Goal: Use online tool/utility: Use online tool/utility

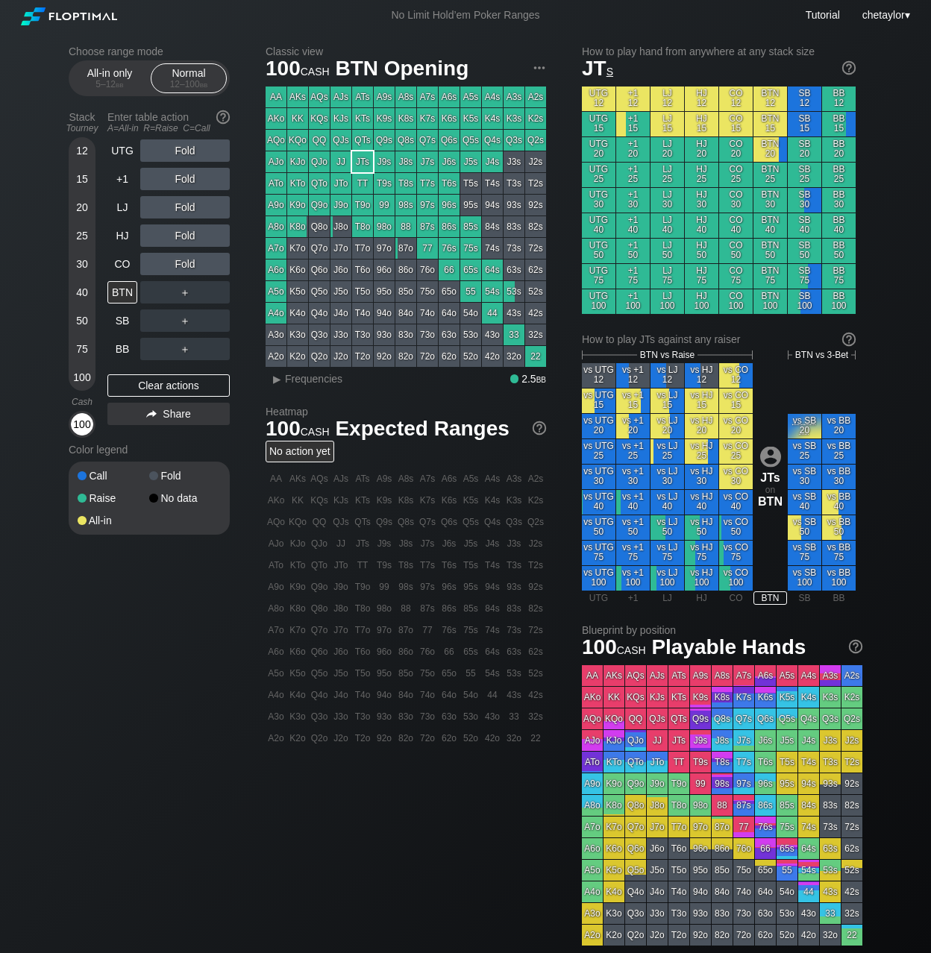
click at [80, 426] on div "100" at bounding box center [82, 424] width 22 height 22
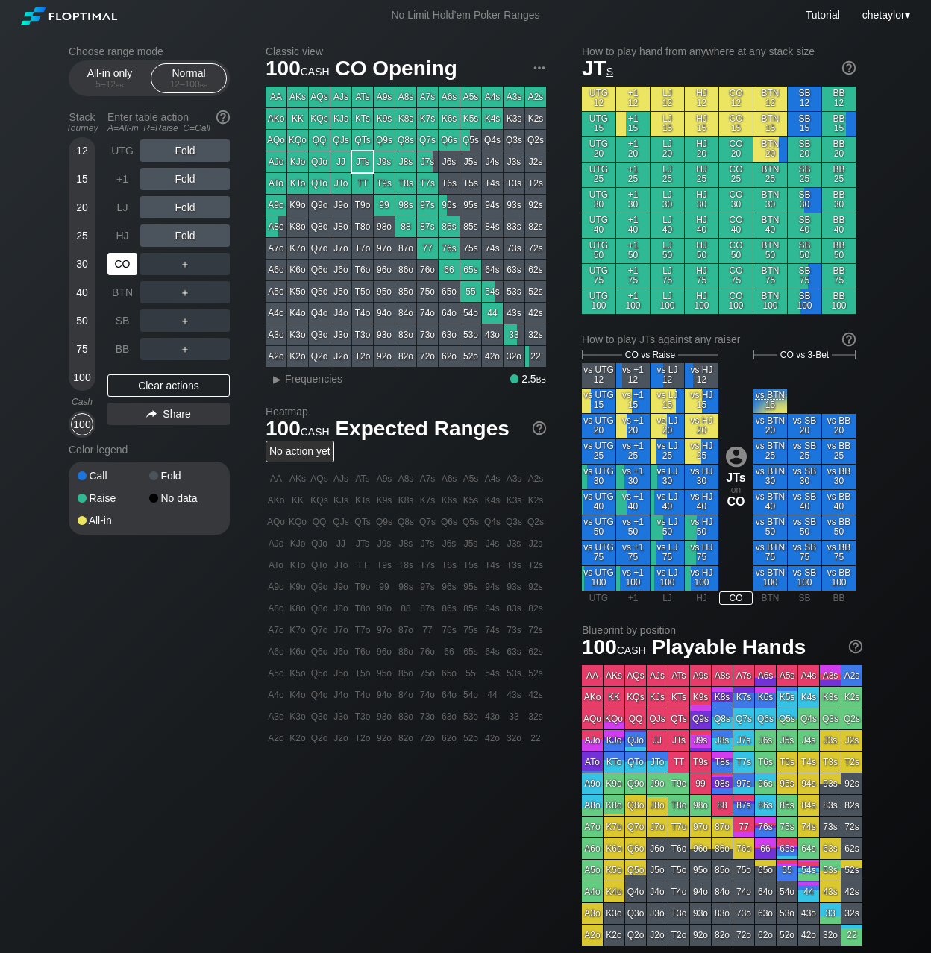
click at [120, 262] on div "CO" at bounding box center [122, 264] width 30 height 22
click at [128, 233] on div "HJ" at bounding box center [122, 235] width 30 height 22
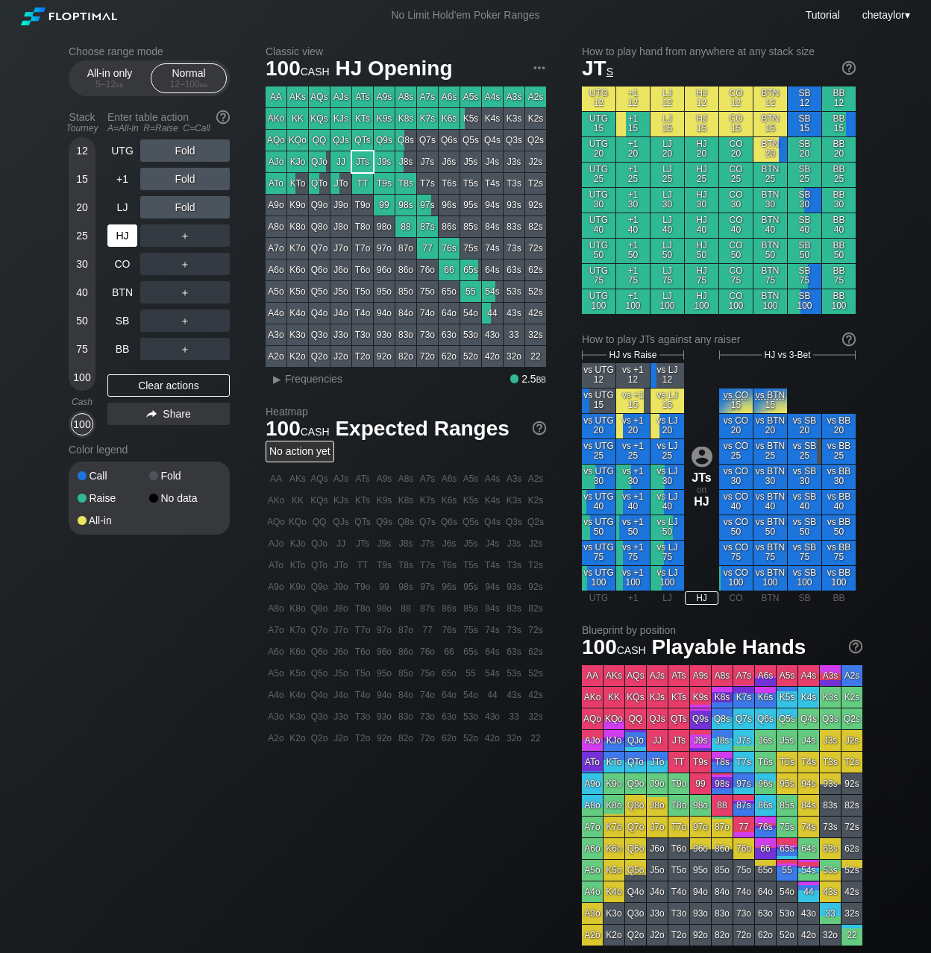
click at [128, 233] on div "HJ" at bounding box center [122, 235] width 30 height 22
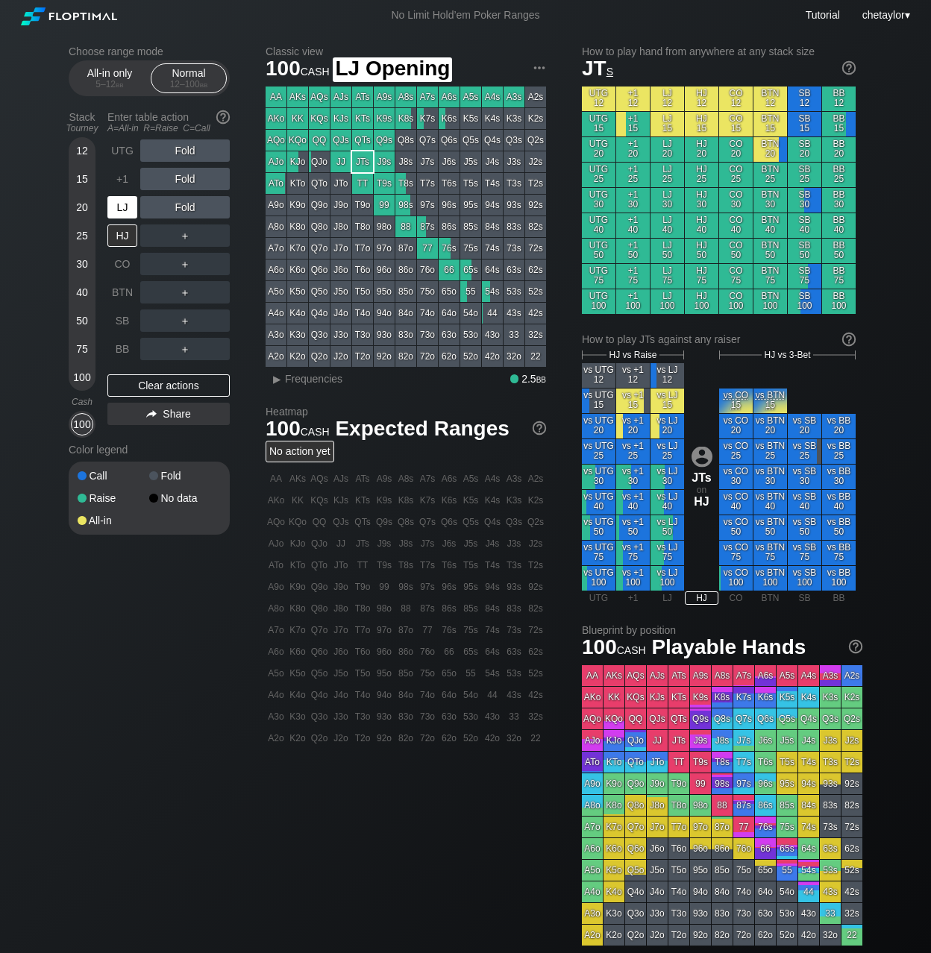
click at [127, 210] on div "LJ" at bounding box center [122, 207] width 30 height 22
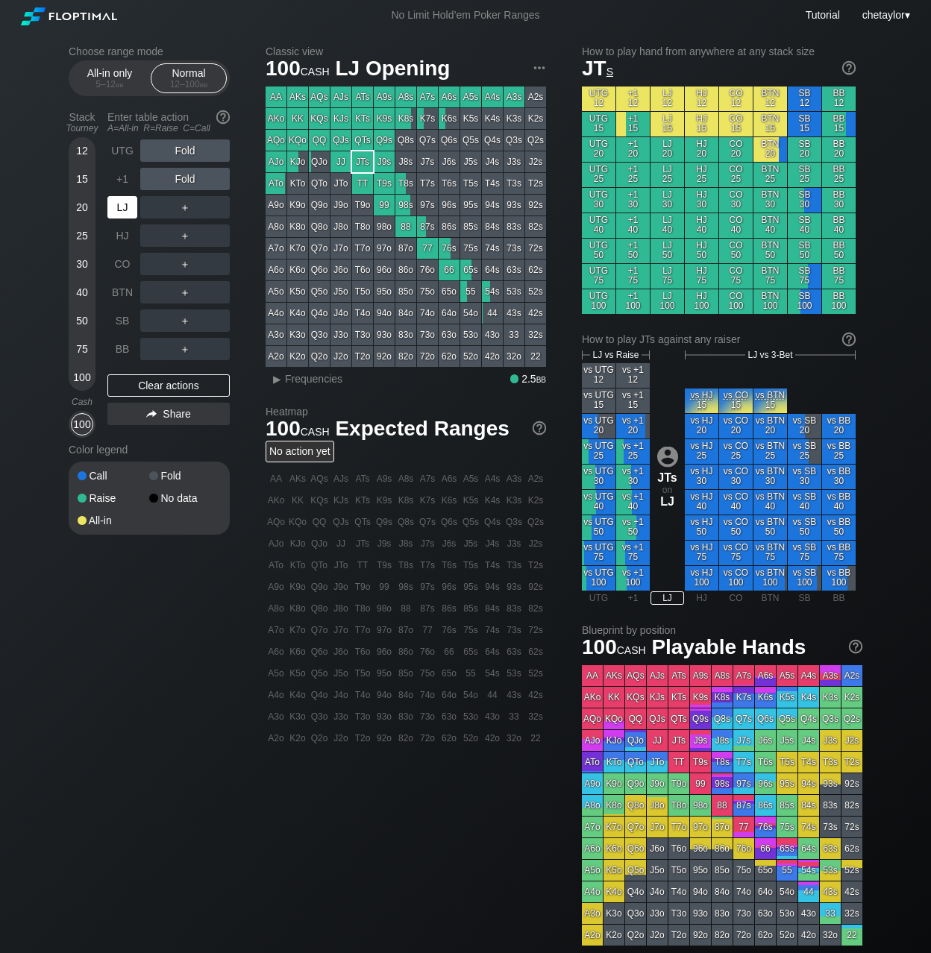
click at [127, 210] on div "LJ" at bounding box center [122, 207] width 30 height 22
click at [128, 180] on div "+1" at bounding box center [122, 179] width 30 height 22
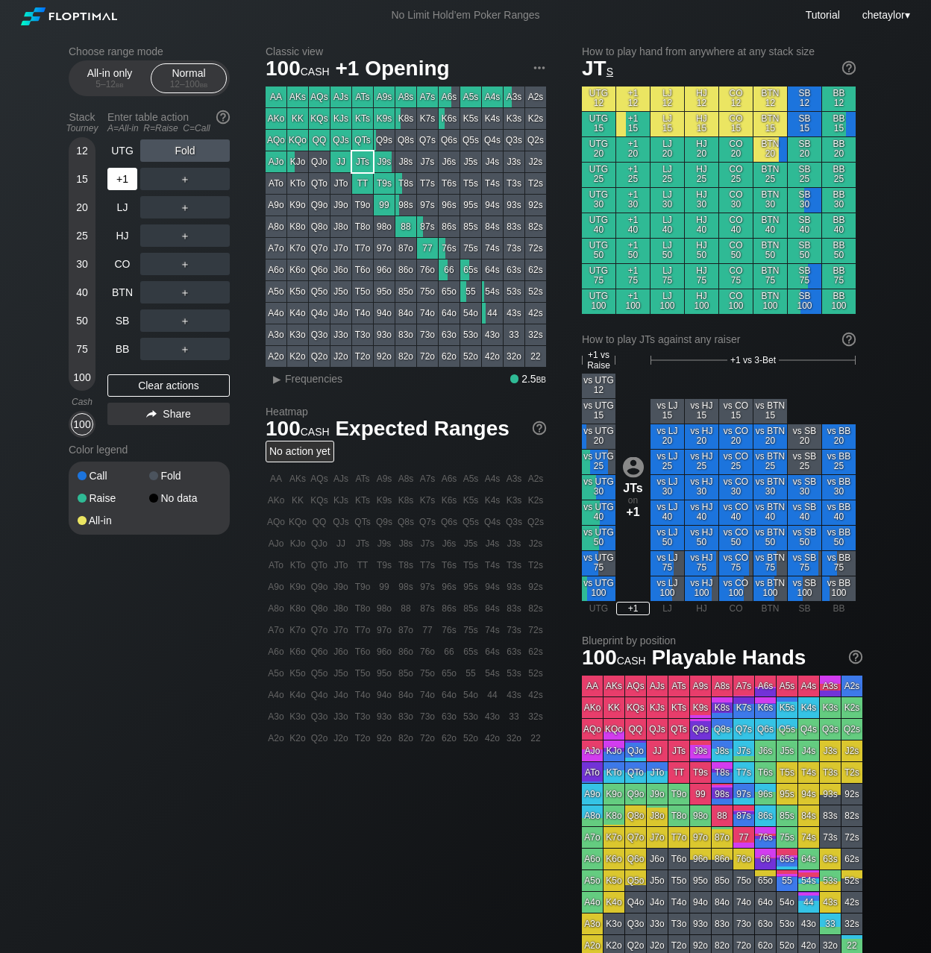
click at [128, 180] on div "+1" at bounding box center [122, 179] width 30 height 22
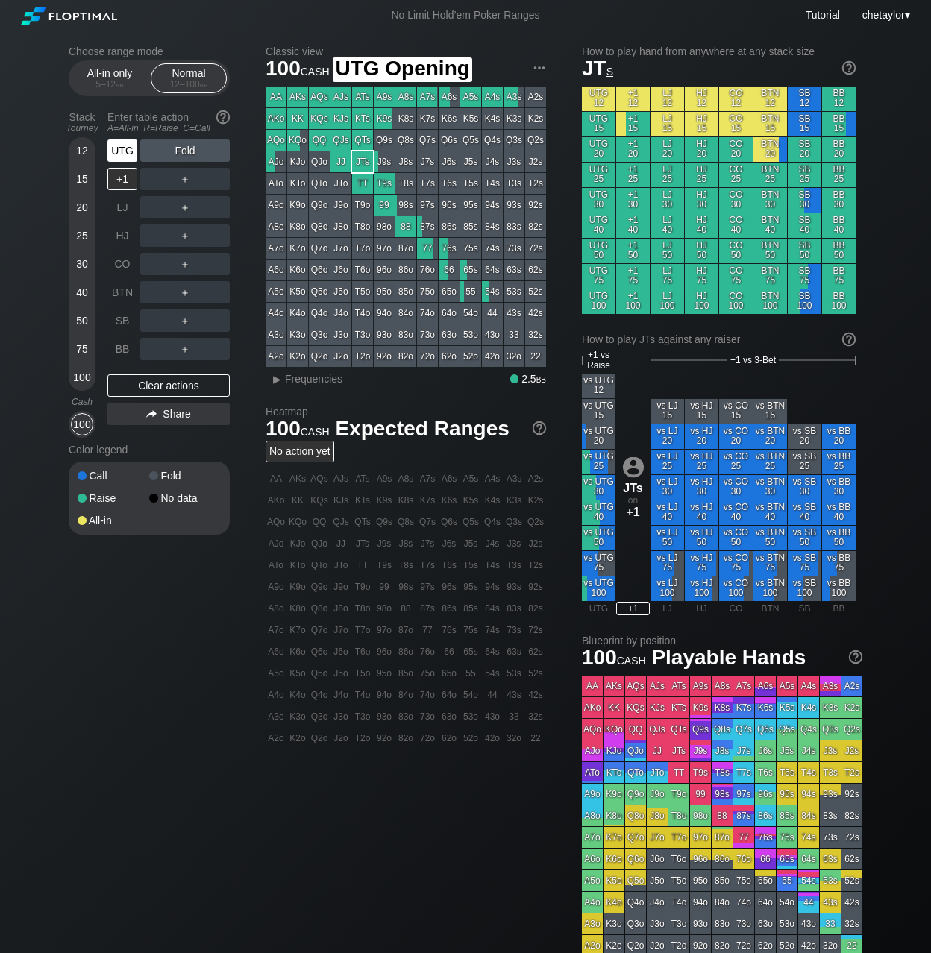
click at [125, 150] on div "UTG" at bounding box center [122, 150] width 30 height 22
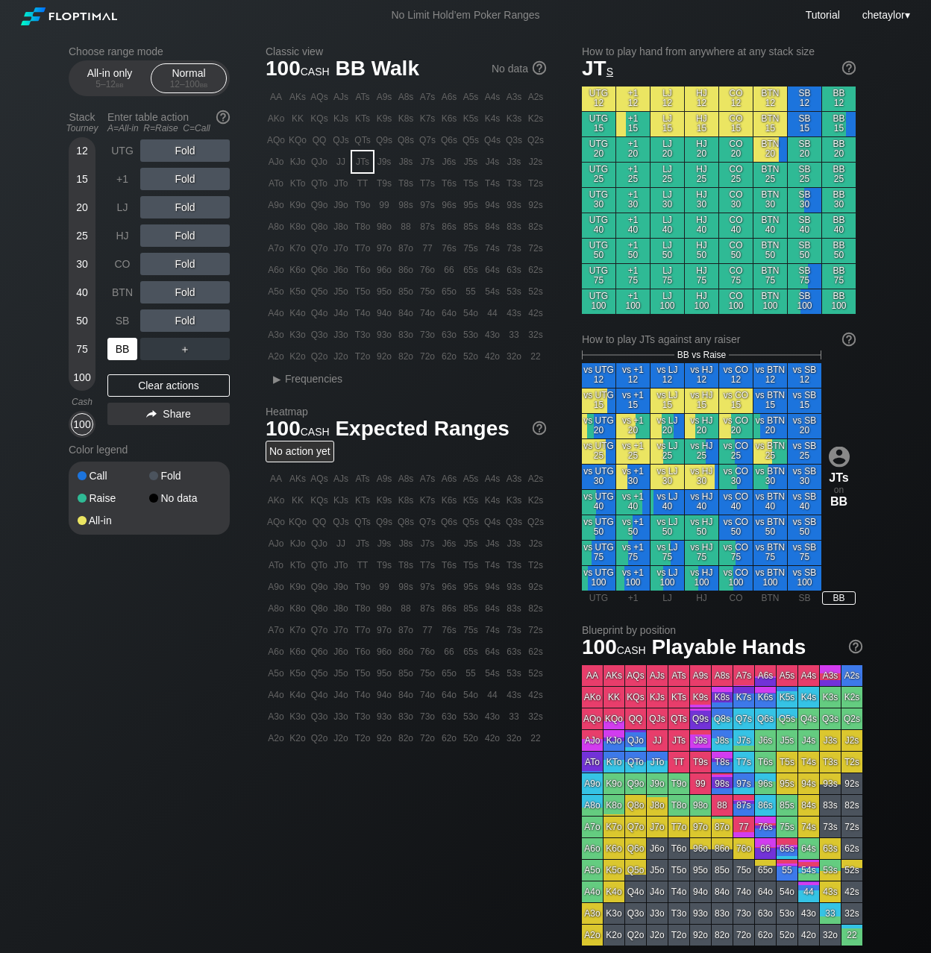
click at [125, 348] on div "BB" at bounding box center [122, 349] width 30 height 22
click at [152, 388] on div "Clear actions" at bounding box center [168, 385] width 122 height 22
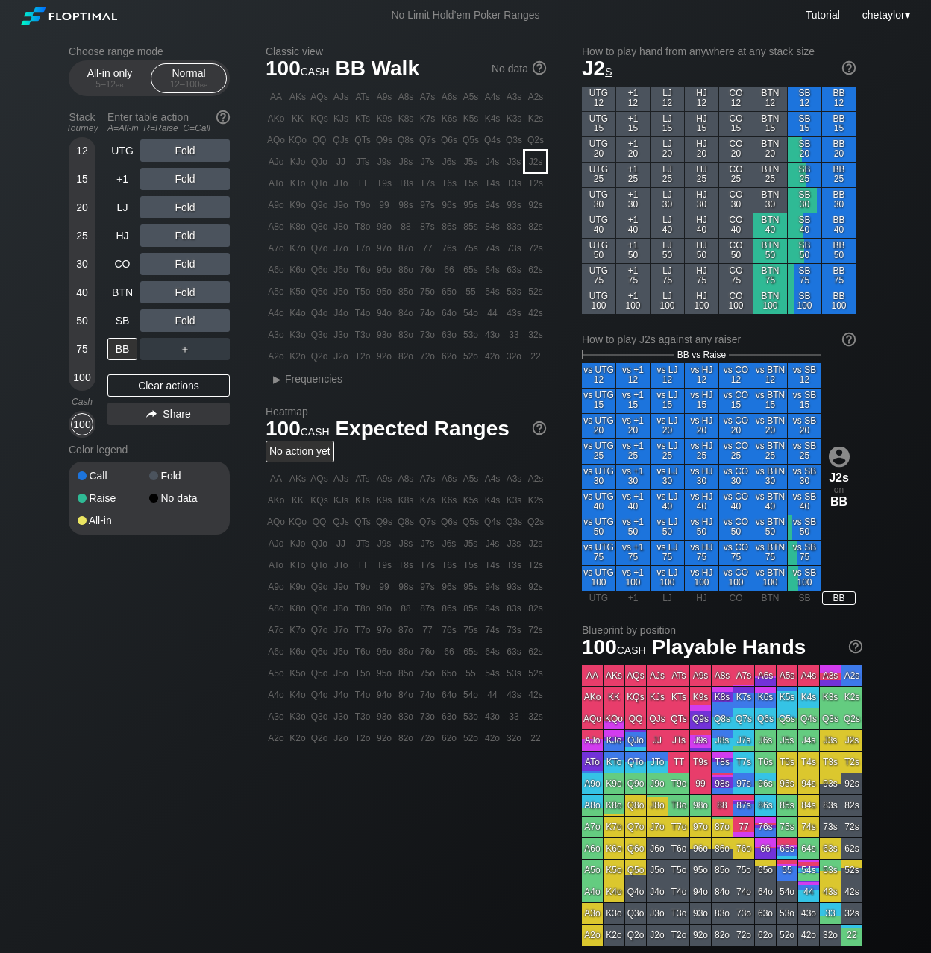
click at [534, 161] on div "J2s" at bounding box center [535, 161] width 21 height 21
click at [187, 294] on div "R ✕" at bounding box center [185, 292] width 29 height 22
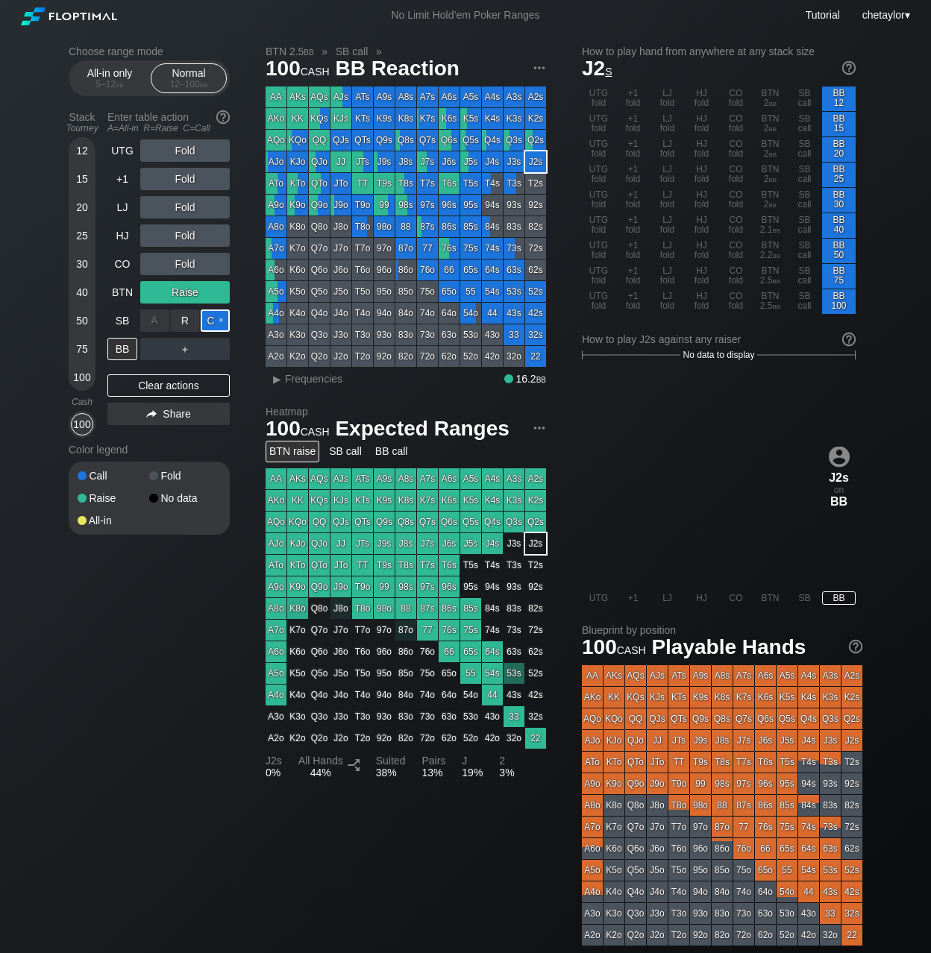
click at [219, 319] on div "C ✕" at bounding box center [215, 321] width 29 height 22
click at [117, 348] on div "BB" at bounding box center [122, 349] width 30 height 22
click at [292, 384] on span "Frequencies" at bounding box center [313, 379] width 57 height 12
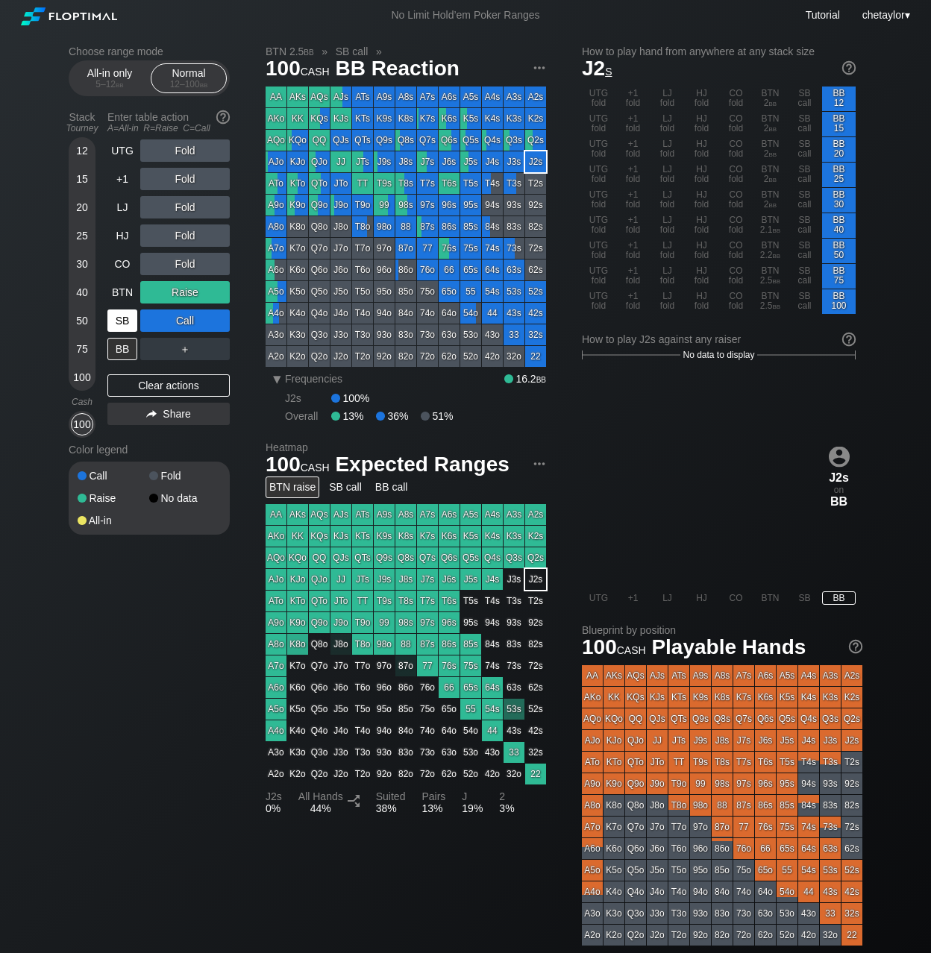
click at [122, 320] on div "SB" at bounding box center [122, 321] width 30 height 22
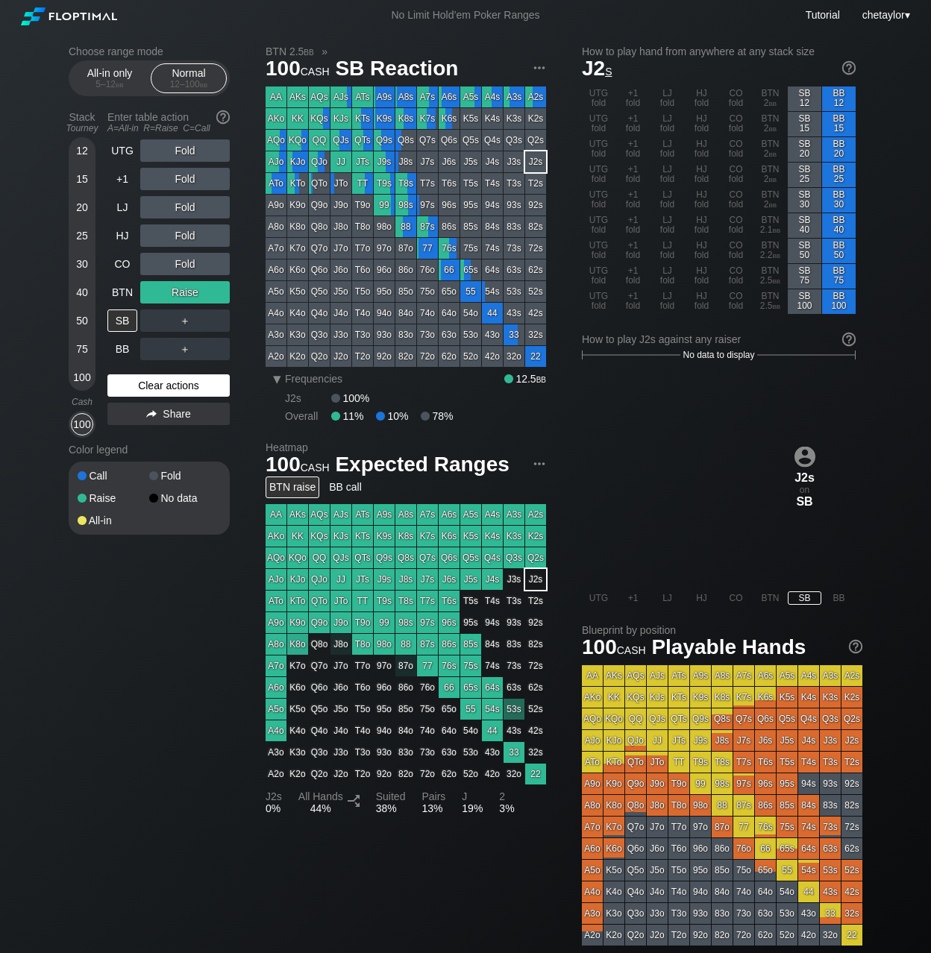
click at [170, 388] on div "Clear actions" at bounding box center [168, 385] width 122 height 22
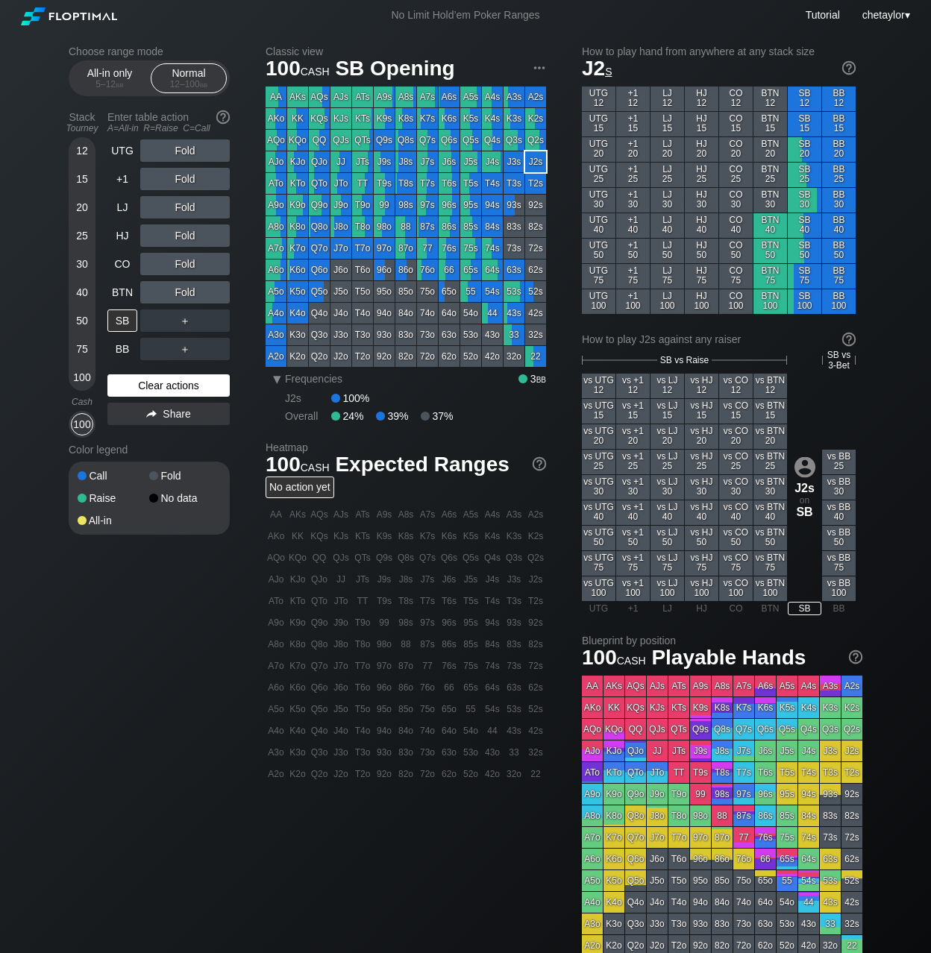
click at [170, 388] on div "Clear actions" at bounding box center [168, 385] width 122 height 22
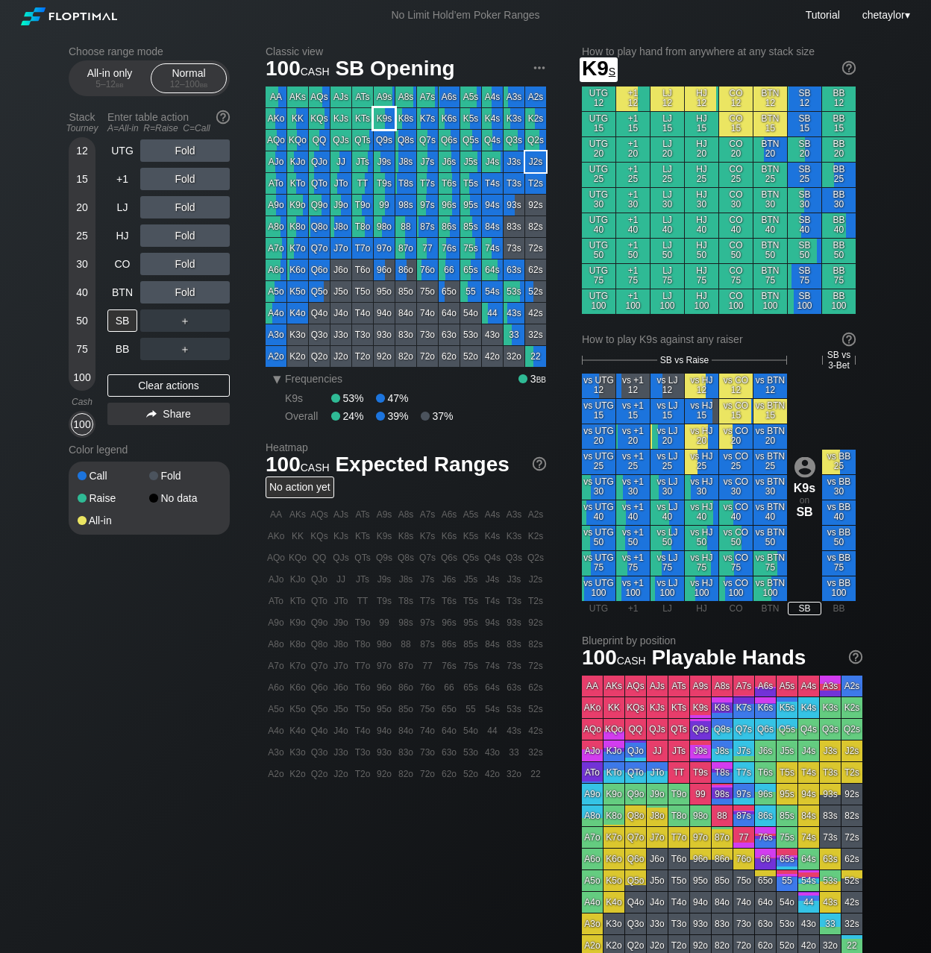
click at [386, 119] on div "K9s" at bounding box center [384, 118] width 21 height 21
click at [189, 233] on div "R ✕" at bounding box center [185, 235] width 29 height 22
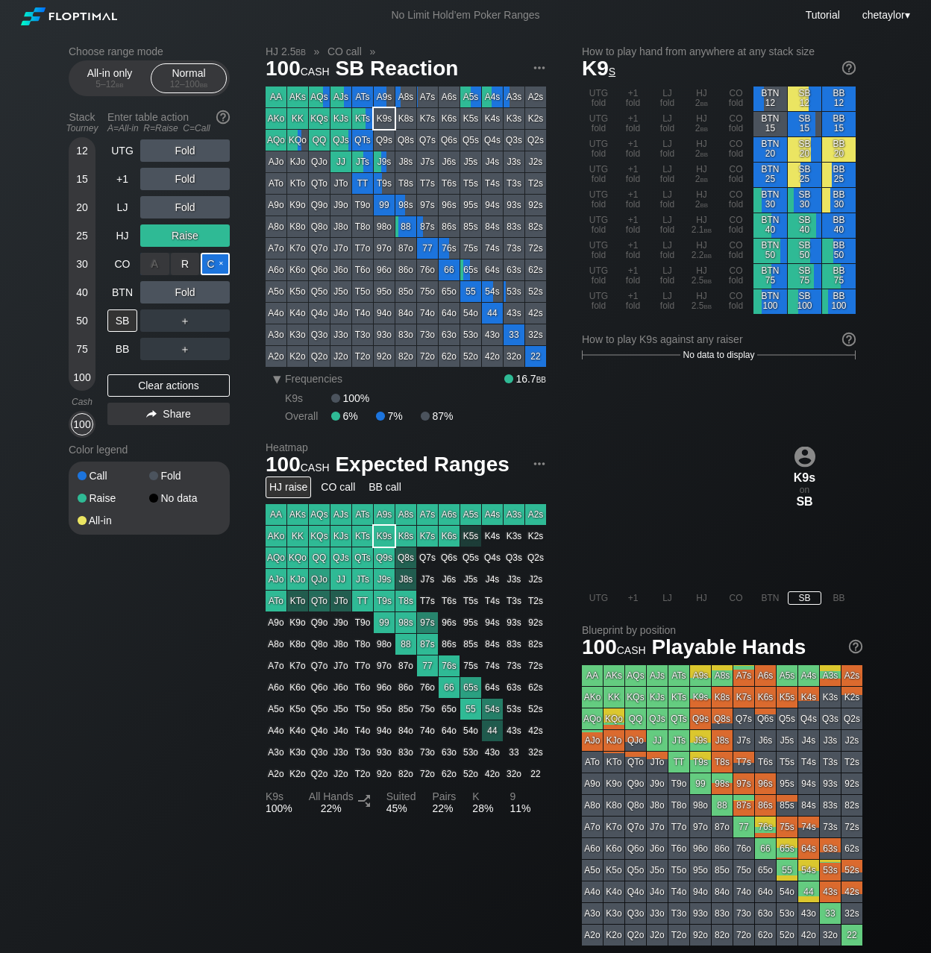
click at [219, 260] on div "C ✕" at bounding box center [215, 264] width 29 height 22
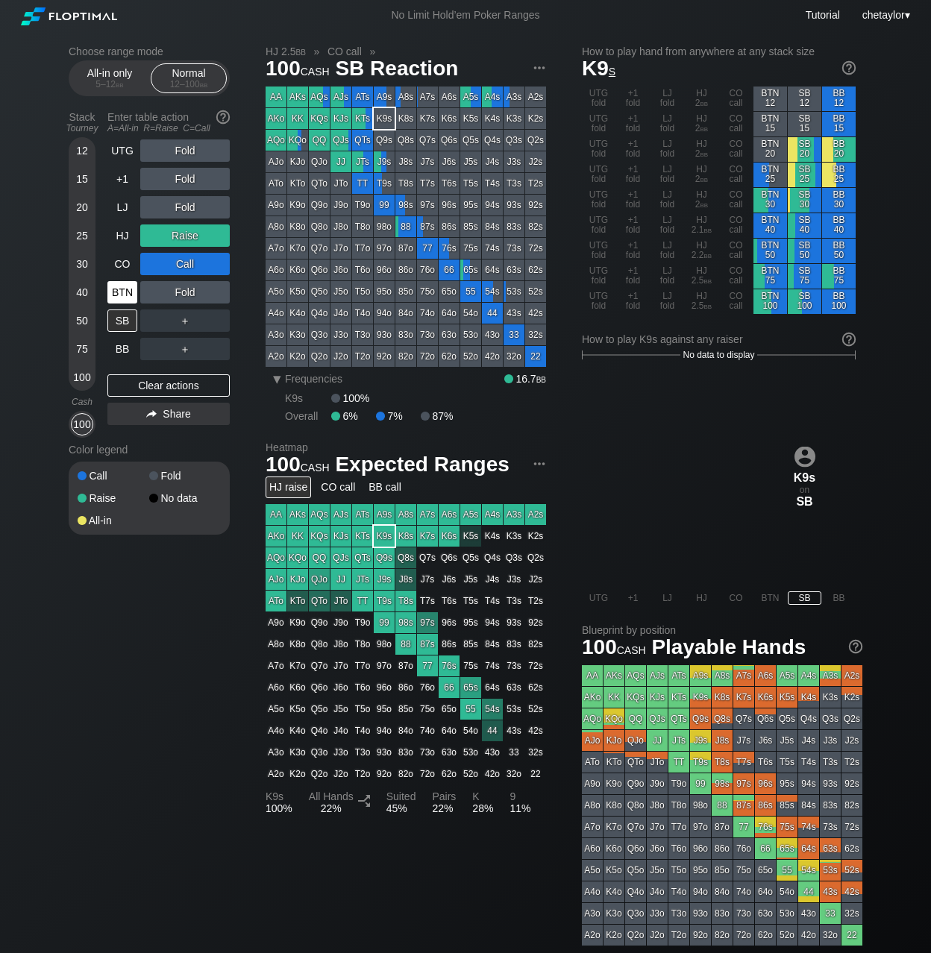
click at [131, 289] on div "BTN" at bounding box center [122, 292] width 30 height 22
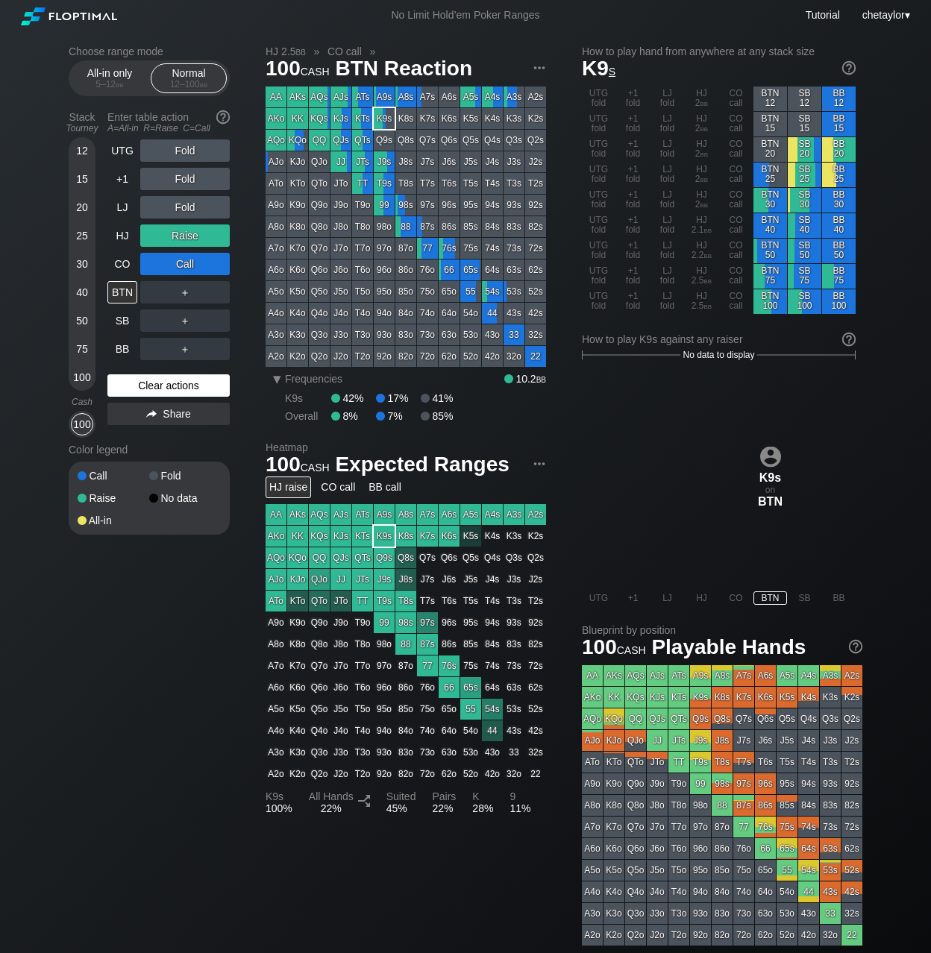
click at [138, 385] on div "Clear actions" at bounding box center [168, 385] width 122 height 22
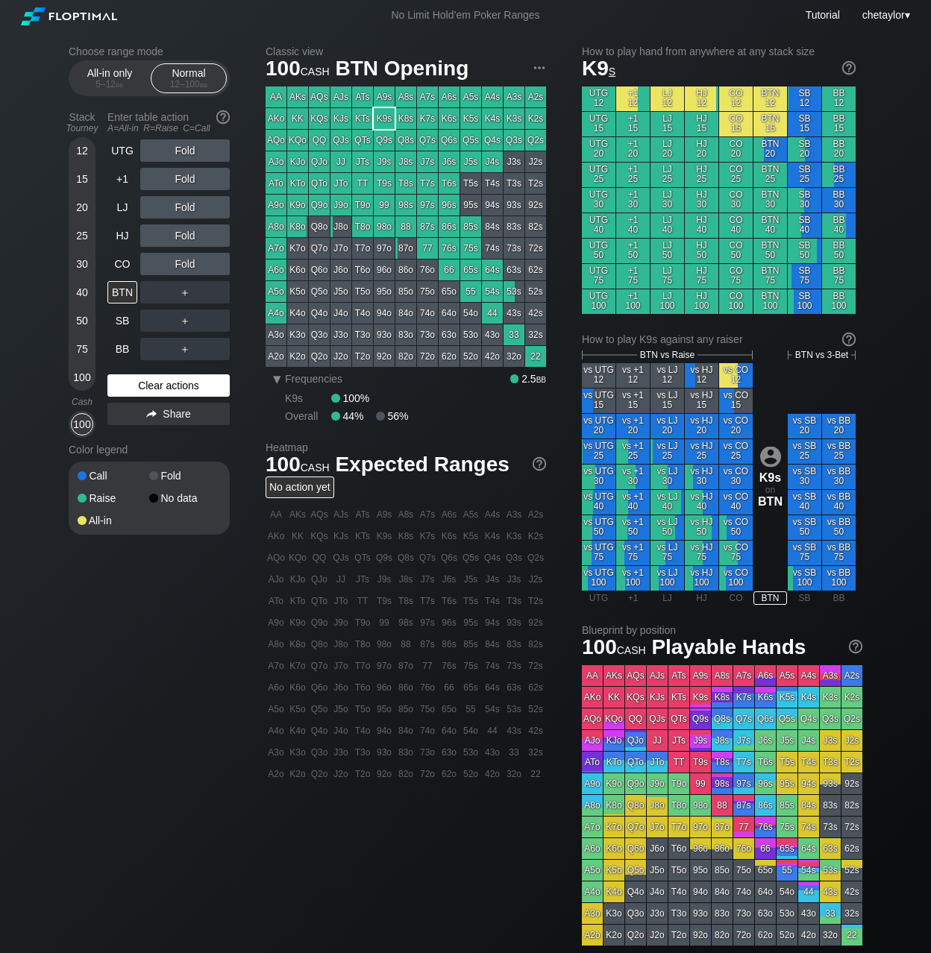
click at [138, 385] on div "Clear actions" at bounding box center [168, 385] width 122 height 22
click at [117, 263] on div "CO" at bounding box center [122, 264] width 30 height 22
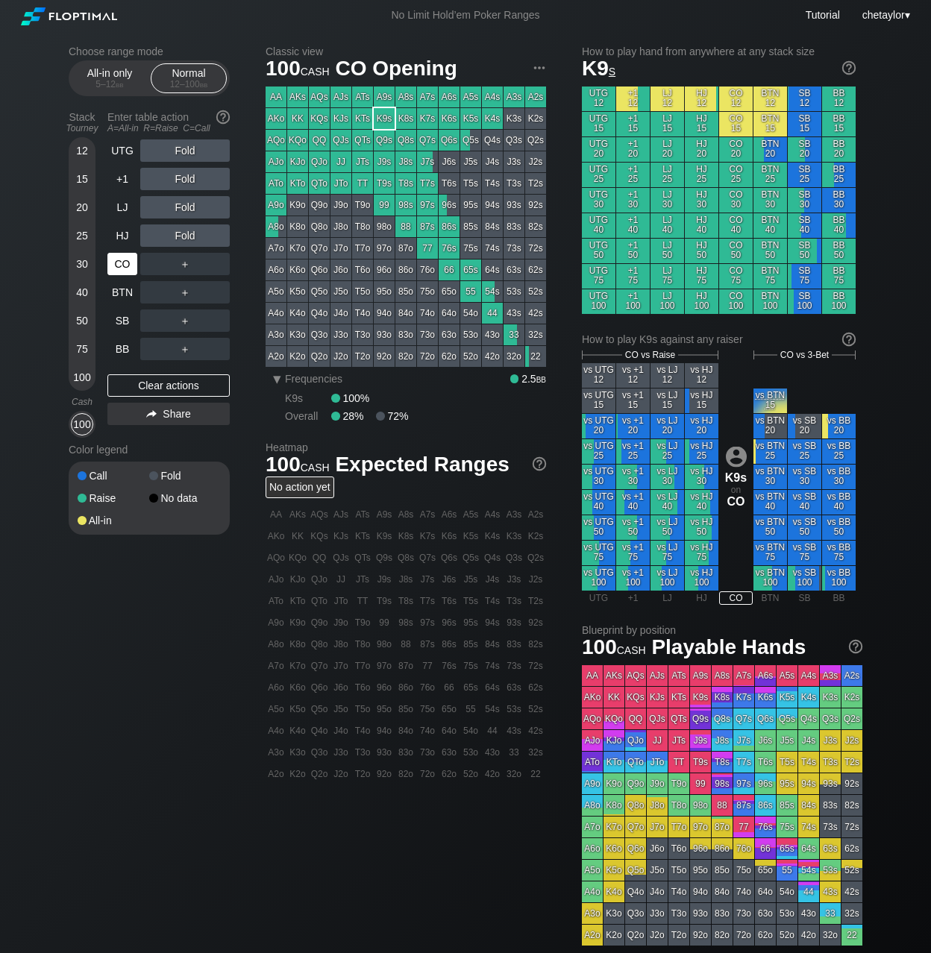
click at [117, 263] on div "CO" at bounding box center [122, 264] width 30 height 22
click at [404, 161] on div "J8s" at bounding box center [405, 161] width 21 height 21
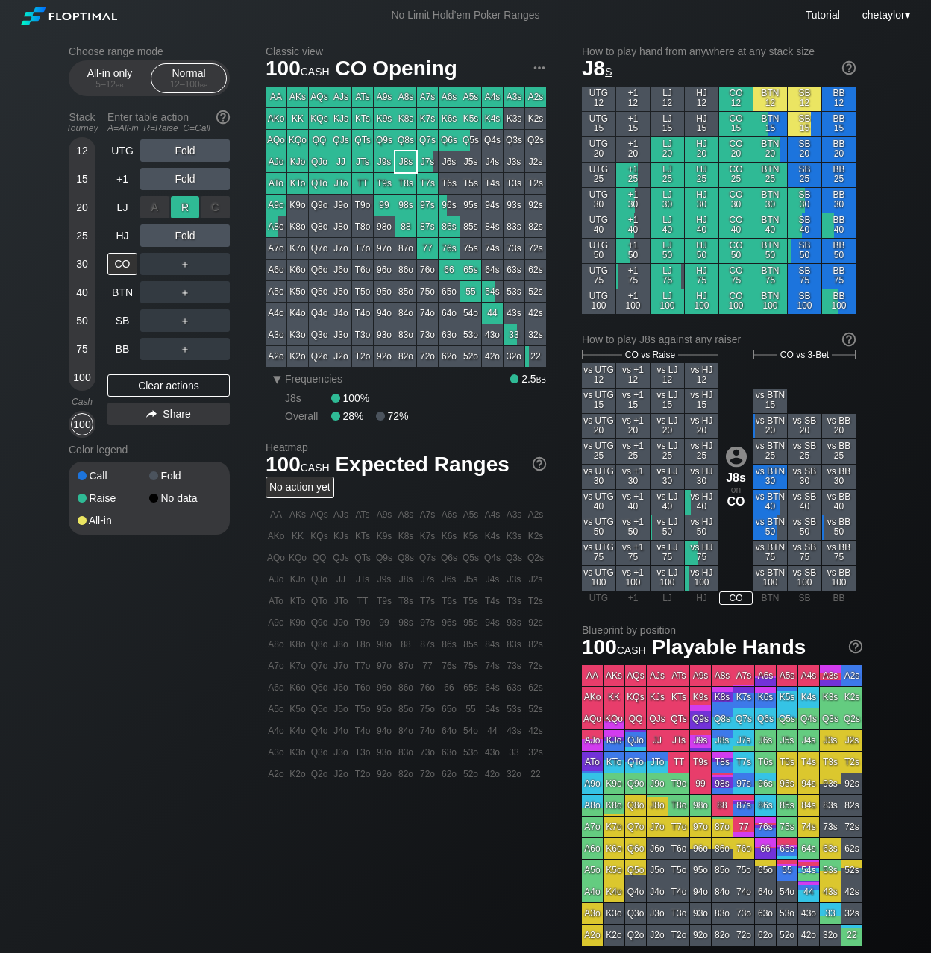
click at [187, 205] on div "R ✕" at bounding box center [185, 207] width 29 height 22
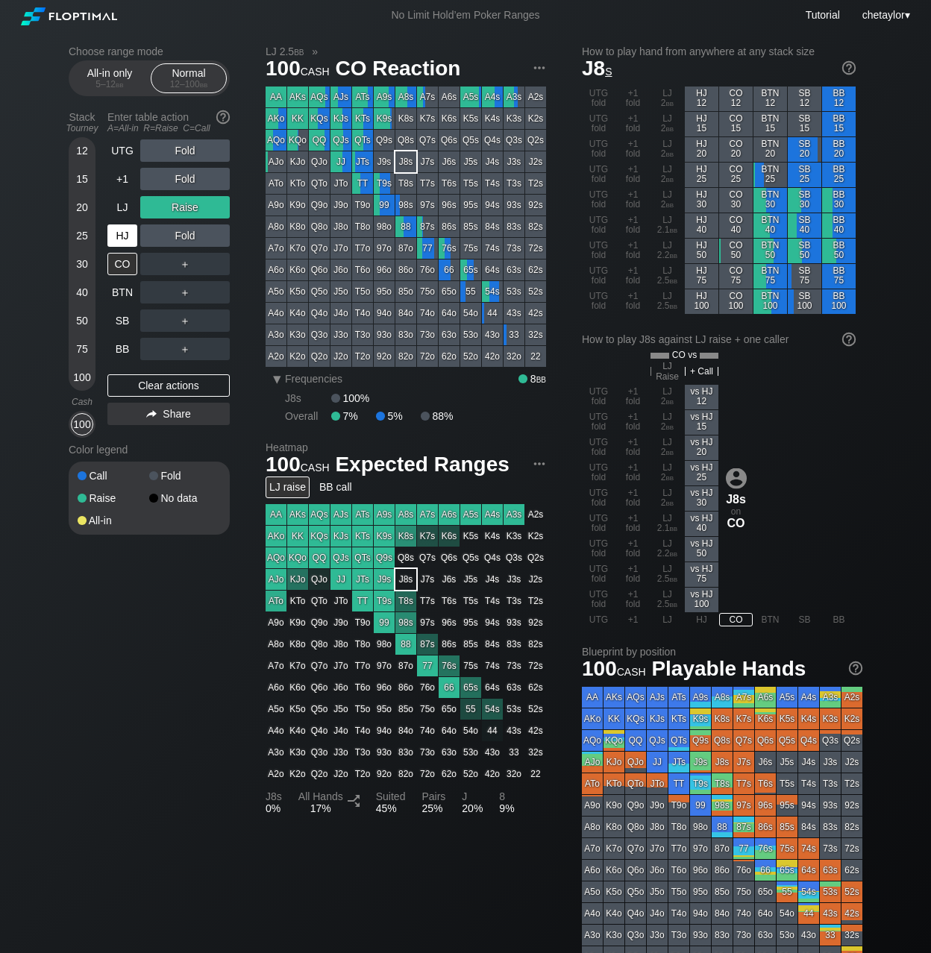
click at [126, 241] on div "HJ" at bounding box center [122, 235] width 30 height 22
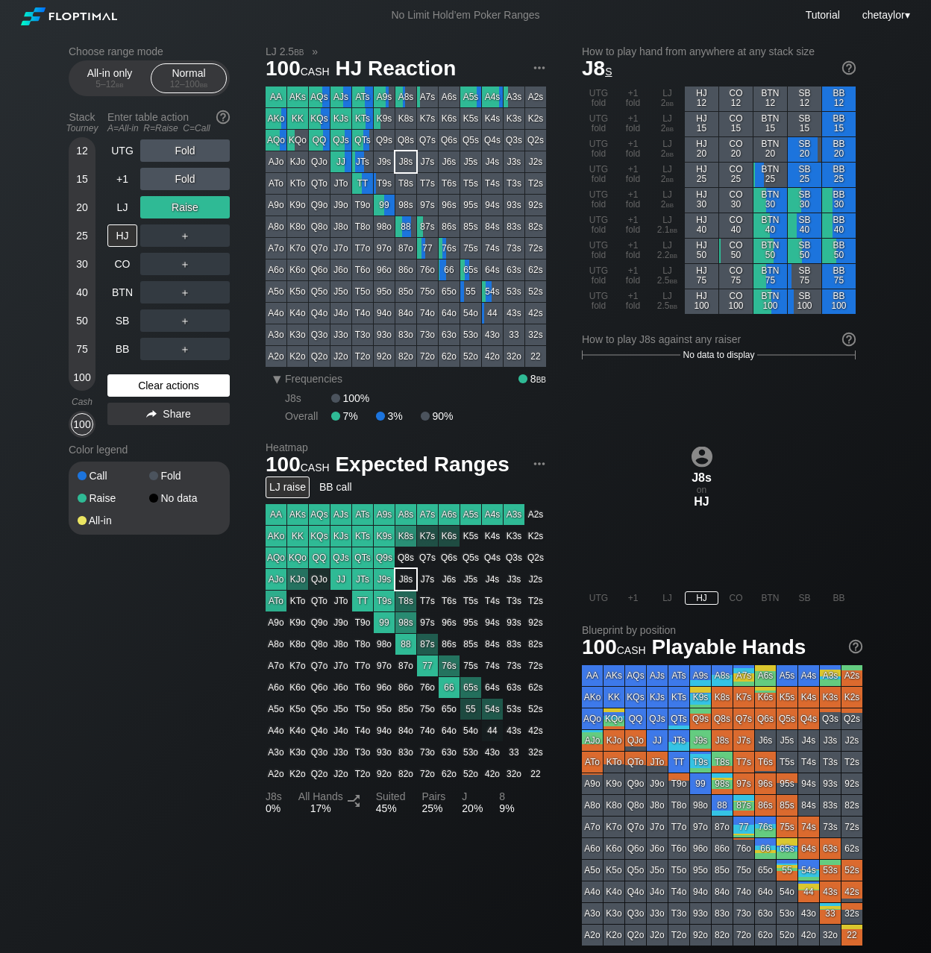
click at [147, 386] on div "Clear actions" at bounding box center [168, 385] width 122 height 22
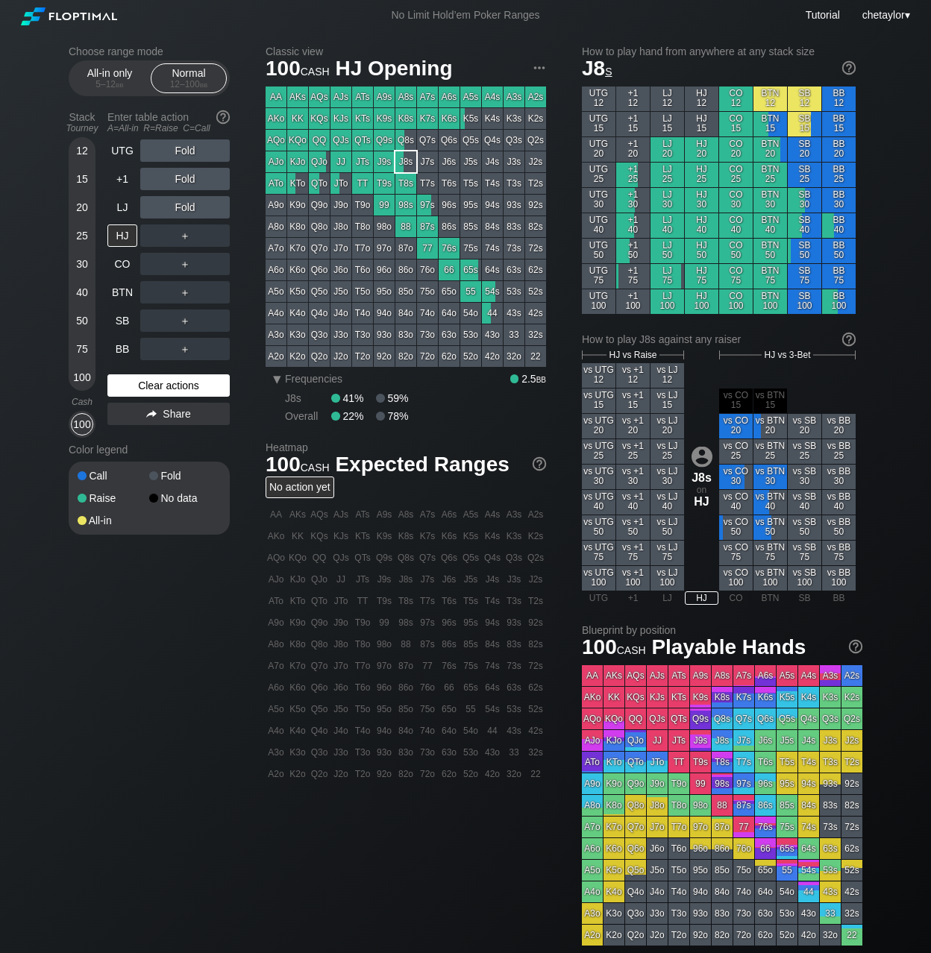
click at [147, 386] on div "Clear actions" at bounding box center [168, 385] width 122 height 22
click at [124, 211] on div "LJ" at bounding box center [122, 207] width 30 height 22
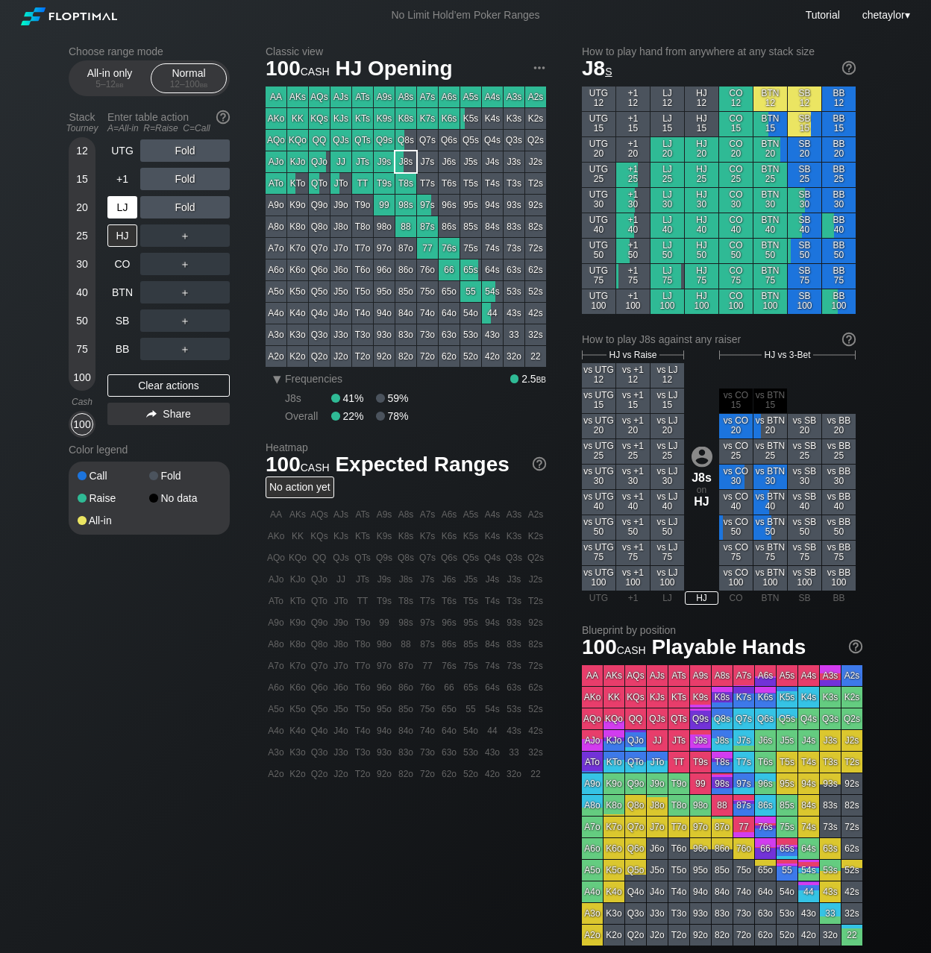
click at [124, 211] on div "LJ" at bounding box center [122, 207] width 30 height 22
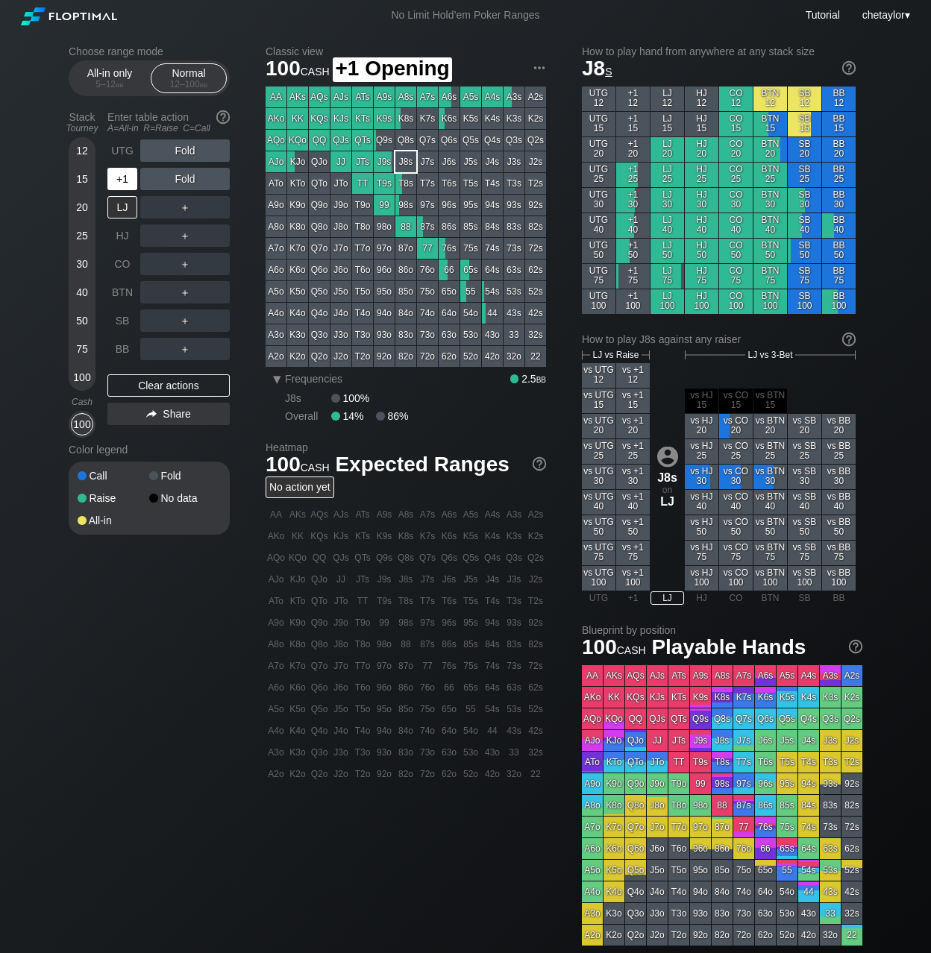
click at [118, 178] on div "+1" at bounding box center [122, 179] width 30 height 22
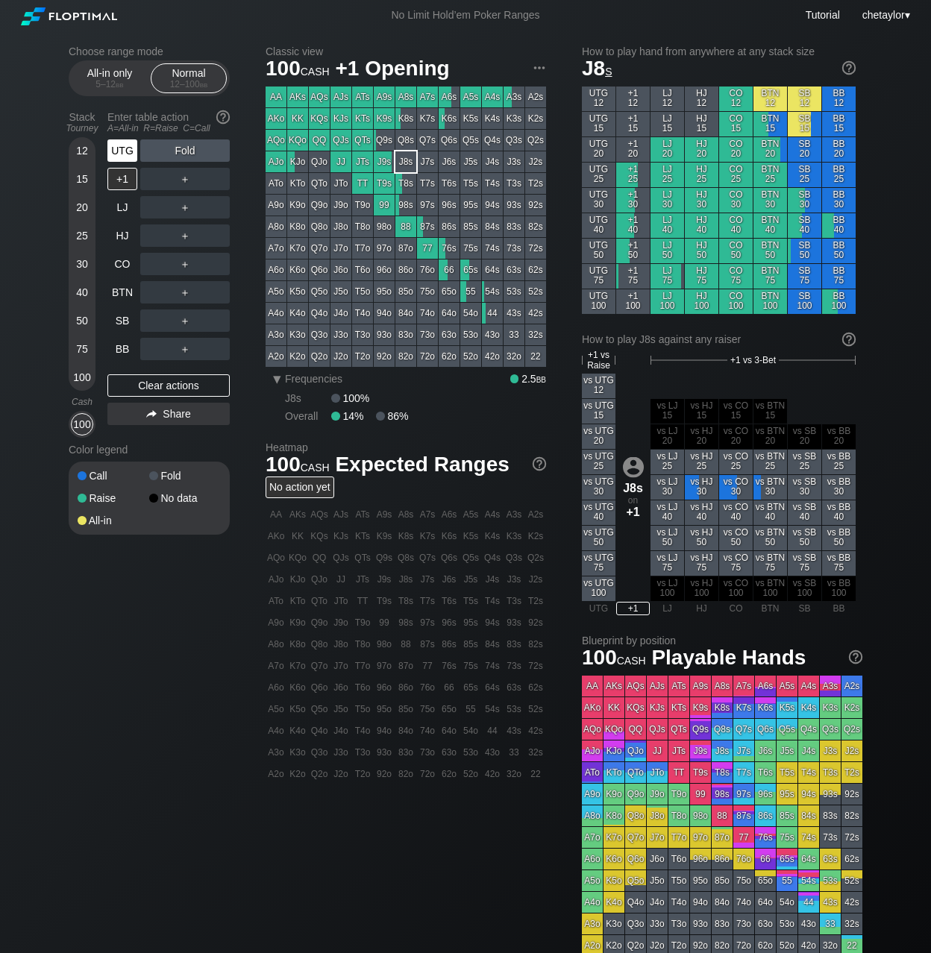
click at [118, 144] on div "UTG" at bounding box center [122, 150] width 30 height 22
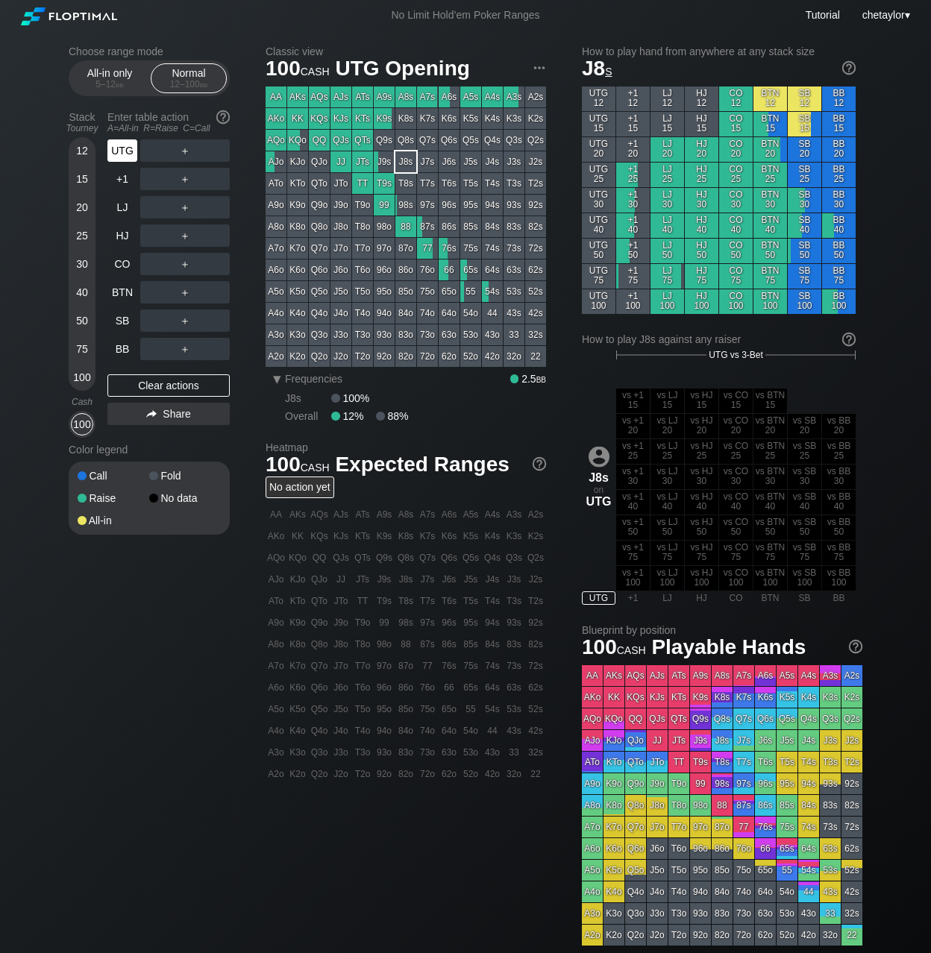
click at [118, 144] on div "UTG" at bounding box center [122, 150] width 30 height 22
click at [118, 348] on div "BB" at bounding box center [122, 349] width 30 height 22
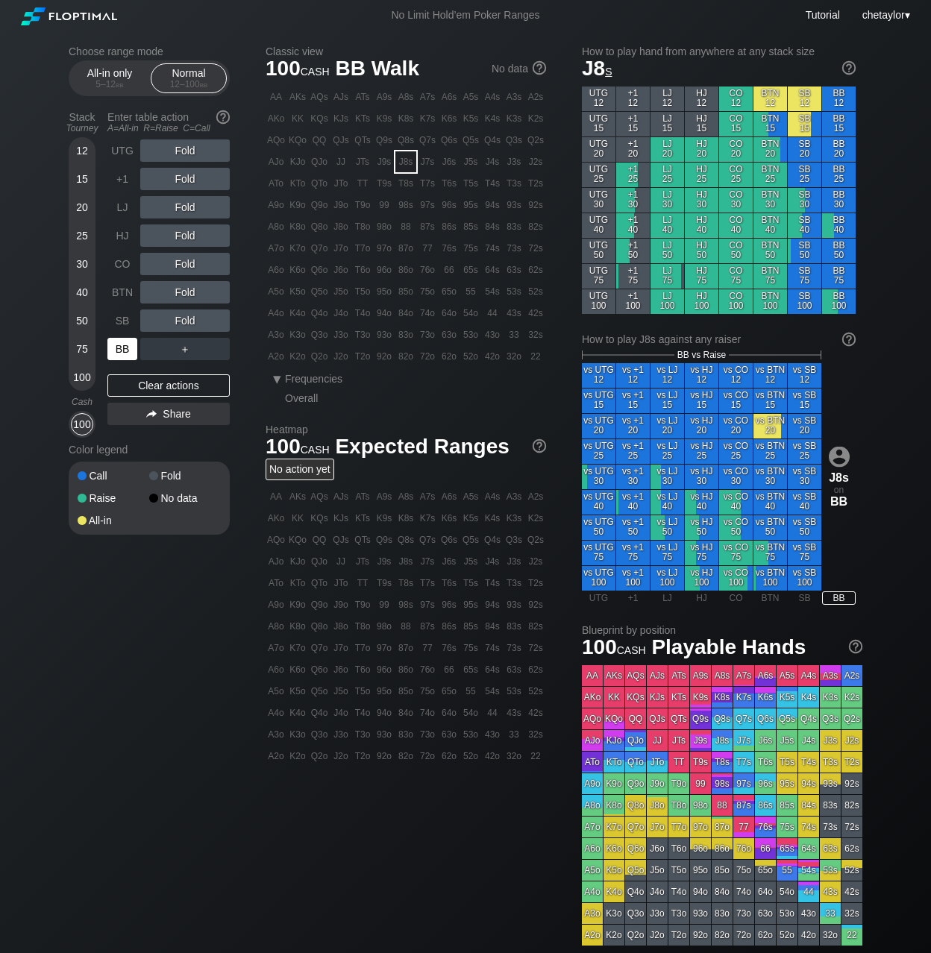
click at [118, 348] on div "BB" at bounding box center [122, 349] width 30 height 22
click at [316, 309] on div "Q4o" at bounding box center [319, 313] width 21 height 21
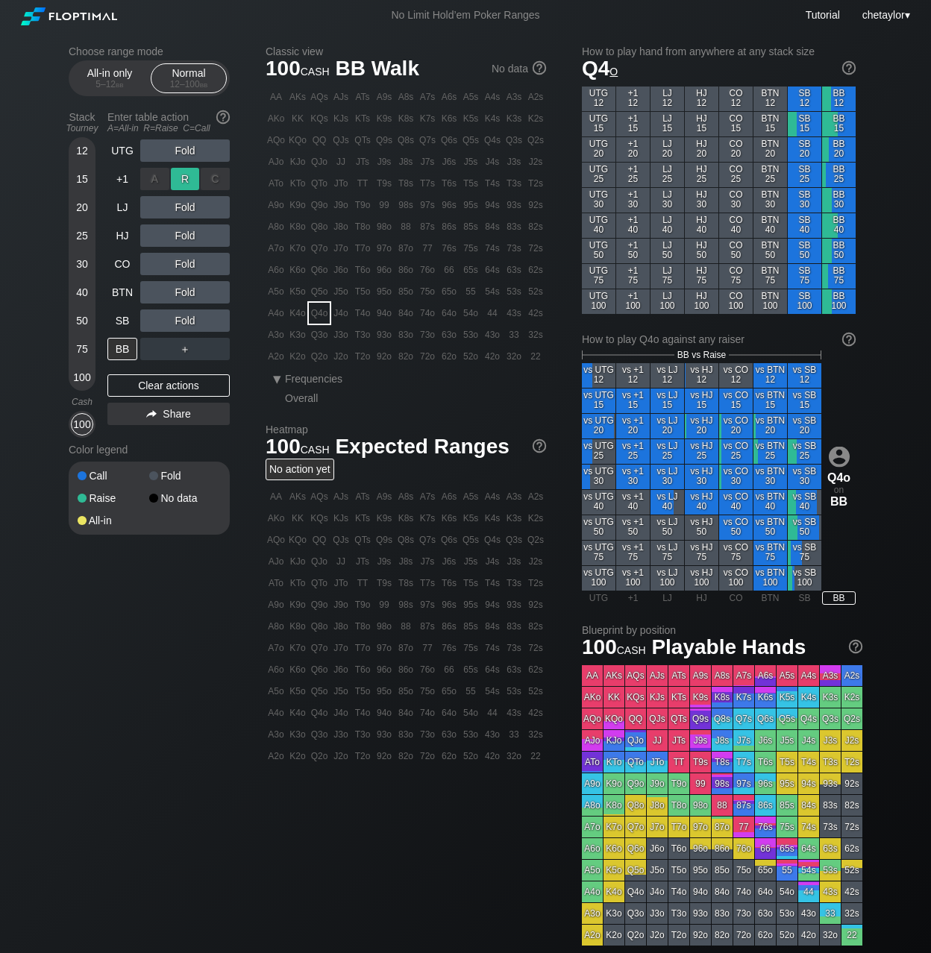
click at [183, 176] on div "R ✕" at bounding box center [185, 179] width 29 height 22
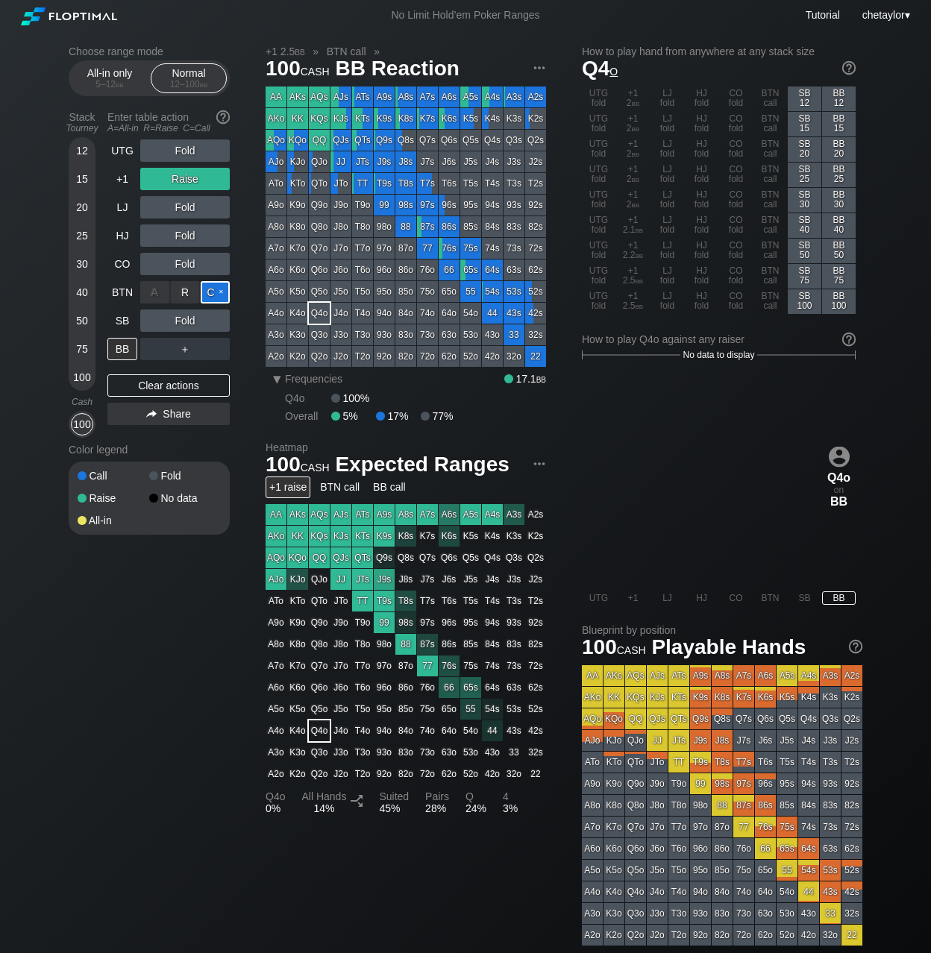
click at [215, 289] on div "C ✕" at bounding box center [215, 292] width 29 height 22
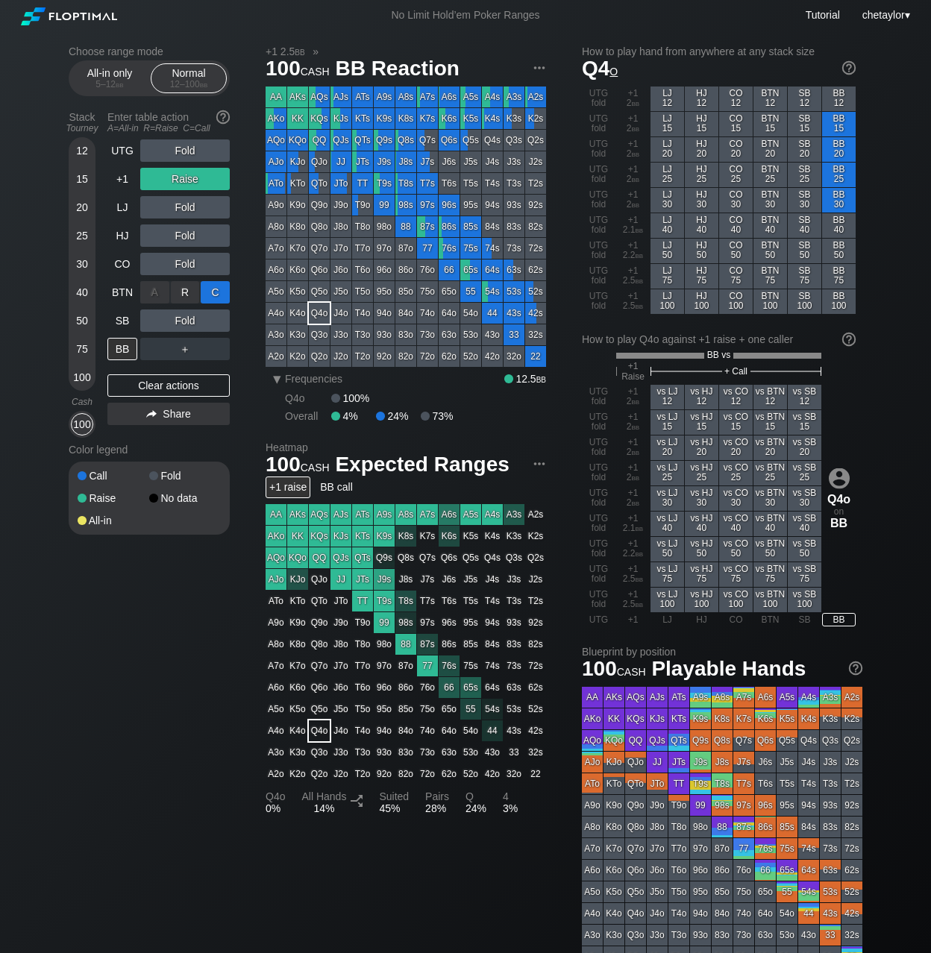
click at [215, 289] on div "C ✕" at bounding box center [215, 292] width 29 height 22
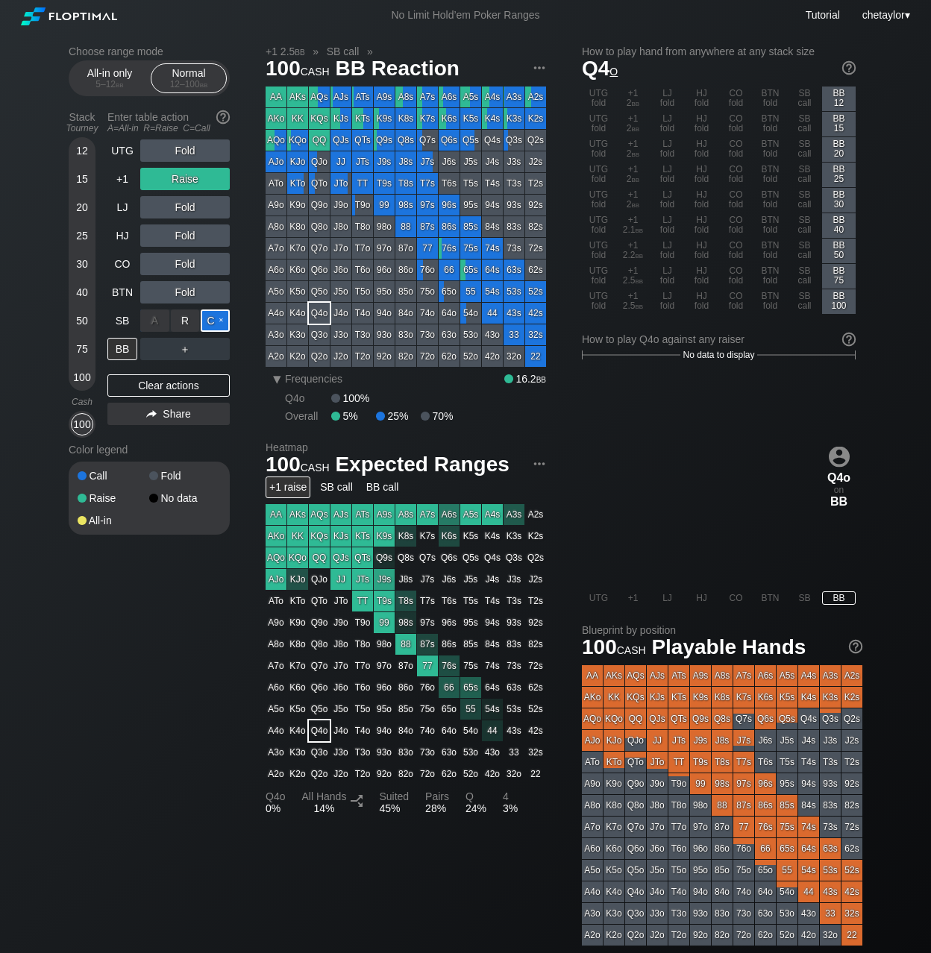
click at [216, 321] on div "C ✕" at bounding box center [215, 321] width 29 height 22
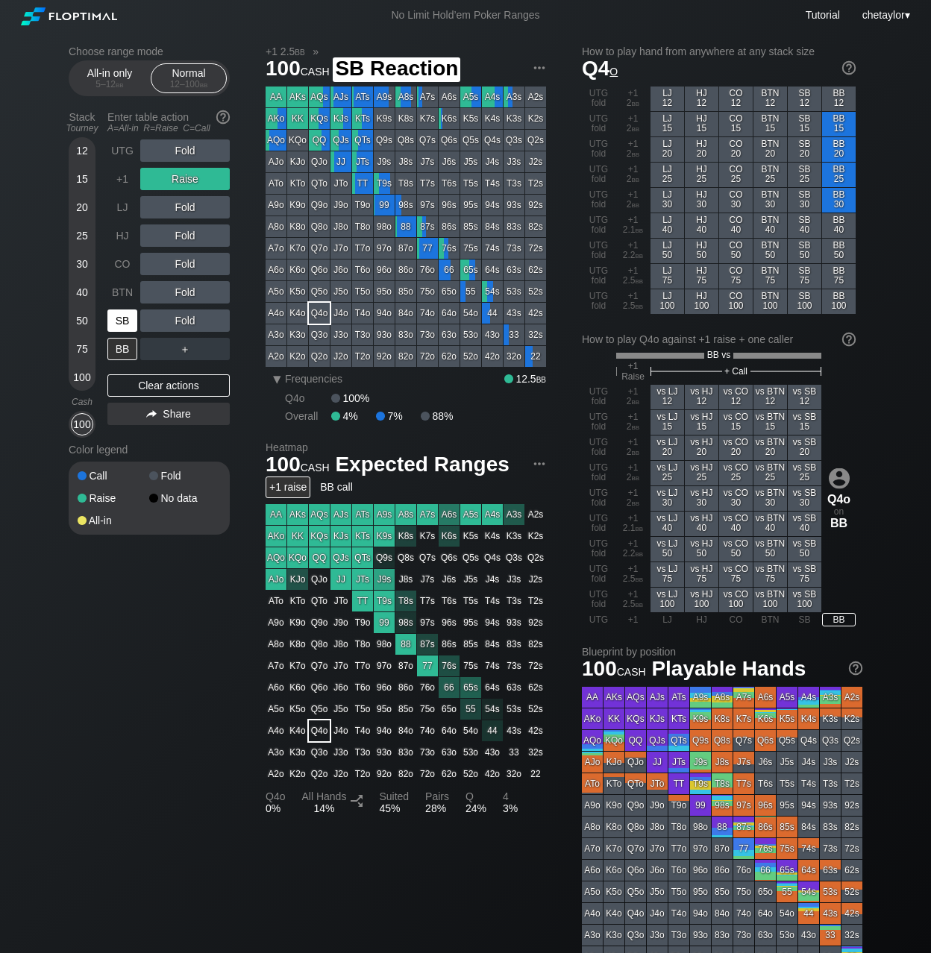
click at [116, 324] on div "SB" at bounding box center [122, 321] width 30 height 22
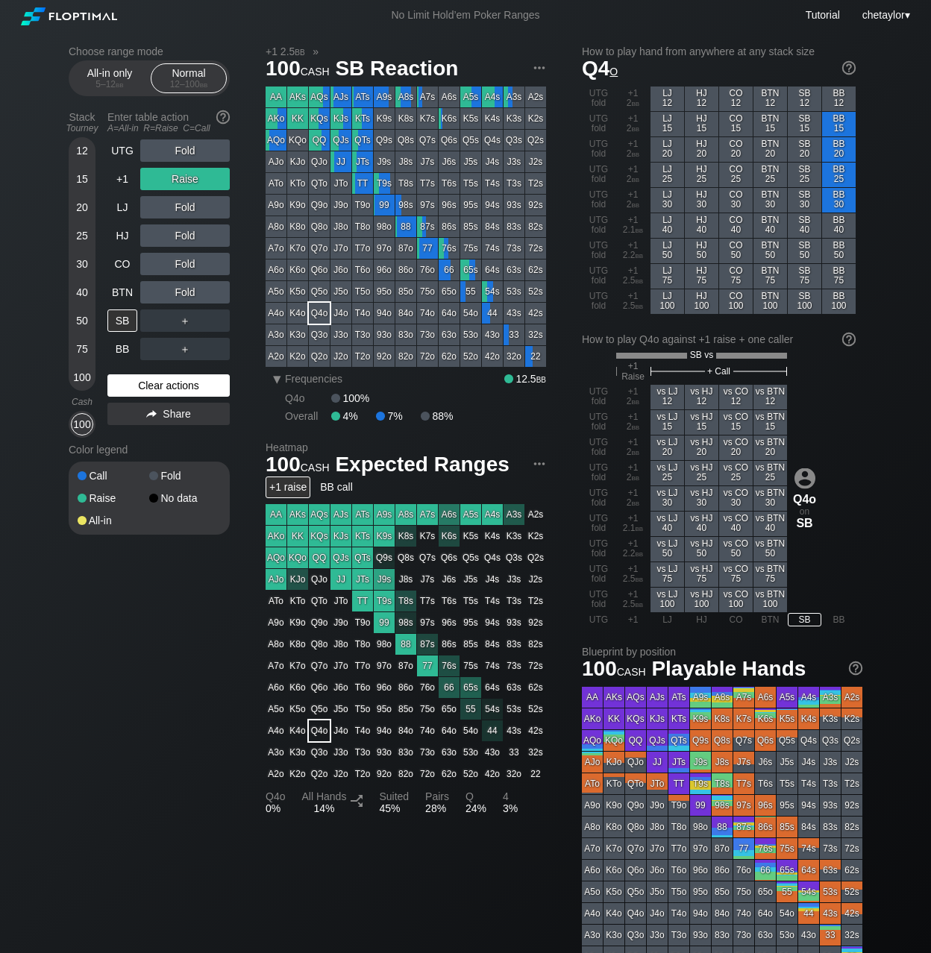
click at [152, 377] on div "Clear actions" at bounding box center [168, 385] width 122 height 22
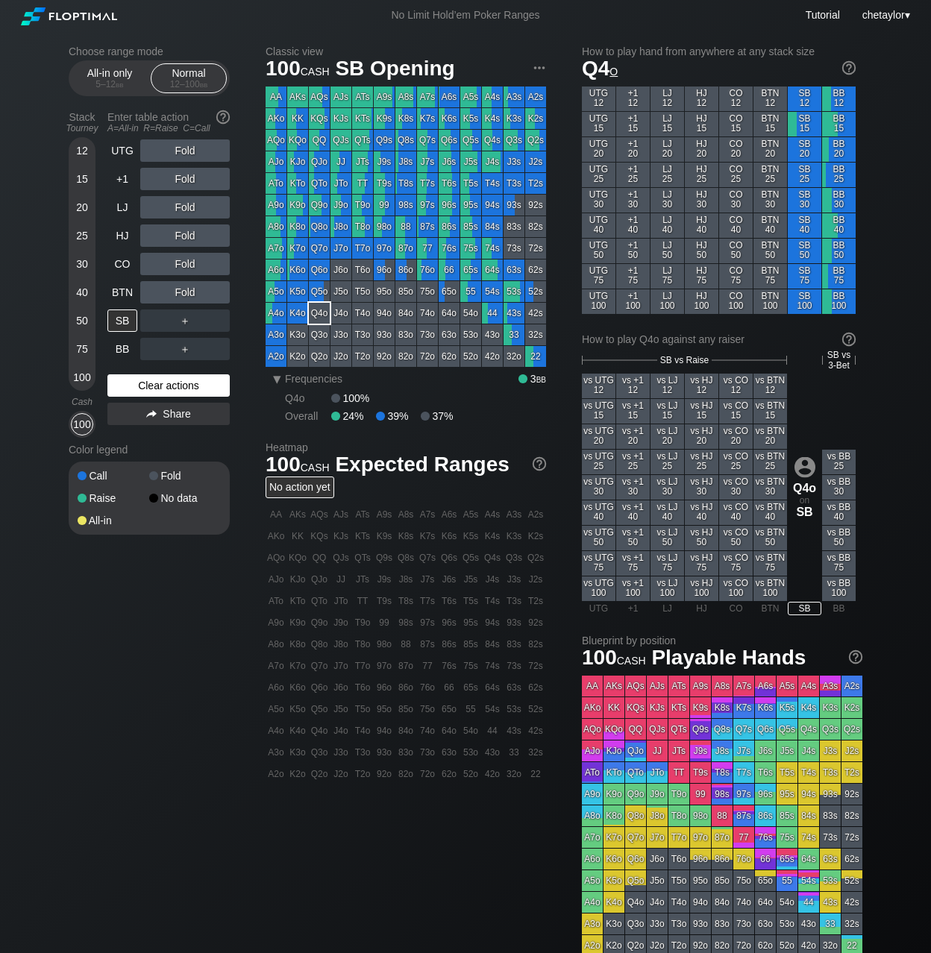
click at [151, 377] on div "Clear actions" at bounding box center [168, 385] width 122 height 22
click at [154, 383] on div "Clear actions" at bounding box center [168, 385] width 122 height 22
click at [405, 271] on div "86o" at bounding box center [405, 270] width 21 height 21
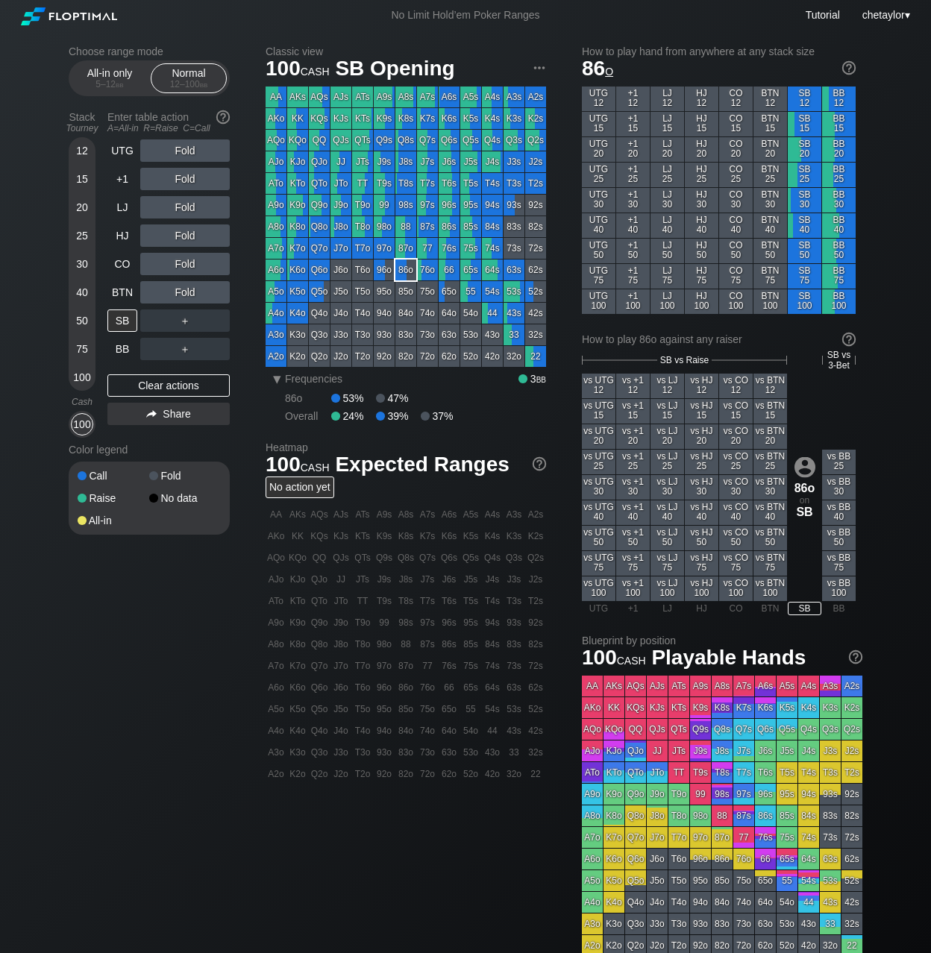
click at [405, 271] on div "86o" at bounding box center [405, 270] width 21 height 21
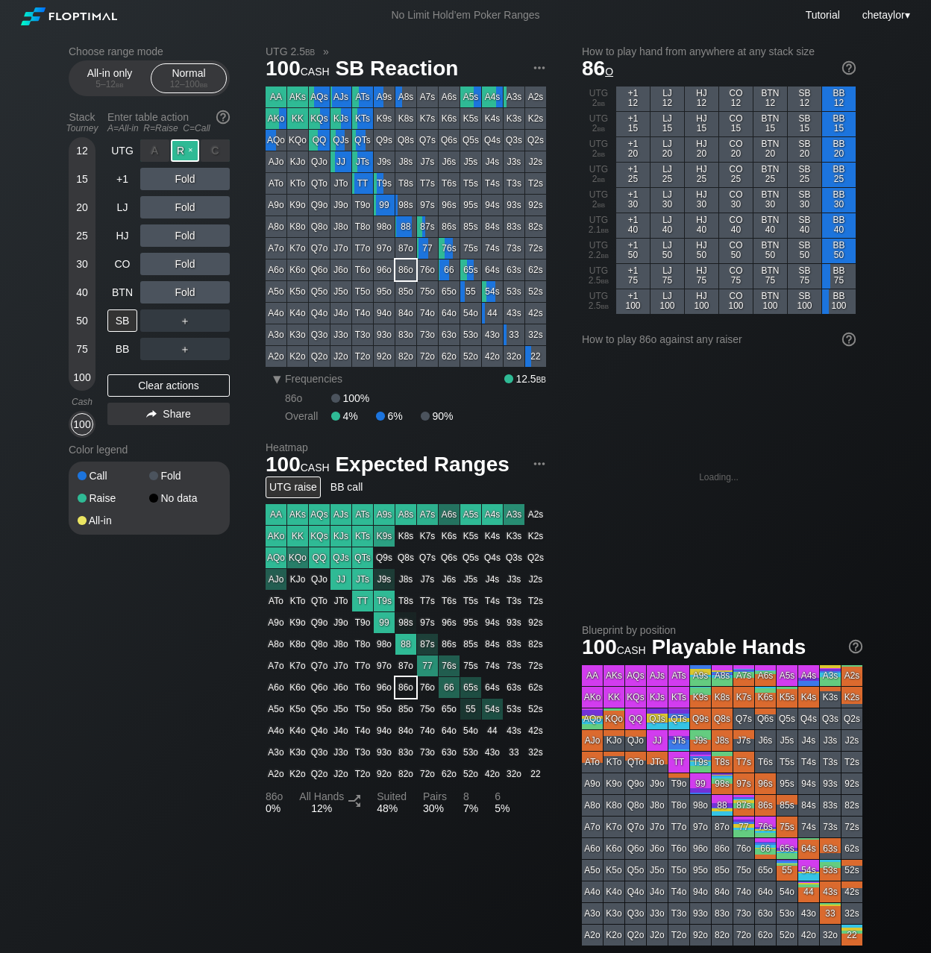
click at [190, 148] on div "R ✕" at bounding box center [185, 150] width 29 height 22
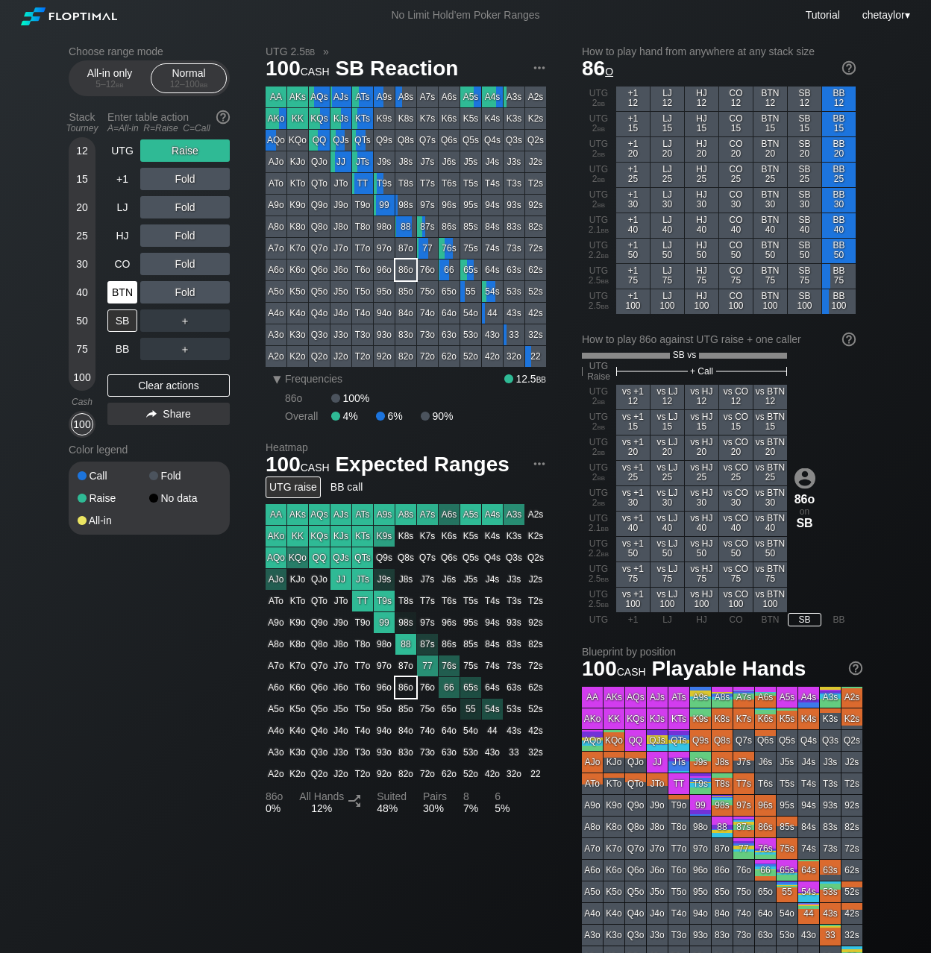
click at [116, 295] on div "BTN" at bounding box center [122, 292] width 30 height 22
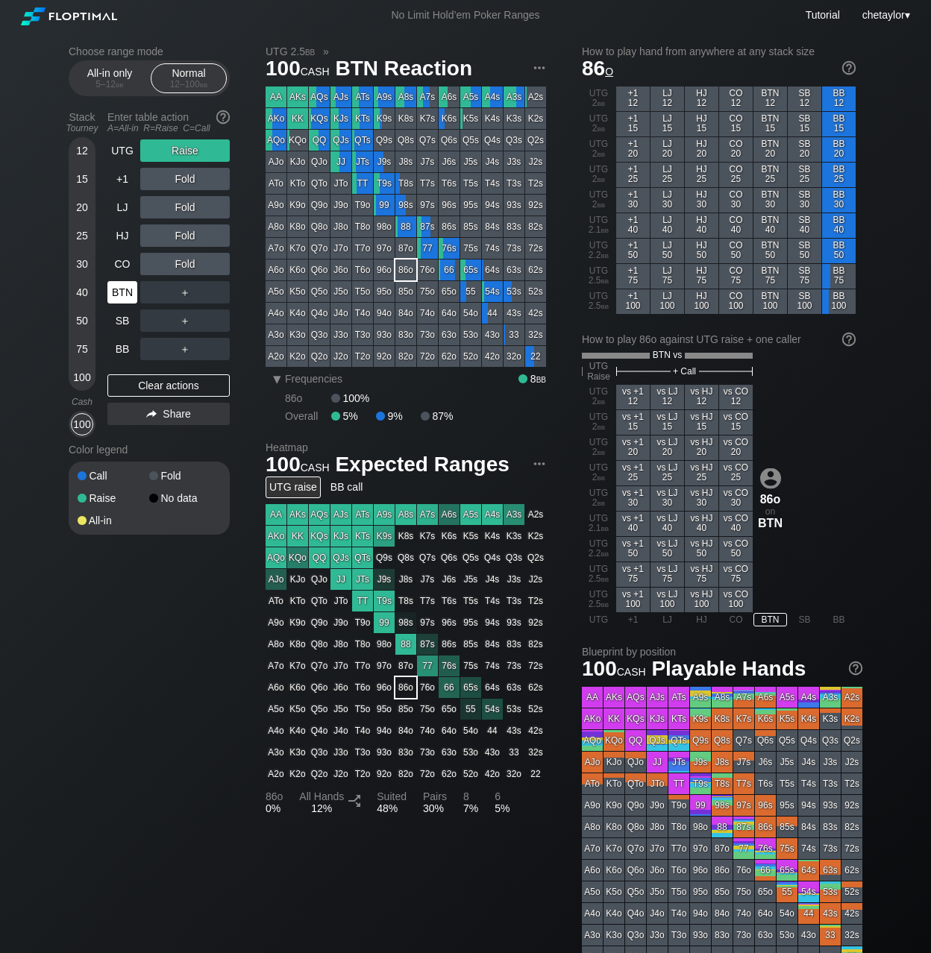
click at [116, 295] on div "BTN" at bounding box center [122, 292] width 30 height 22
click at [147, 377] on div "Clear actions" at bounding box center [168, 385] width 122 height 22
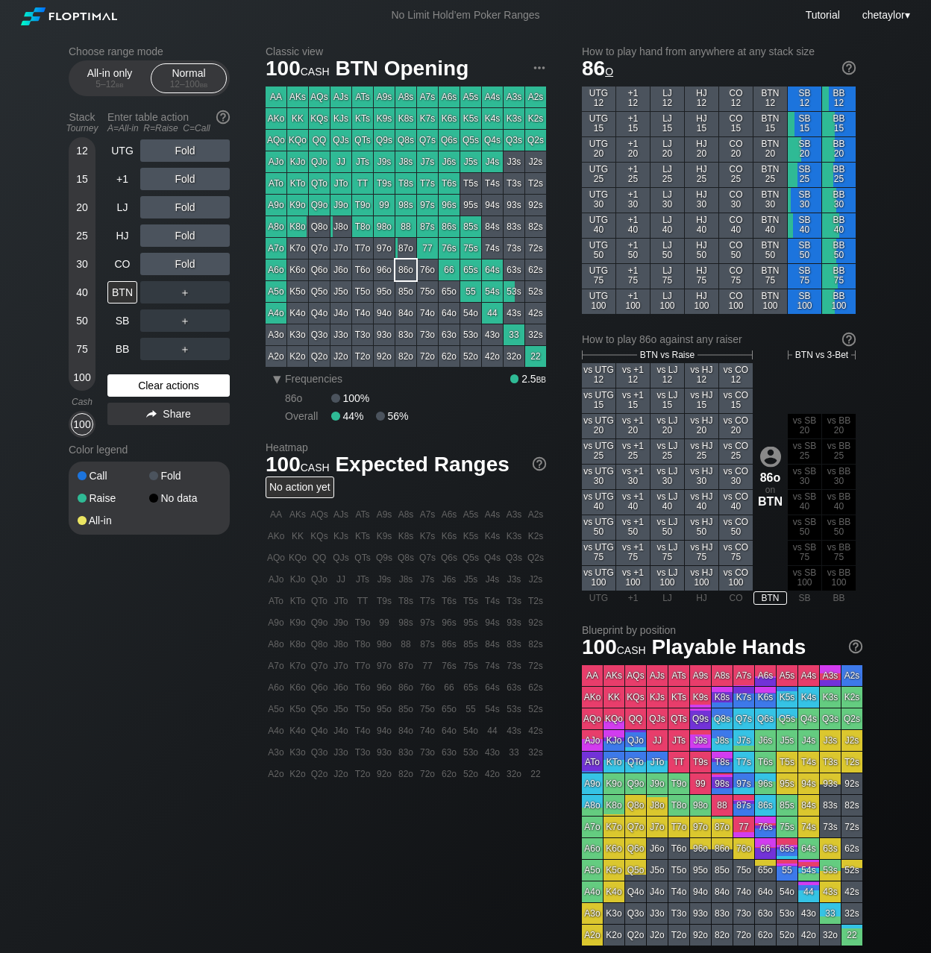
click at [151, 383] on div "Clear actions" at bounding box center [168, 385] width 122 height 22
click at [122, 258] on div "CO" at bounding box center [122, 264] width 30 height 22
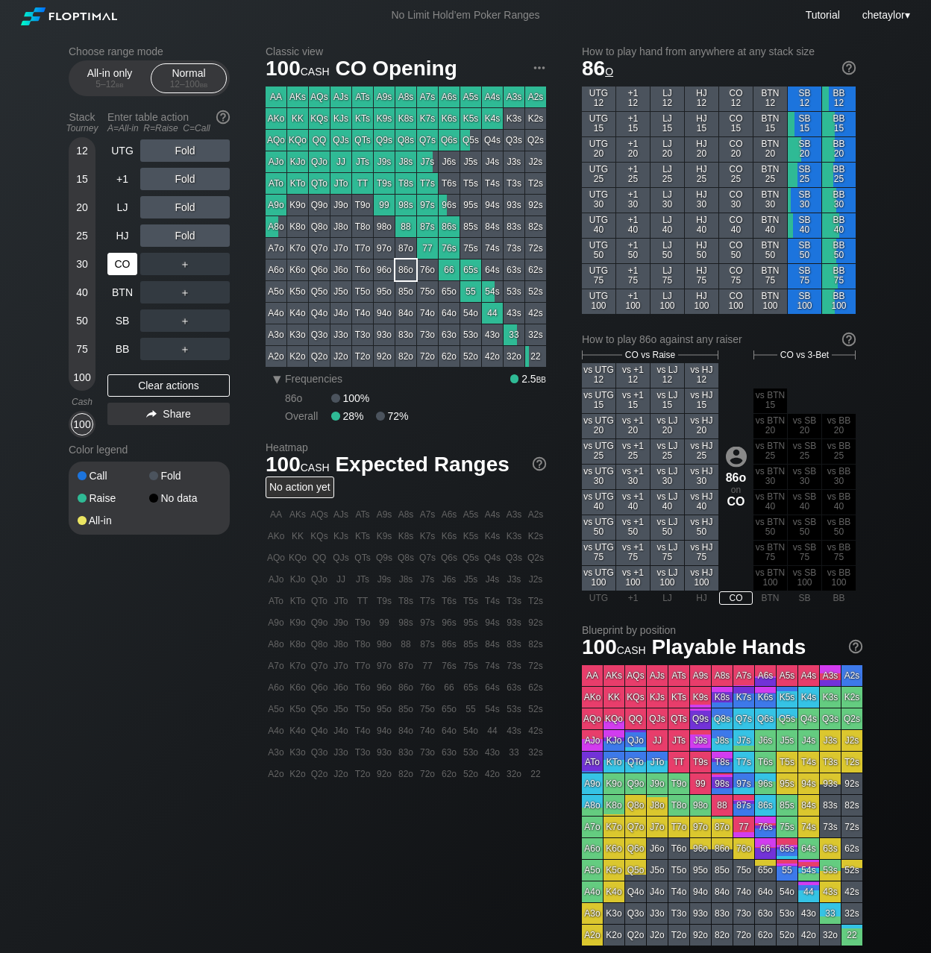
click at [122, 258] on div "CO" at bounding box center [122, 264] width 30 height 22
click at [281, 234] on div "A8o" at bounding box center [276, 226] width 21 height 21
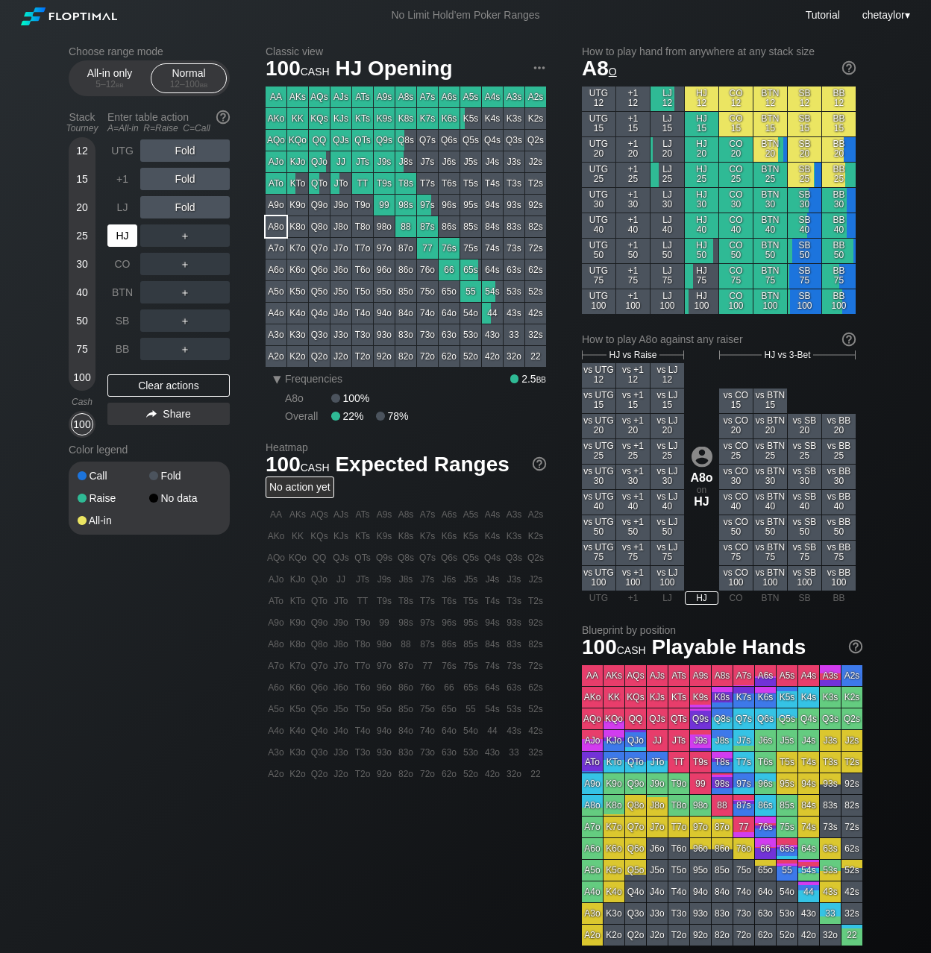
click at [130, 232] on div "HJ" at bounding box center [122, 235] width 30 height 22
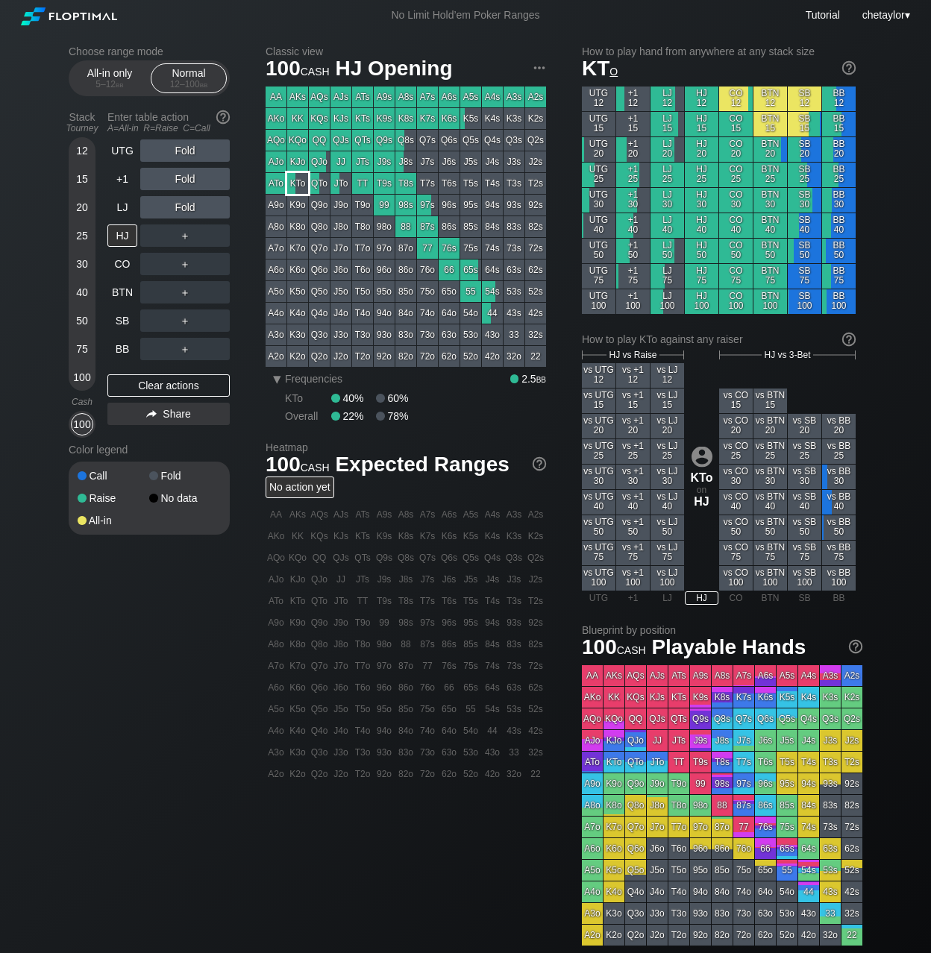
click at [300, 183] on div "KTo" at bounding box center [297, 183] width 21 height 21
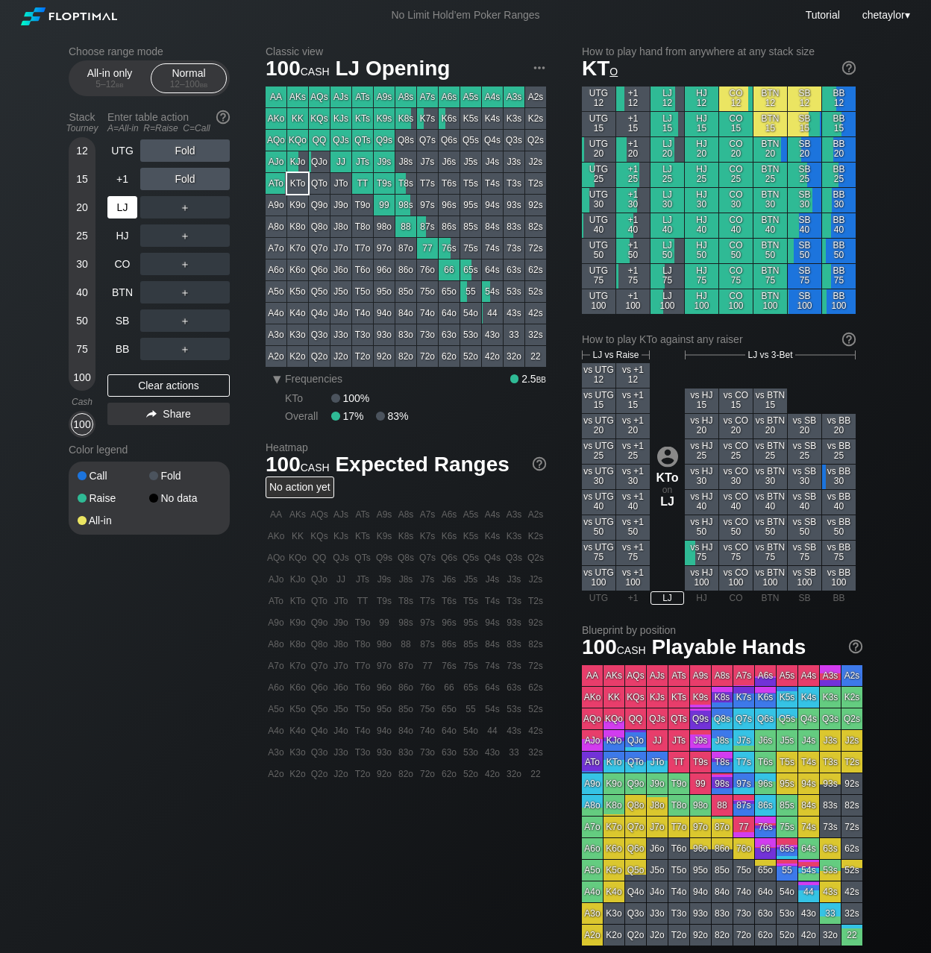
click at [125, 206] on div "LJ" at bounding box center [122, 207] width 30 height 22
click at [122, 177] on div "+1" at bounding box center [122, 179] width 30 height 22
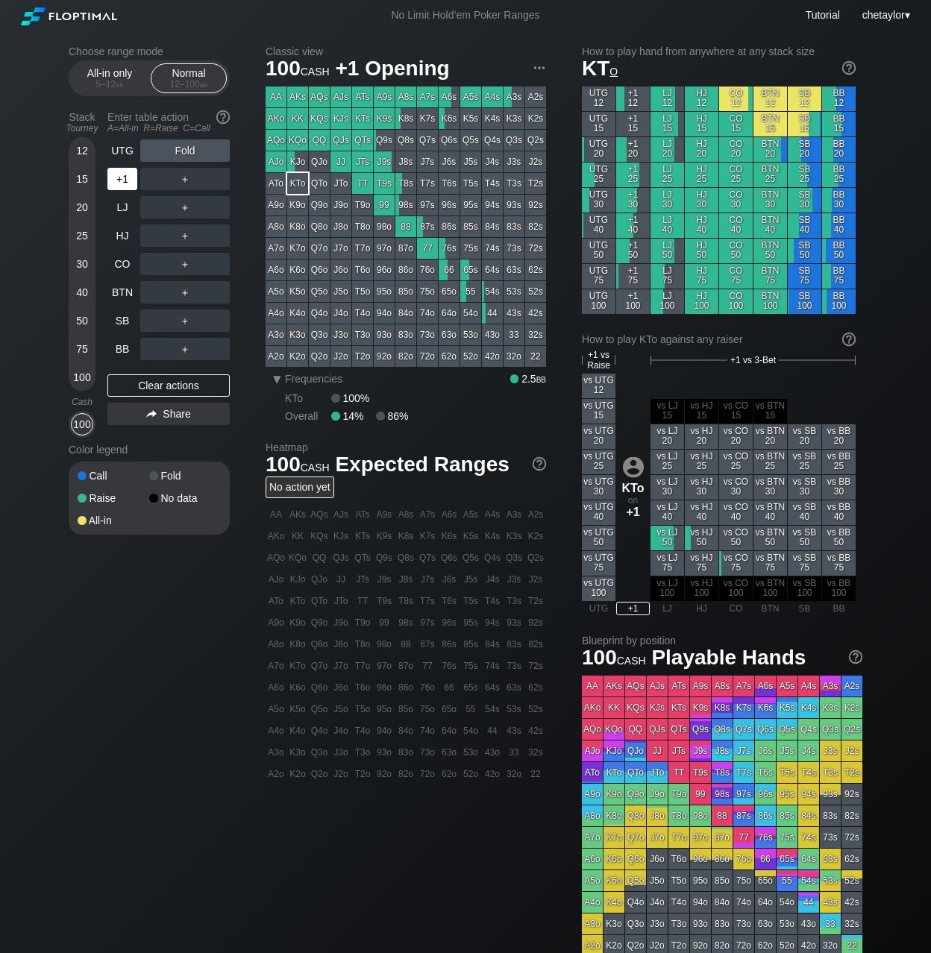
click at [122, 177] on div "+1" at bounding box center [122, 179] width 30 height 22
click at [118, 148] on div "UTG" at bounding box center [122, 150] width 30 height 22
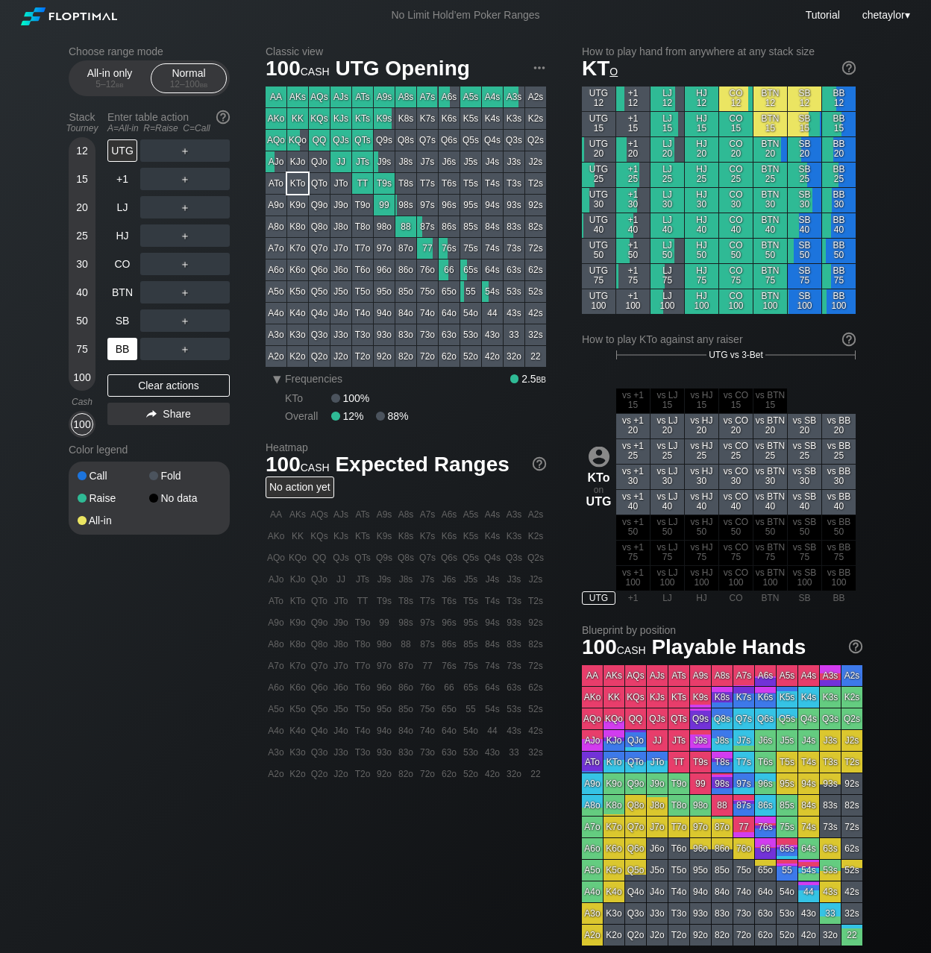
click at [121, 345] on div "BB" at bounding box center [122, 349] width 30 height 22
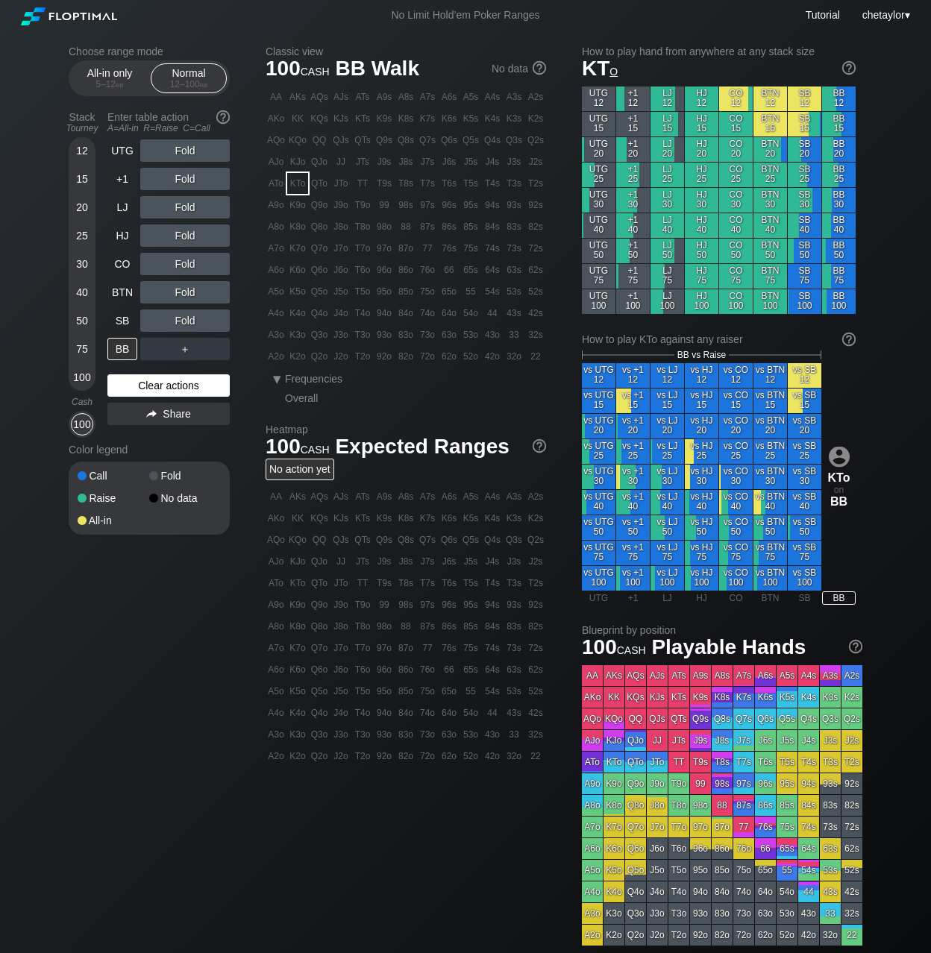
click at [164, 383] on div "Clear actions" at bounding box center [168, 385] width 122 height 22
click at [538, 355] on div "22" at bounding box center [535, 356] width 21 height 21
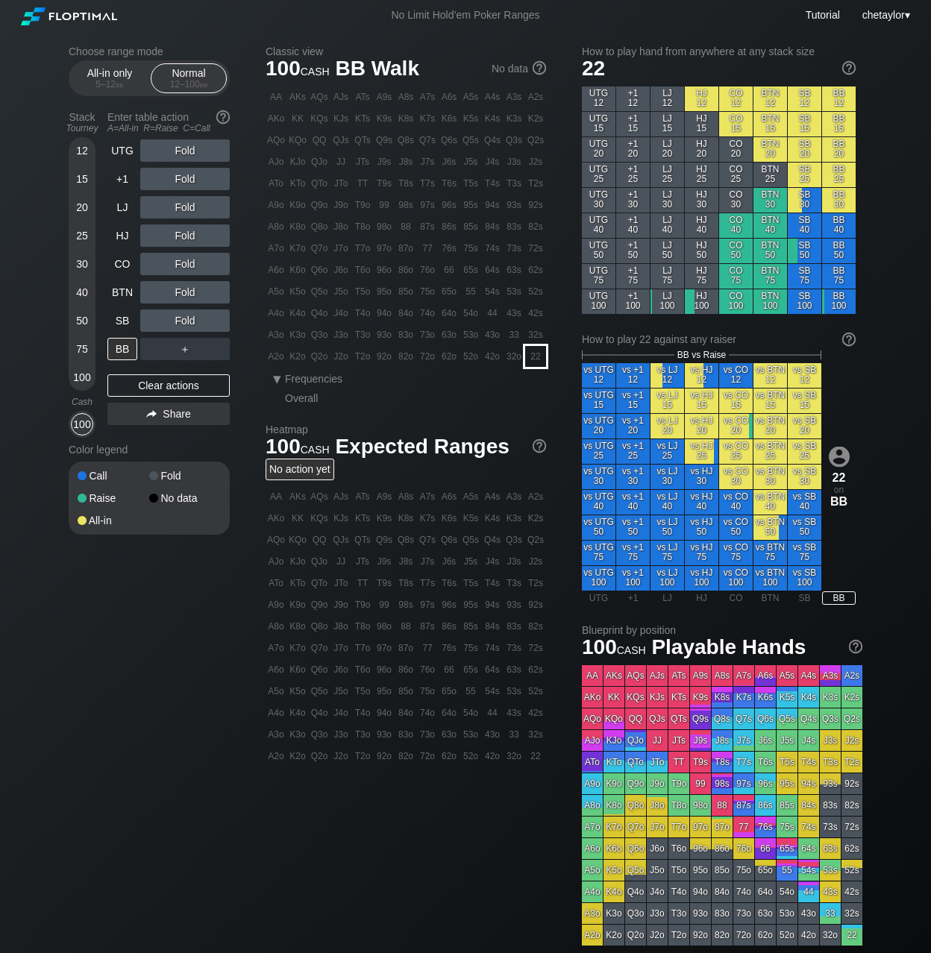
click at [538, 355] on div "22" at bounding box center [535, 356] width 21 height 21
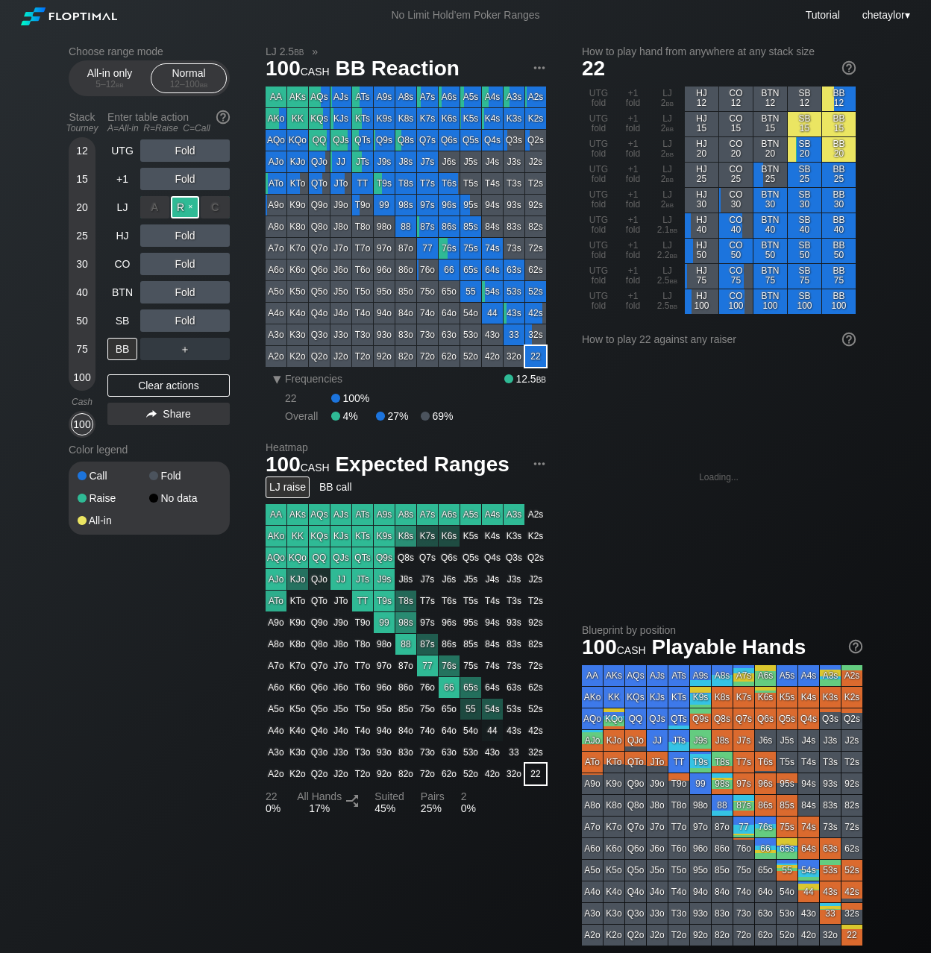
click at [186, 206] on div "R ✕" at bounding box center [185, 207] width 29 height 22
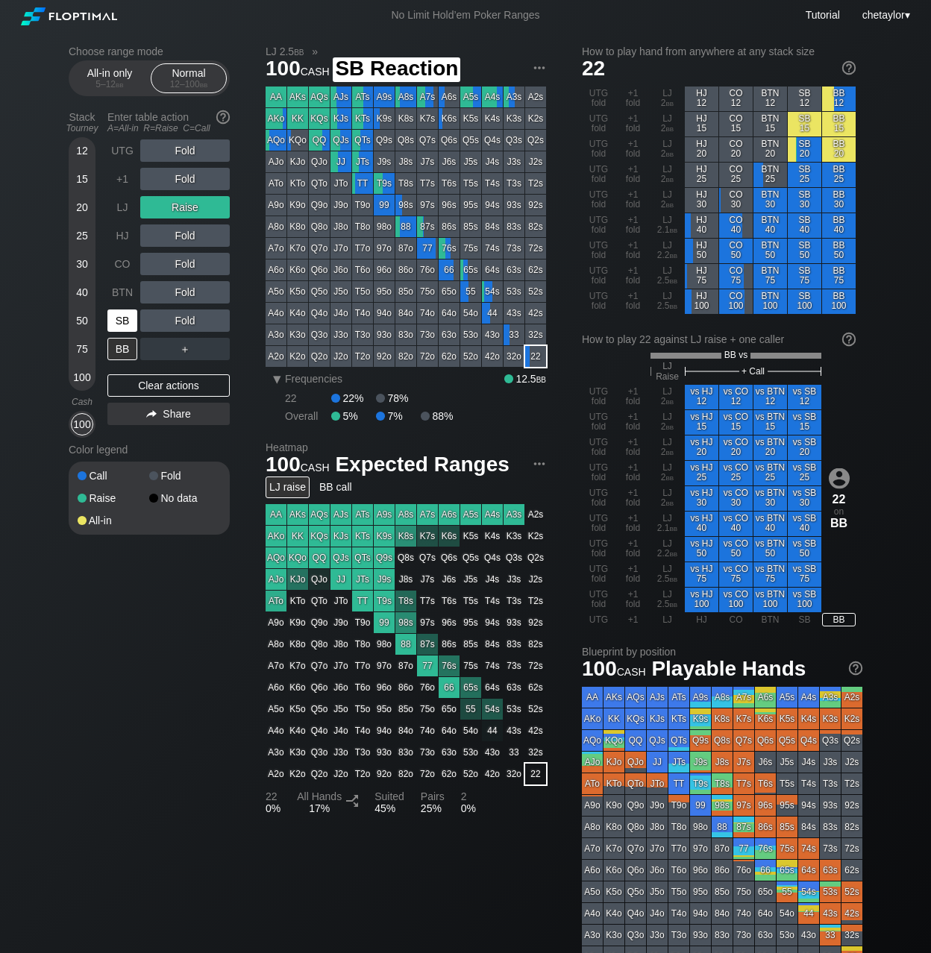
click at [112, 320] on div "SB" at bounding box center [122, 321] width 30 height 22
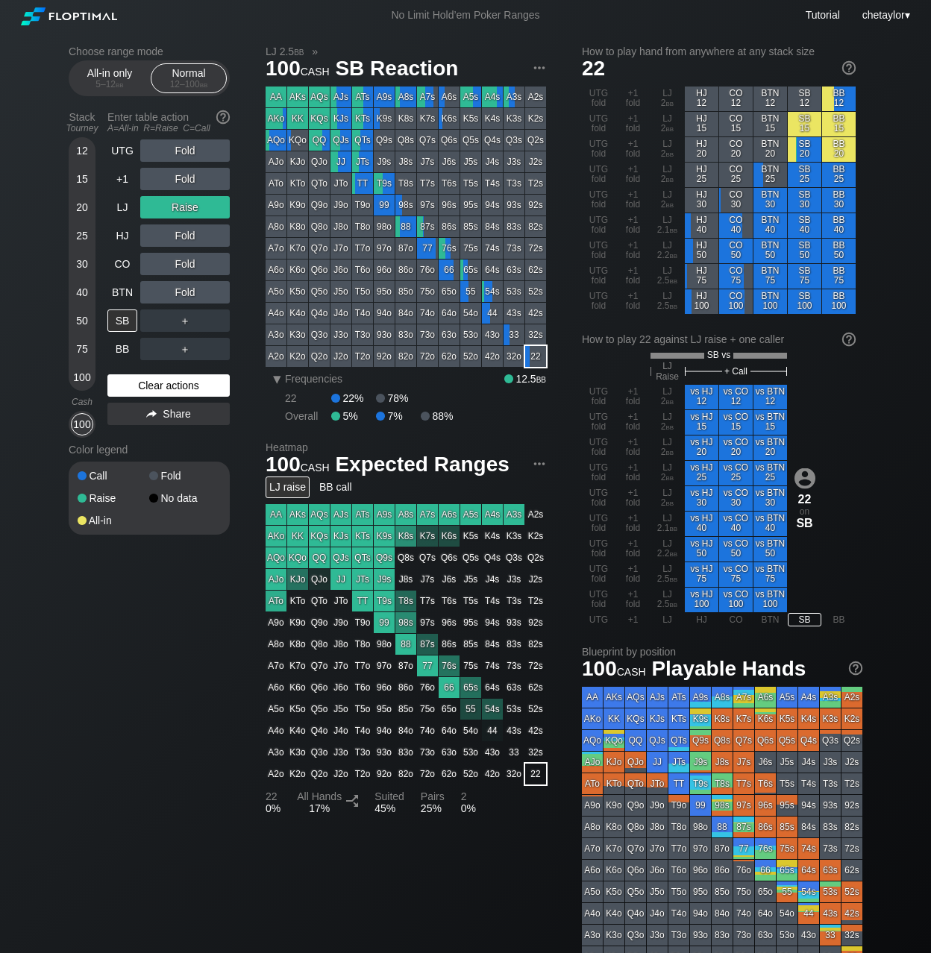
click at [142, 388] on div "Clear actions" at bounding box center [168, 385] width 122 height 22
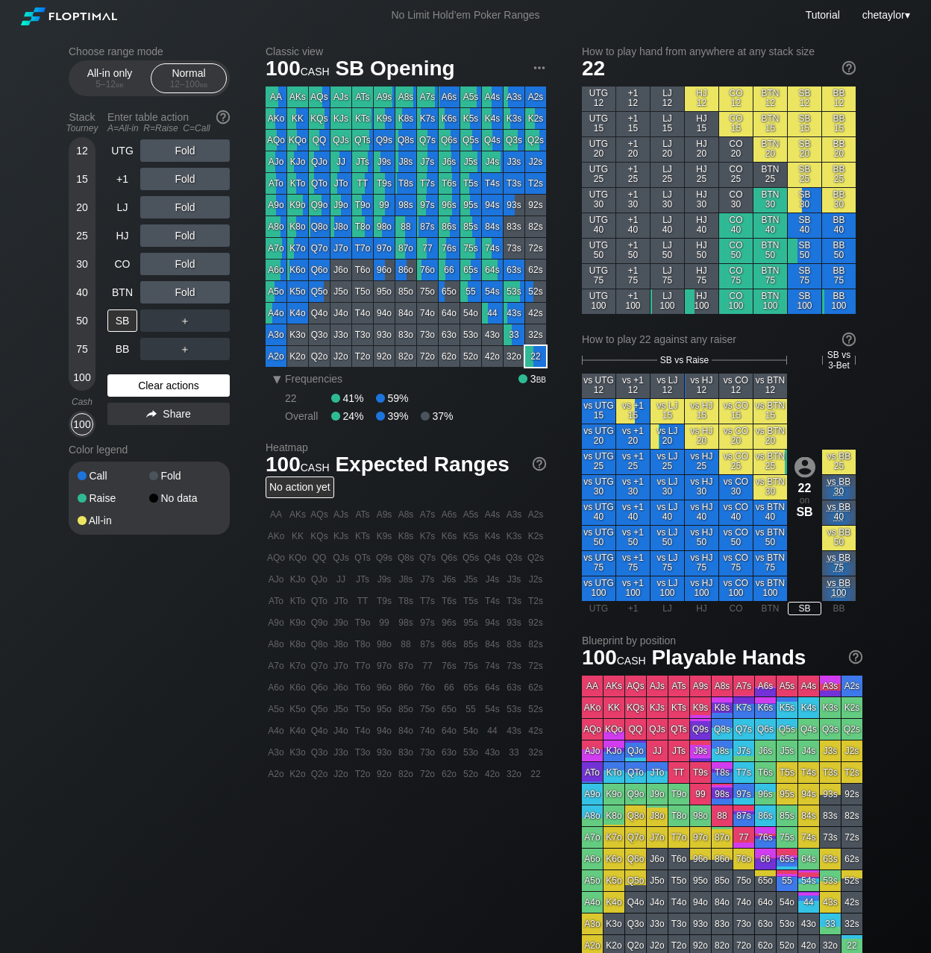
click at [142, 388] on div "Clear actions" at bounding box center [168, 385] width 122 height 22
click at [321, 222] on div "Q8o" at bounding box center [319, 226] width 21 height 21
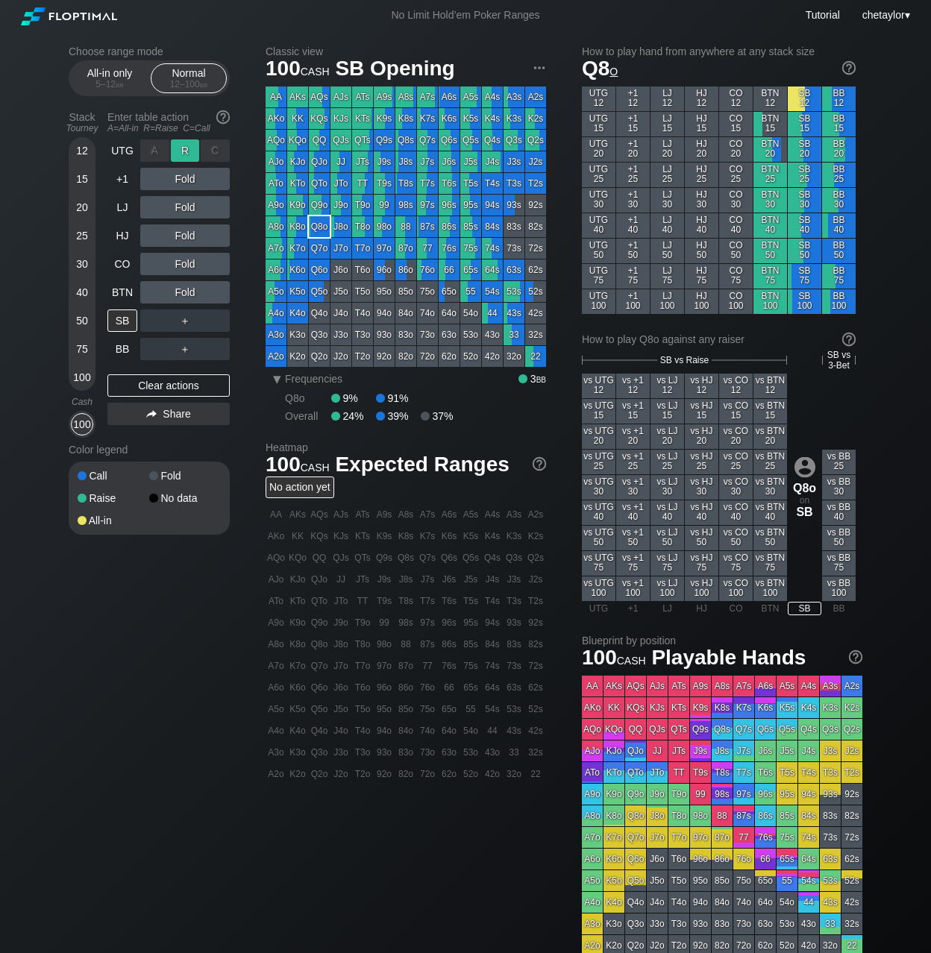
click at [188, 150] on div "R ✕" at bounding box center [185, 150] width 29 height 22
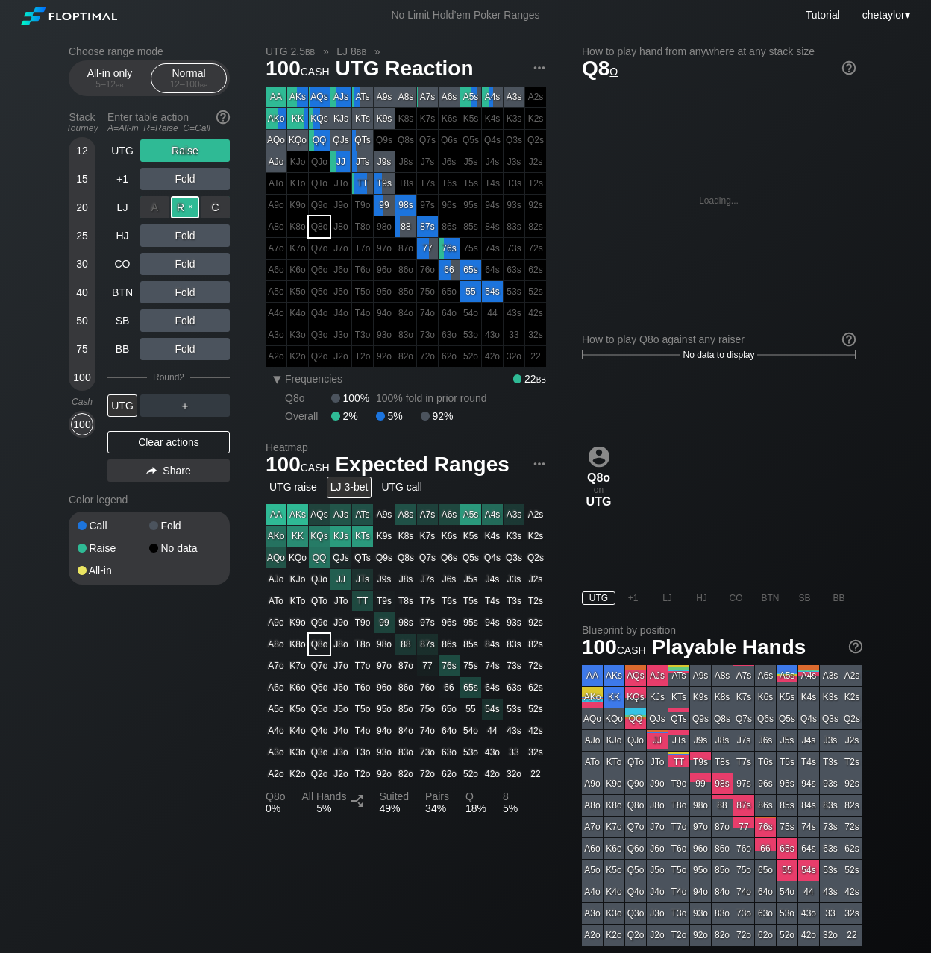
click at [184, 208] on div "R ✕" at bounding box center [185, 207] width 29 height 22
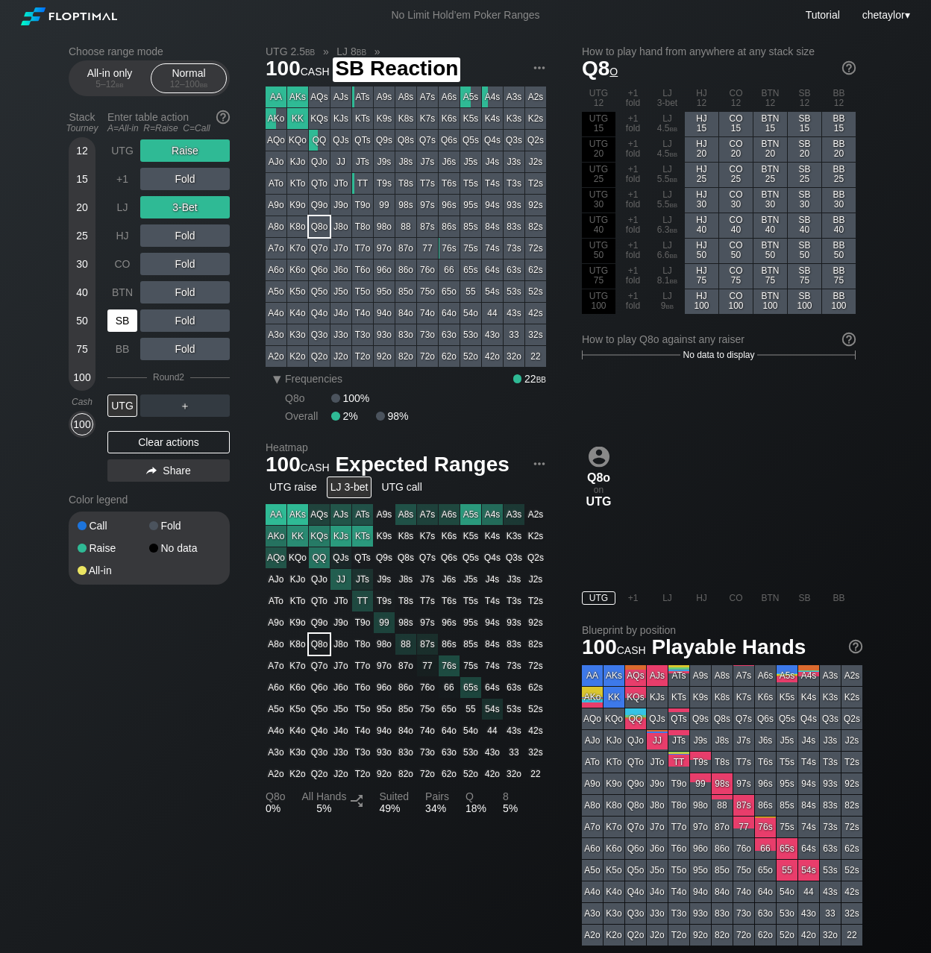
click at [116, 319] on div "SB" at bounding box center [122, 321] width 30 height 22
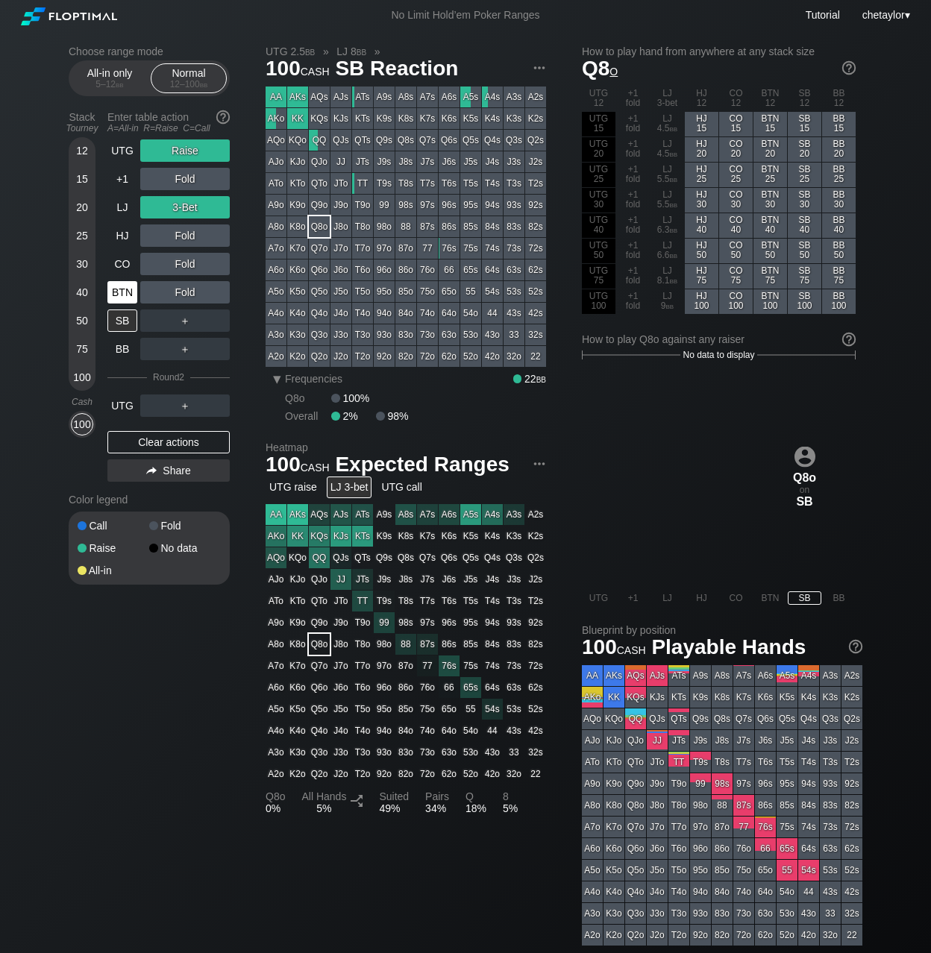
click at [119, 292] on div "BTN" at bounding box center [122, 292] width 30 height 22
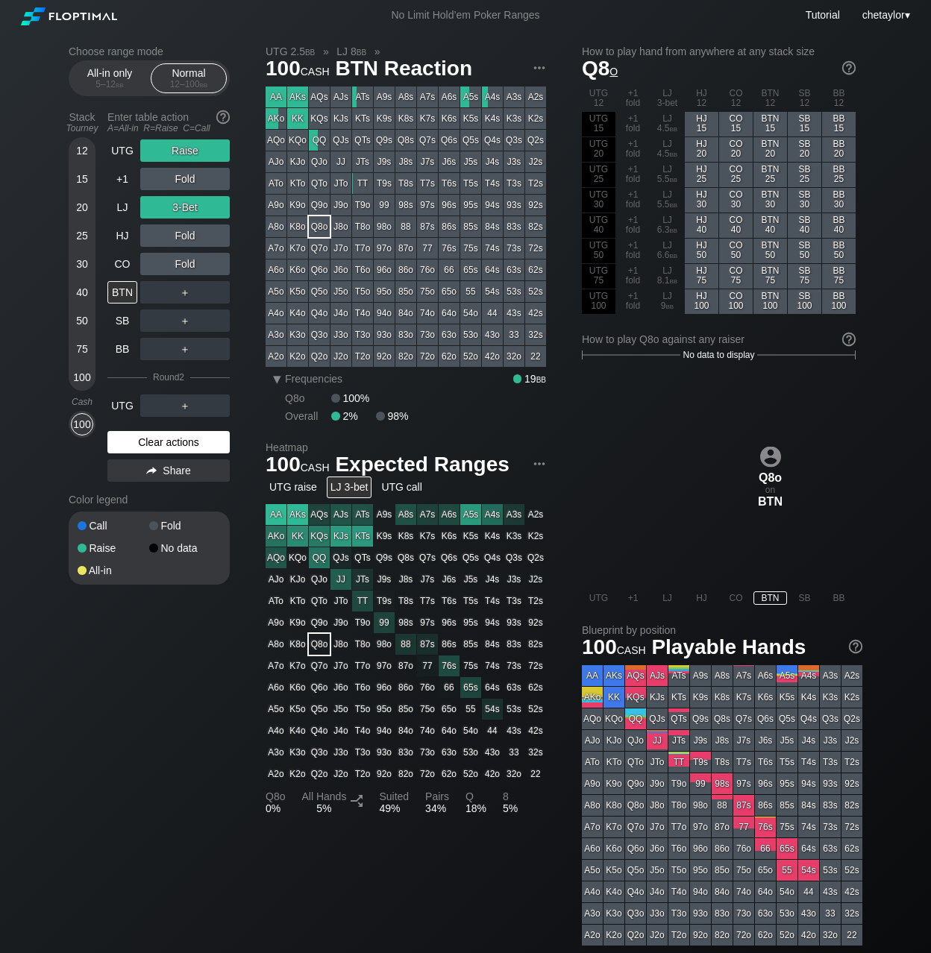
click at [155, 439] on div "Clear actions" at bounding box center [168, 442] width 122 height 22
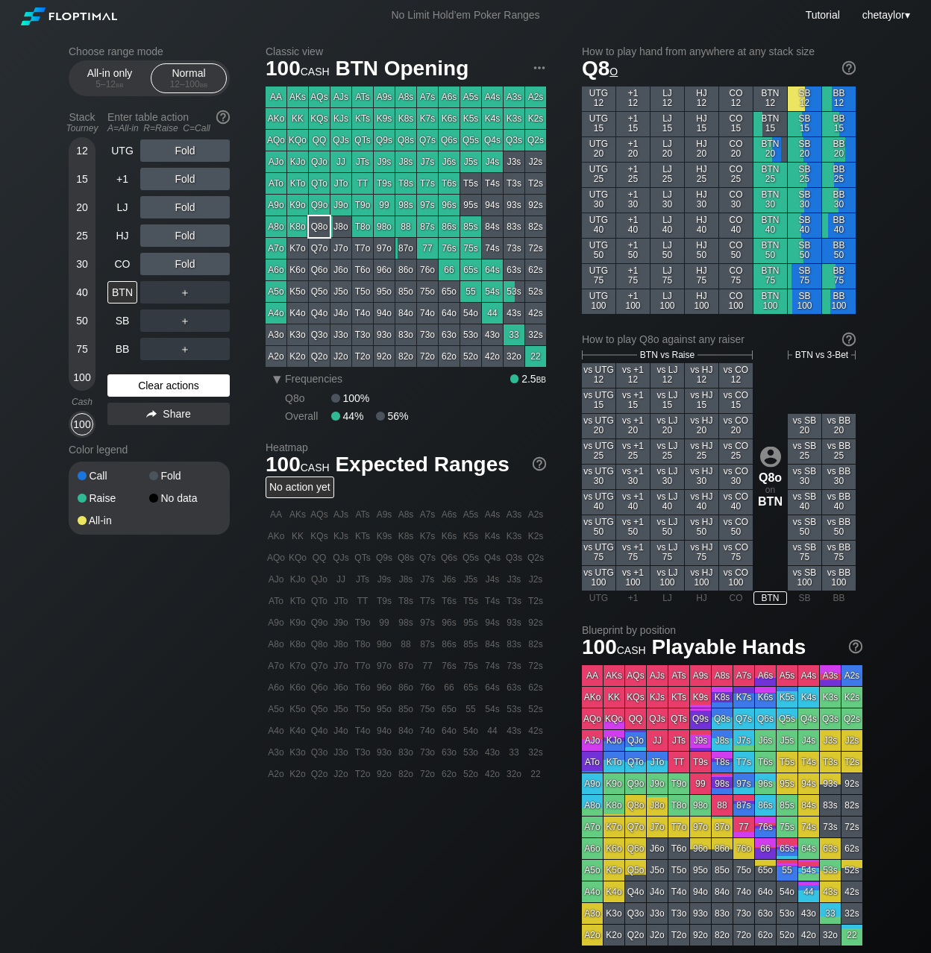
click at [155, 439] on div "Color legend" at bounding box center [149, 450] width 161 height 24
click at [167, 389] on div "Clear actions" at bounding box center [168, 385] width 122 height 22
click at [430, 201] on div "97s" at bounding box center [427, 205] width 21 height 21
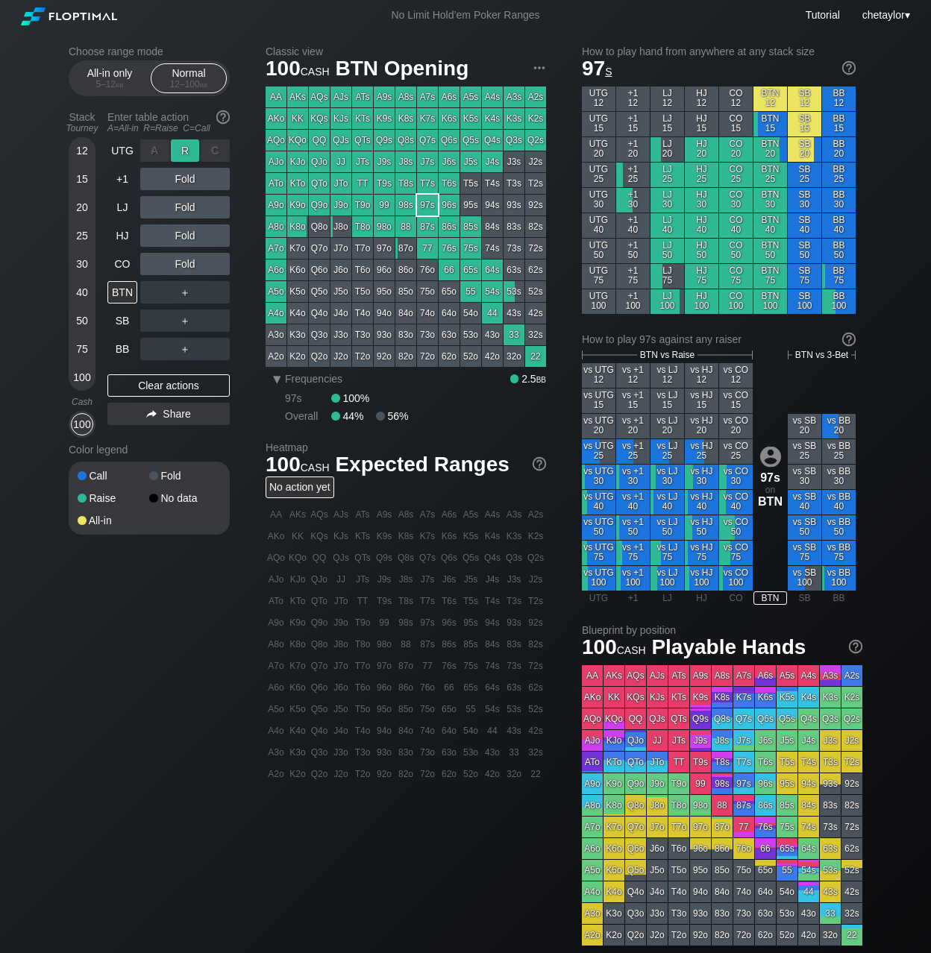
click at [189, 151] on div "R ✕" at bounding box center [185, 150] width 29 height 22
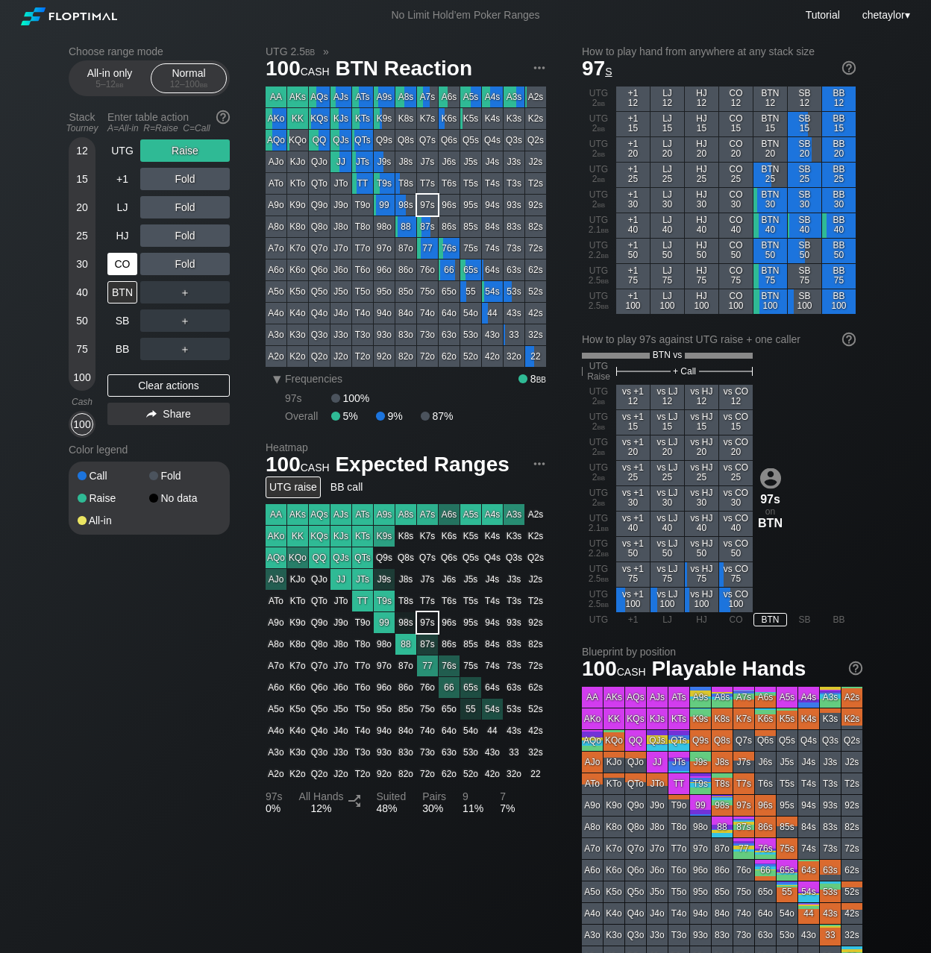
click at [119, 263] on div "CO" at bounding box center [122, 264] width 30 height 22
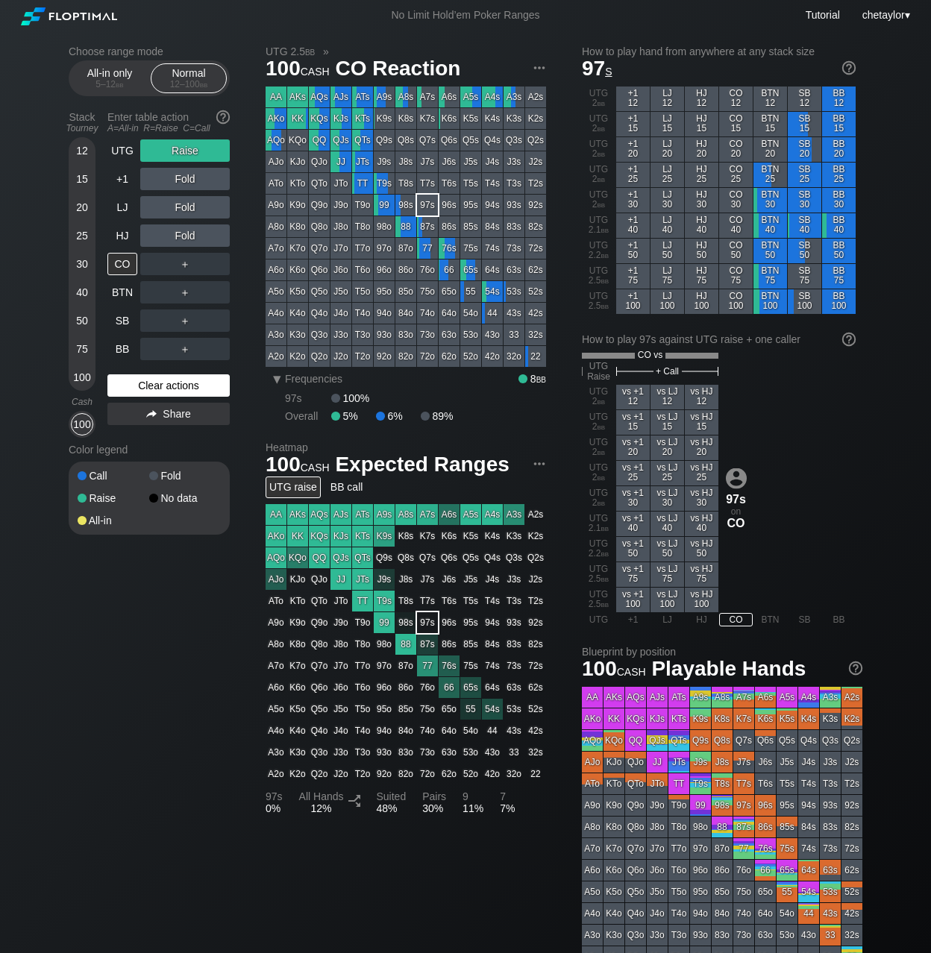
click at [166, 386] on div "Clear actions" at bounding box center [168, 385] width 122 height 22
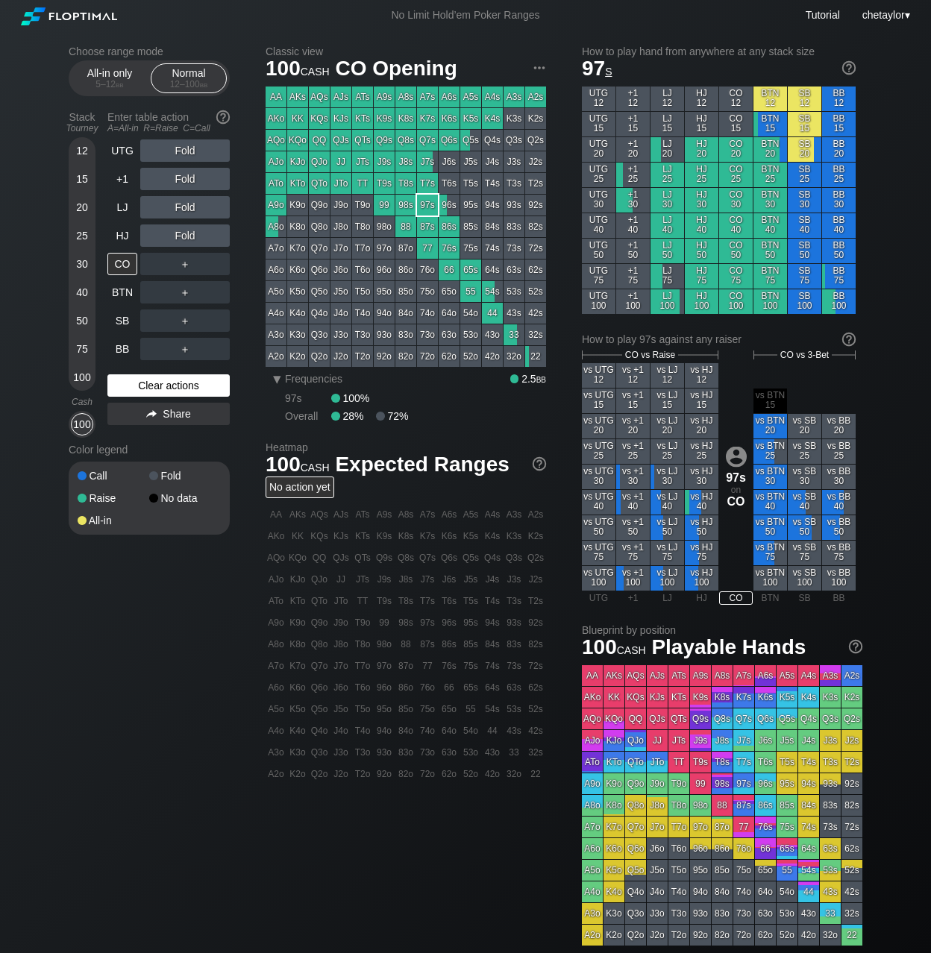
click at [169, 384] on div "Clear actions" at bounding box center [168, 385] width 122 height 22
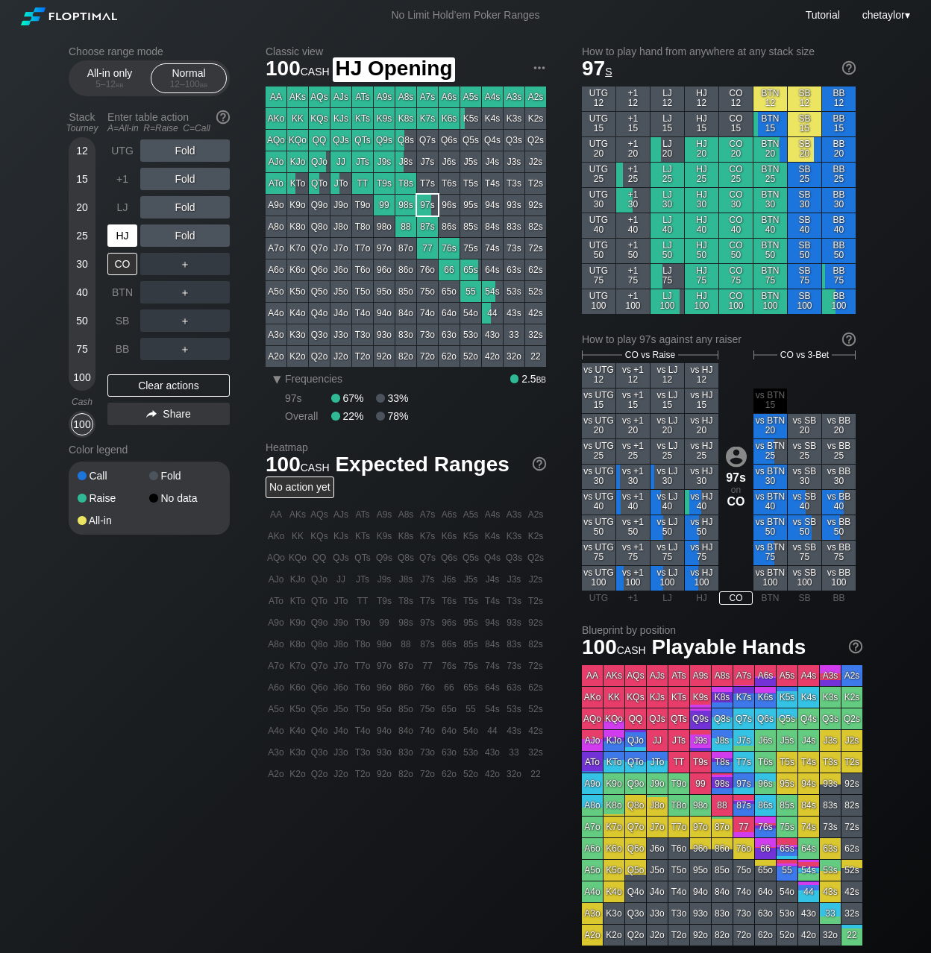
click at [125, 236] on div "HJ" at bounding box center [122, 235] width 30 height 22
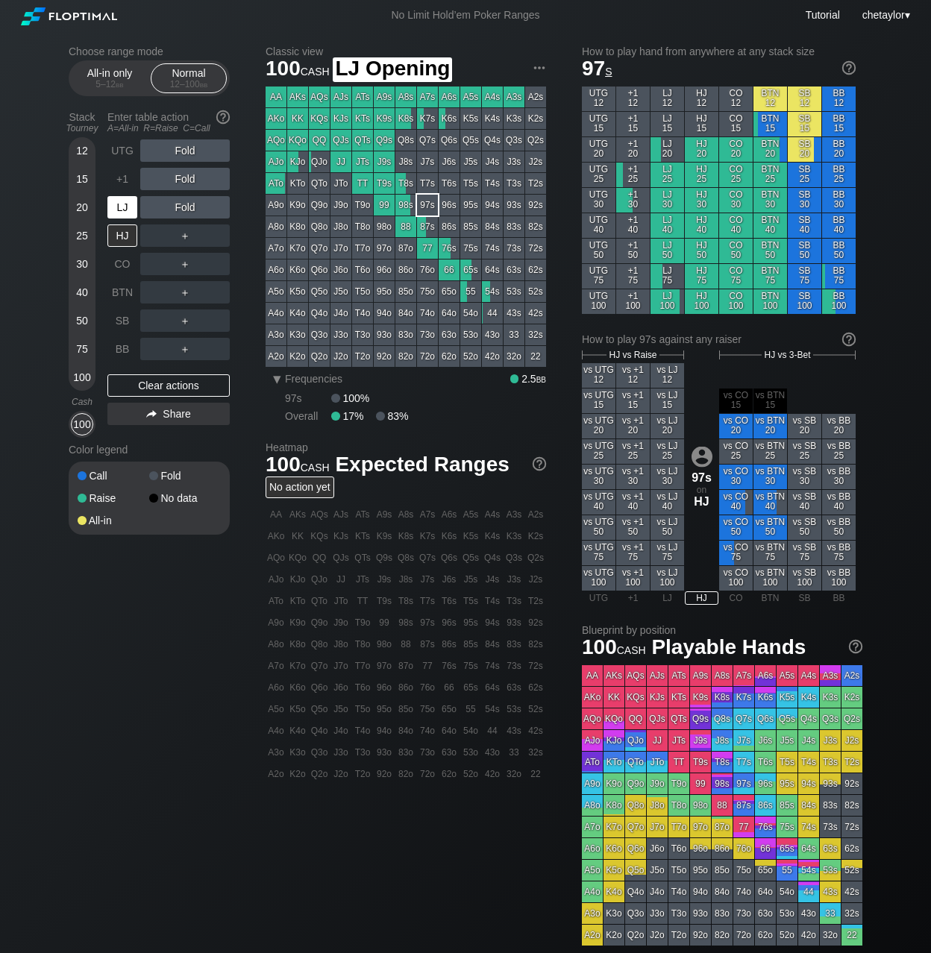
click at [122, 209] on div "LJ" at bounding box center [122, 207] width 30 height 22
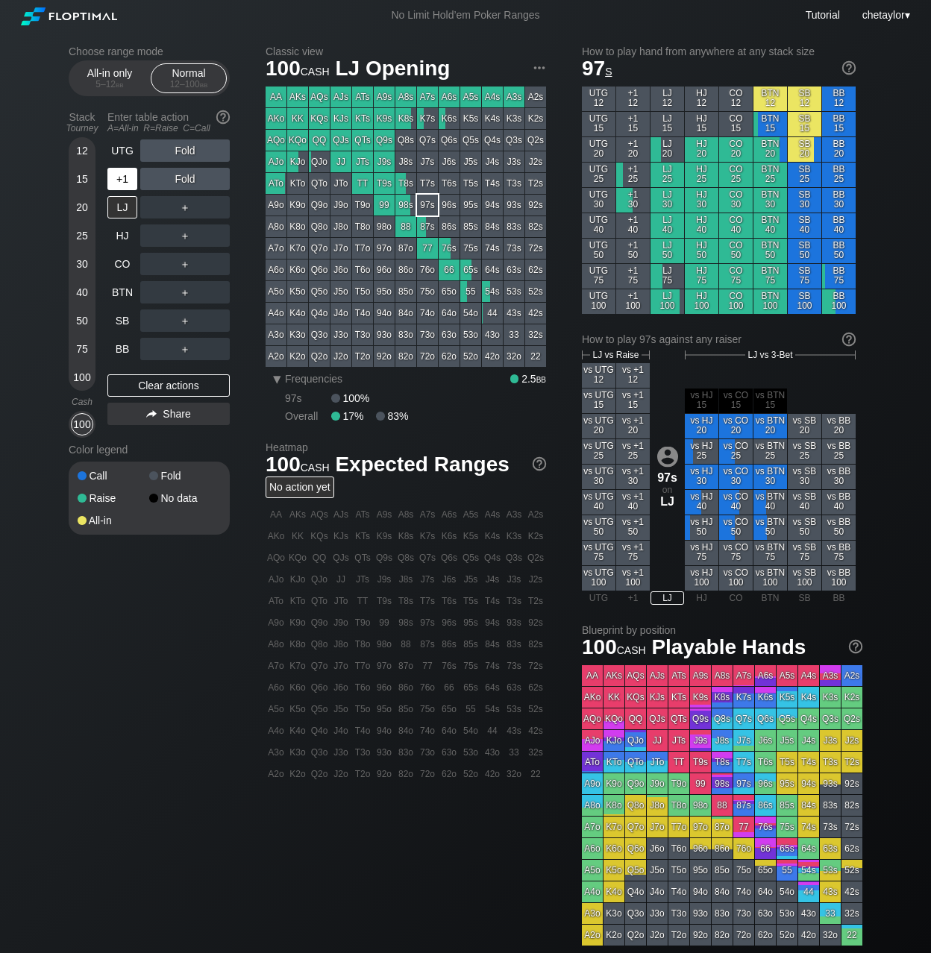
click at [129, 180] on div "+1" at bounding box center [122, 179] width 30 height 22
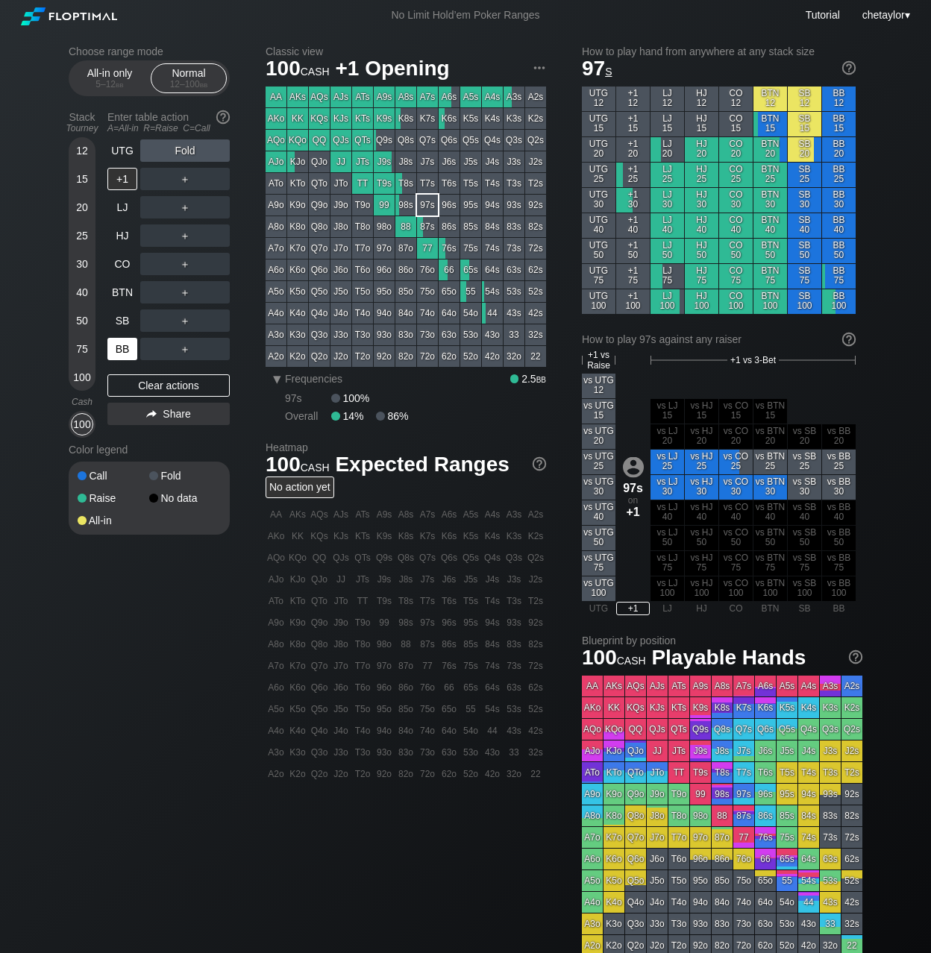
click at [116, 350] on div "BB" at bounding box center [122, 349] width 30 height 22
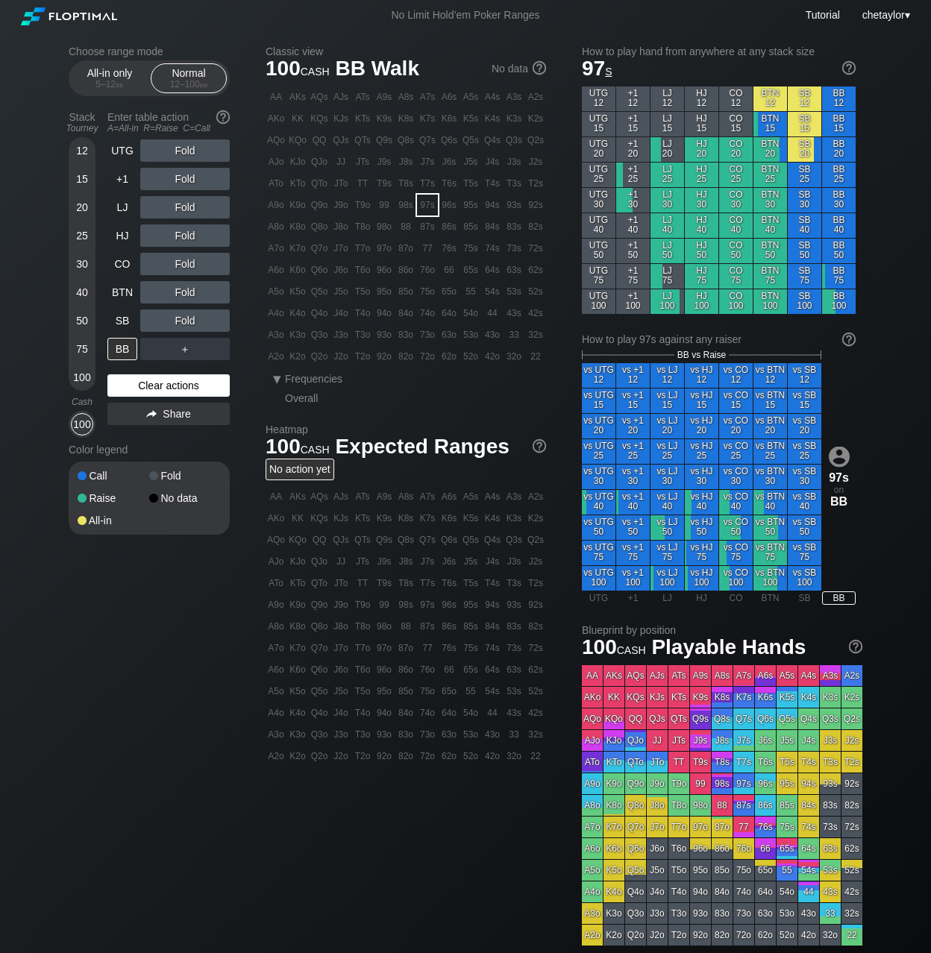
click at [160, 383] on div "Clear actions" at bounding box center [168, 385] width 122 height 22
click at [466, 252] on div "75s" at bounding box center [470, 248] width 21 height 21
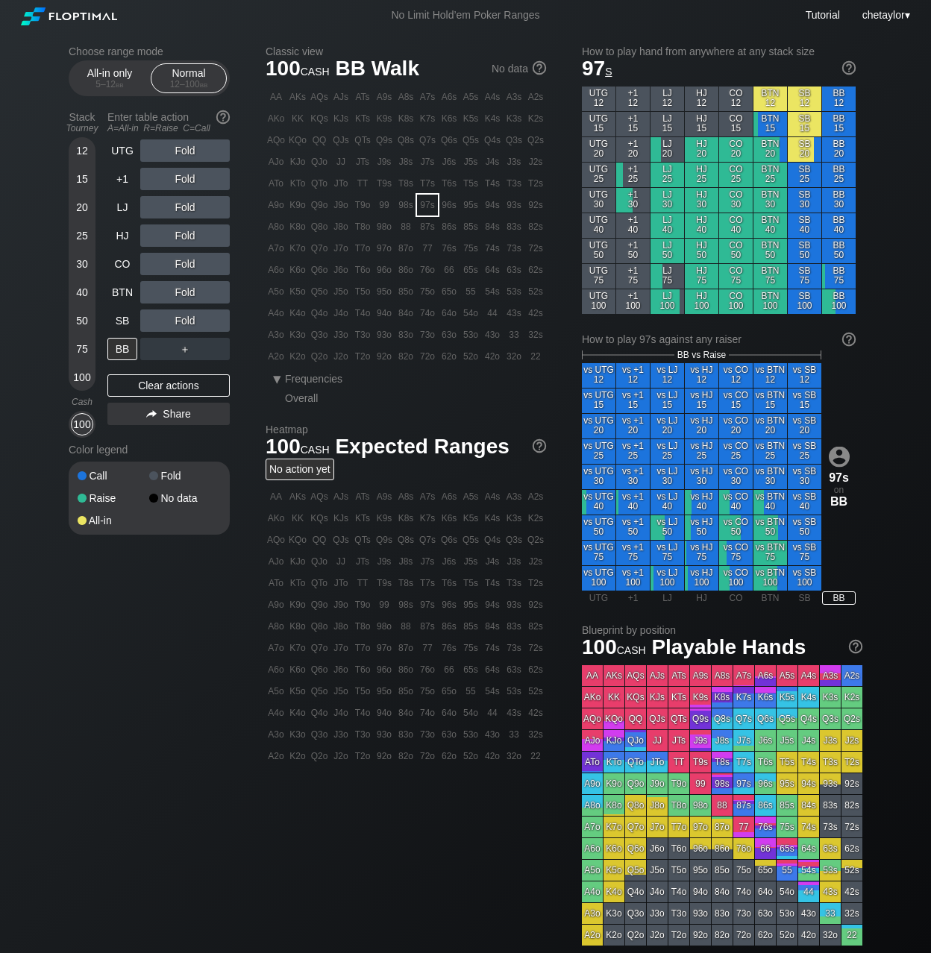
click at [466, 252] on div "75s" at bounding box center [470, 248] width 21 height 21
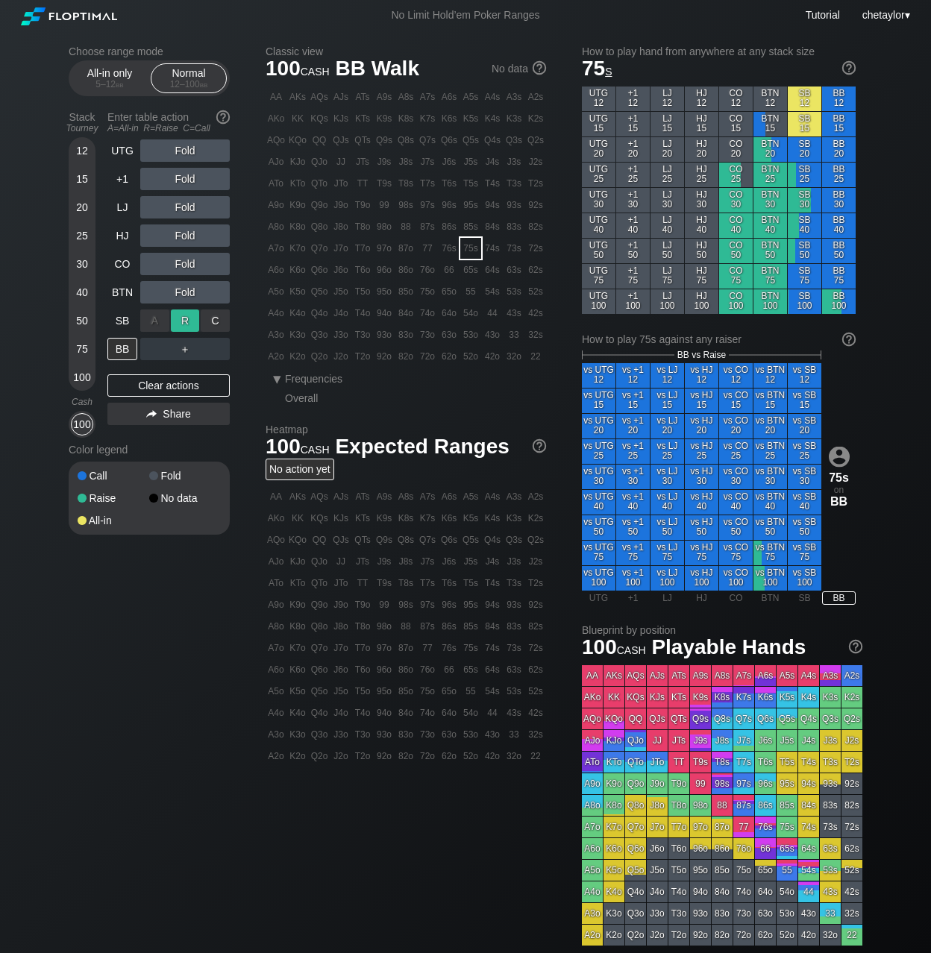
click at [188, 319] on div "R ✕" at bounding box center [185, 321] width 29 height 22
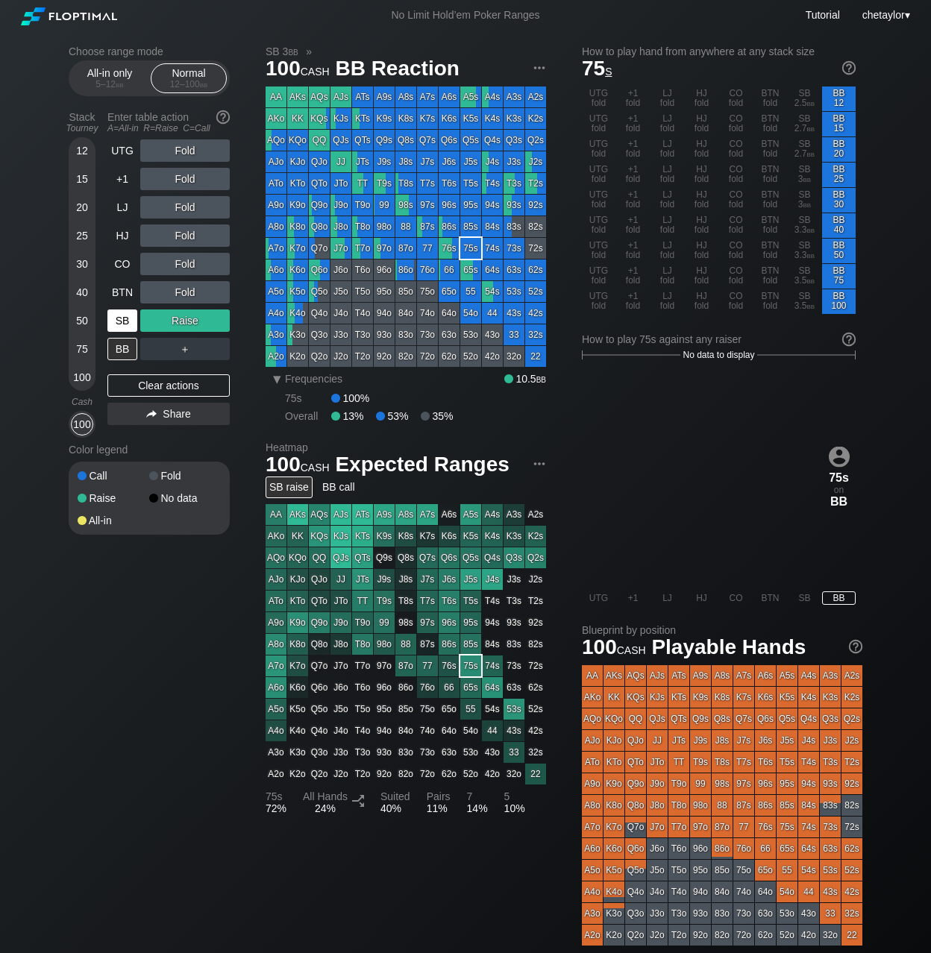
click at [127, 319] on div "SB" at bounding box center [122, 321] width 30 height 22
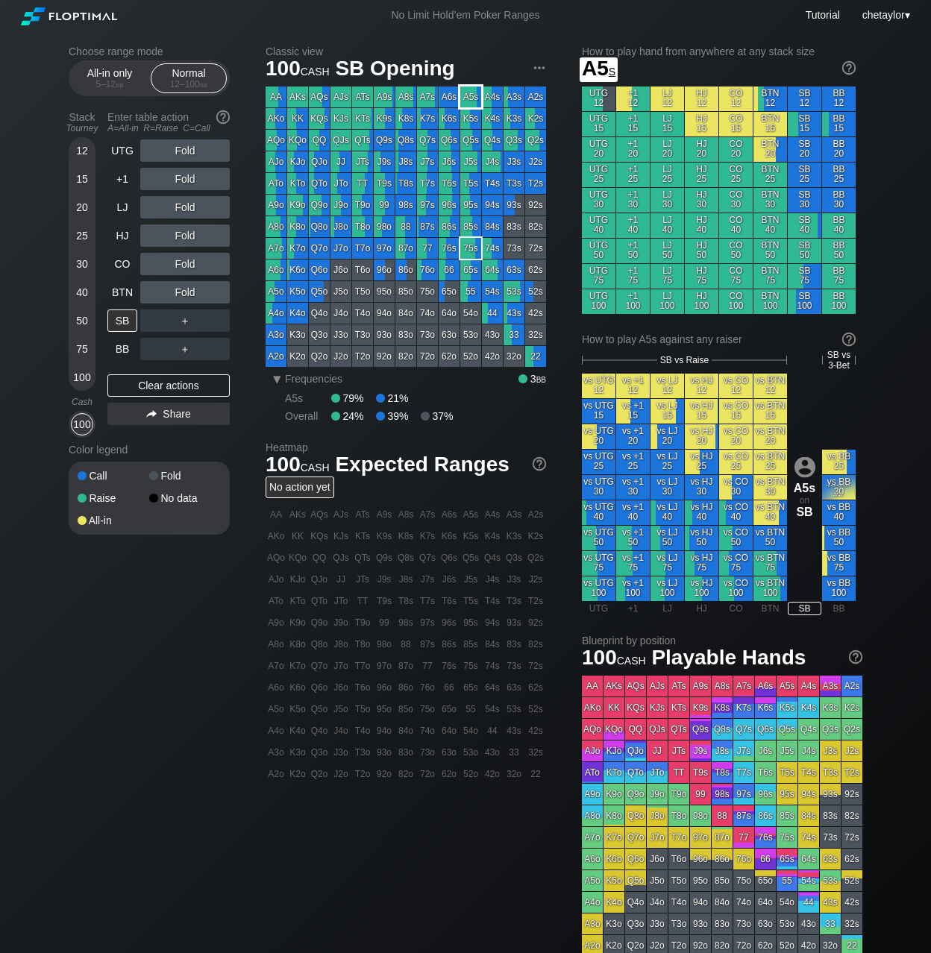
click at [473, 90] on div "A5s" at bounding box center [470, 97] width 21 height 21
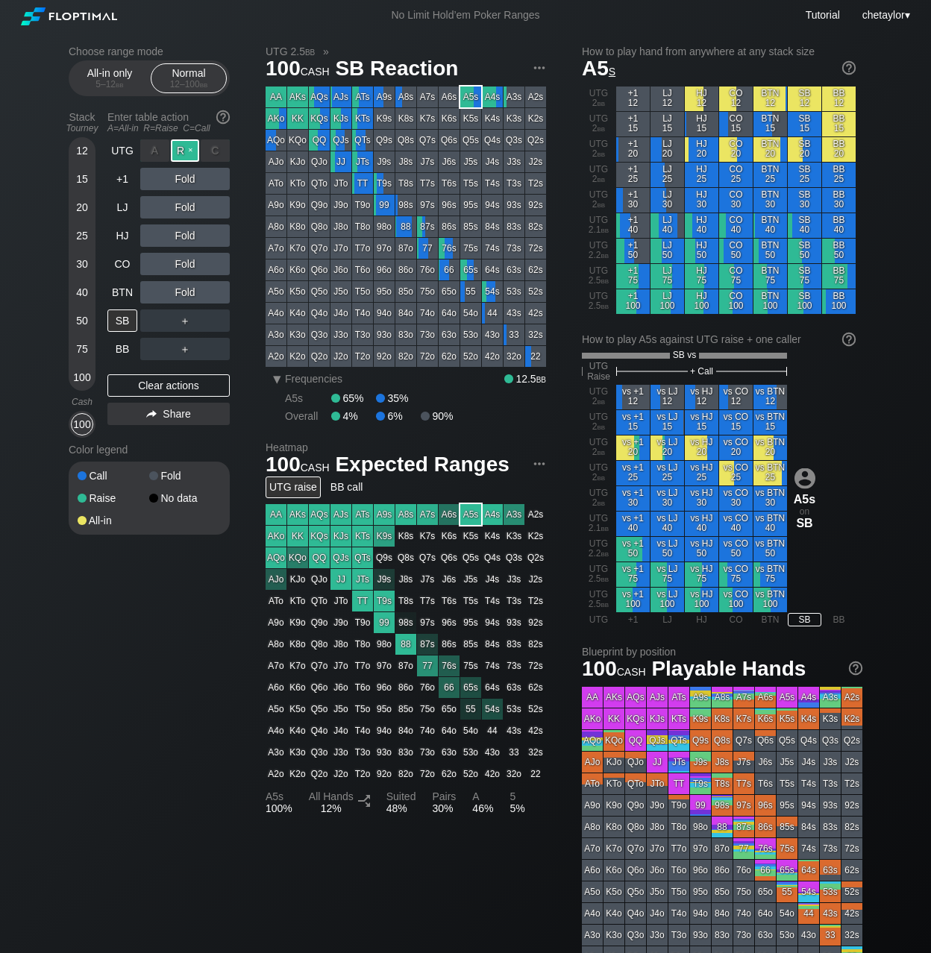
click at [184, 148] on div "R ✕" at bounding box center [185, 150] width 29 height 22
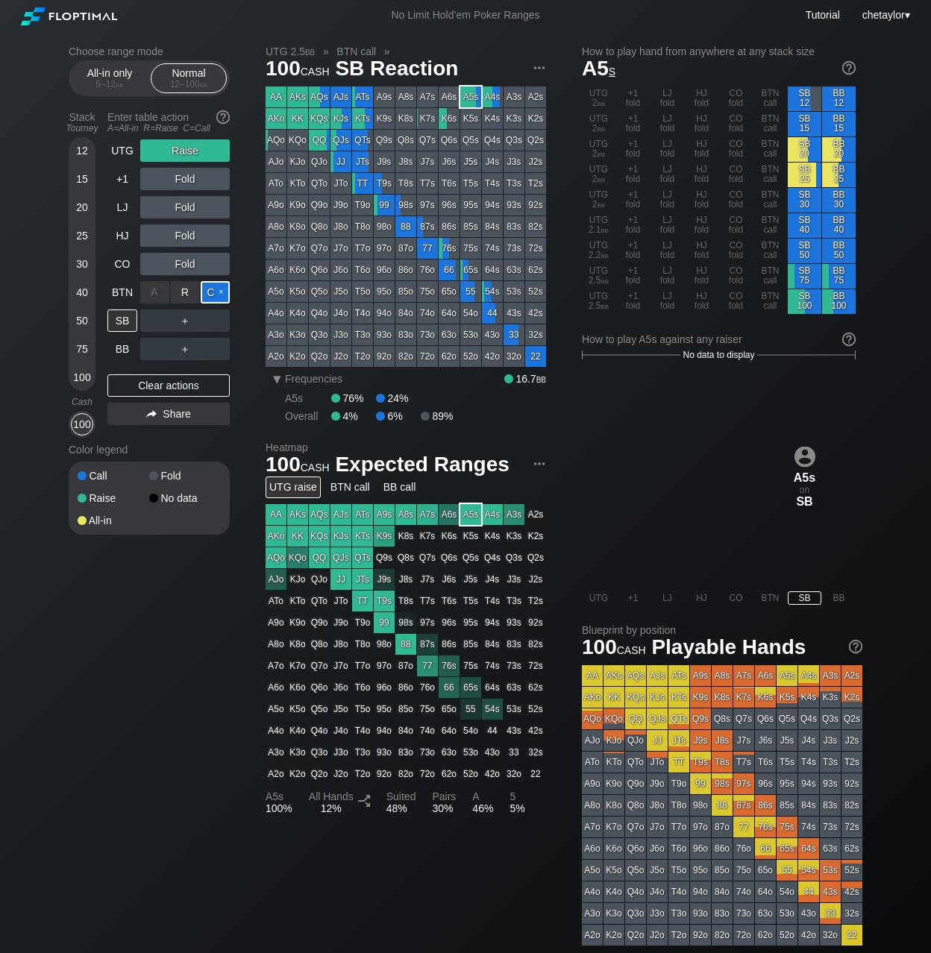
click at [216, 295] on div "C ✕" at bounding box center [215, 292] width 29 height 22
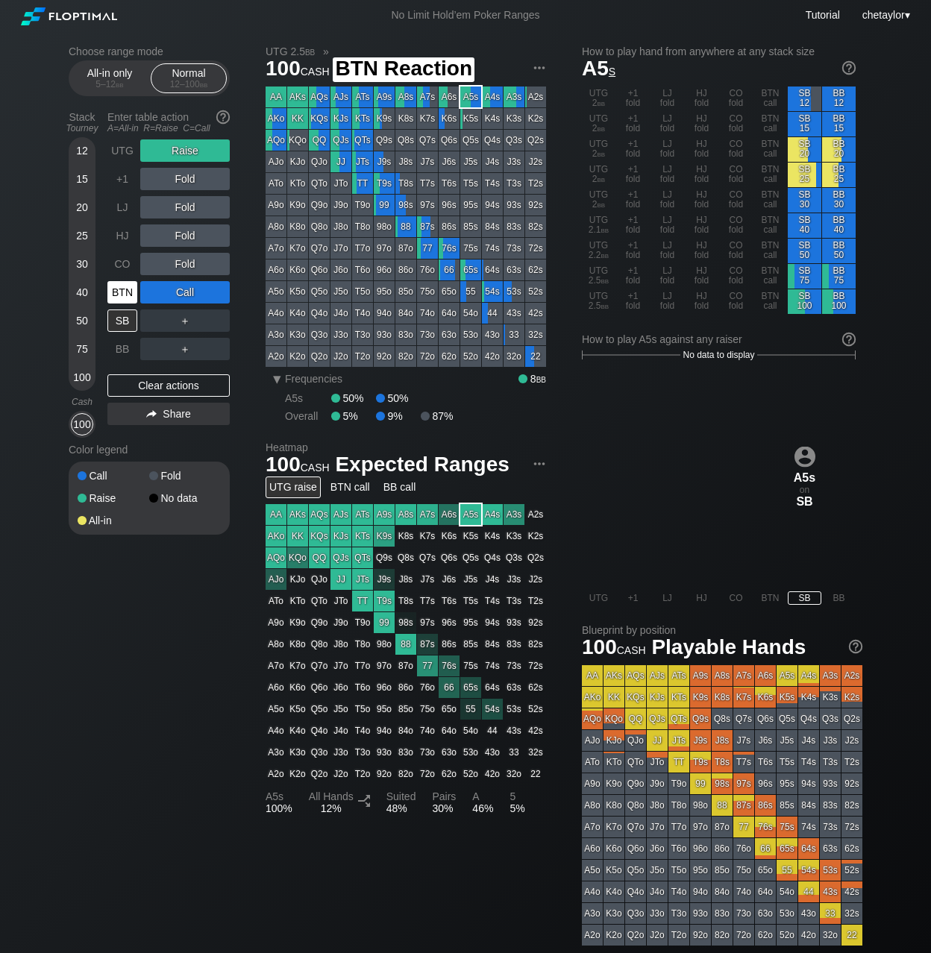
click at [112, 293] on div "BTN" at bounding box center [122, 292] width 30 height 22
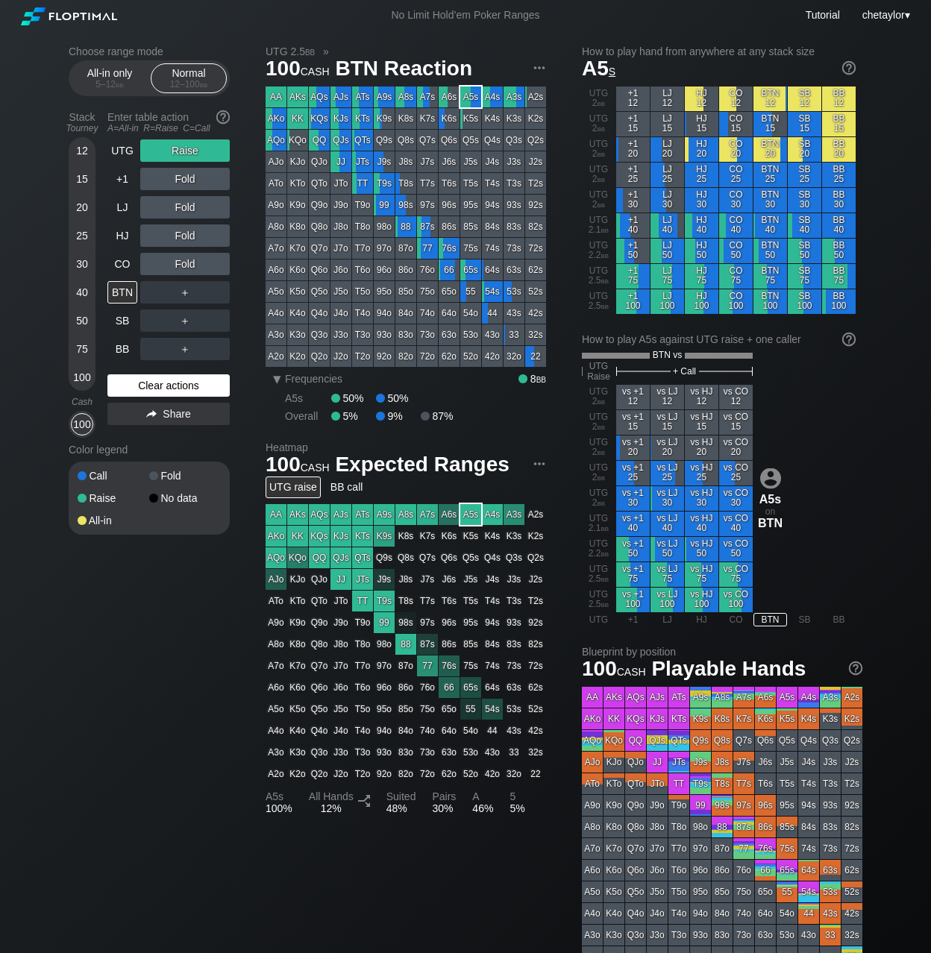
click at [147, 383] on div "Clear actions" at bounding box center [168, 385] width 122 height 22
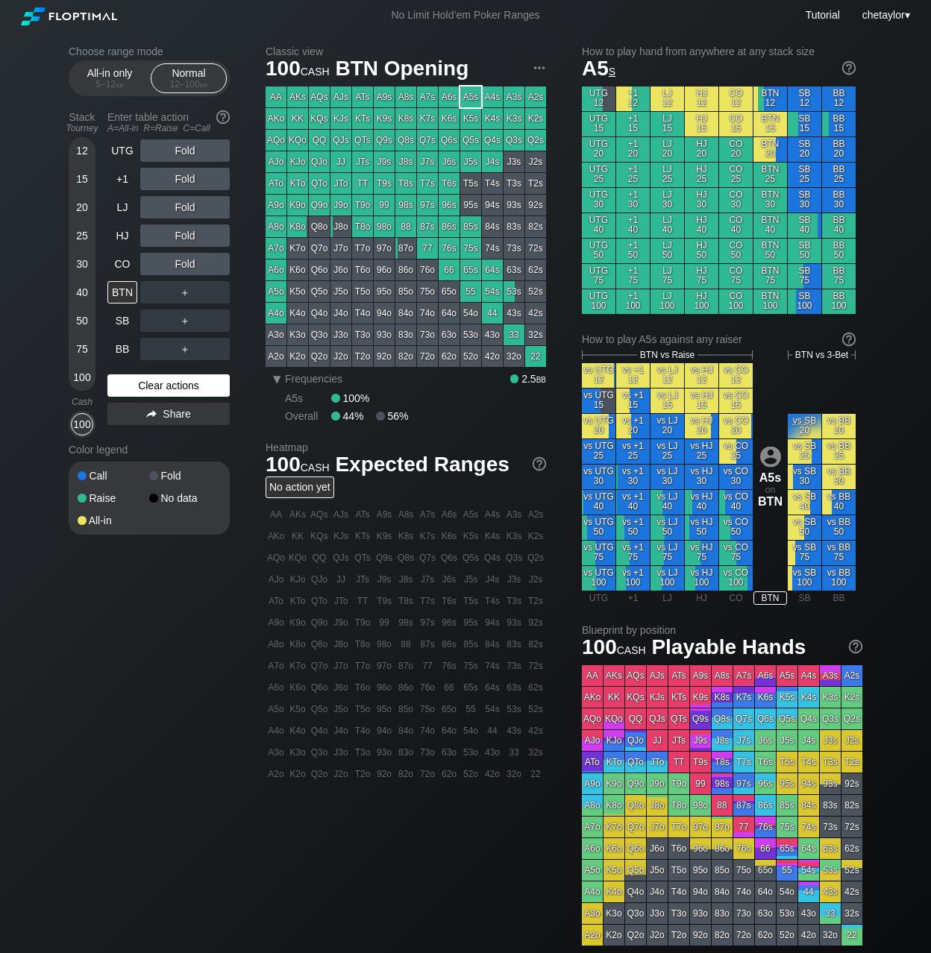
click at [147, 383] on div "Clear actions" at bounding box center [168, 385] width 122 height 22
click at [119, 270] on div "CO" at bounding box center [122, 264] width 30 height 22
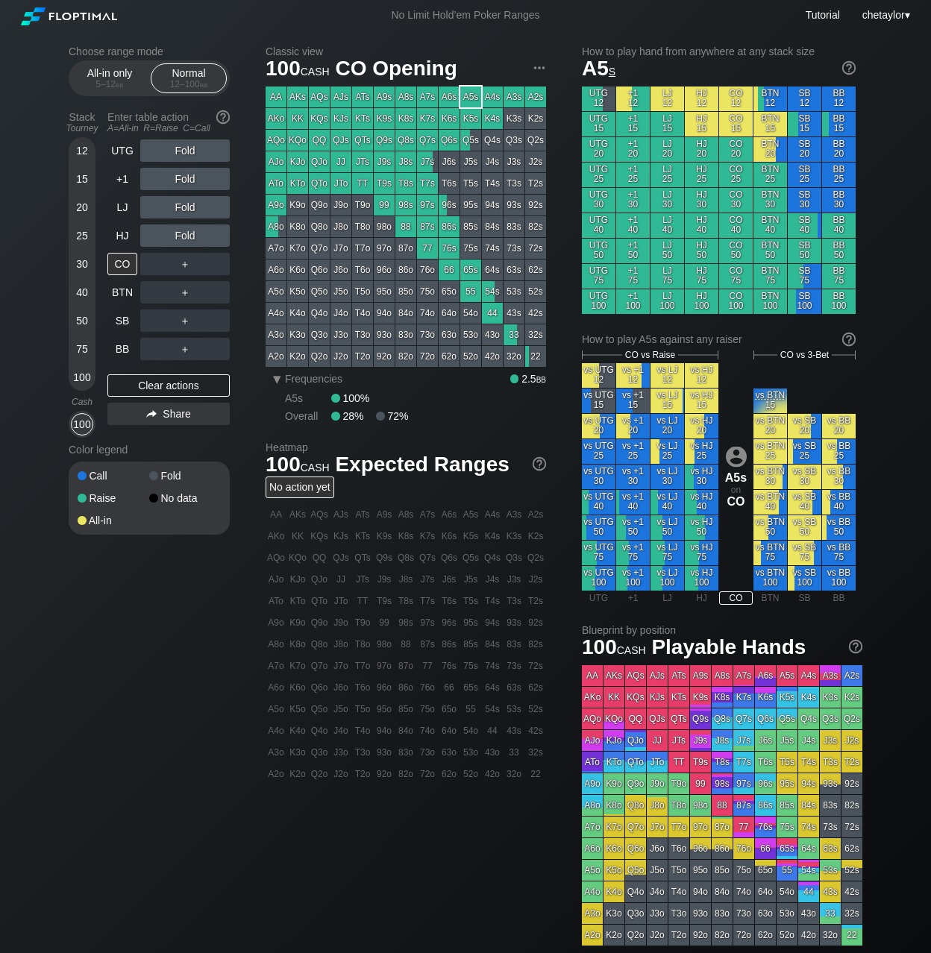
click at [409, 204] on div "98s" at bounding box center [405, 205] width 21 height 21
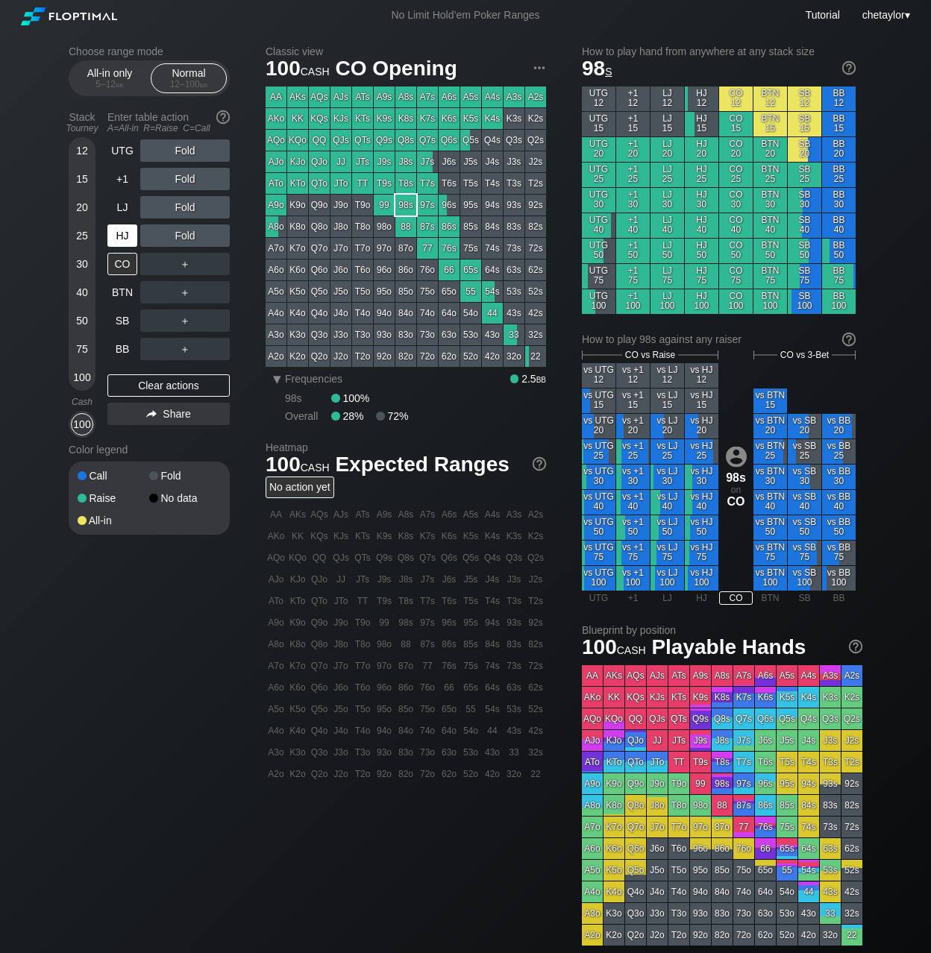
click at [117, 234] on div "HJ" at bounding box center [122, 235] width 30 height 22
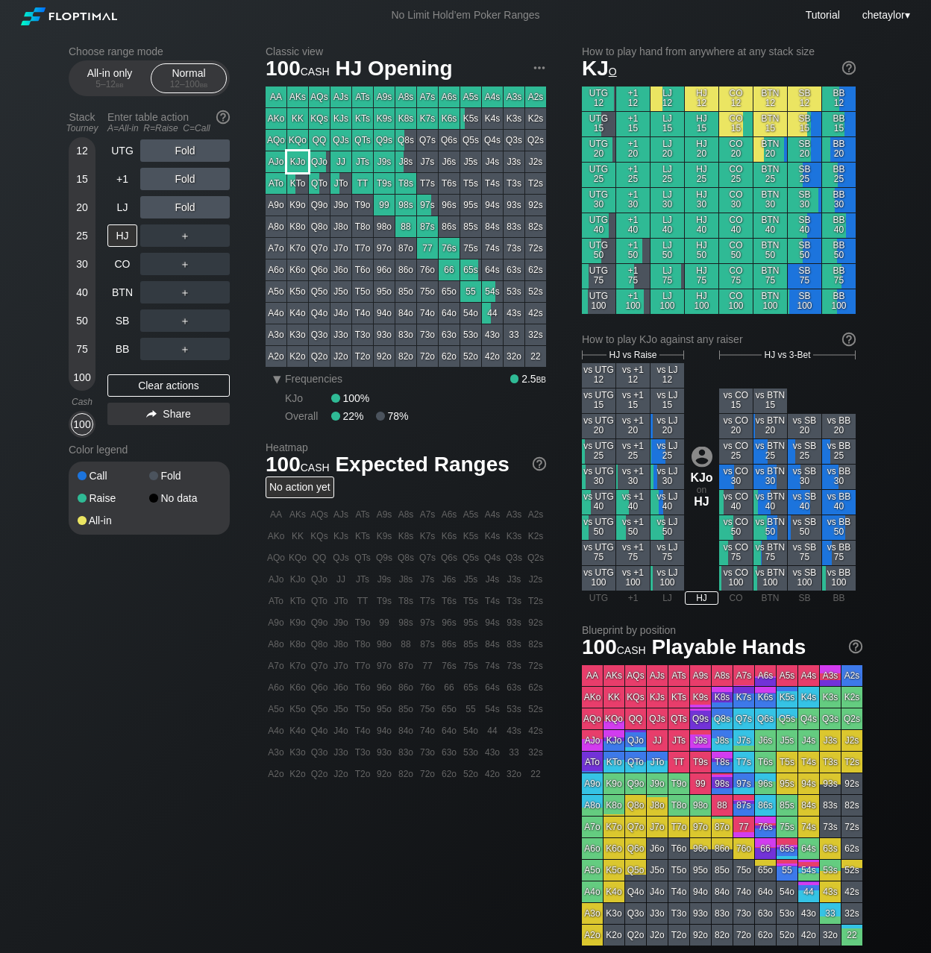
click at [298, 160] on div "KJo" at bounding box center [297, 161] width 21 height 21
click at [189, 236] on div "R ✕" at bounding box center [185, 235] width 29 height 22
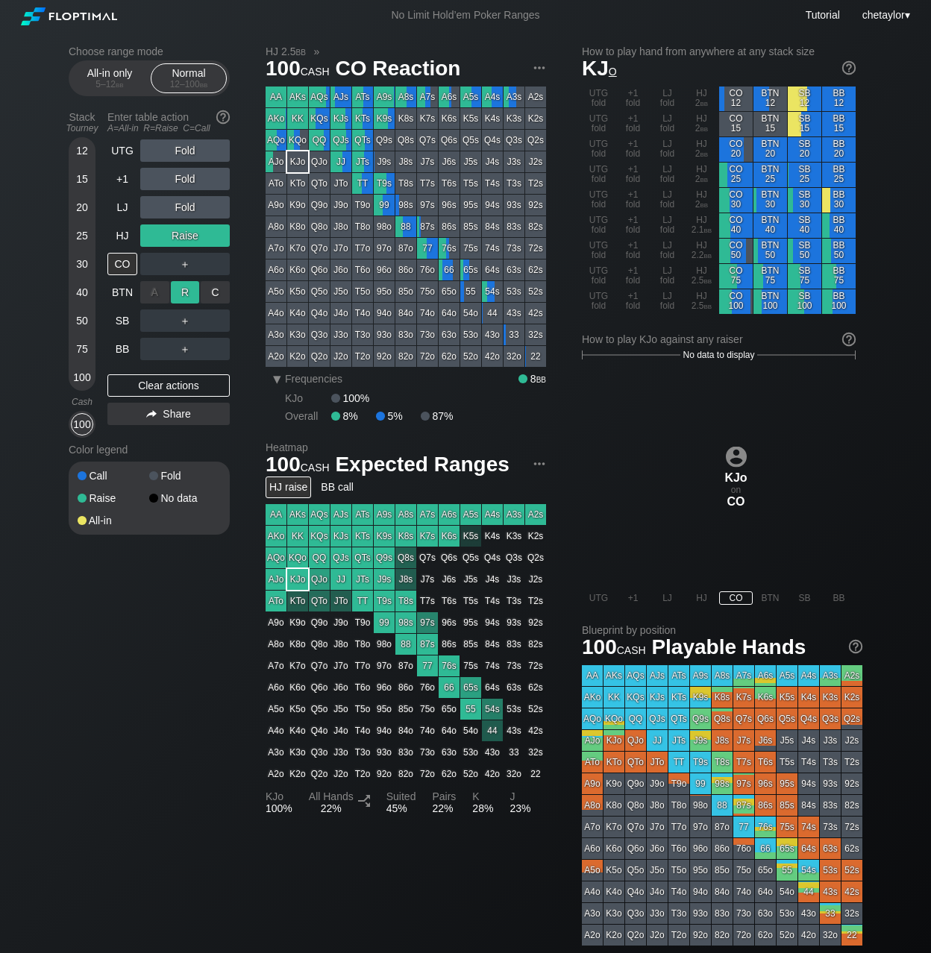
click at [186, 290] on div "R ✕" at bounding box center [185, 292] width 29 height 22
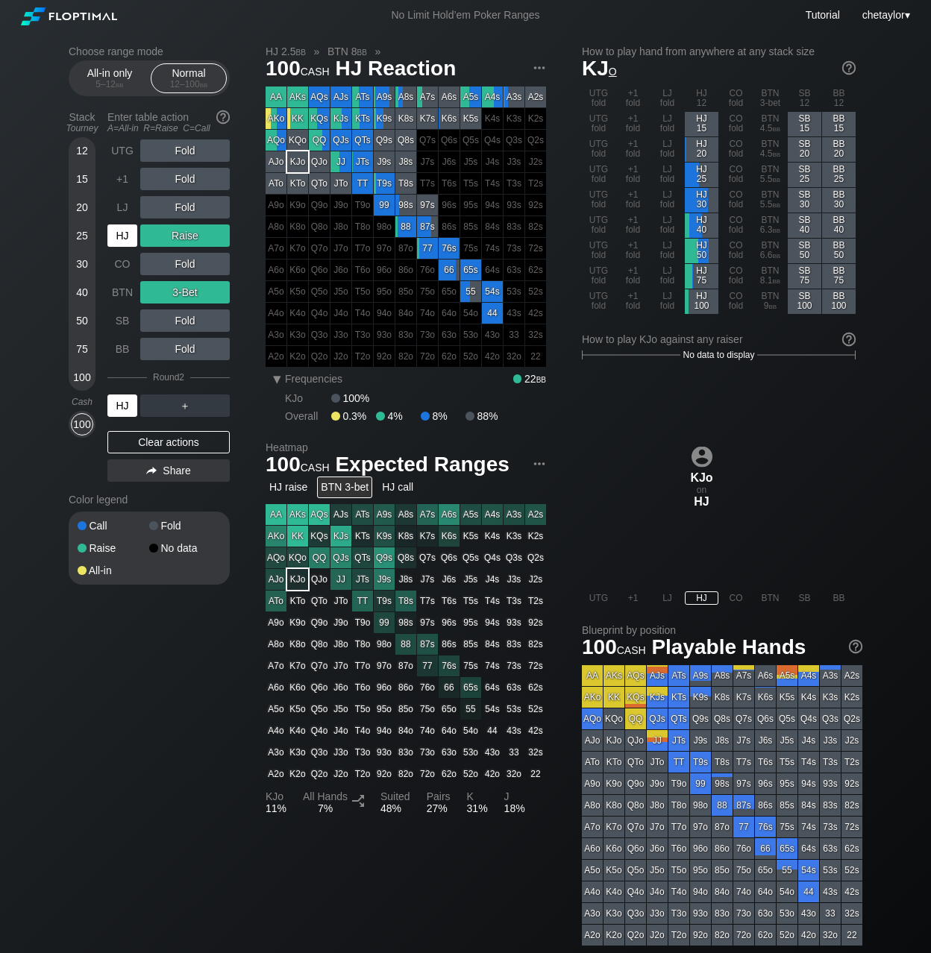
click at [122, 404] on div "HJ" at bounding box center [122, 406] width 30 height 22
click at [121, 203] on div "LJ" at bounding box center [122, 207] width 30 height 22
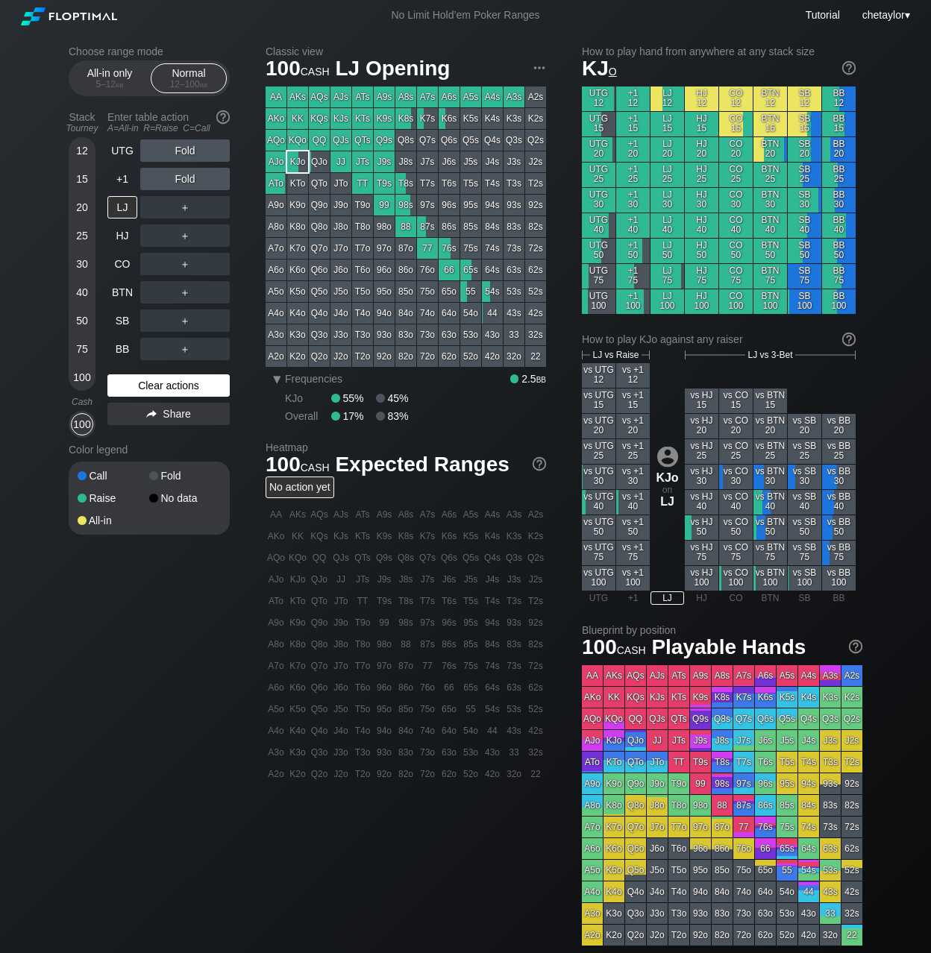
click at [143, 386] on div "Clear actions" at bounding box center [168, 385] width 122 height 22
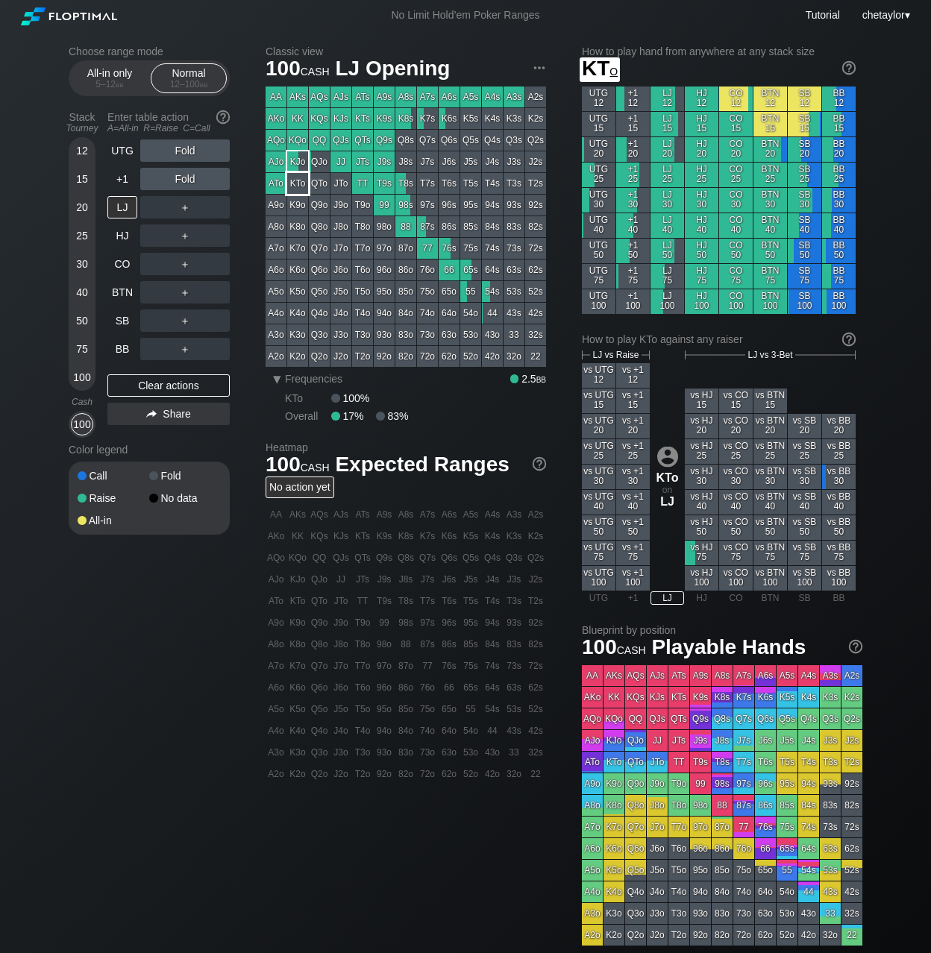
click at [299, 184] on div "KTo" at bounding box center [297, 183] width 21 height 21
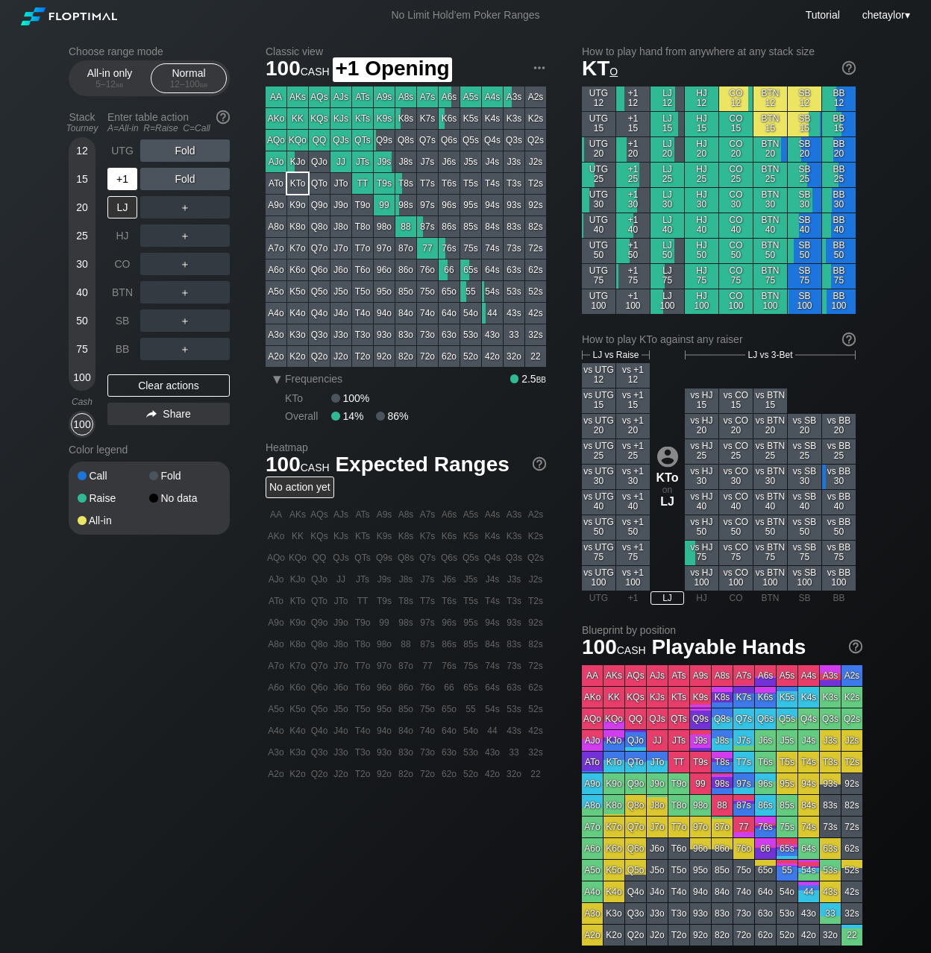
click at [125, 179] on div "+1" at bounding box center [122, 179] width 30 height 22
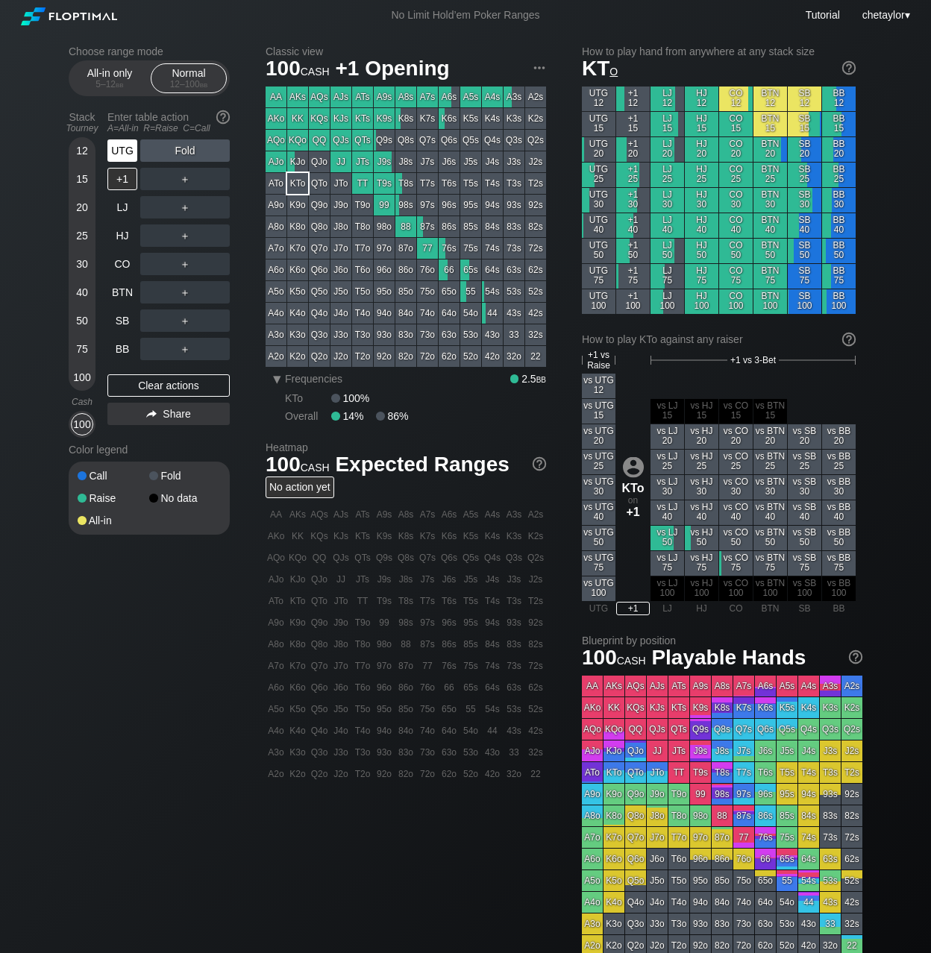
click at [121, 152] on div "UTG" at bounding box center [122, 150] width 30 height 22
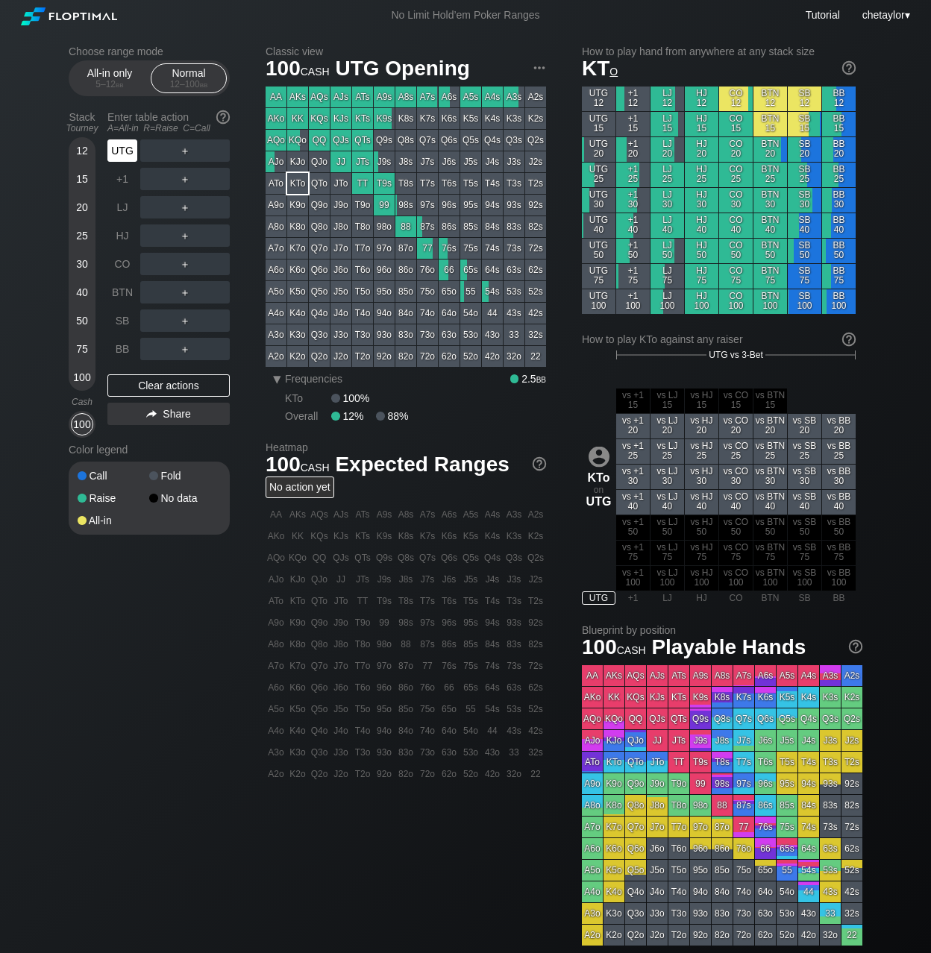
click at [121, 152] on div "UTG" at bounding box center [122, 150] width 30 height 22
click at [124, 351] on div "BB" at bounding box center [122, 349] width 30 height 22
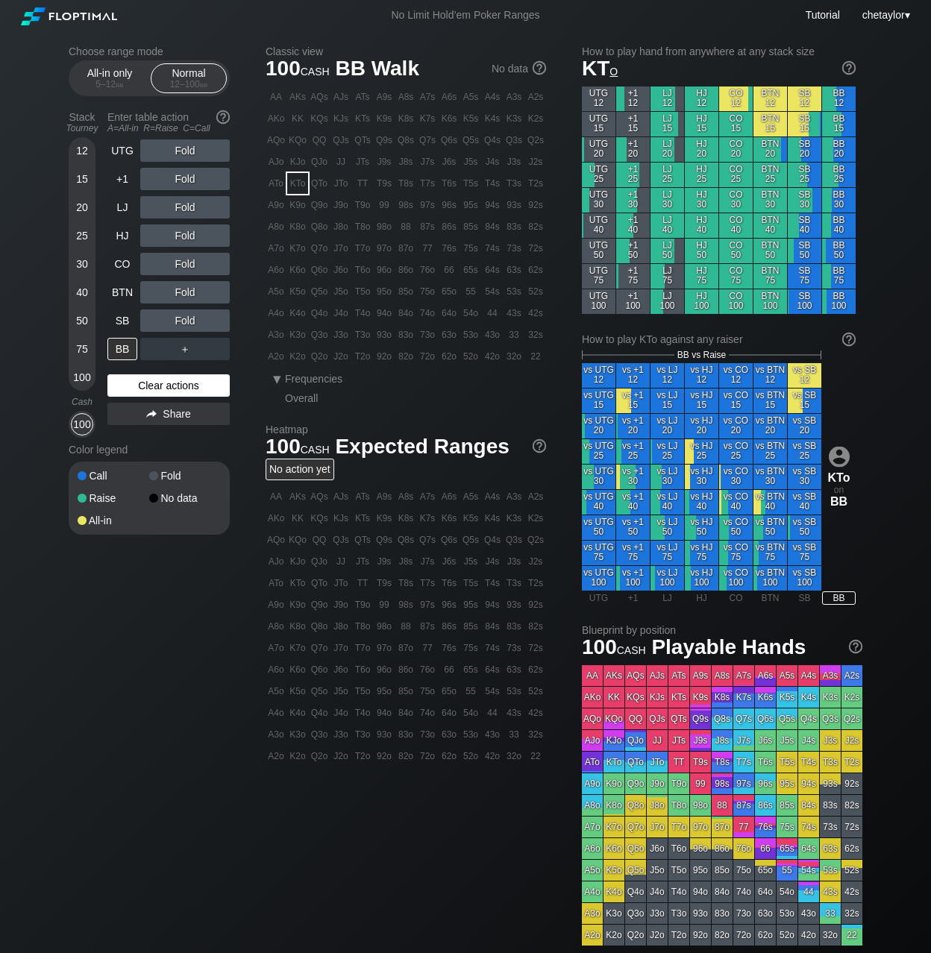
click at [139, 387] on div "Clear actions" at bounding box center [168, 385] width 122 height 22
click at [86, 380] on div "100" at bounding box center [82, 377] width 22 height 22
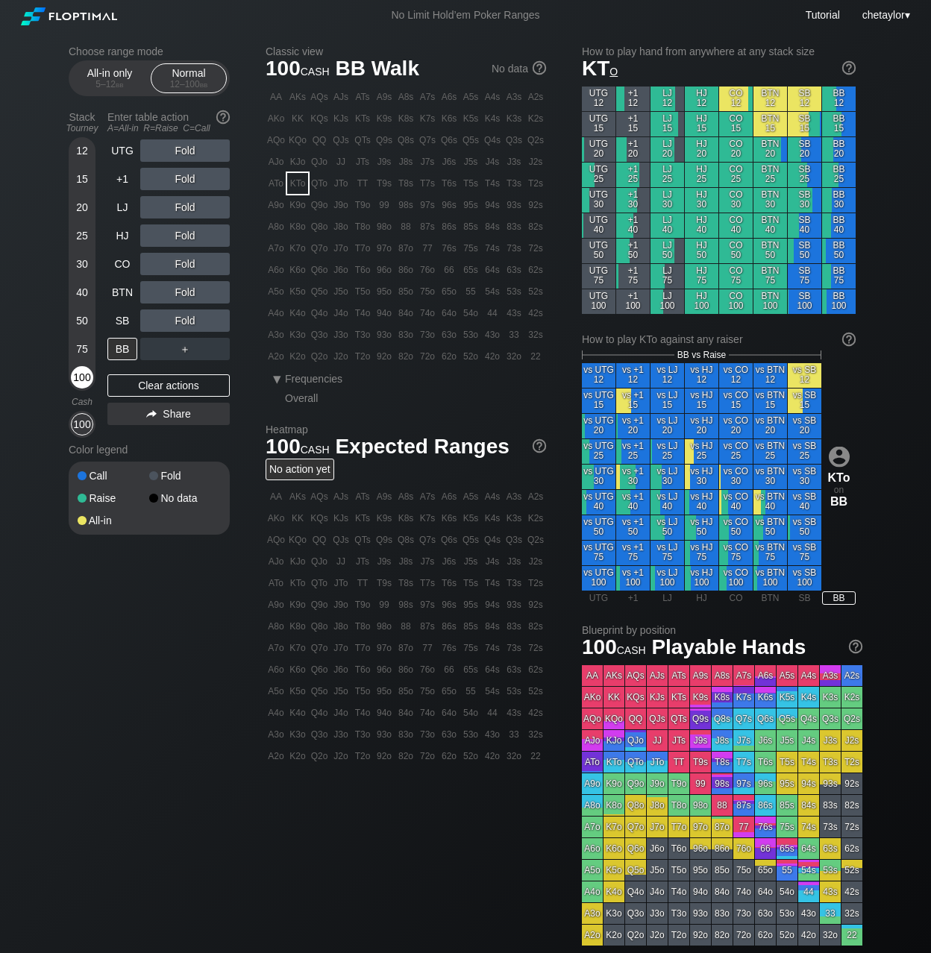
click at [86, 380] on div "100" at bounding box center [82, 377] width 22 height 22
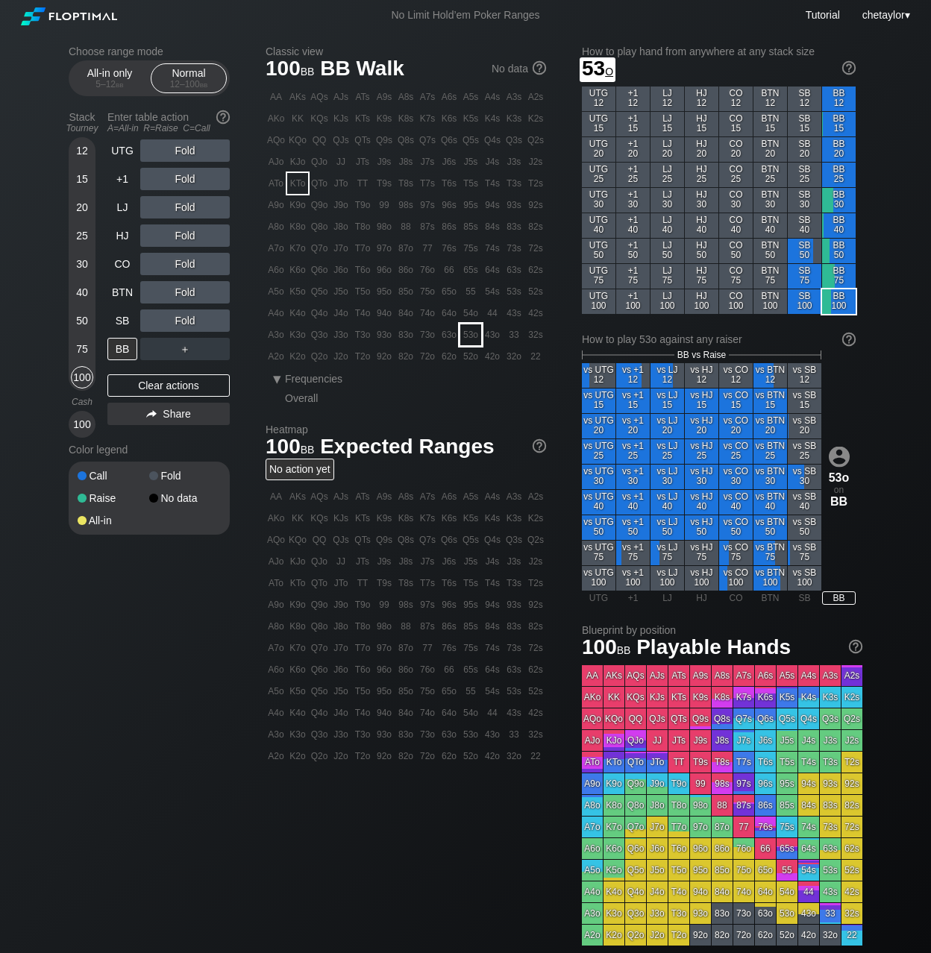
click at [465, 334] on div "53o" at bounding box center [470, 334] width 21 height 21
click at [218, 321] on div "C ✕" at bounding box center [215, 321] width 29 height 22
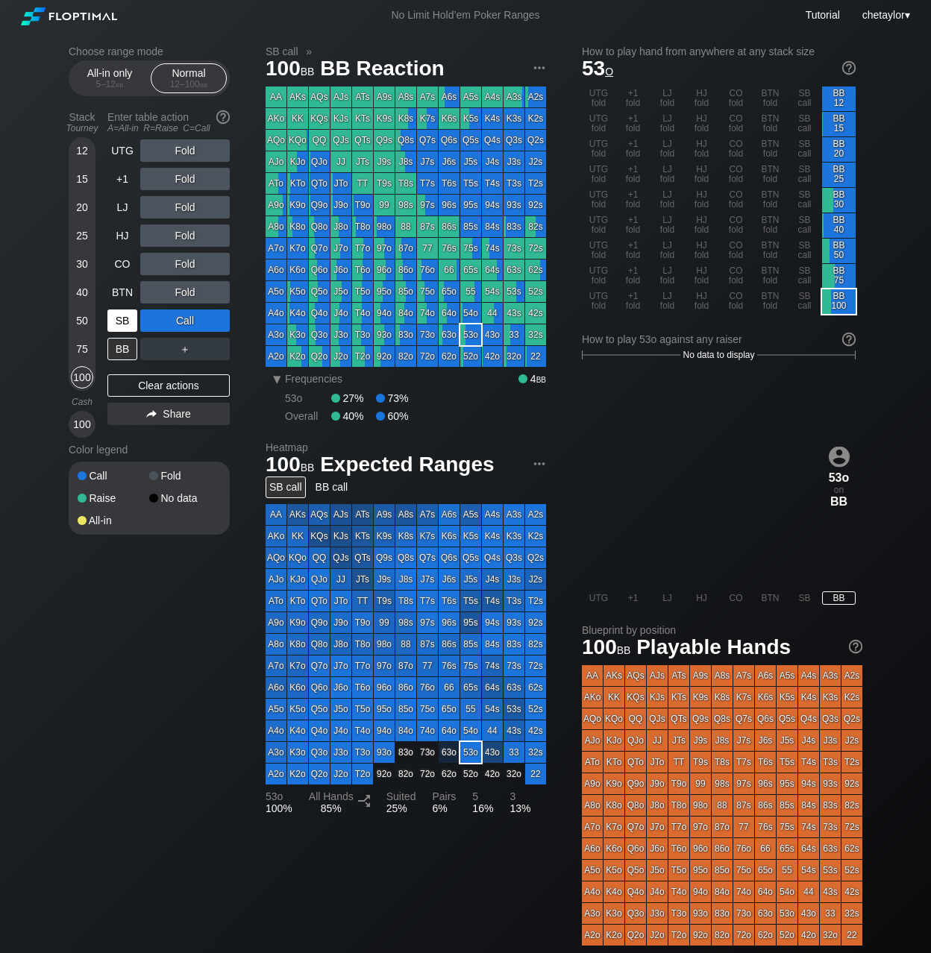
click at [120, 316] on div "SB" at bounding box center [122, 321] width 30 height 22
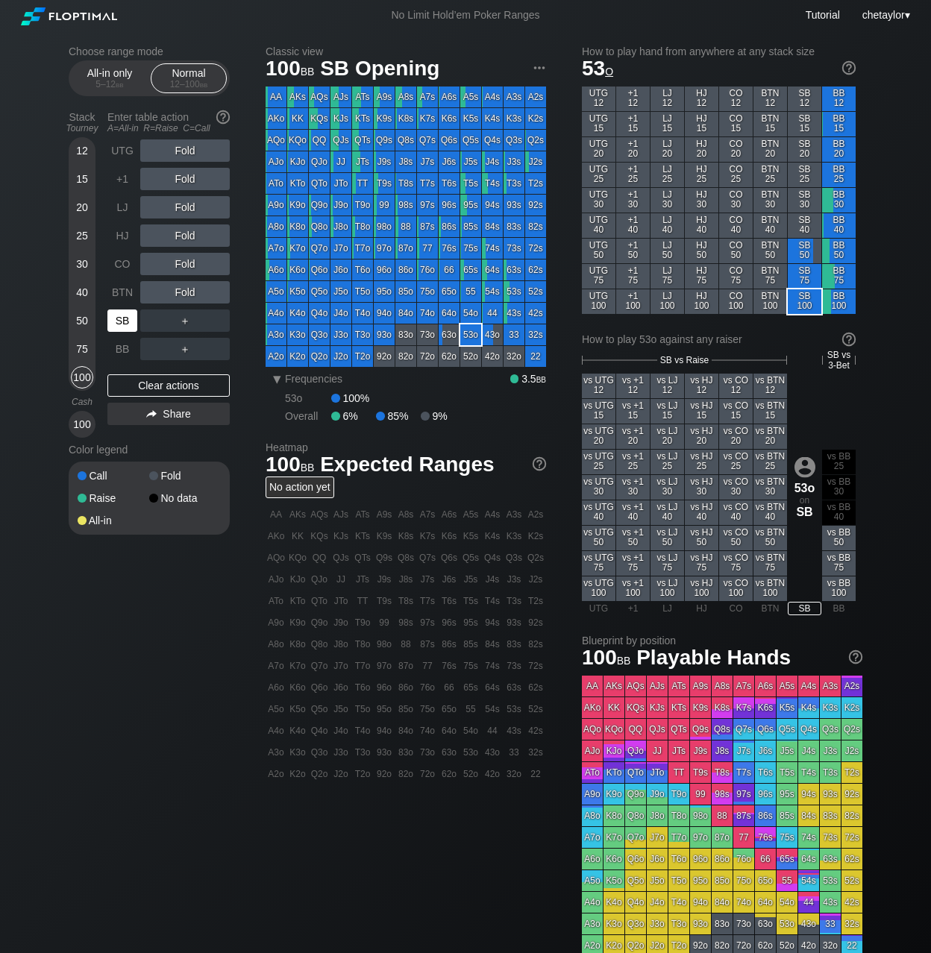
click at [120, 316] on div "SB" at bounding box center [122, 321] width 30 height 22
click at [165, 384] on div "Clear actions" at bounding box center [168, 385] width 122 height 22
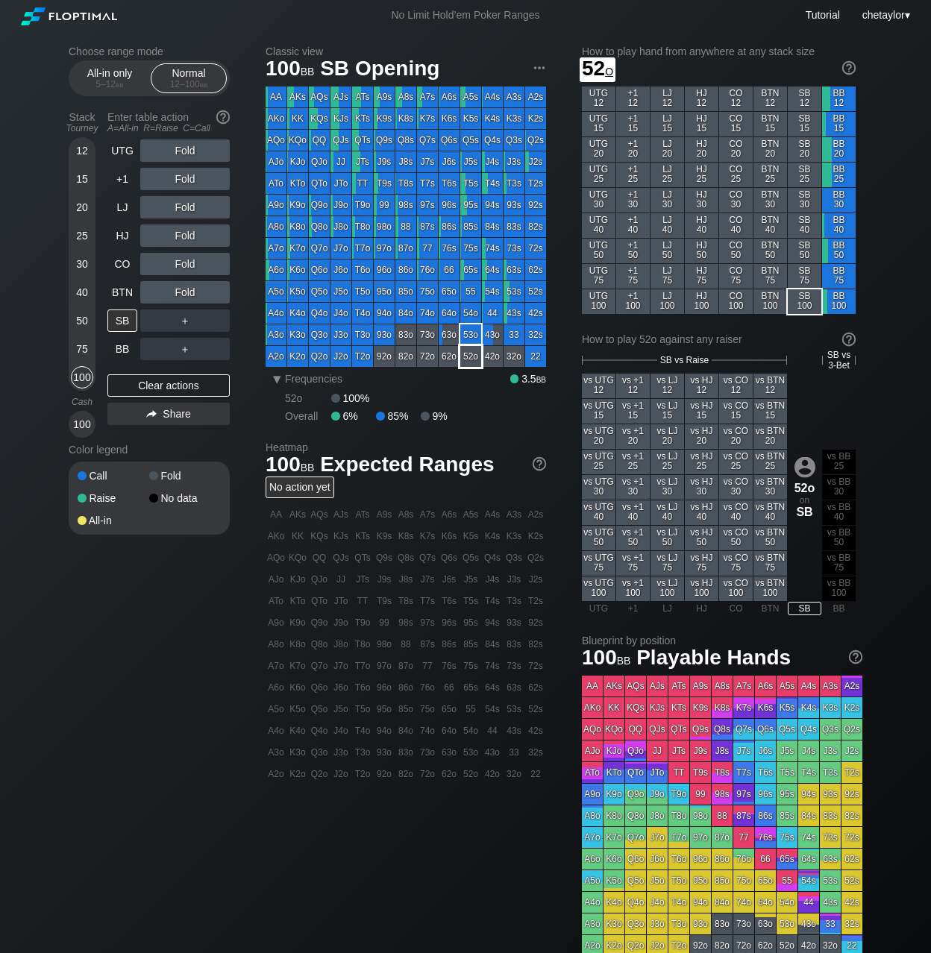
click at [472, 357] on div "52o" at bounding box center [470, 356] width 21 height 21
click at [123, 286] on div "BTN" at bounding box center [122, 292] width 30 height 22
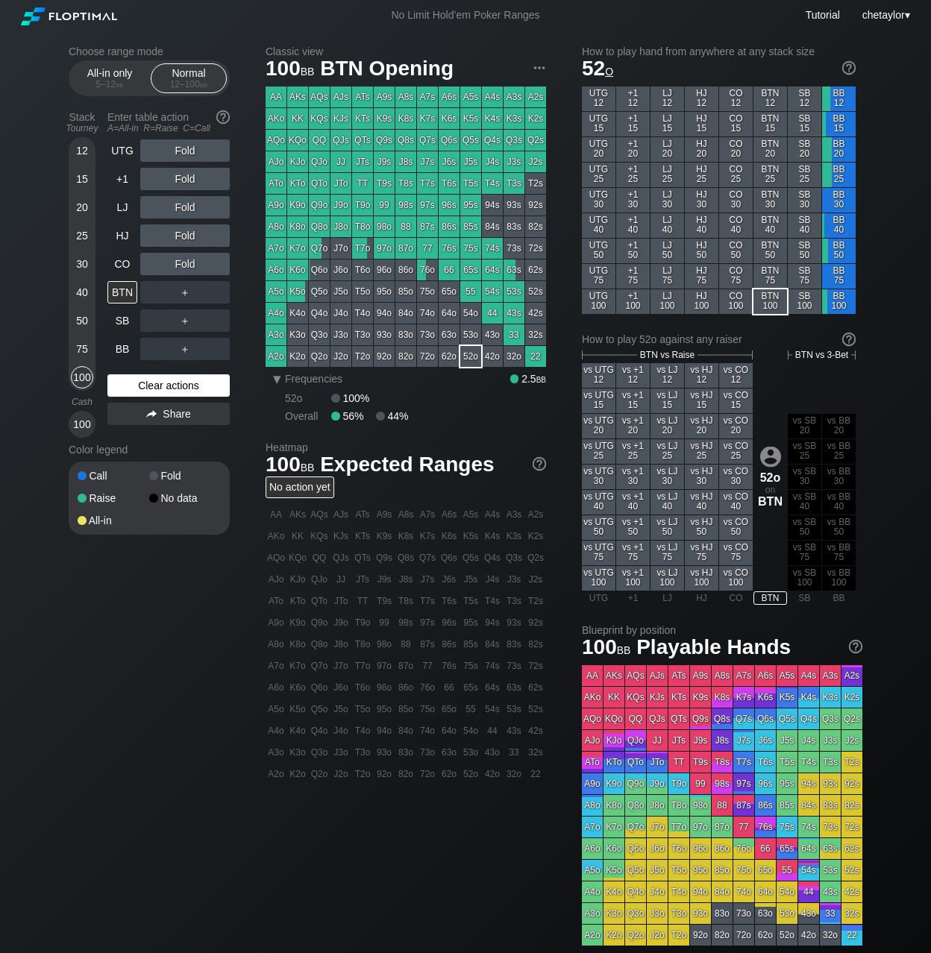
click at [163, 384] on div "Clear actions" at bounding box center [168, 385] width 122 height 22
click at [116, 265] on div "CO" at bounding box center [122, 264] width 30 height 22
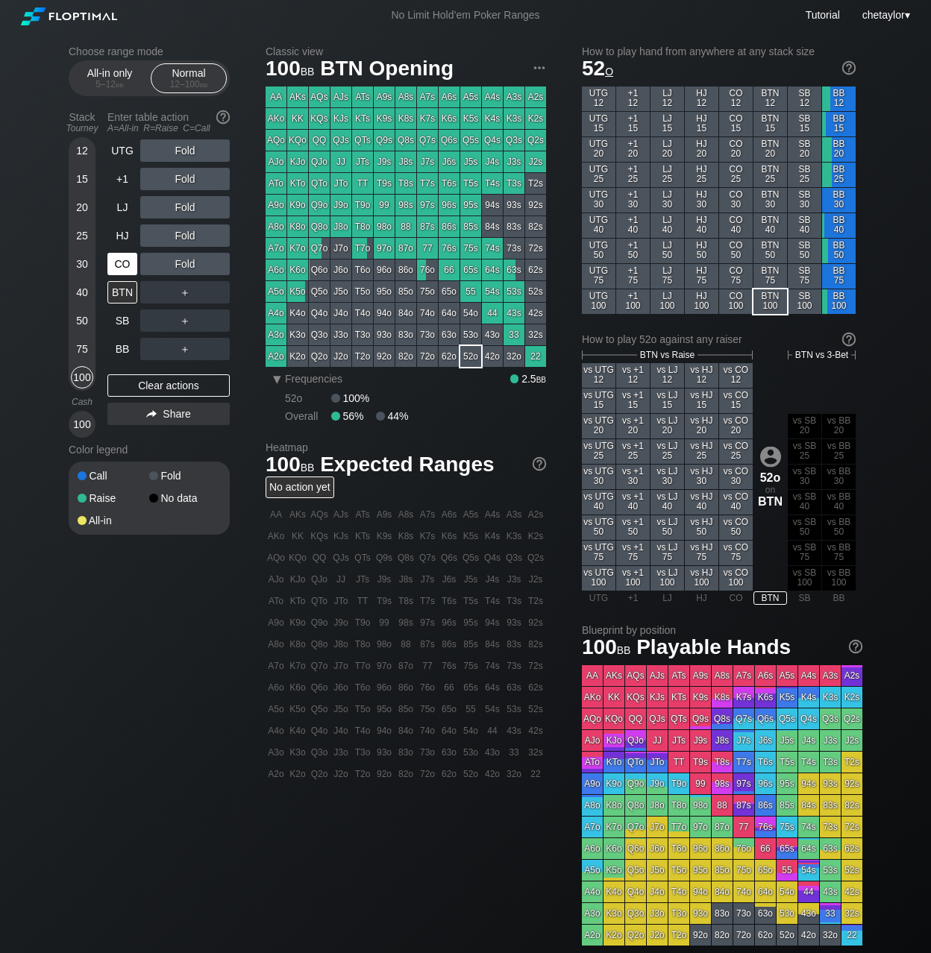
click at [116, 265] on div "CO" at bounding box center [122, 264] width 30 height 22
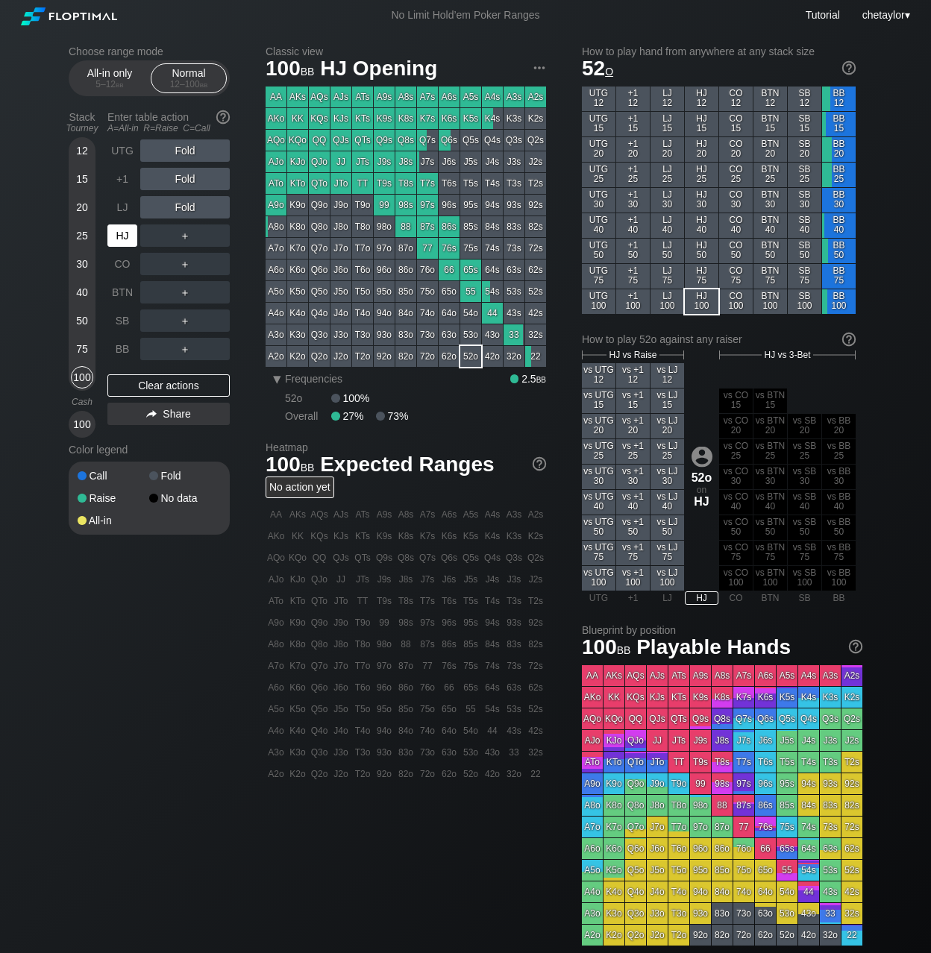
click at [115, 237] on div "HJ" at bounding box center [122, 235] width 30 height 22
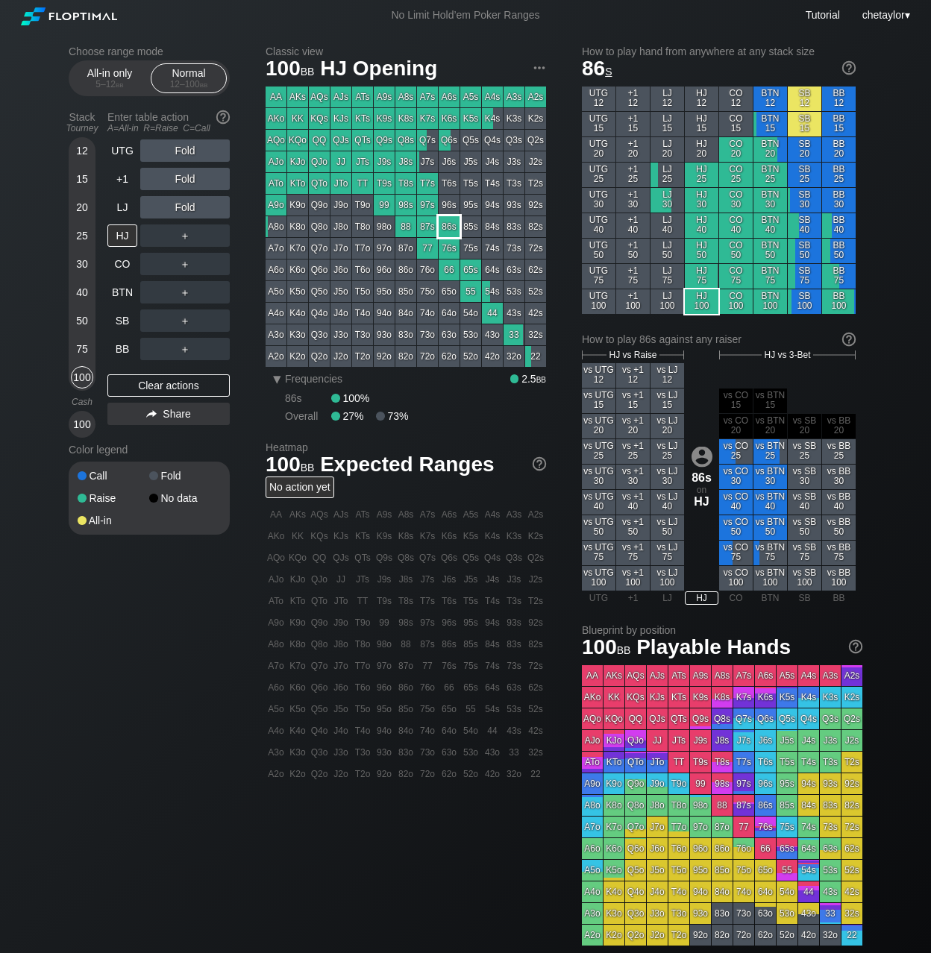
click at [449, 228] on div "86s" at bounding box center [449, 226] width 21 height 21
click at [191, 175] on div "R ✕" at bounding box center [185, 179] width 29 height 22
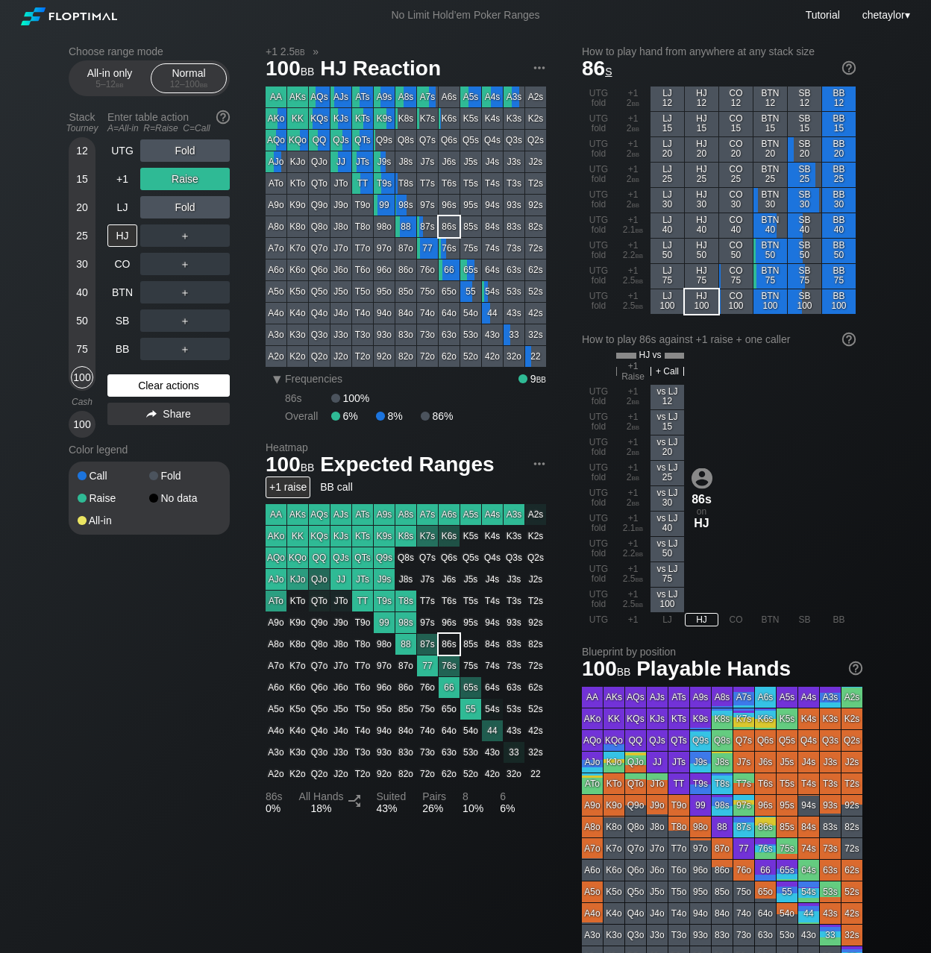
click at [130, 382] on div "Clear actions" at bounding box center [168, 385] width 122 height 22
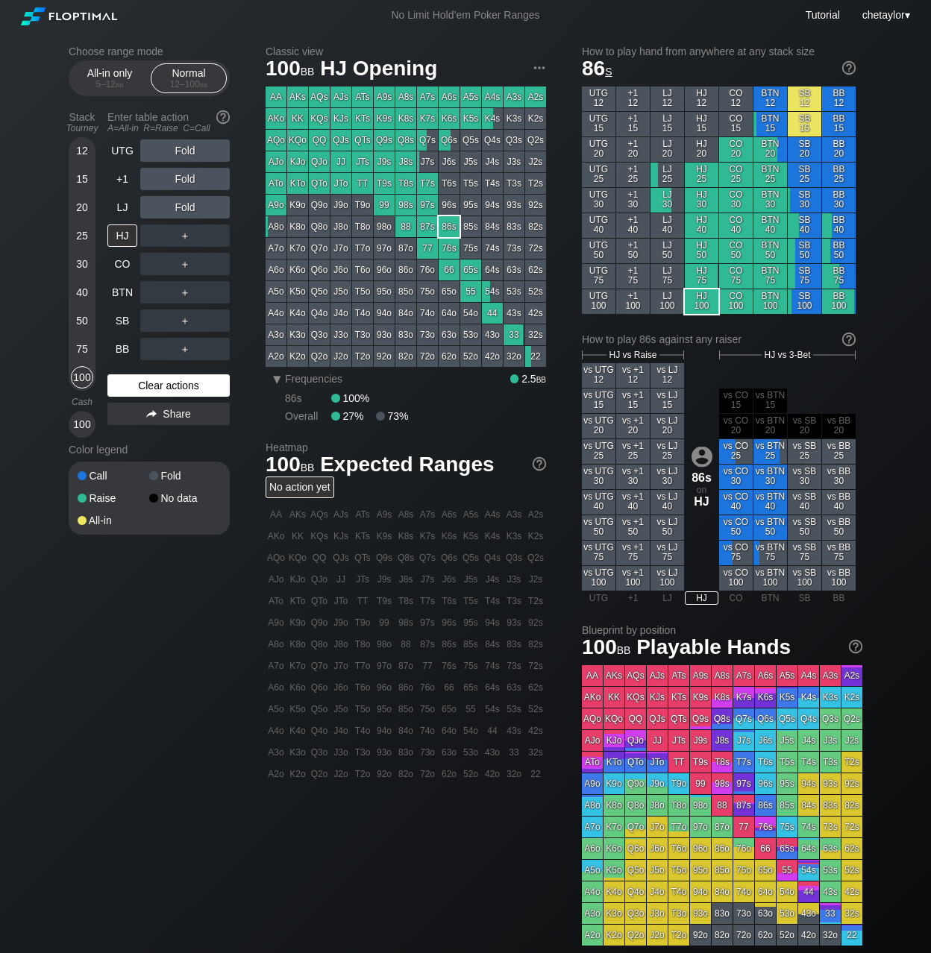
click at [130, 382] on div "Clear actions" at bounding box center [168, 385] width 122 height 22
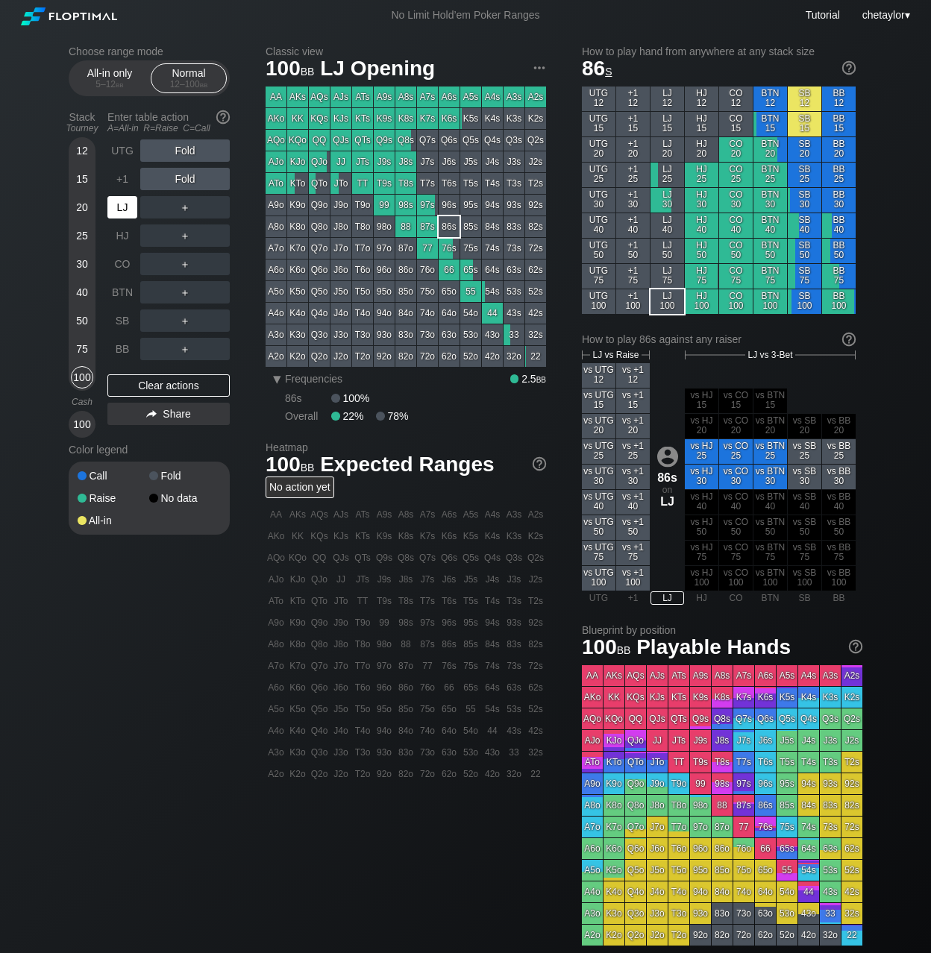
click at [123, 206] on div "LJ" at bounding box center [122, 207] width 30 height 22
click at [124, 176] on div "+1" at bounding box center [122, 179] width 30 height 22
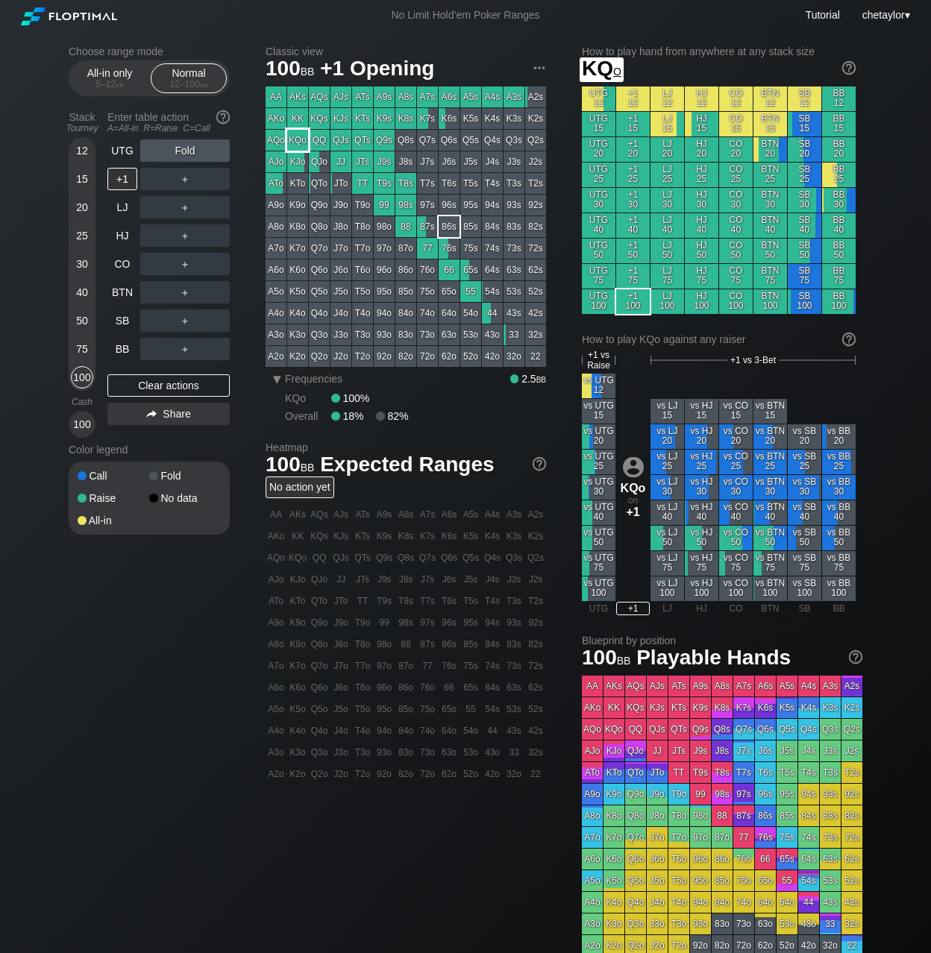
click at [298, 138] on div "KQo" at bounding box center [297, 140] width 21 height 21
click at [112, 350] on div "BB" at bounding box center [122, 349] width 30 height 22
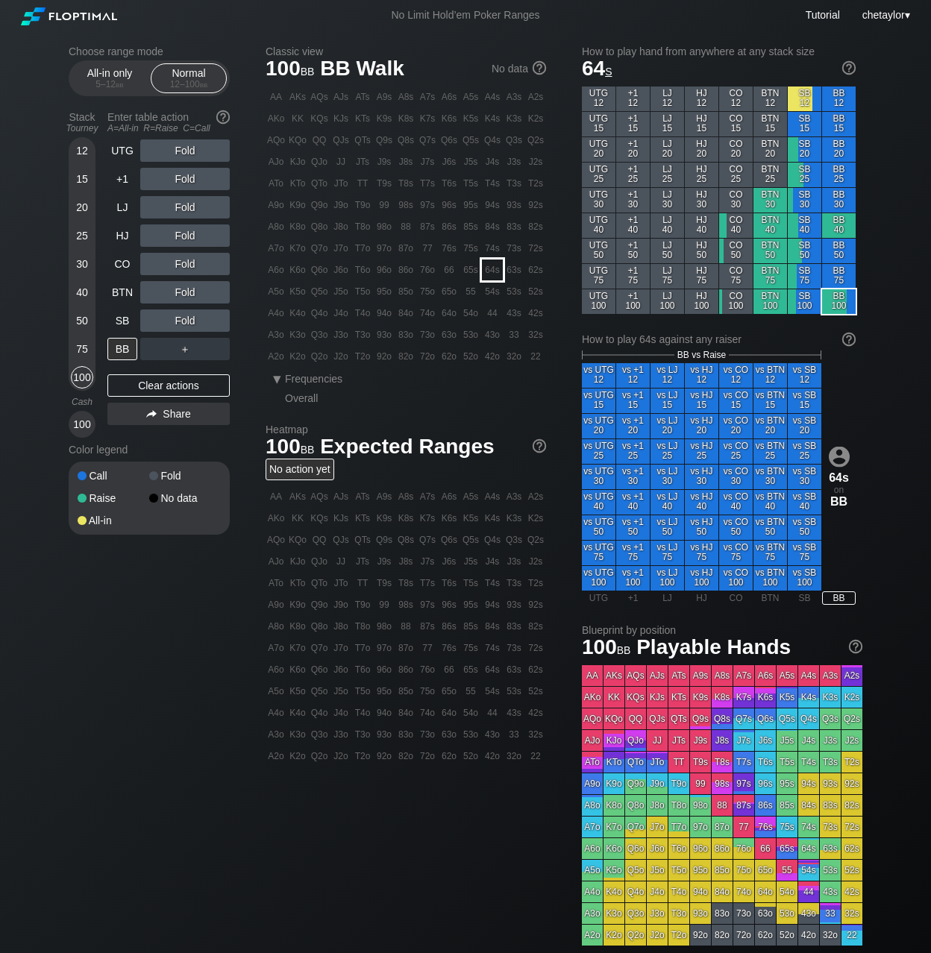
click at [493, 269] on div "64s" at bounding box center [492, 270] width 21 height 21
click at [189, 233] on div "R ✕" at bounding box center [185, 235] width 29 height 22
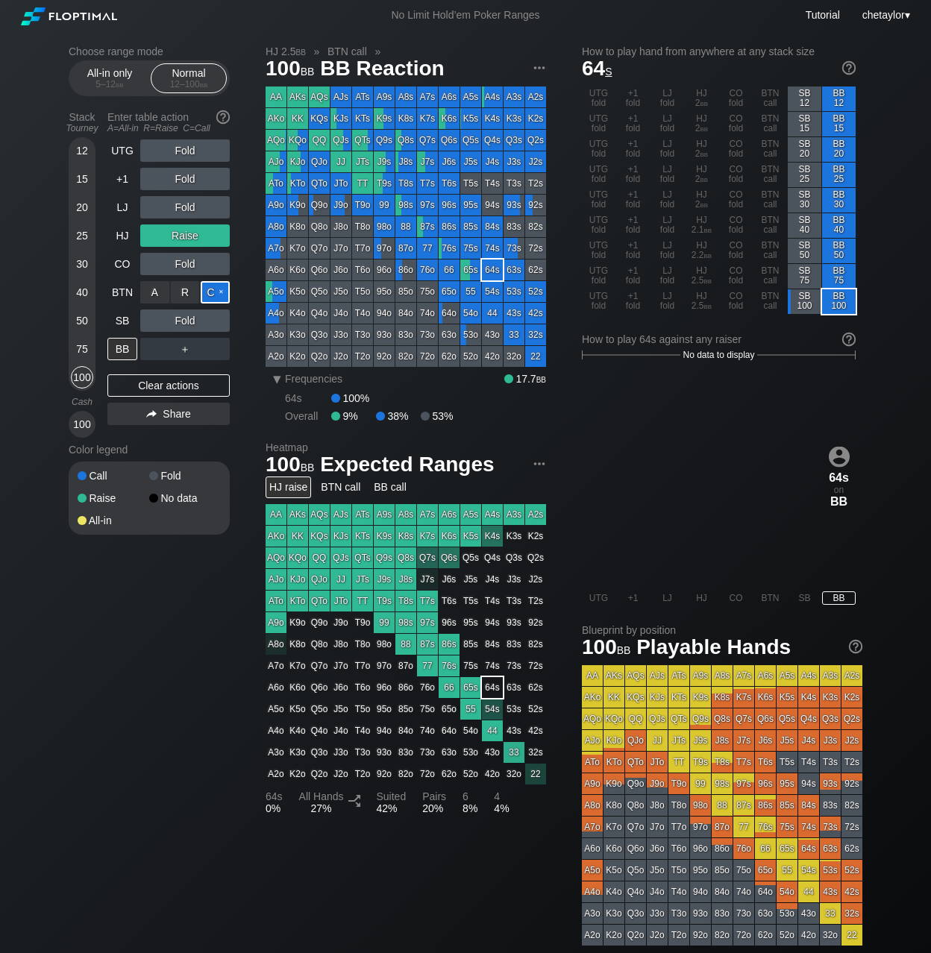
click at [222, 287] on div "C ✕" at bounding box center [215, 292] width 29 height 22
click at [119, 324] on div "SB" at bounding box center [122, 321] width 30 height 22
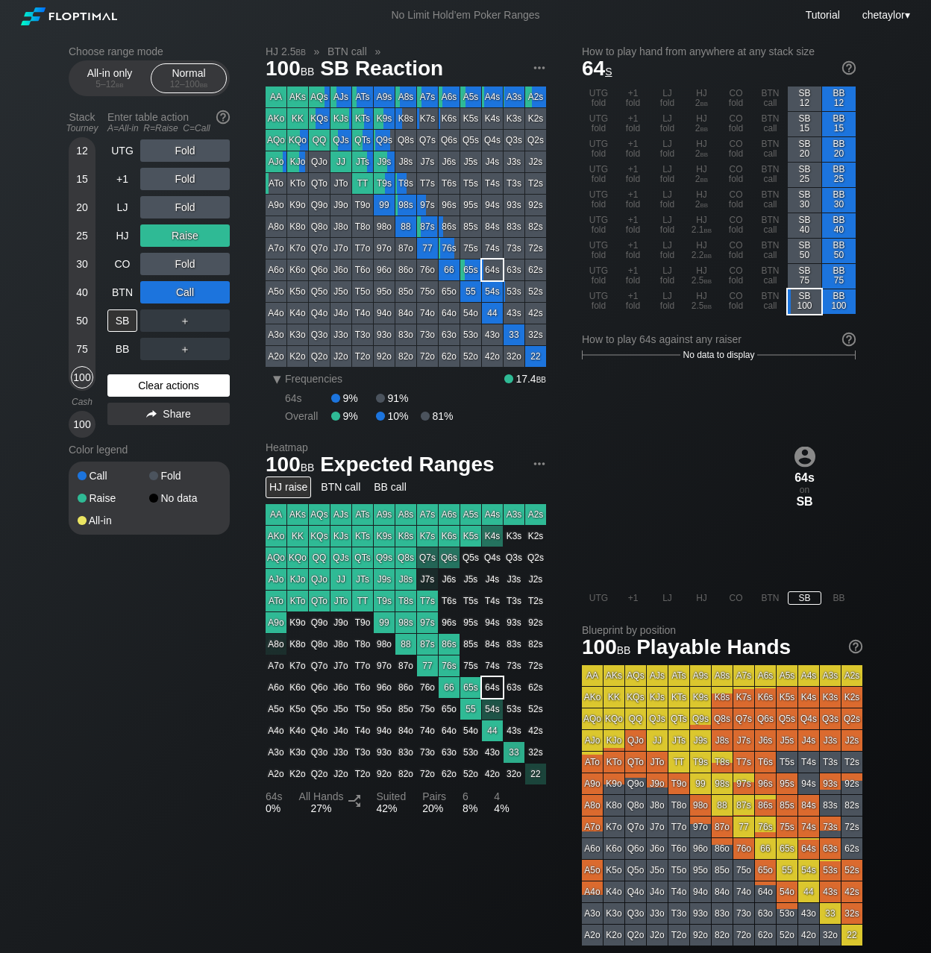
click at [169, 383] on div "Clear actions" at bounding box center [168, 385] width 122 height 22
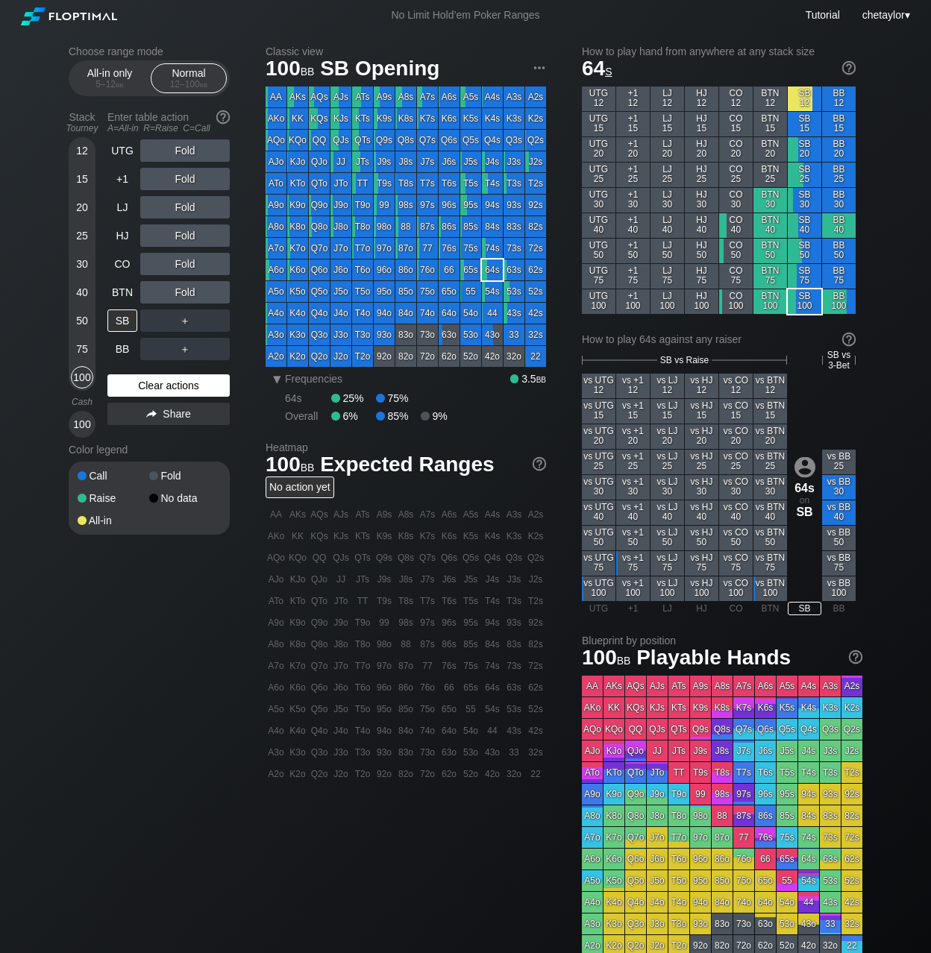
click at [169, 383] on div "Clear actions" at bounding box center [168, 385] width 122 height 22
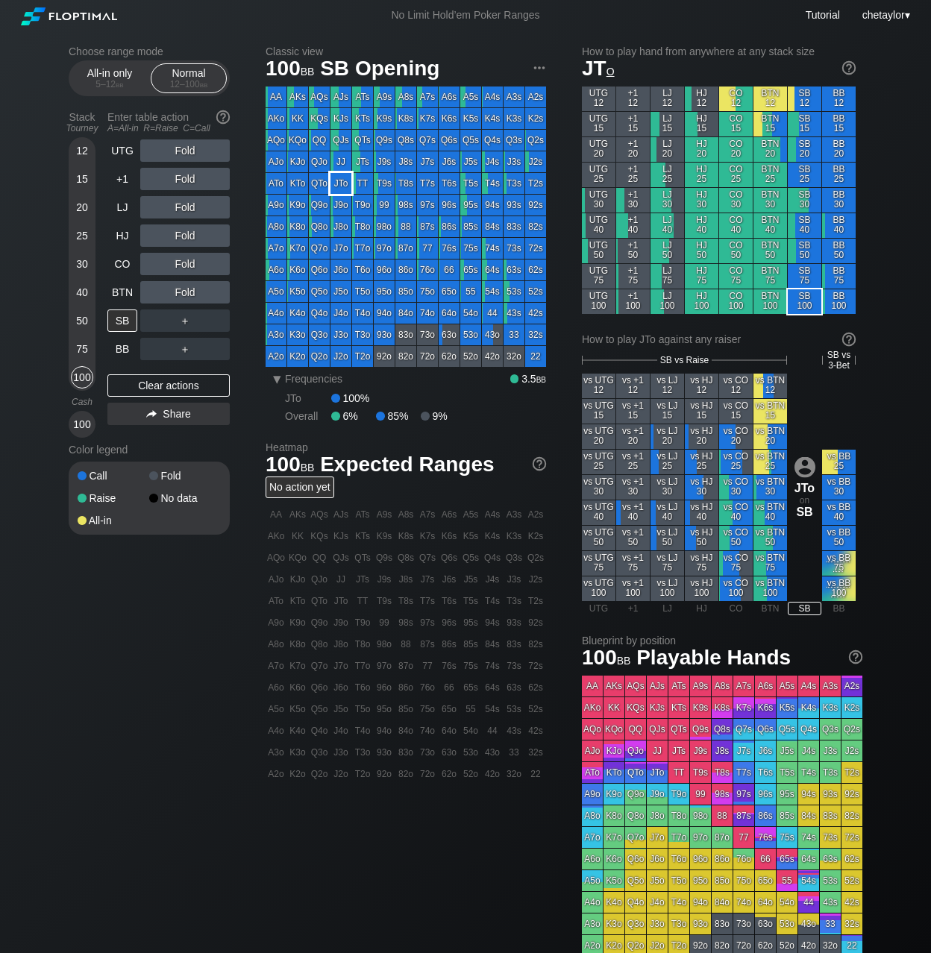
click at [345, 183] on div "JTo" at bounding box center [340, 183] width 21 height 21
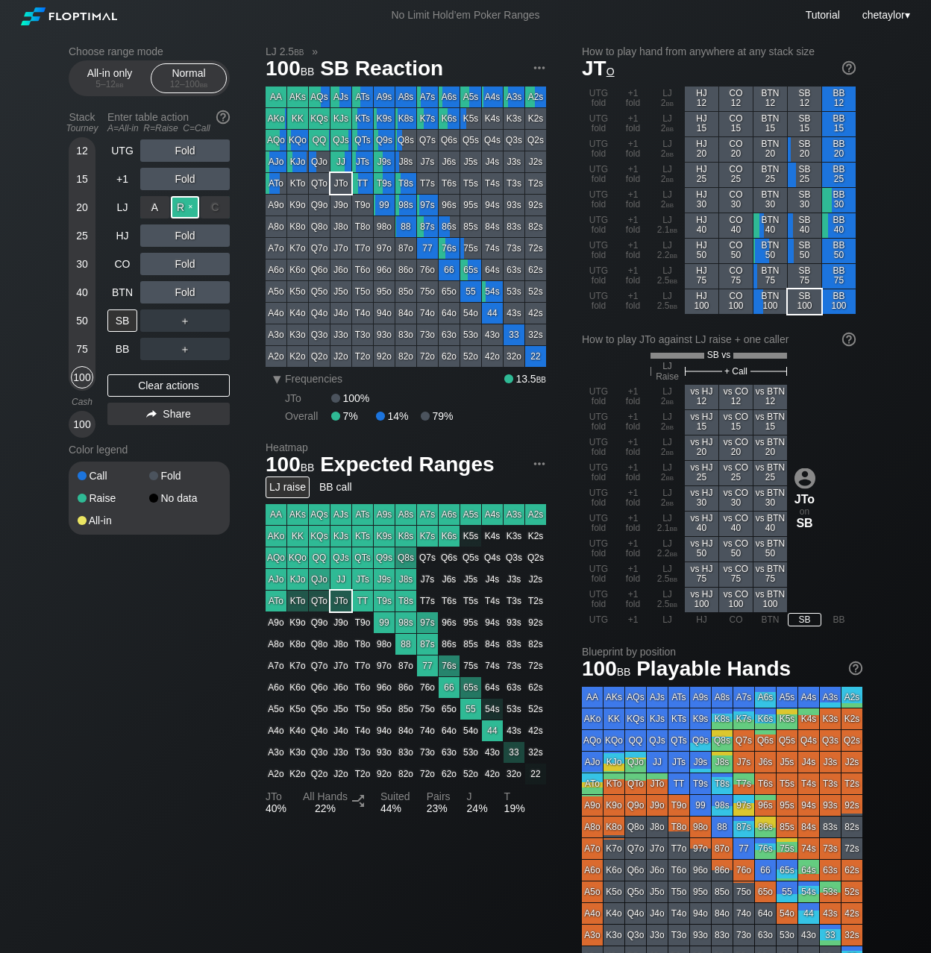
click at [189, 209] on div "R ✕" at bounding box center [185, 207] width 29 height 22
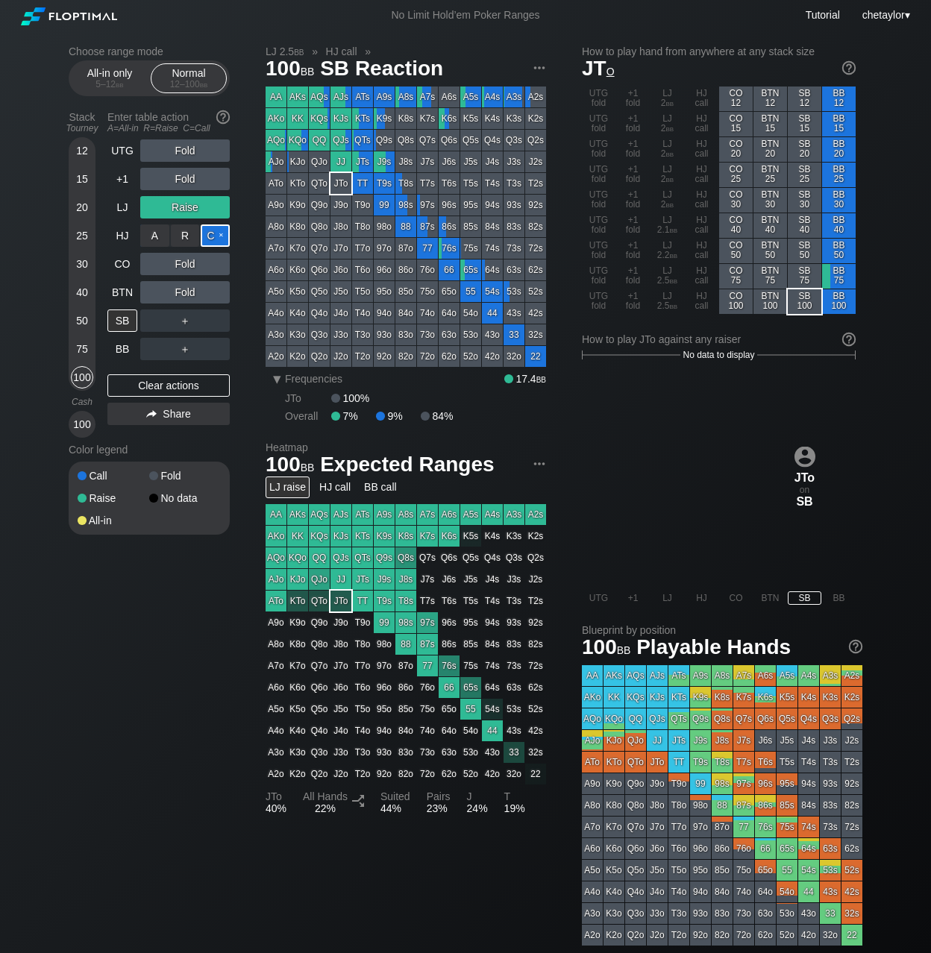
click at [213, 239] on div "C ✕" at bounding box center [215, 235] width 29 height 22
click at [221, 267] on div "C ✕" at bounding box center [215, 264] width 29 height 22
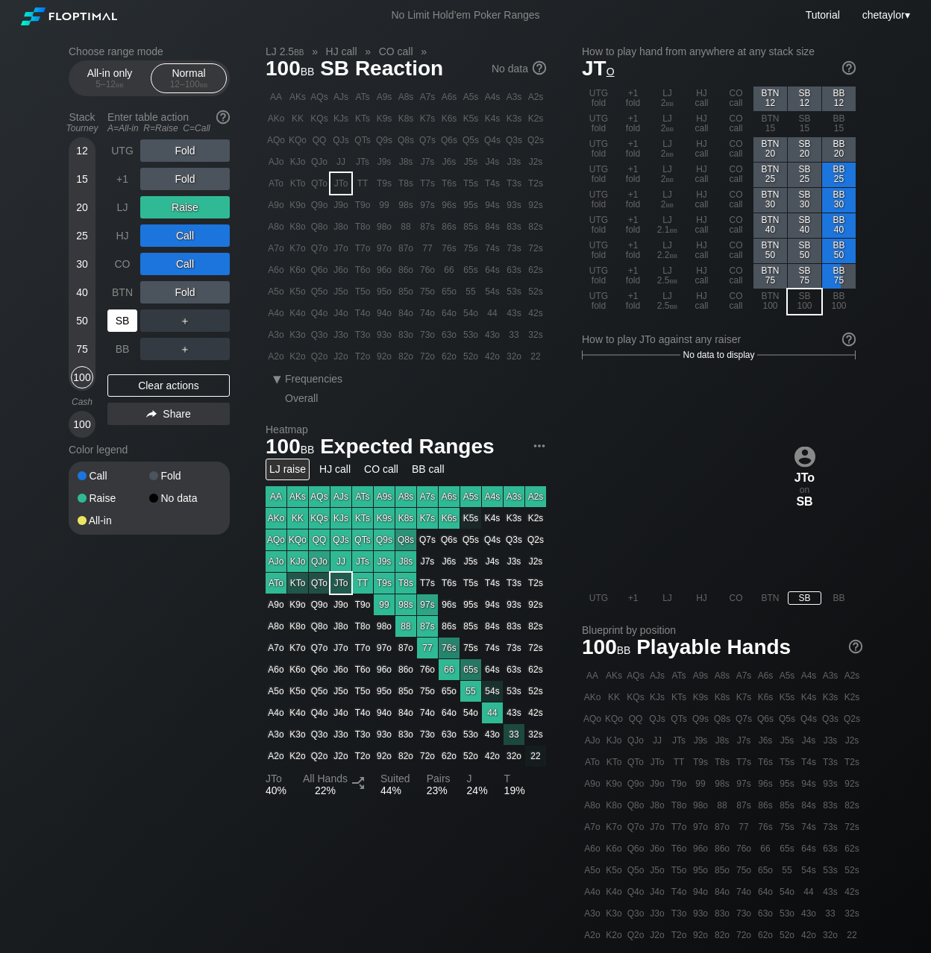
click at [129, 321] on div "SB" at bounding box center [122, 321] width 30 height 22
click at [185, 292] on div "R ✕" at bounding box center [185, 292] width 29 height 22
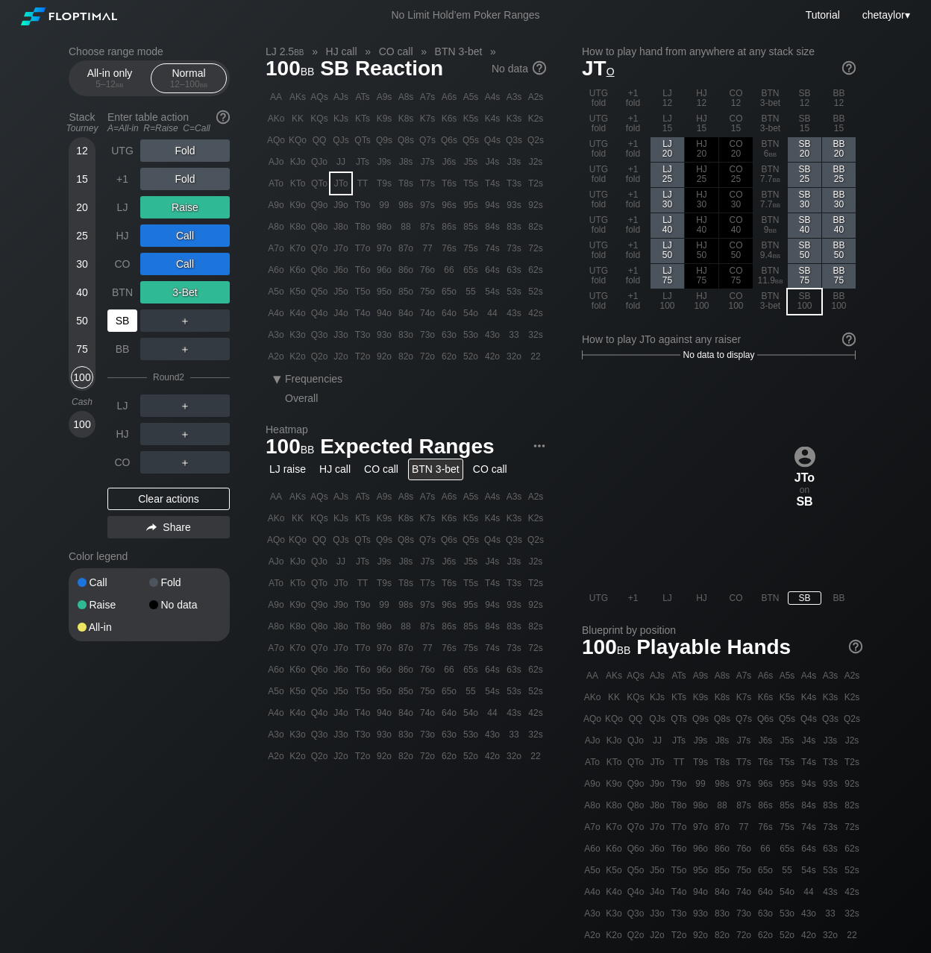
click at [128, 323] on div "SB" at bounding box center [122, 321] width 30 height 22
click at [136, 503] on div "Clear actions" at bounding box center [168, 499] width 122 height 22
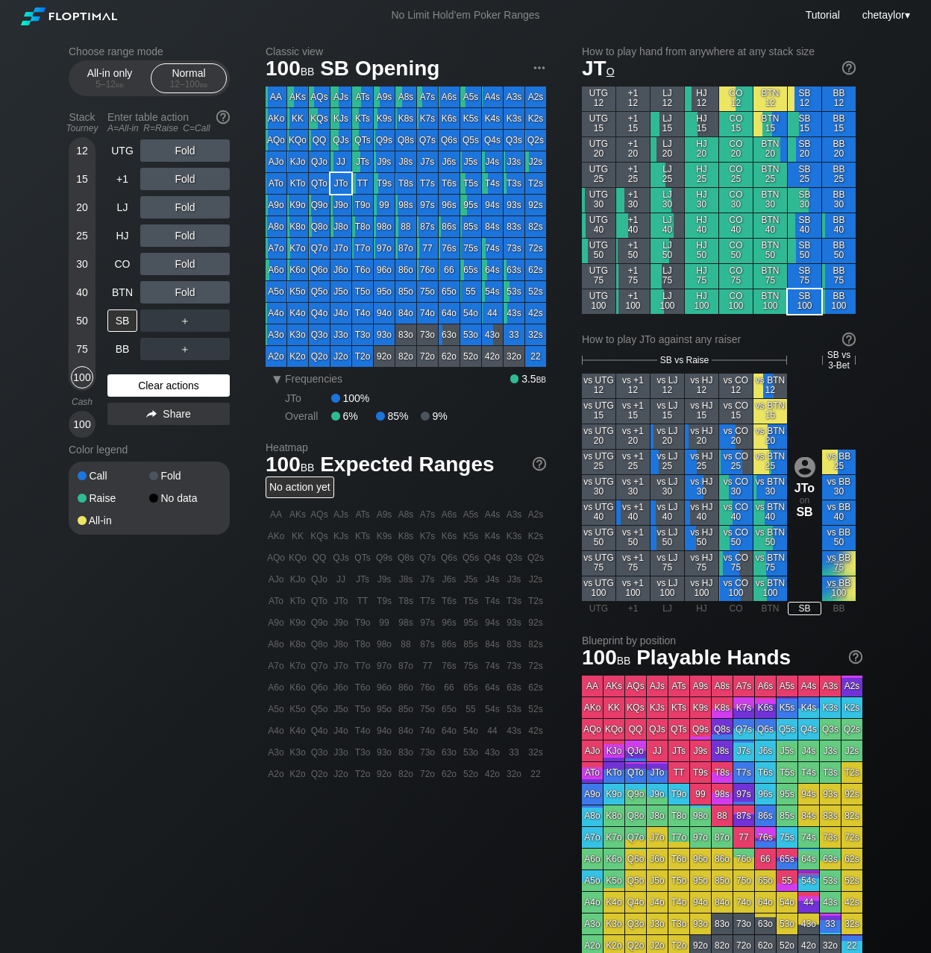
click at [181, 395] on div "Clear actions" at bounding box center [168, 385] width 122 height 22
click at [183, 386] on div "Clear actions" at bounding box center [168, 385] width 122 height 22
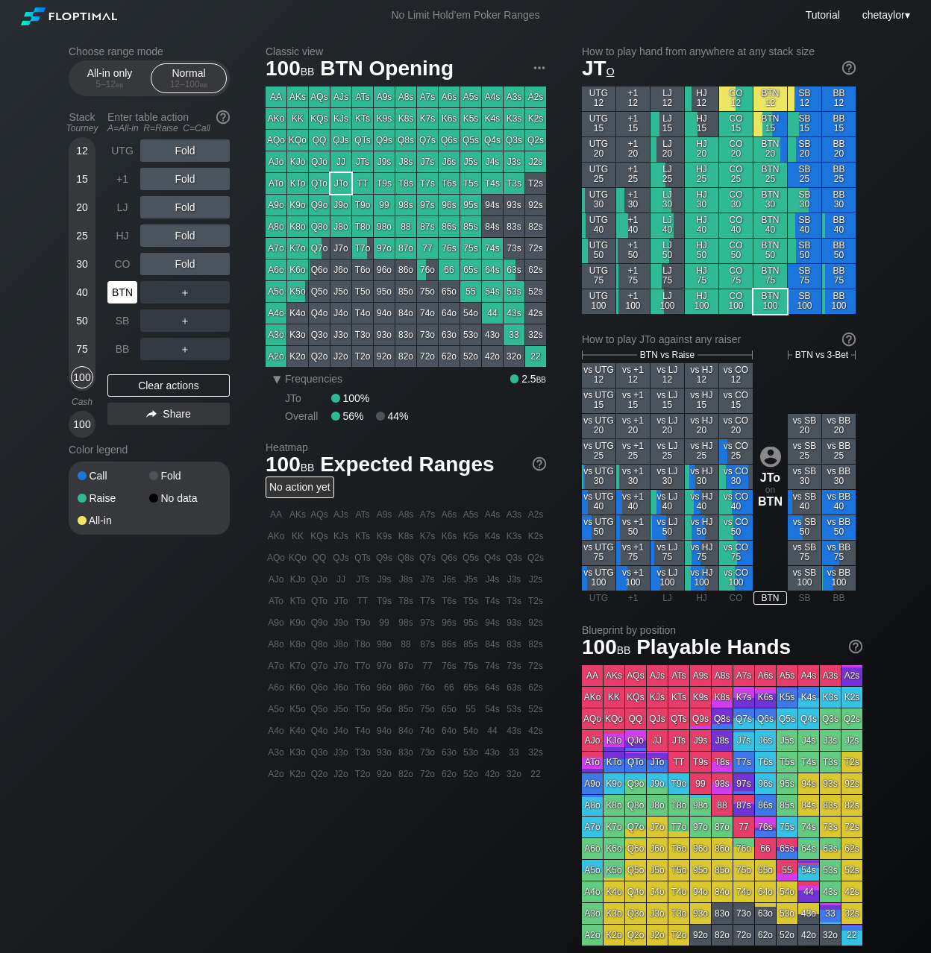
click at [120, 295] on div "BTN" at bounding box center [122, 292] width 30 height 22
click at [191, 383] on div "Clear actions" at bounding box center [168, 385] width 122 height 22
click at [120, 261] on div "CO" at bounding box center [122, 264] width 30 height 22
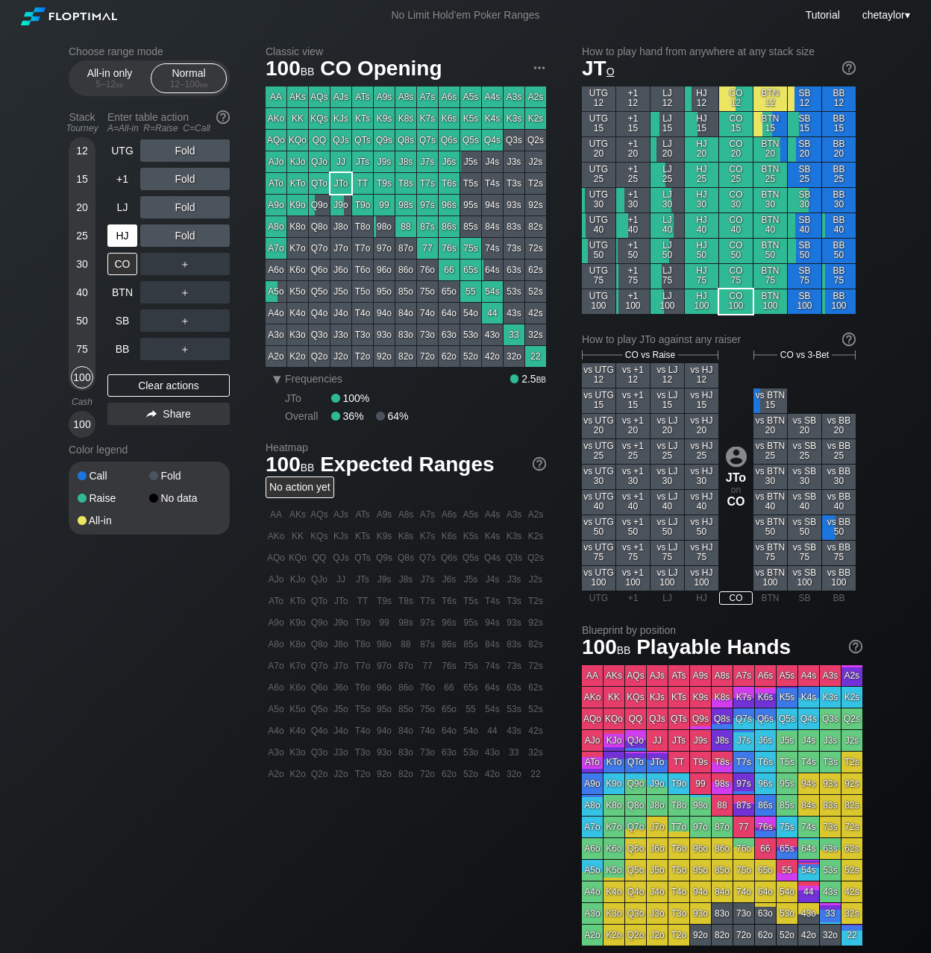
click at [125, 242] on div "HJ" at bounding box center [122, 235] width 30 height 22
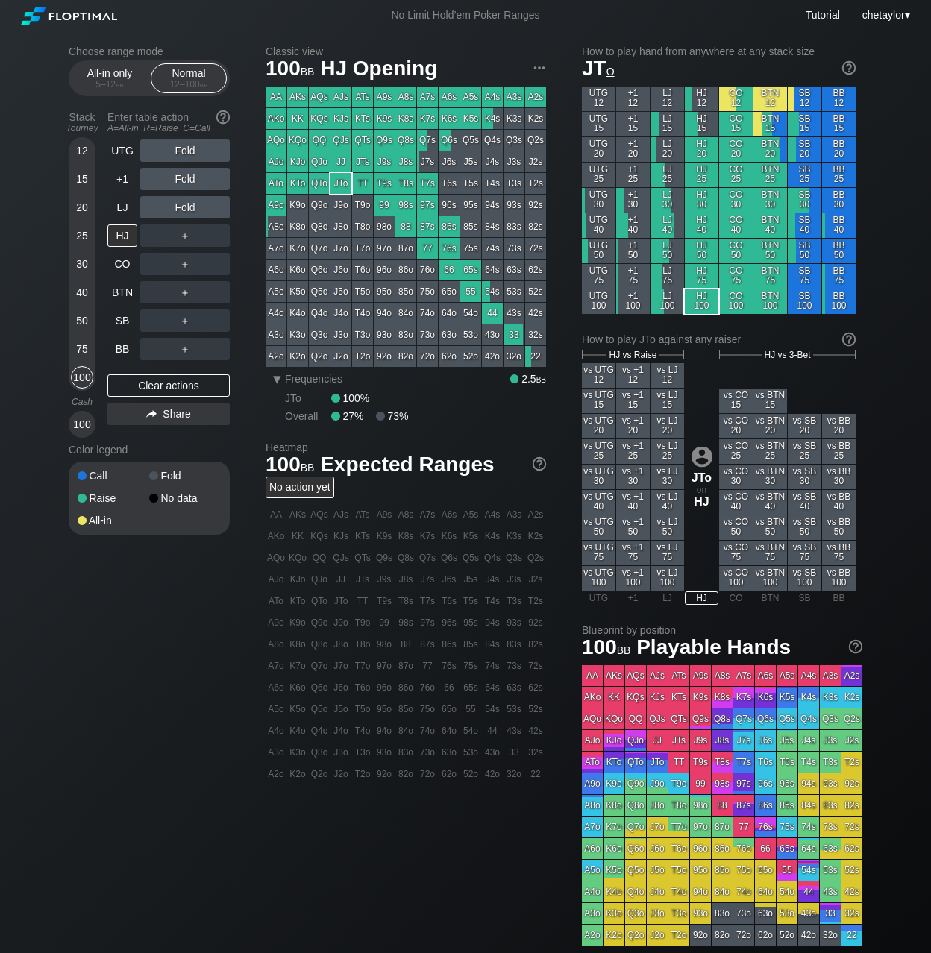
click at [124, 213] on div "LJ" at bounding box center [122, 207] width 30 height 22
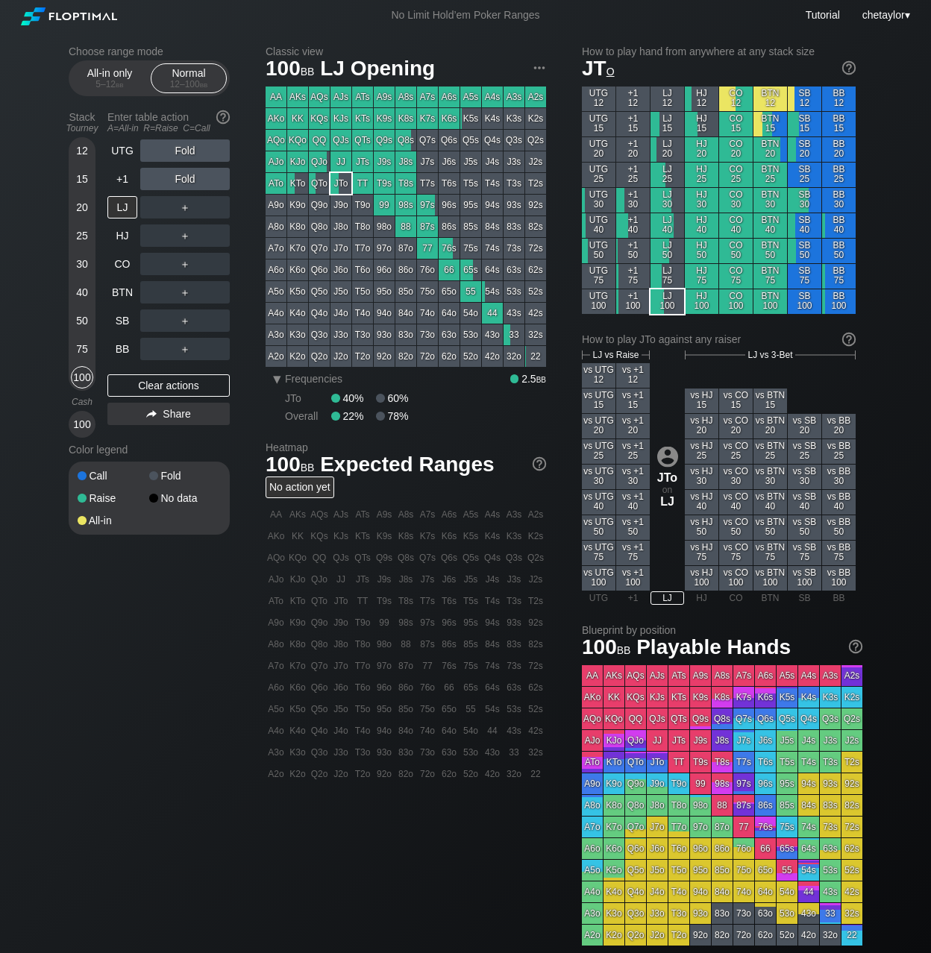
click at [124, 213] on div "LJ" at bounding box center [122, 207] width 30 height 22
click at [342, 96] on div "AJs" at bounding box center [340, 97] width 21 height 21
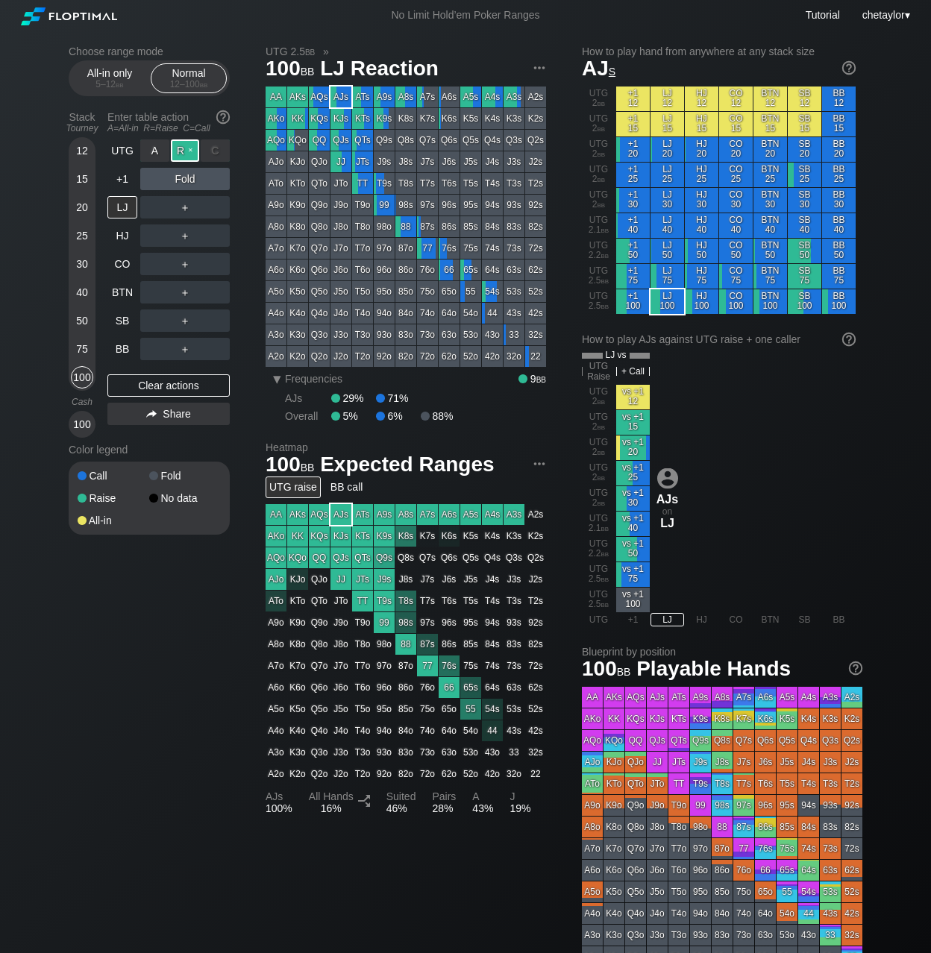
click at [186, 152] on div "R ✕" at bounding box center [185, 150] width 29 height 22
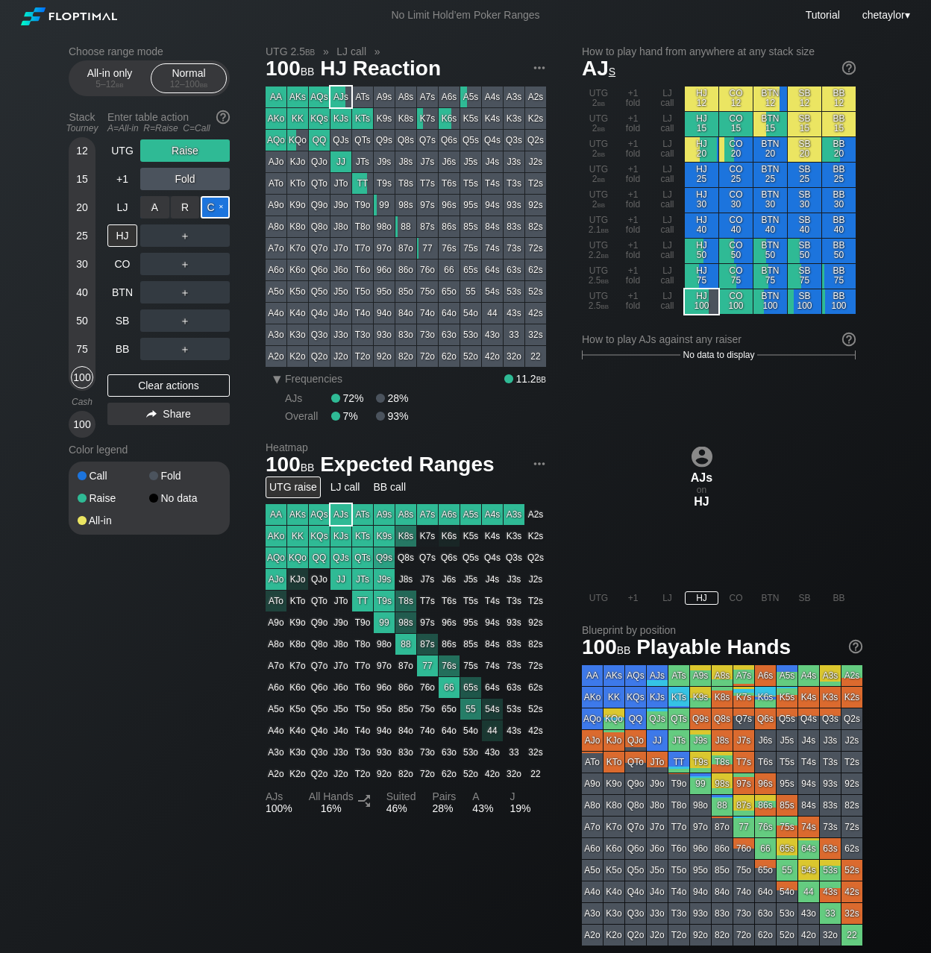
click at [219, 207] on div "C ✕" at bounding box center [215, 207] width 29 height 22
click at [219, 235] on div "C ✕" at bounding box center [215, 235] width 29 height 22
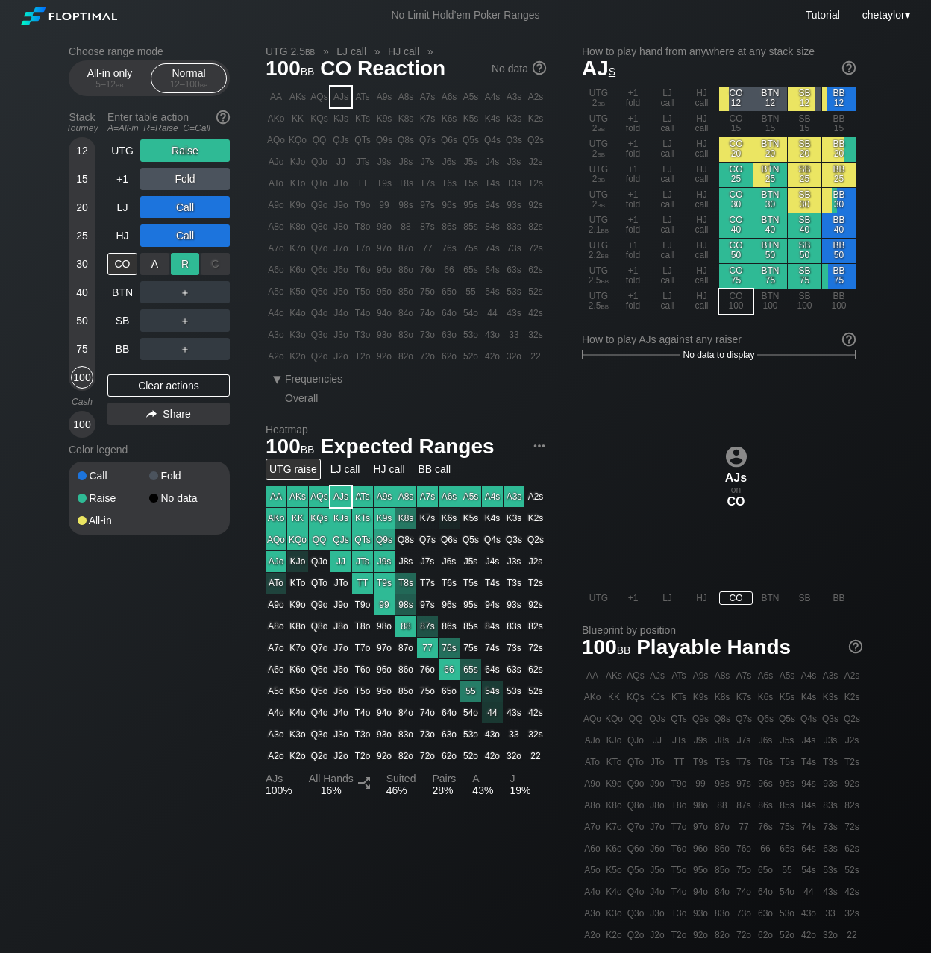
click at [187, 265] on div "R ✕" at bounding box center [185, 264] width 29 height 22
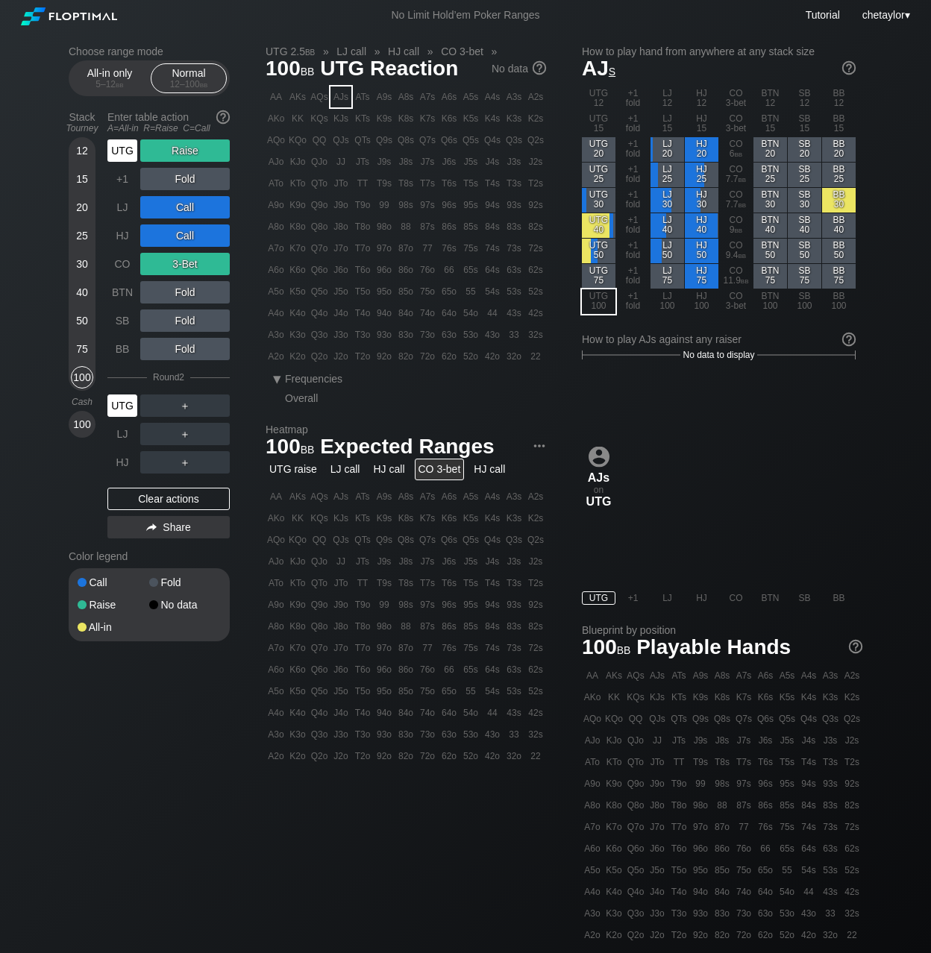
click at [123, 403] on div "UTG" at bounding box center [122, 406] width 30 height 22
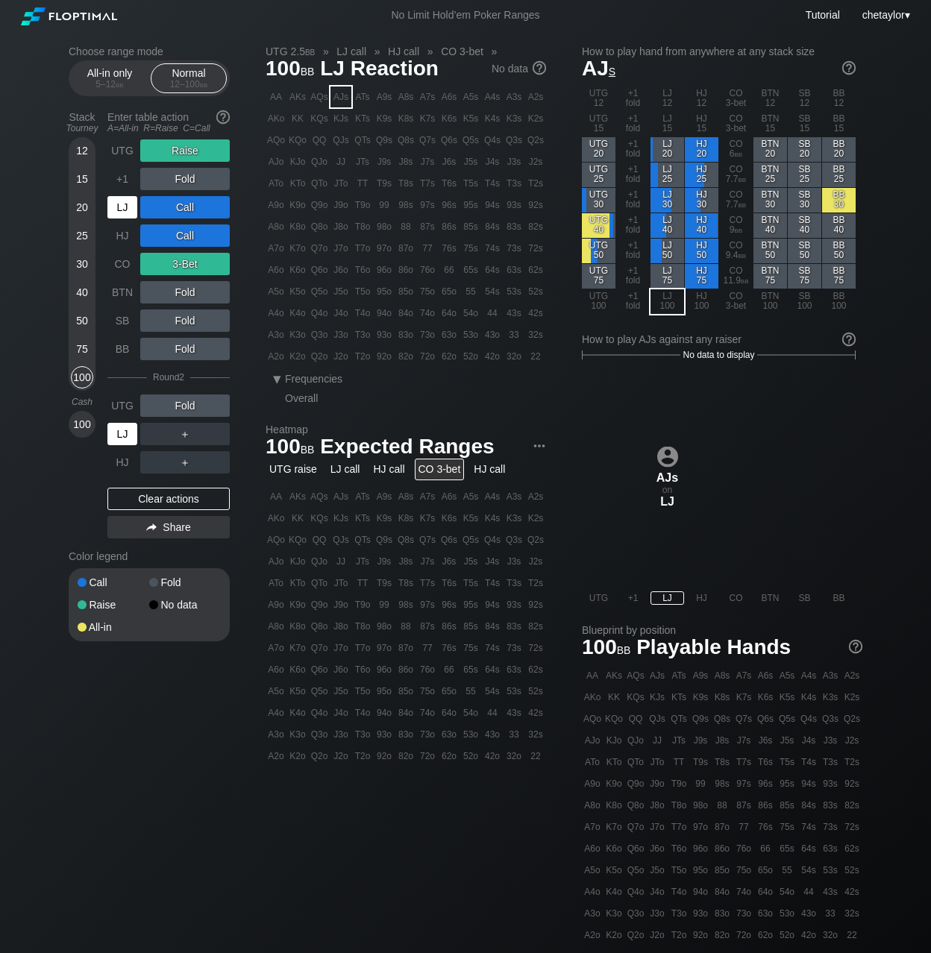
click at [120, 430] on div "LJ" at bounding box center [122, 434] width 30 height 22
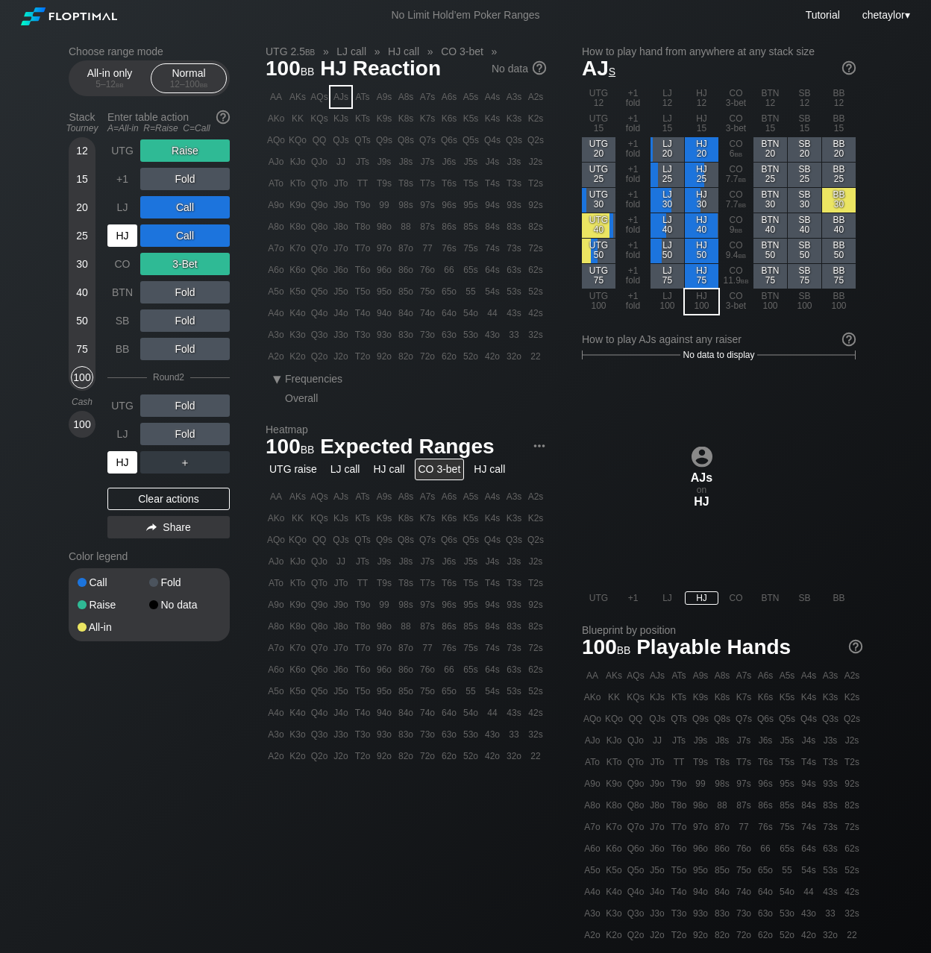
click at [119, 455] on div "HJ" at bounding box center [122, 462] width 30 height 22
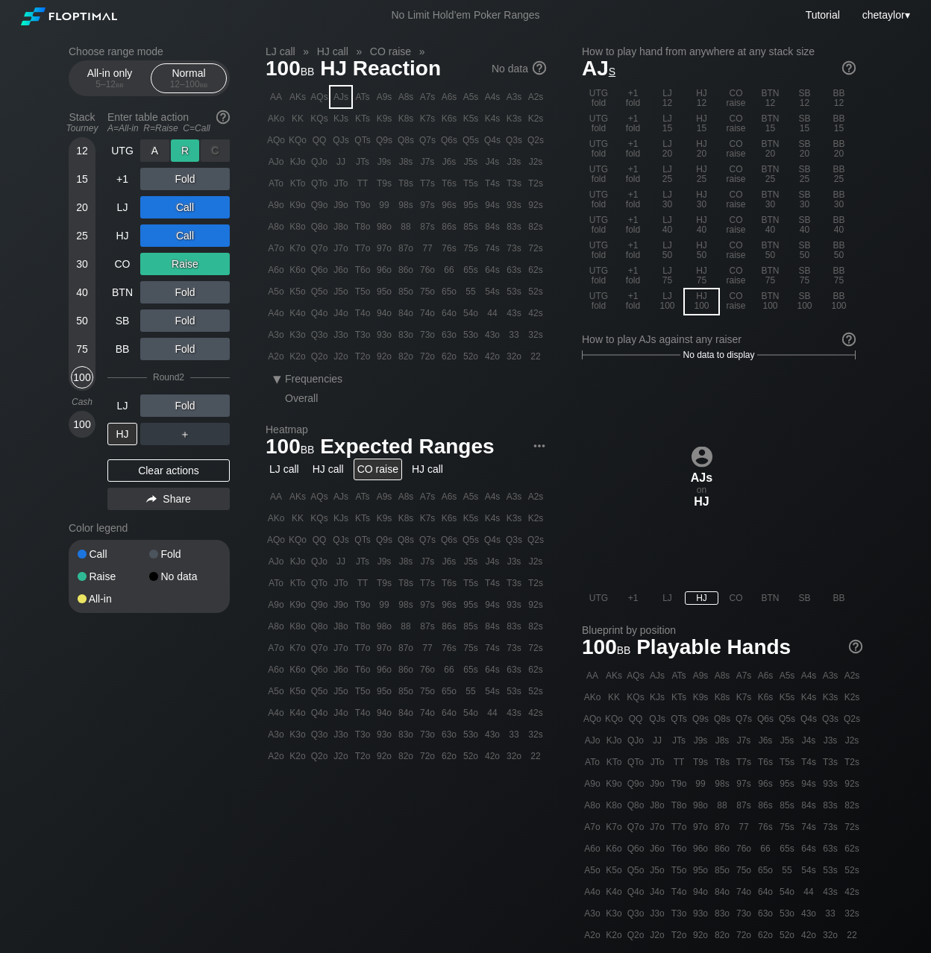
click at [188, 151] on div "R ✕" at bounding box center [185, 150] width 29 height 22
click at [136, 470] on div "Clear actions" at bounding box center [168, 470] width 122 height 22
click at [136, 540] on div "Call Fold Raise No data All-in" at bounding box center [149, 576] width 161 height 73
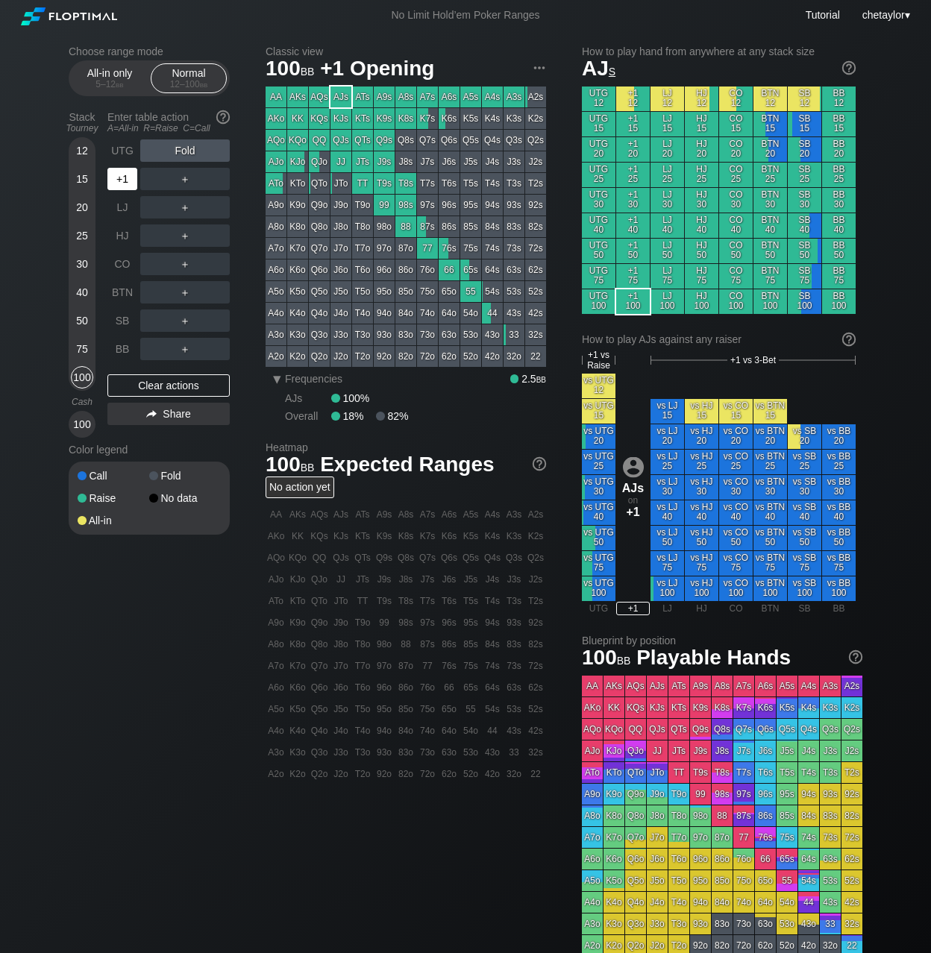
click at [124, 171] on div "+1" at bounding box center [122, 179] width 30 height 22
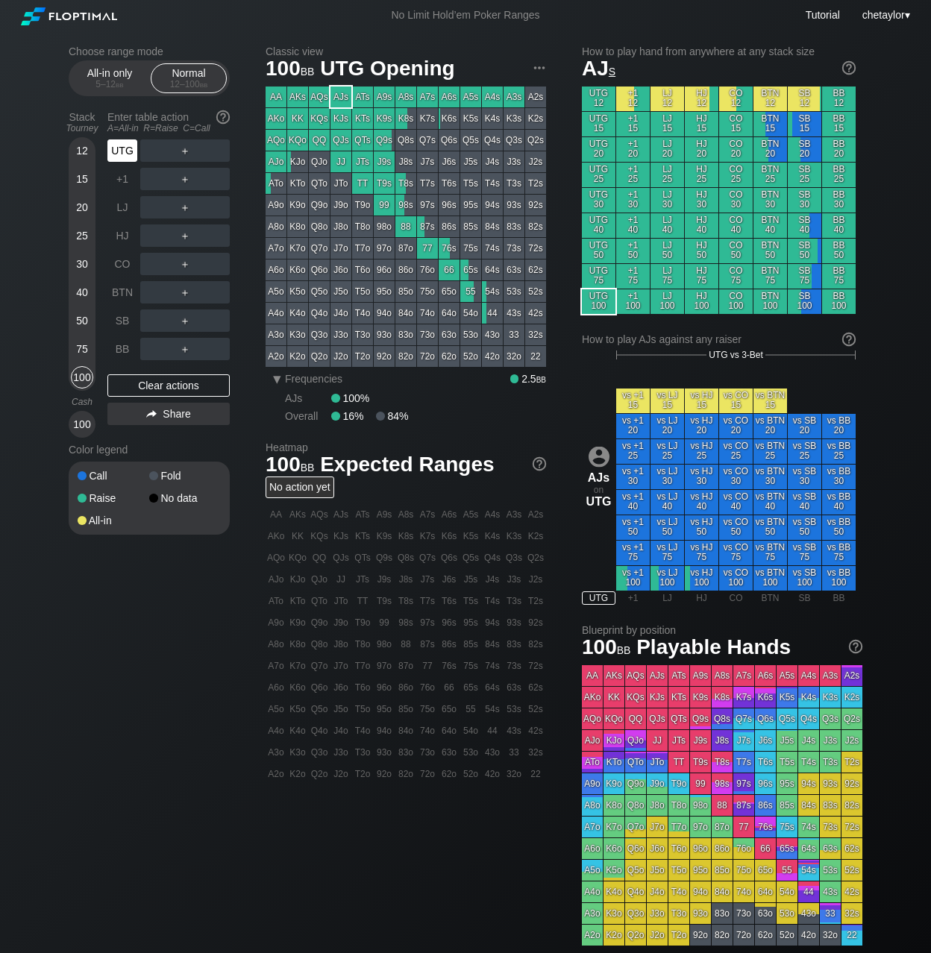
click at [125, 148] on div "UTG" at bounding box center [122, 150] width 30 height 22
click at [119, 346] on div "BB" at bounding box center [122, 349] width 30 height 22
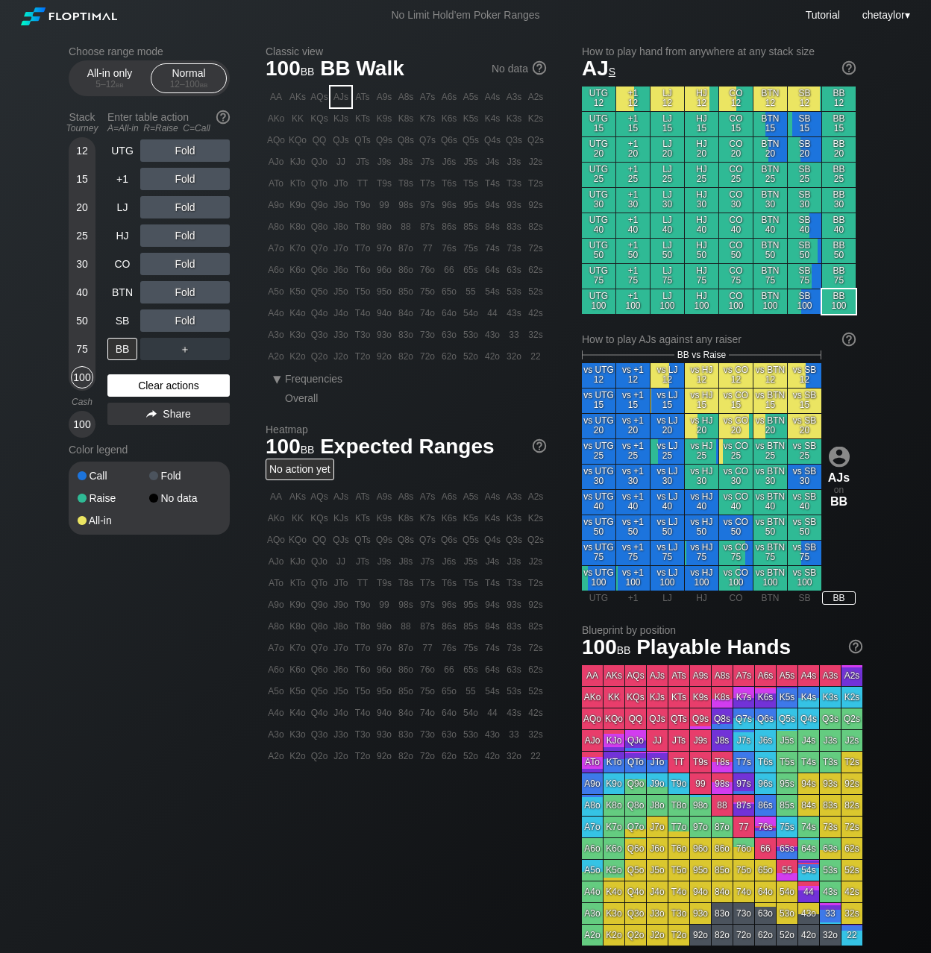
click at [144, 389] on div "Clear actions" at bounding box center [168, 385] width 122 height 22
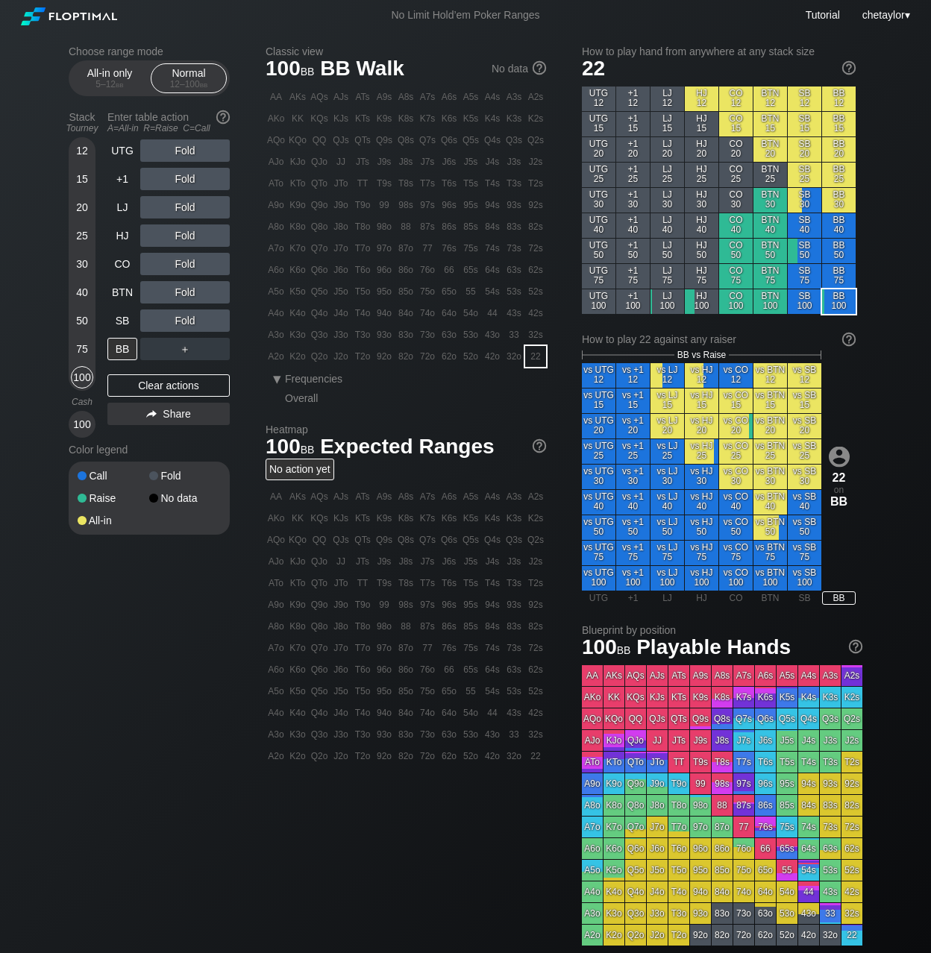
click at [537, 362] on div "22" at bounding box center [535, 356] width 21 height 21
click at [192, 154] on div "R ✕" at bounding box center [185, 150] width 29 height 22
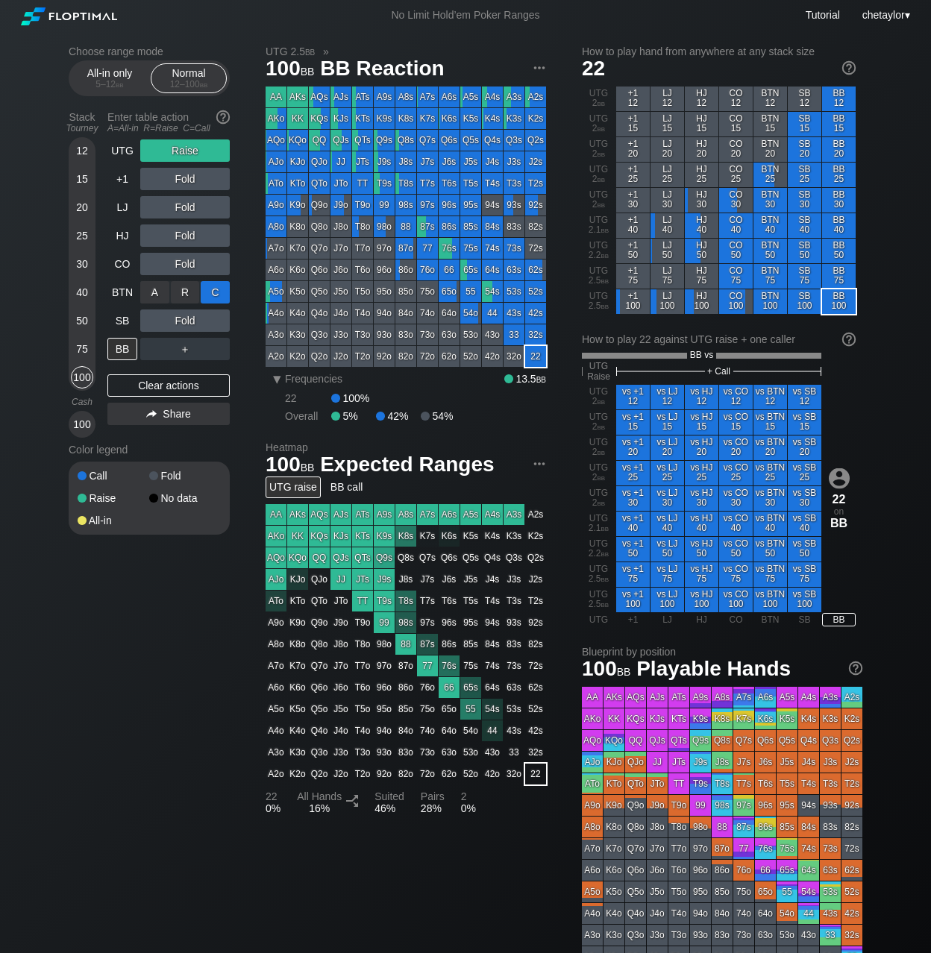
click at [213, 294] on div "C ✕" at bounding box center [215, 292] width 29 height 22
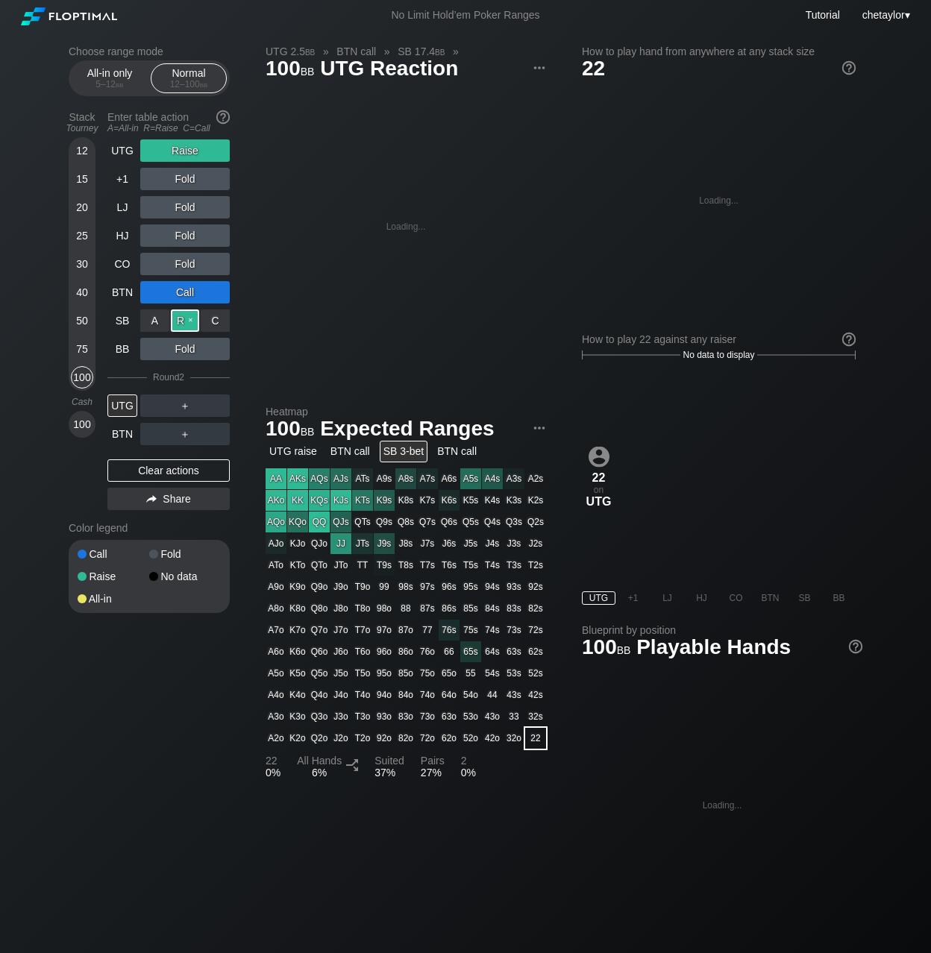
click at [182, 318] on div "R ✕" at bounding box center [185, 321] width 29 height 22
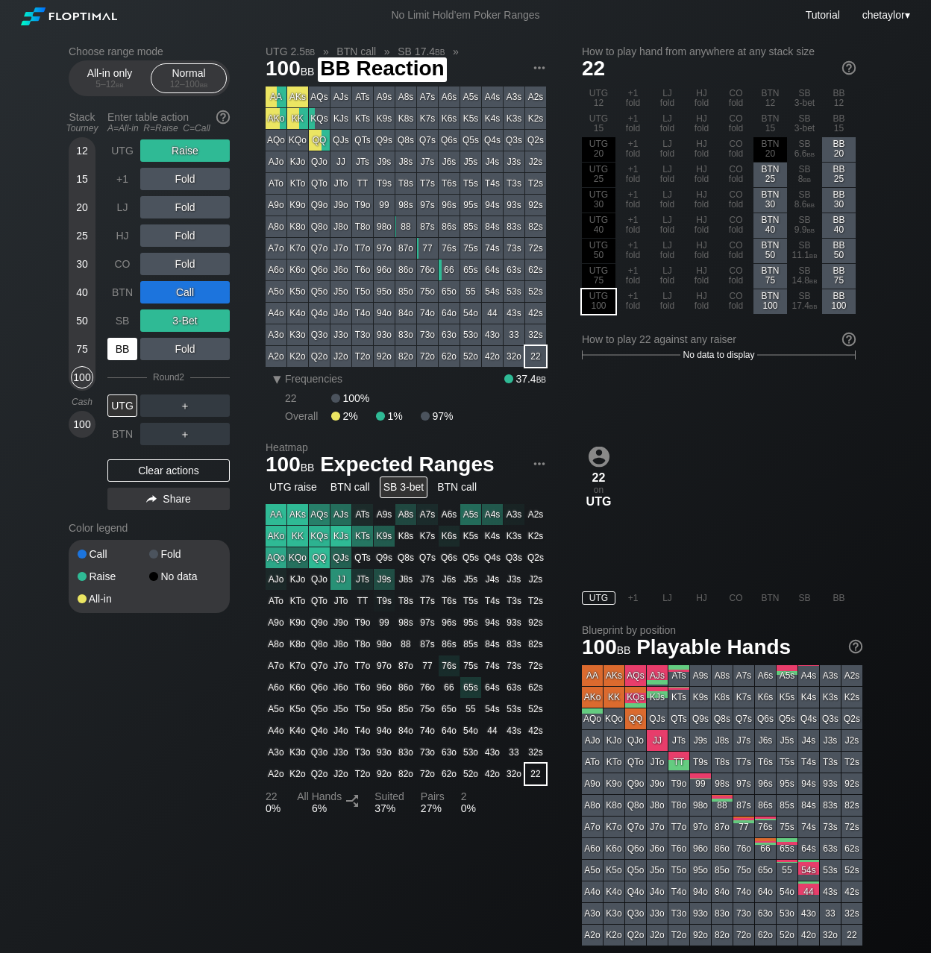
click at [126, 351] on div "BB" at bounding box center [122, 349] width 30 height 22
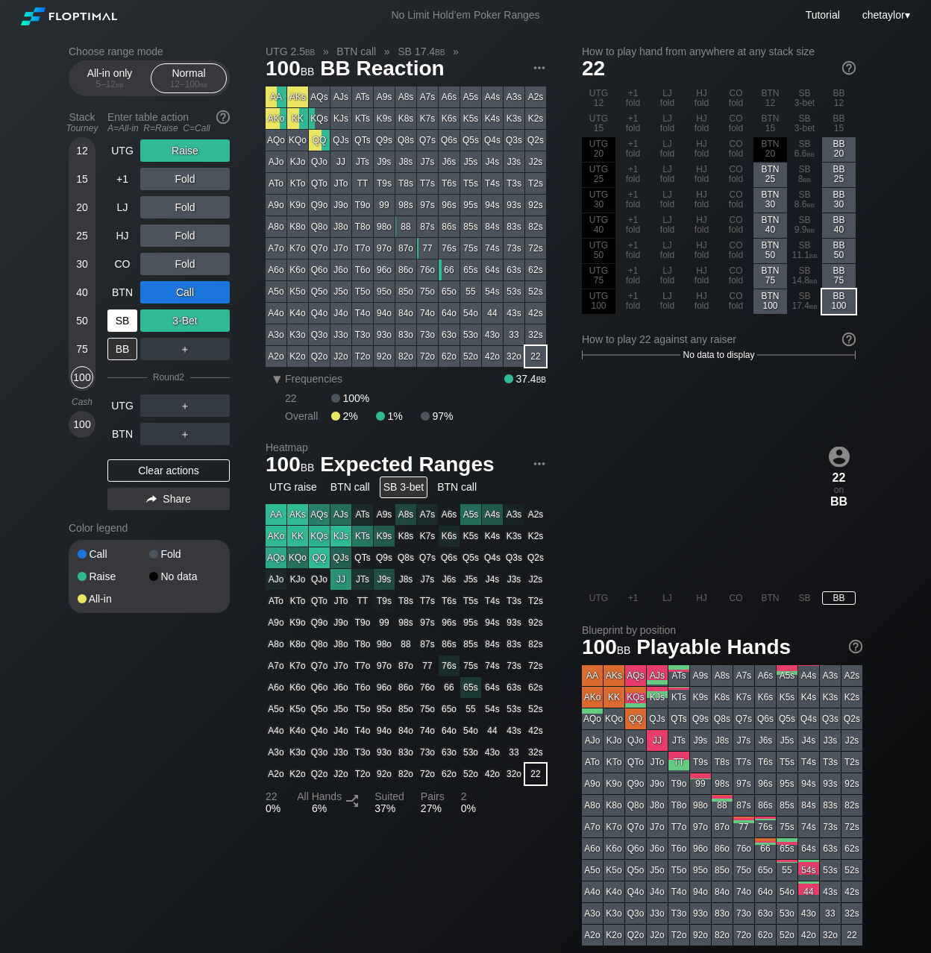
click at [124, 315] on div "SB" at bounding box center [122, 321] width 30 height 22
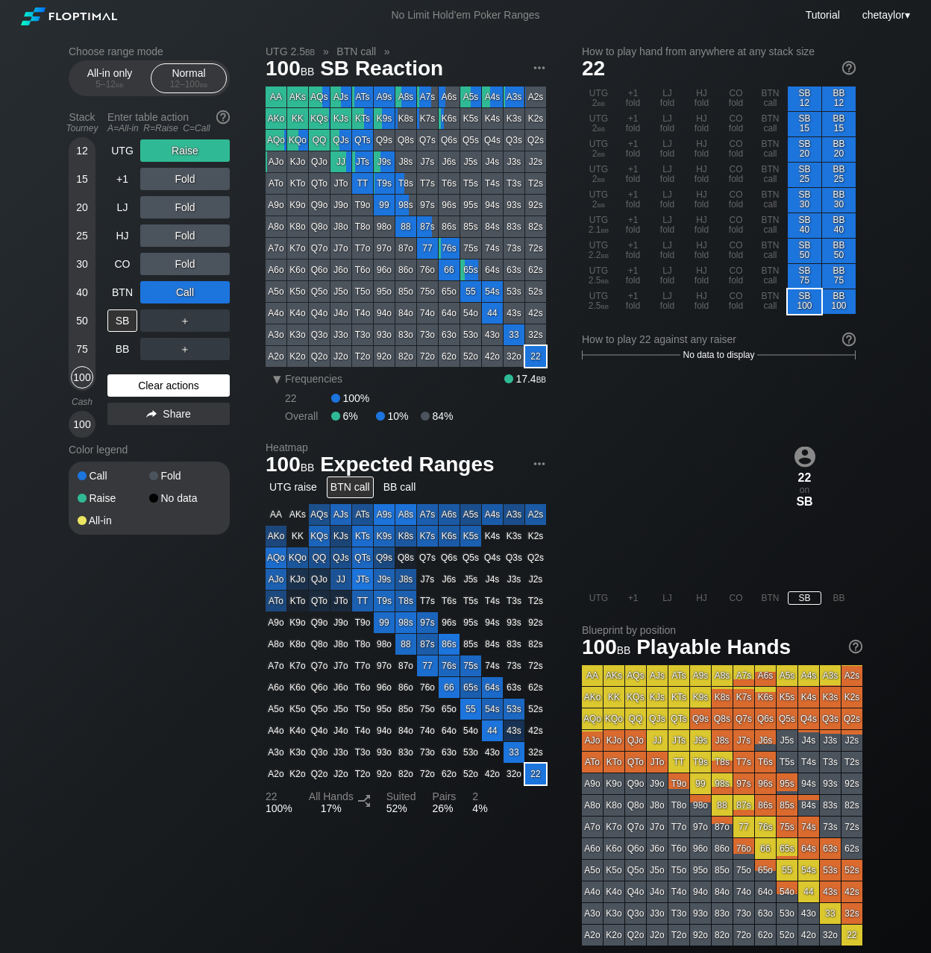
click at [158, 383] on div "Clear actions" at bounding box center [168, 385] width 122 height 22
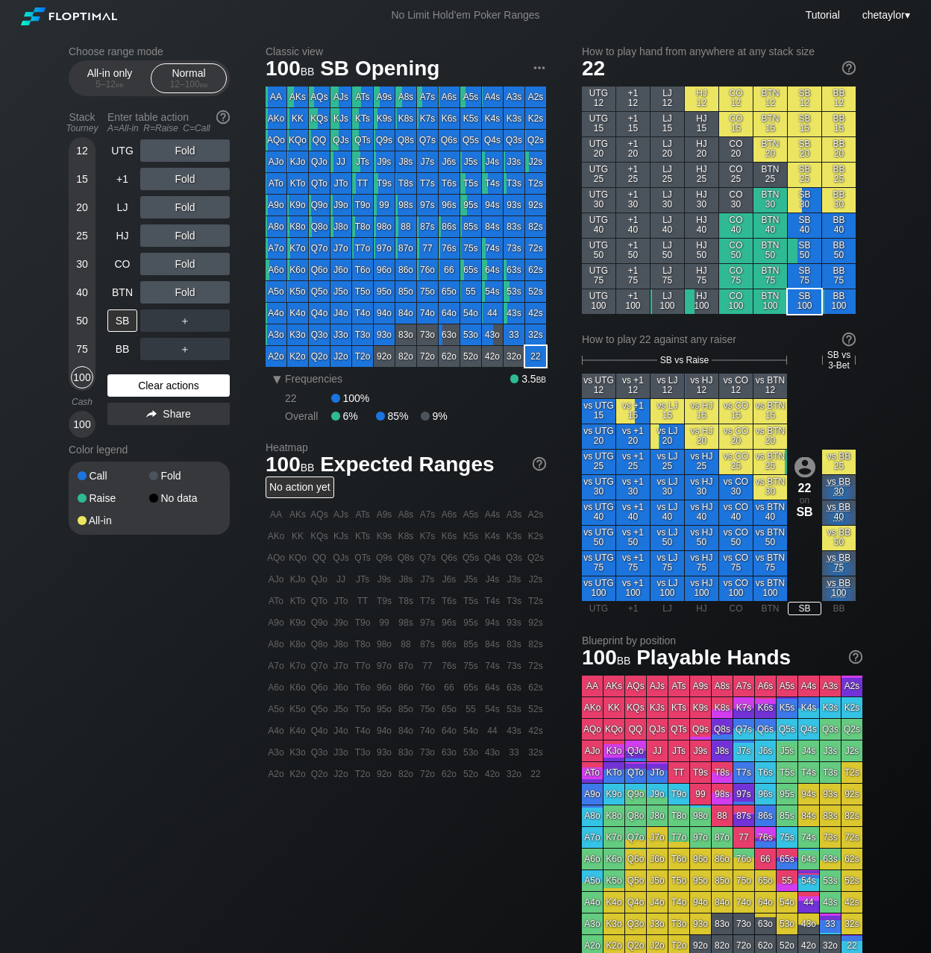
click at [158, 383] on div "Clear actions" at bounding box center [168, 385] width 122 height 22
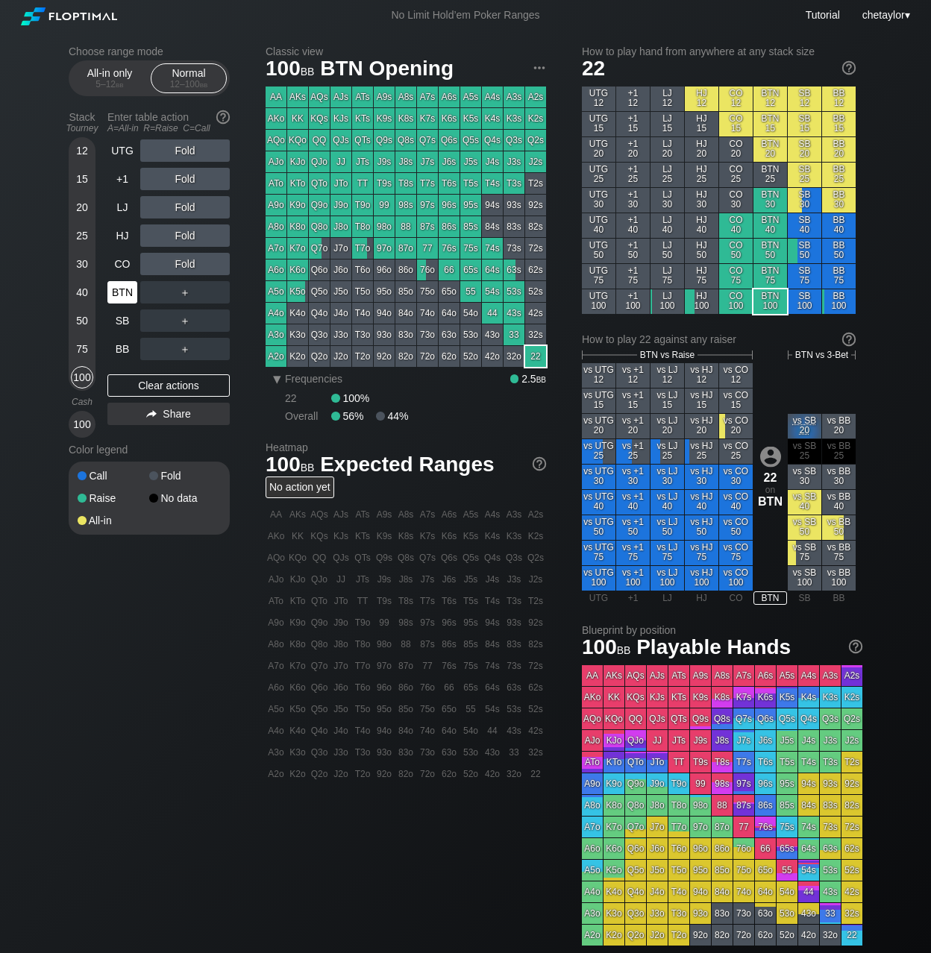
click at [116, 296] on div "BTN" at bounding box center [122, 292] width 30 height 22
click at [128, 263] on div "CO" at bounding box center [122, 264] width 30 height 22
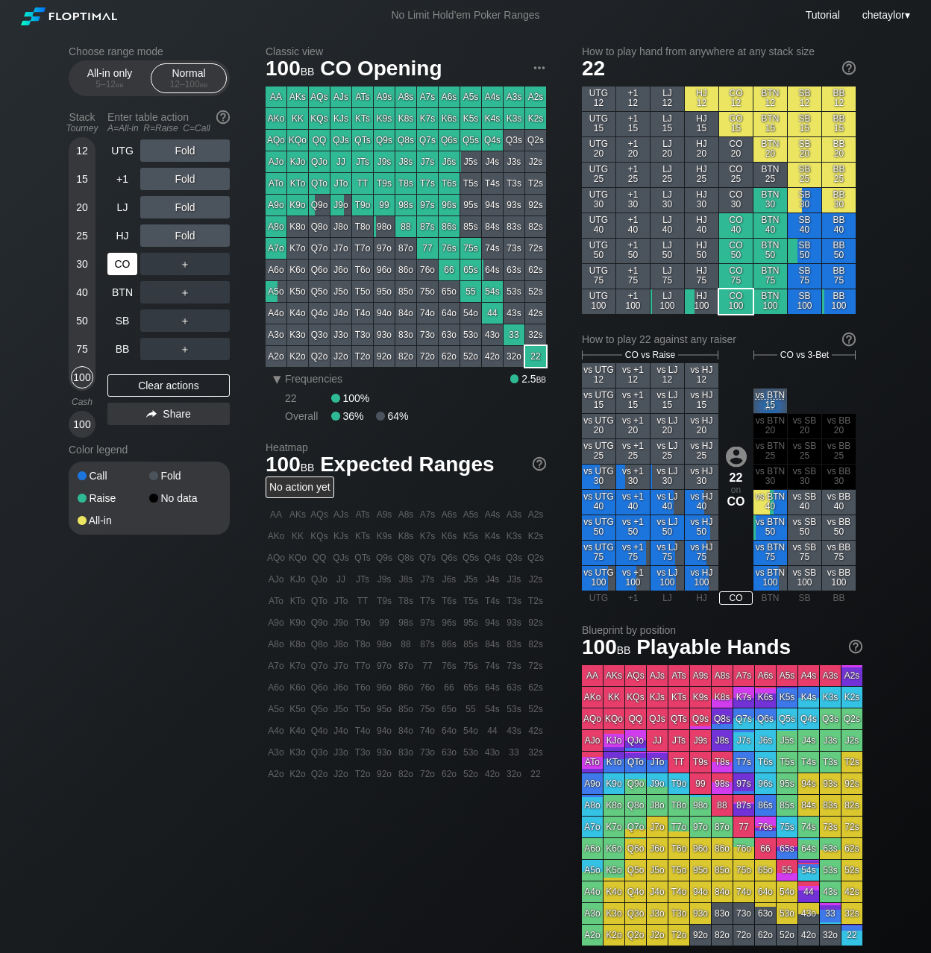
click at [128, 263] on div "CO" at bounding box center [122, 264] width 30 height 22
click at [125, 234] on div "HJ" at bounding box center [122, 235] width 30 height 22
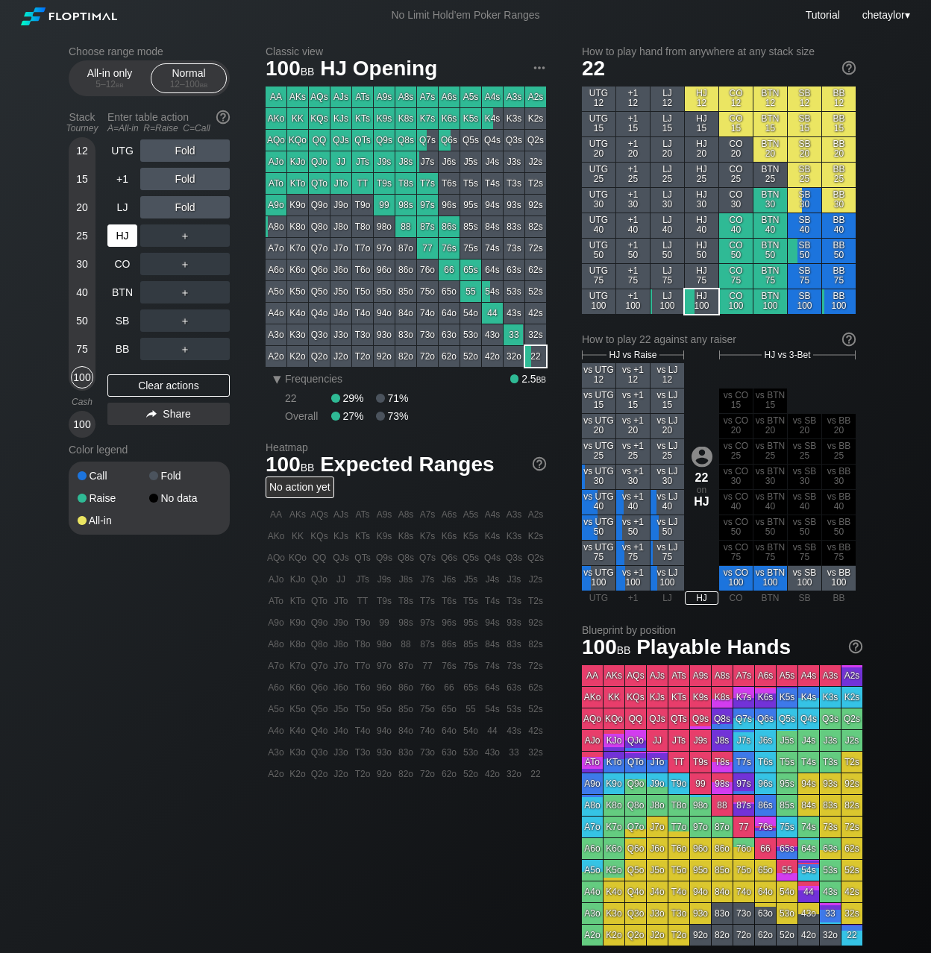
click at [125, 234] on div "HJ" at bounding box center [122, 235] width 30 height 22
click at [385, 163] on div "J9s" at bounding box center [384, 161] width 21 height 21
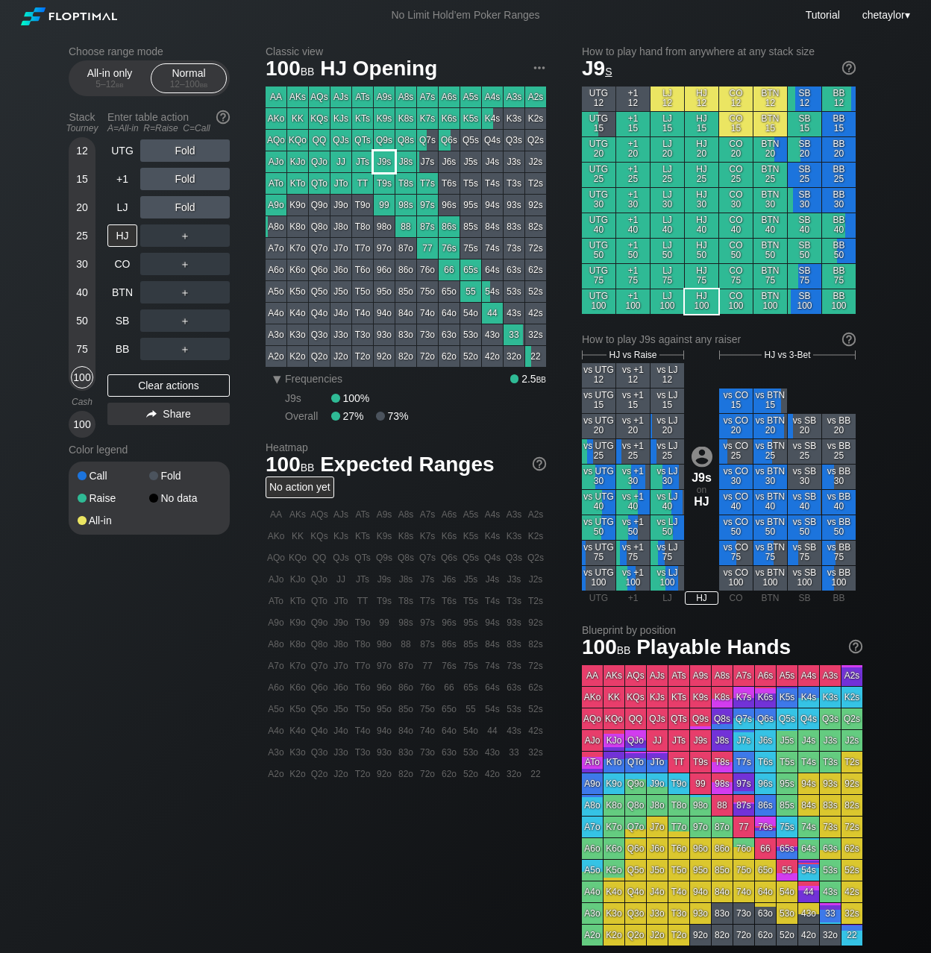
click at [385, 163] on div "J9s" at bounding box center [384, 161] width 21 height 21
click at [191, 206] on div "R ✕" at bounding box center [185, 207] width 29 height 22
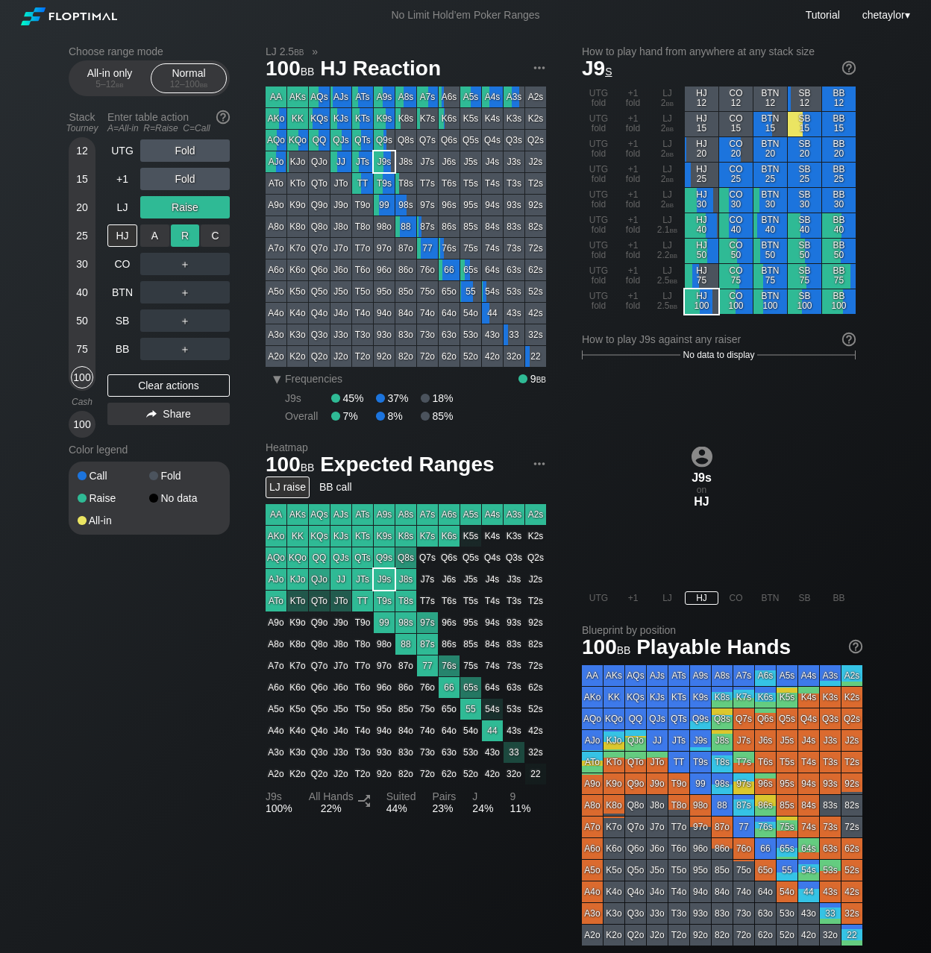
click at [184, 235] on div "R ✕" at bounding box center [185, 235] width 29 height 22
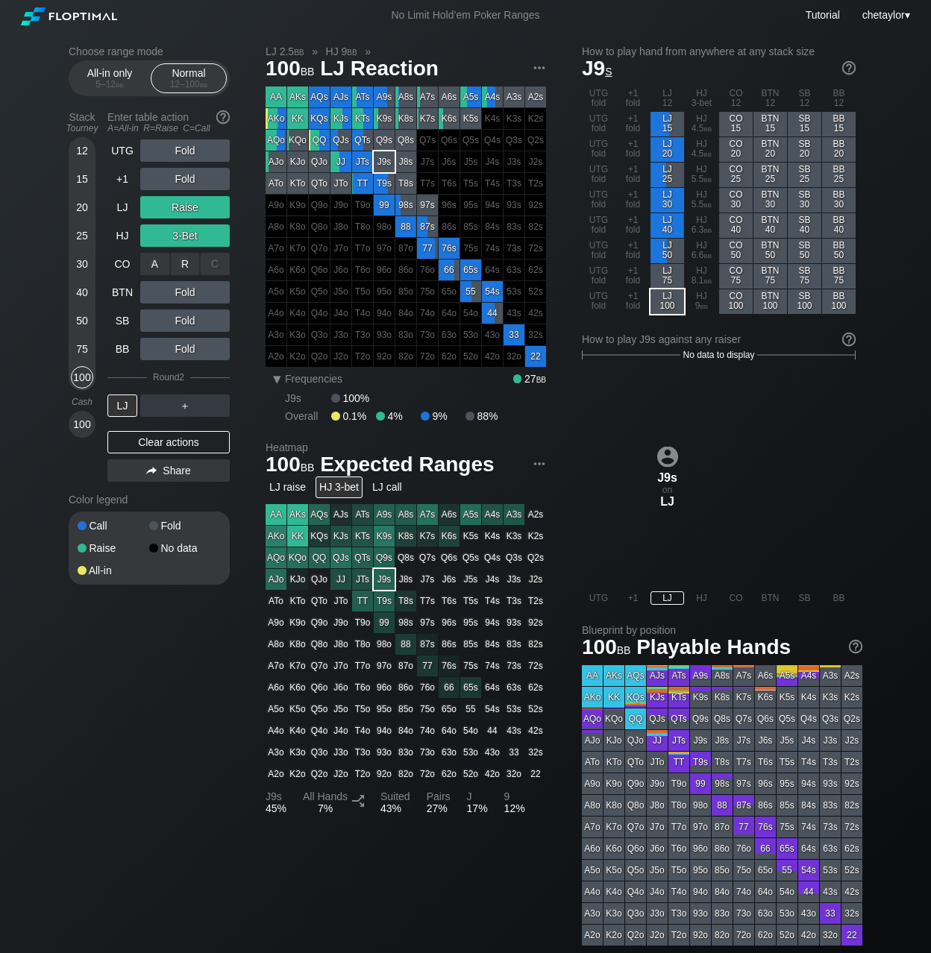
click at [217, 265] on div "C ✕" at bounding box center [215, 264] width 29 height 22
click at [159, 324] on div "A ✕" at bounding box center [154, 321] width 29 height 22
click at [180, 320] on div "R ✕" at bounding box center [185, 321] width 29 height 22
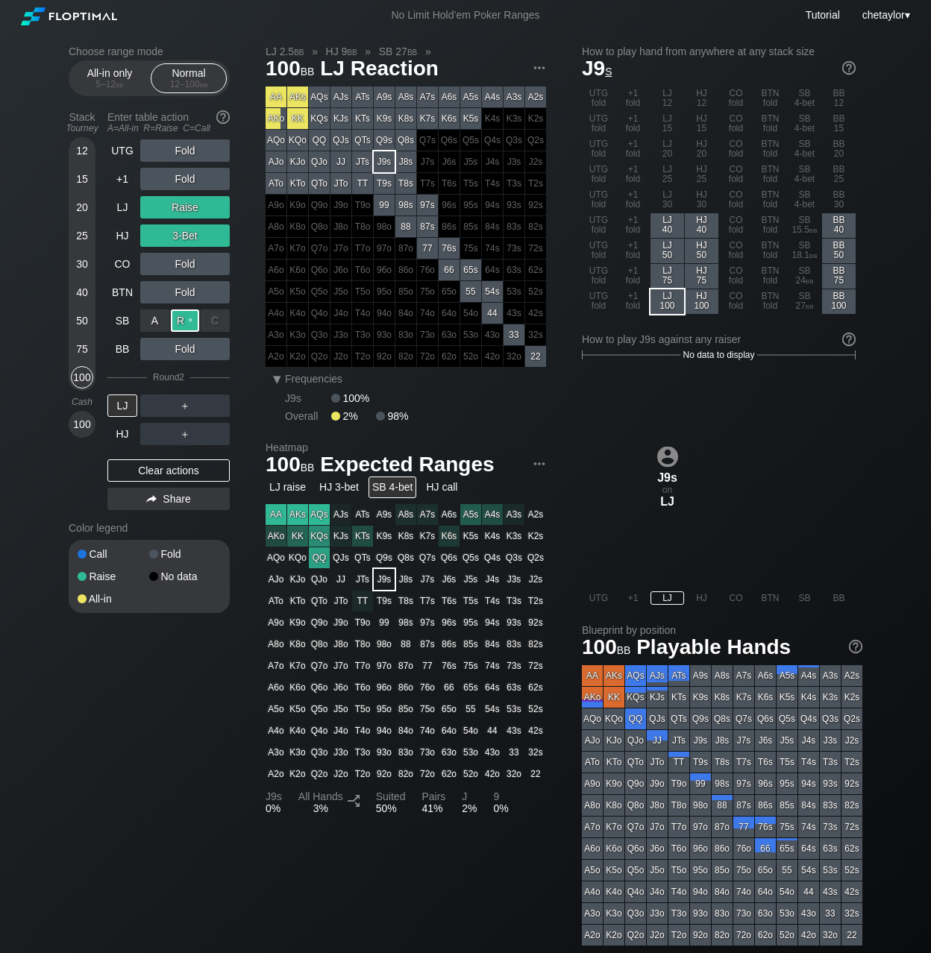
click at [180, 320] on div "R ✕" at bounding box center [185, 321] width 29 height 22
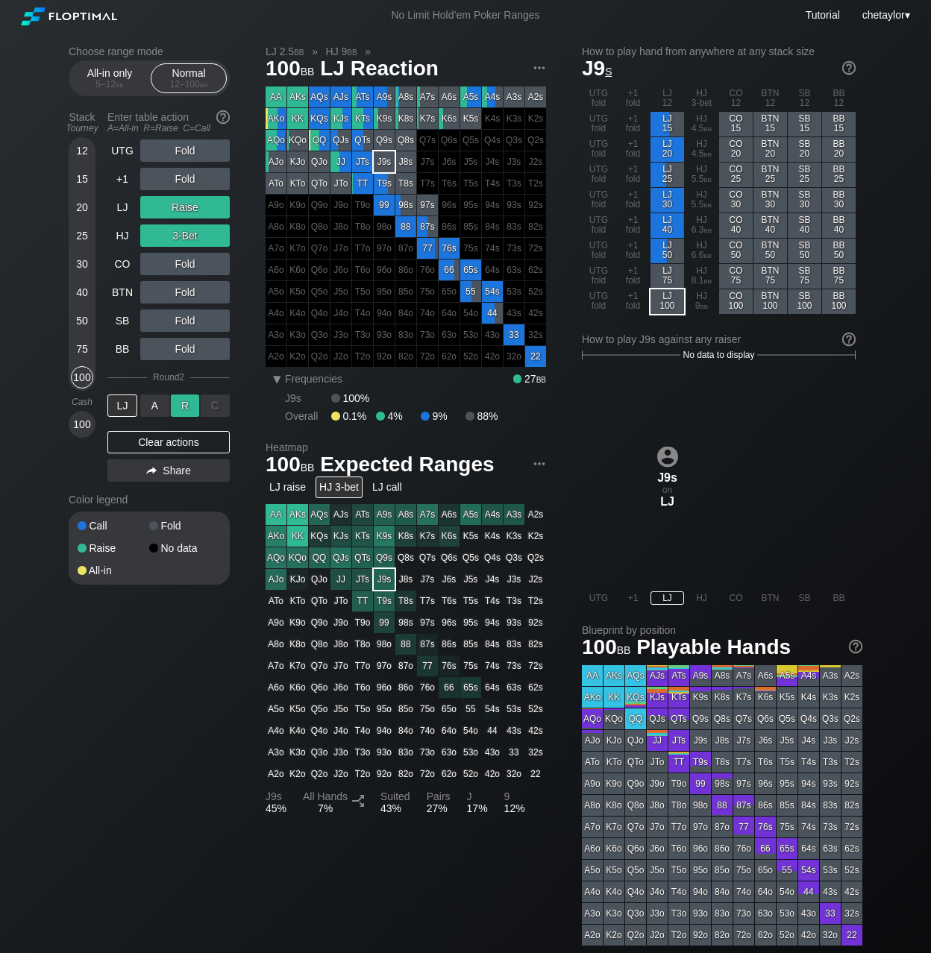
click at [188, 406] on div "R ✕" at bounding box center [185, 406] width 29 height 22
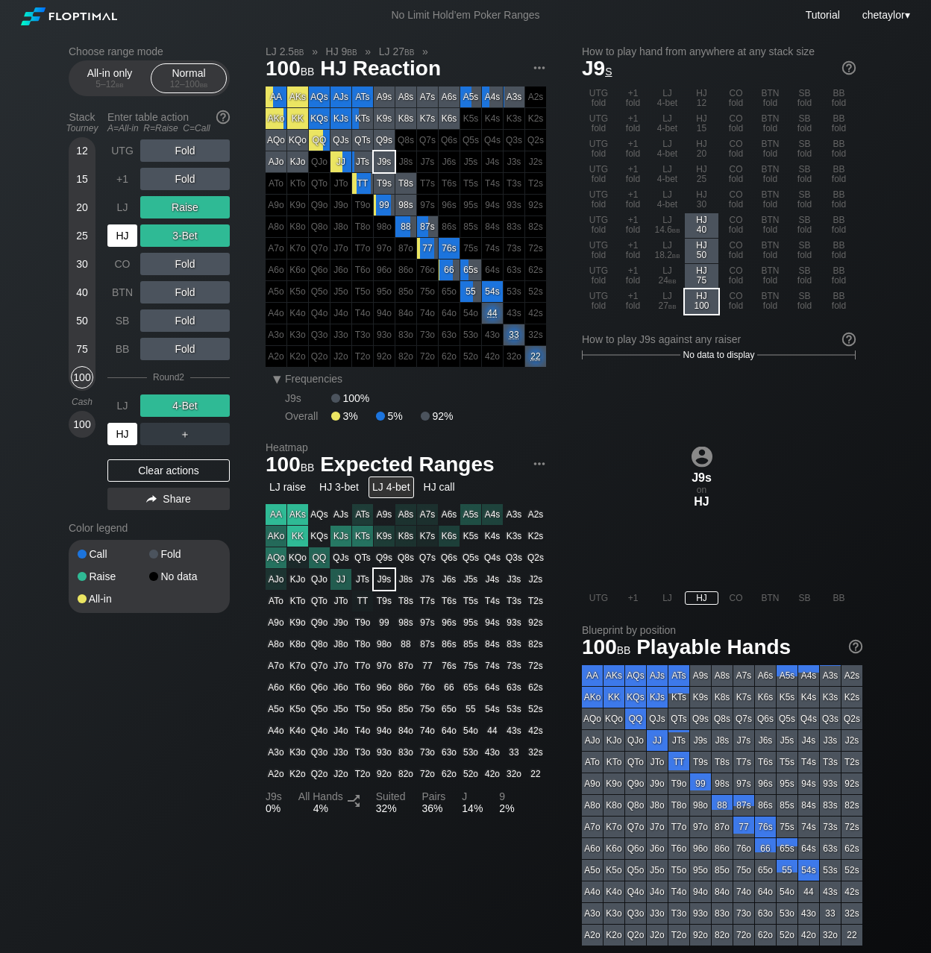
click at [127, 434] on div "HJ" at bounding box center [122, 434] width 30 height 22
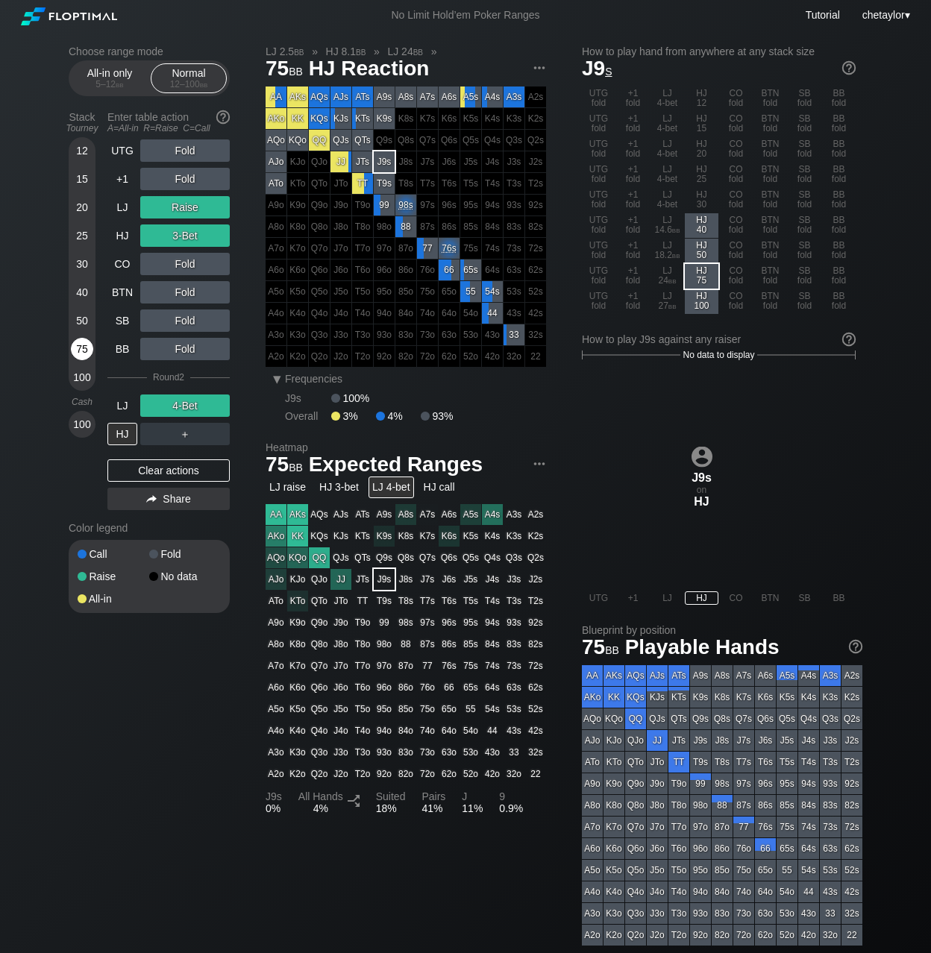
click at [75, 345] on div "75" at bounding box center [82, 349] width 22 height 22
click at [148, 478] on div "Clear actions" at bounding box center [168, 470] width 122 height 22
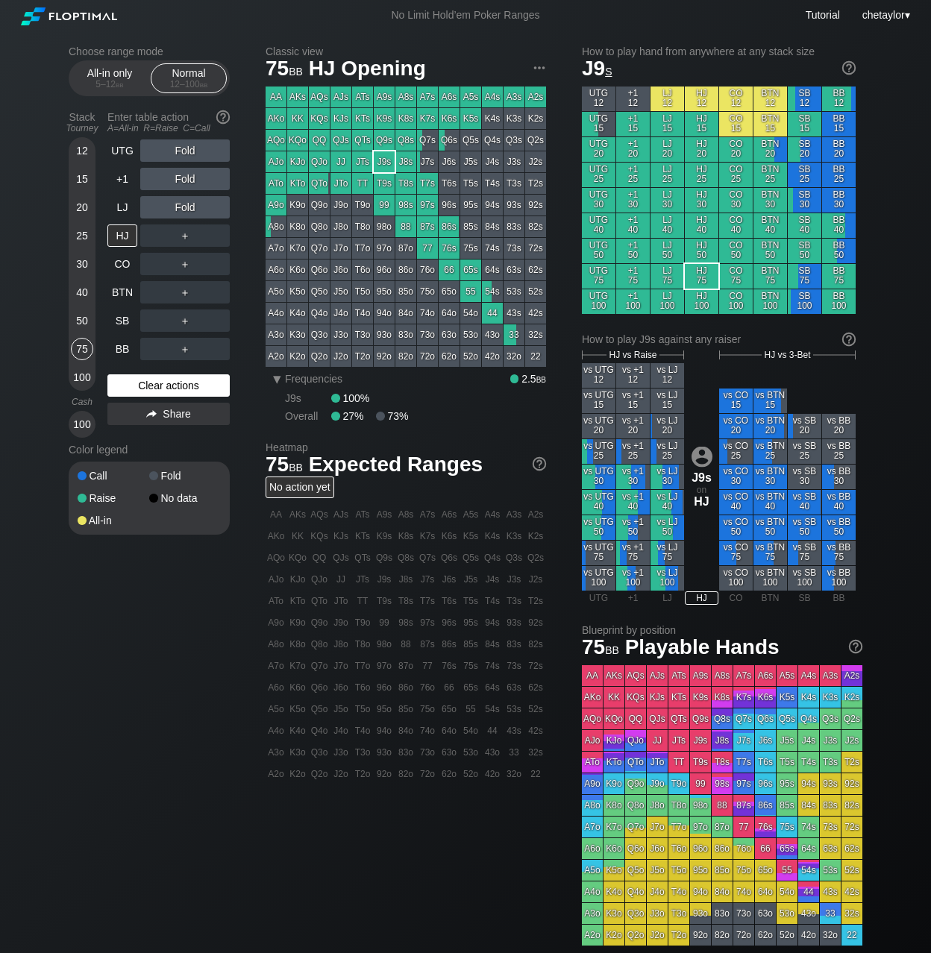
click at [148, 478] on div "Call" at bounding box center [114, 476] width 72 height 10
click at [167, 387] on div "Clear actions" at bounding box center [168, 385] width 122 height 22
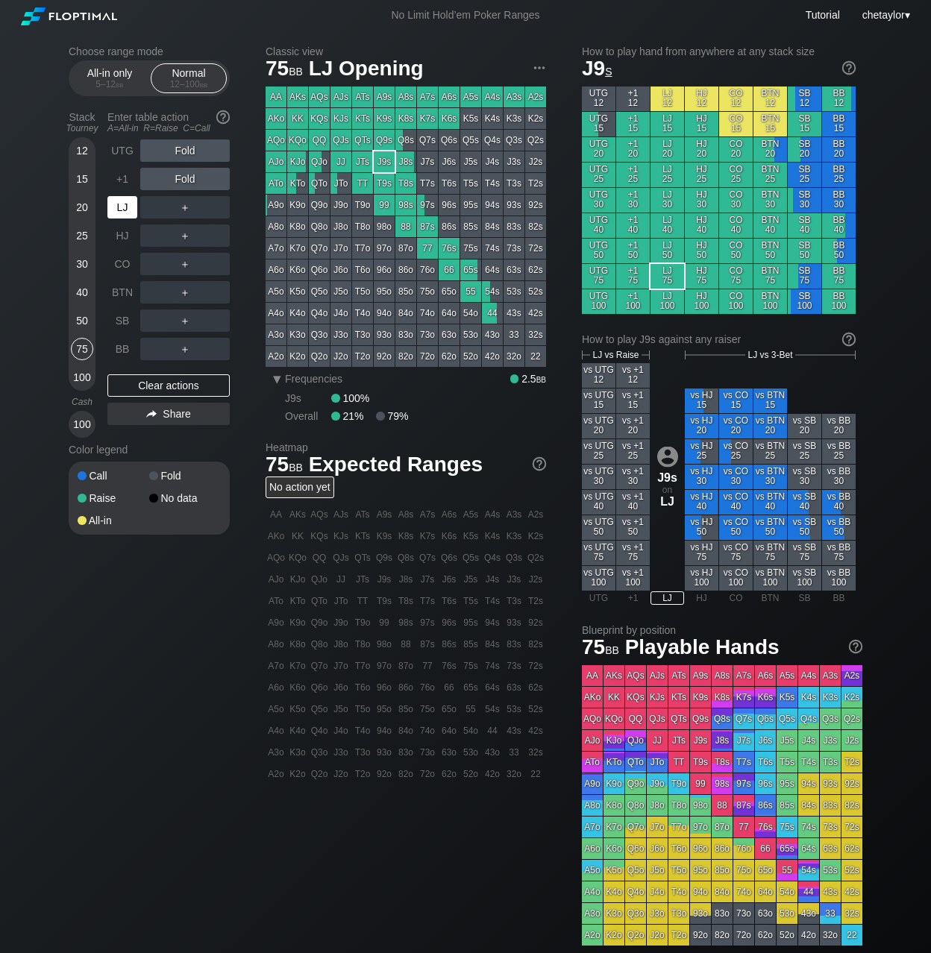
click at [127, 210] on div "LJ" at bounding box center [122, 207] width 30 height 22
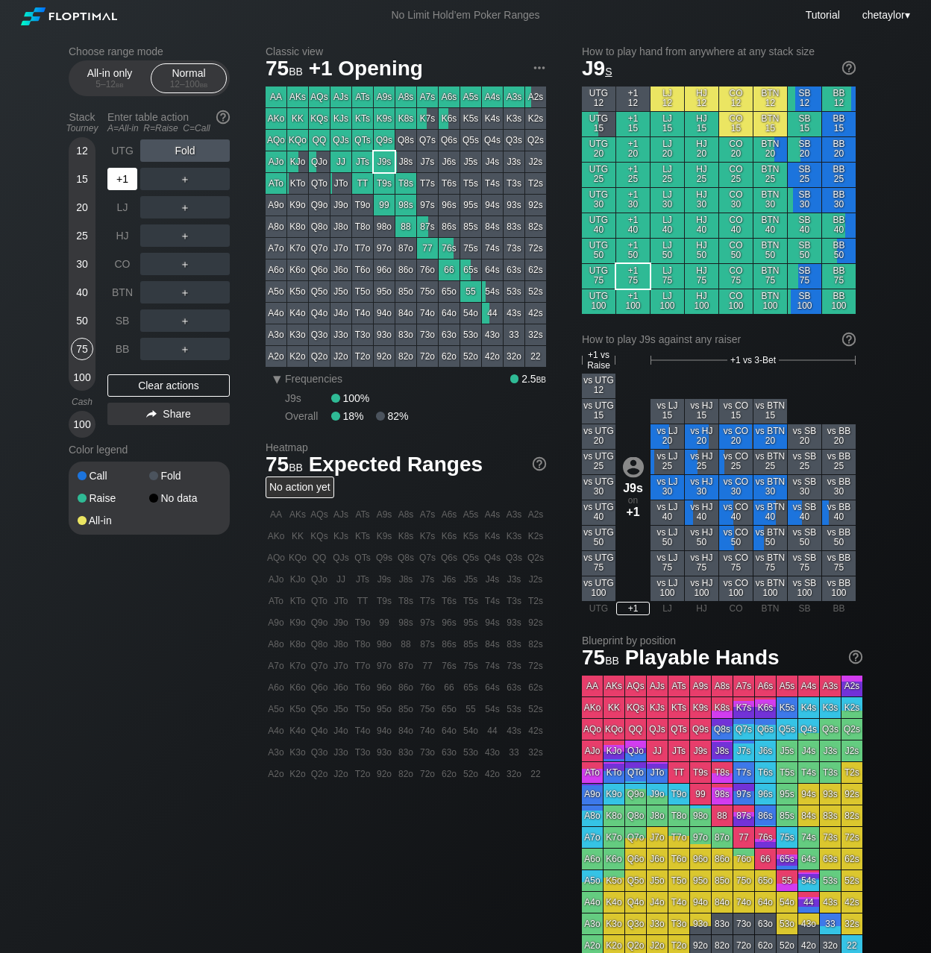
click at [125, 183] on div "+1" at bounding box center [122, 179] width 30 height 22
click at [121, 352] on div "BB" at bounding box center [122, 349] width 30 height 22
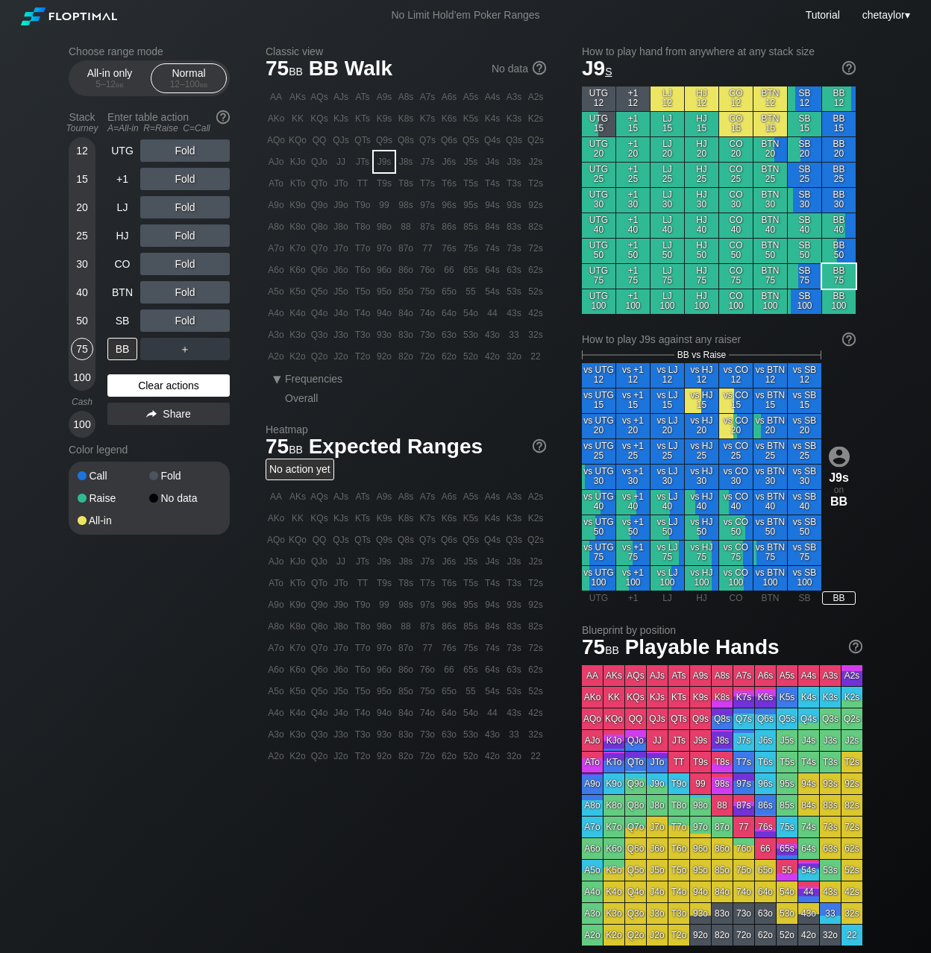
click at [147, 384] on div "Clear actions" at bounding box center [168, 385] width 122 height 22
click at [450, 313] on div "64o" at bounding box center [449, 313] width 21 height 21
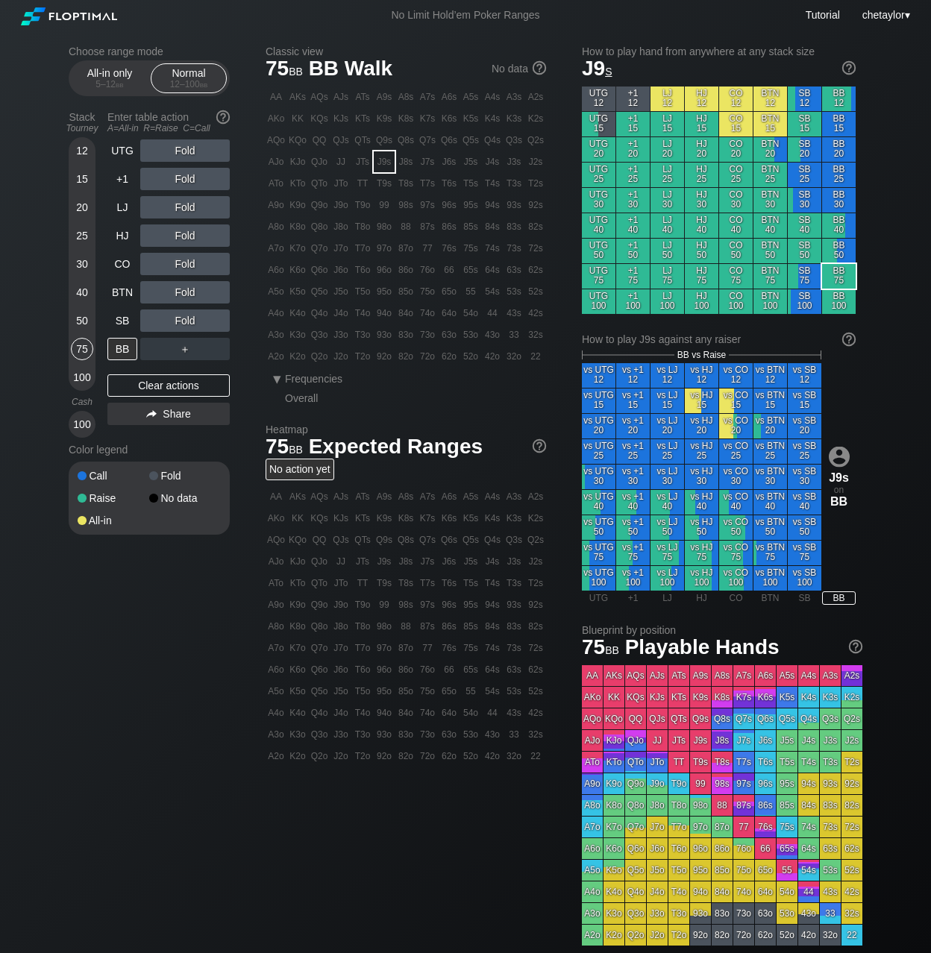
click at [450, 313] on div "64o" at bounding box center [449, 313] width 21 height 21
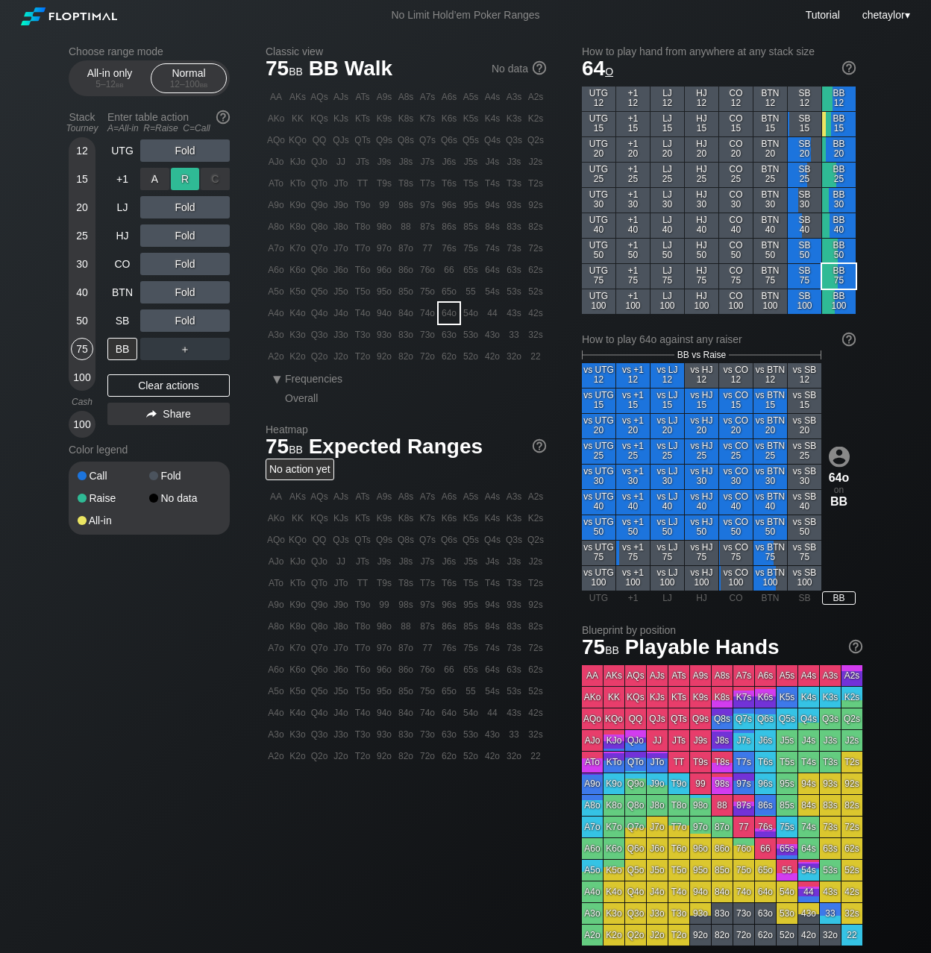
click at [189, 180] on div "R ✕" at bounding box center [185, 179] width 29 height 22
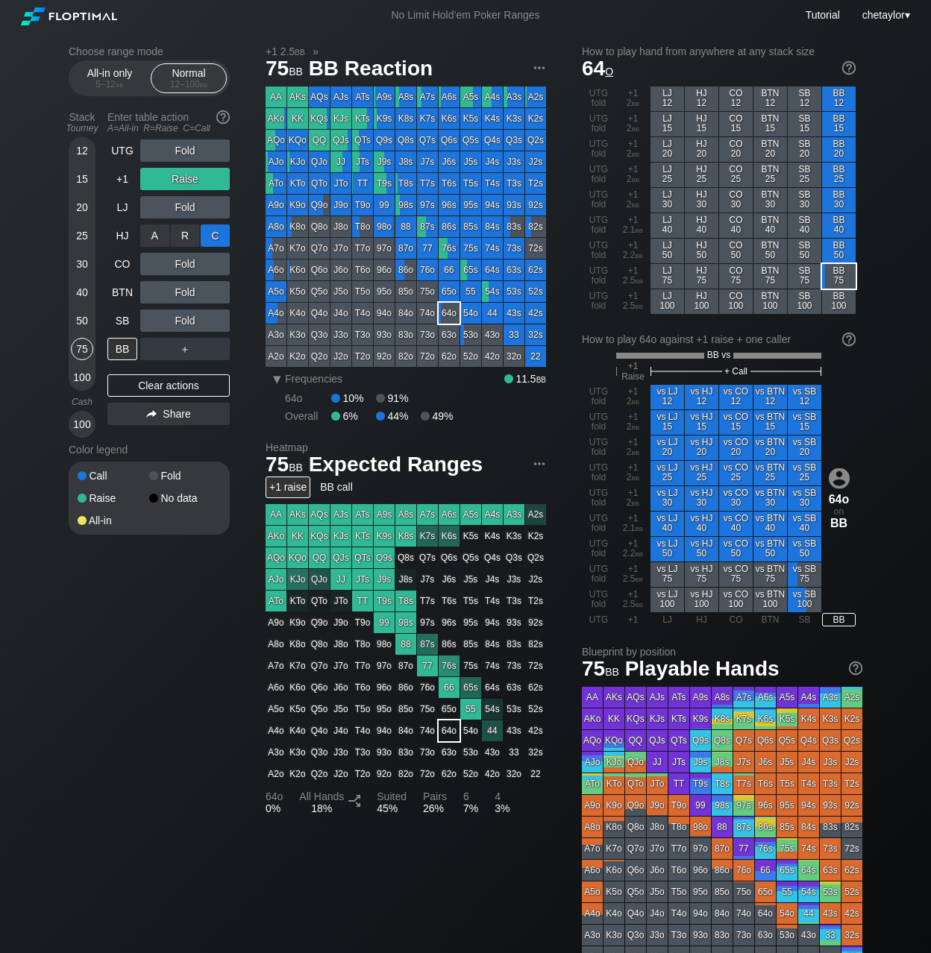
click at [210, 239] on div "C ✕" at bounding box center [215, 235] width 29 height 22
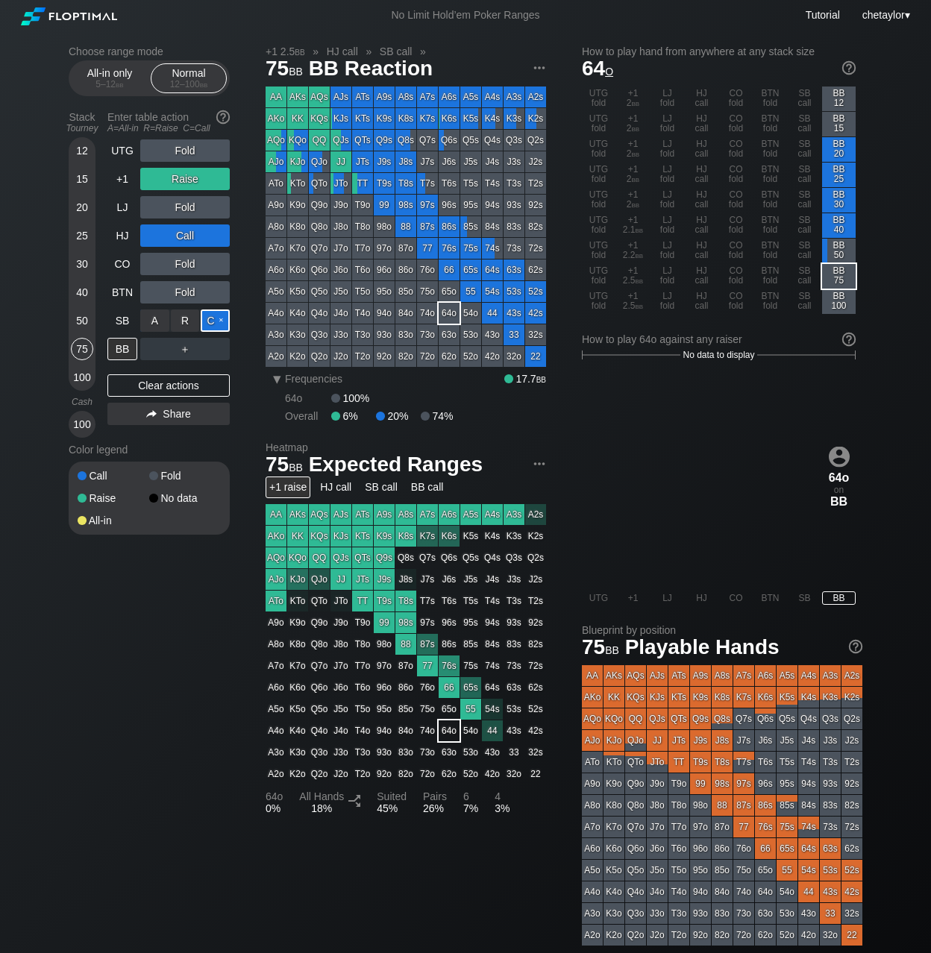
click at [219, 322] on div "C ✕" at bounding box center [215, 321] width 29 height 22
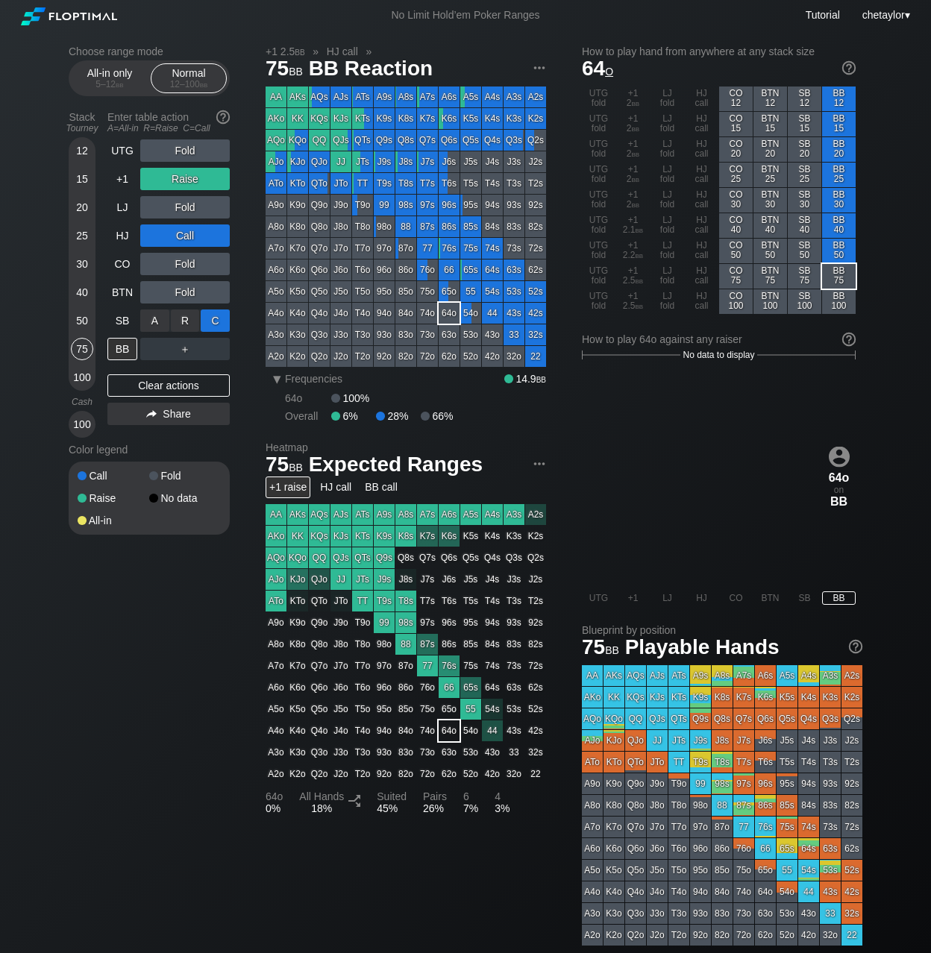
click at [219, 322] on div "C ✕" at bounding box center [215, 321] width 29 height 22
click at [222, 295] on div "C ✕" at bounding box center [215, 292] width 29 height 22
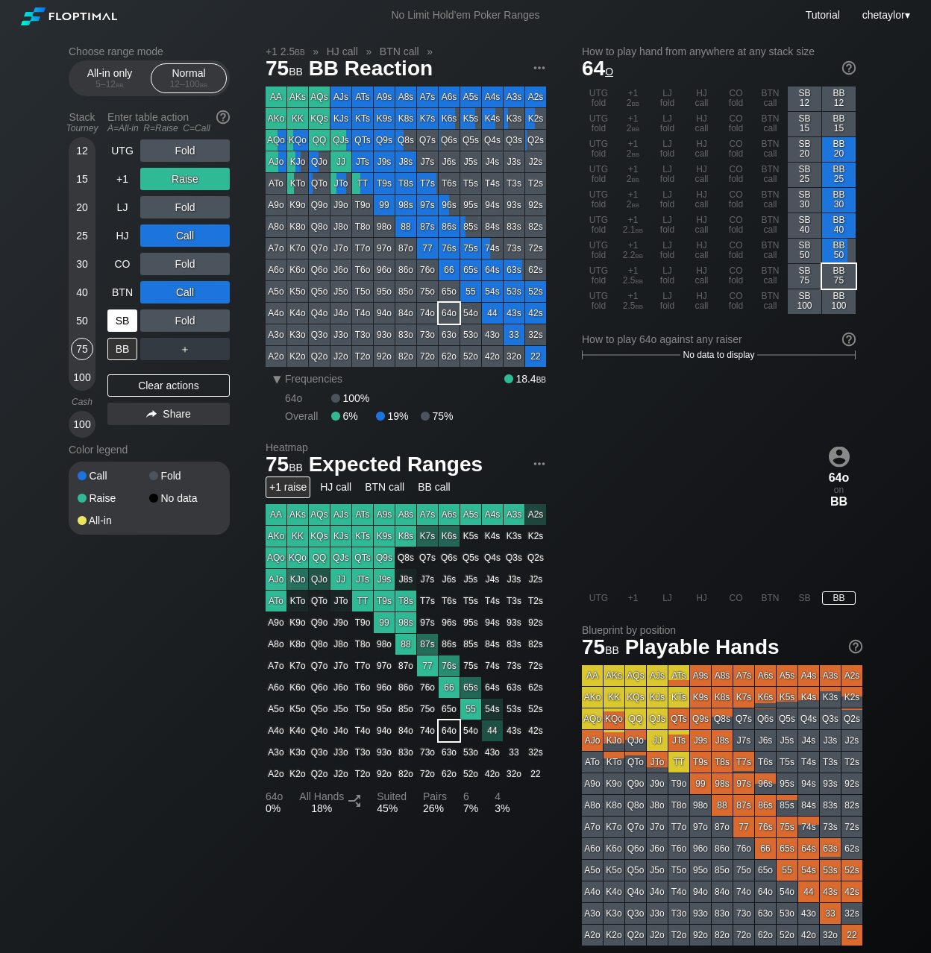
click at [117, 322] on div "SB" at bounding box center [122, 321] width 30 height 22
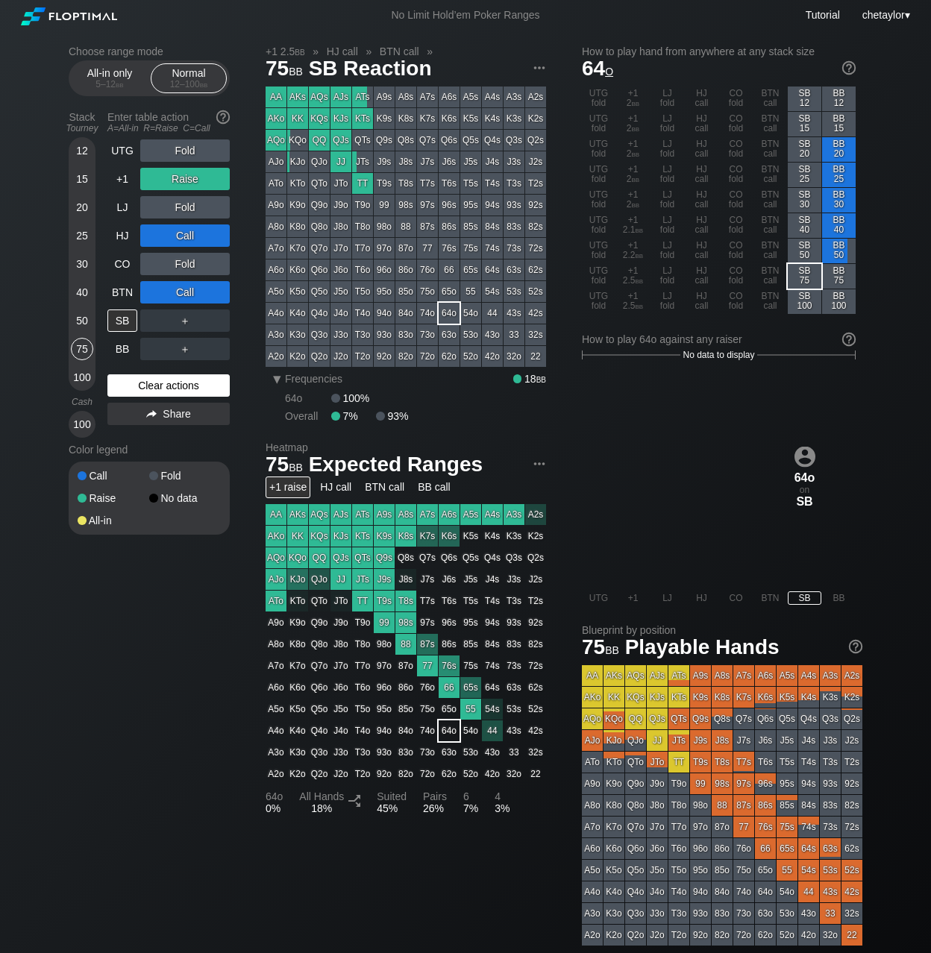
click at [152, 386] on div "Clear actions" at bounding box center [168, 385] width 122 height 22
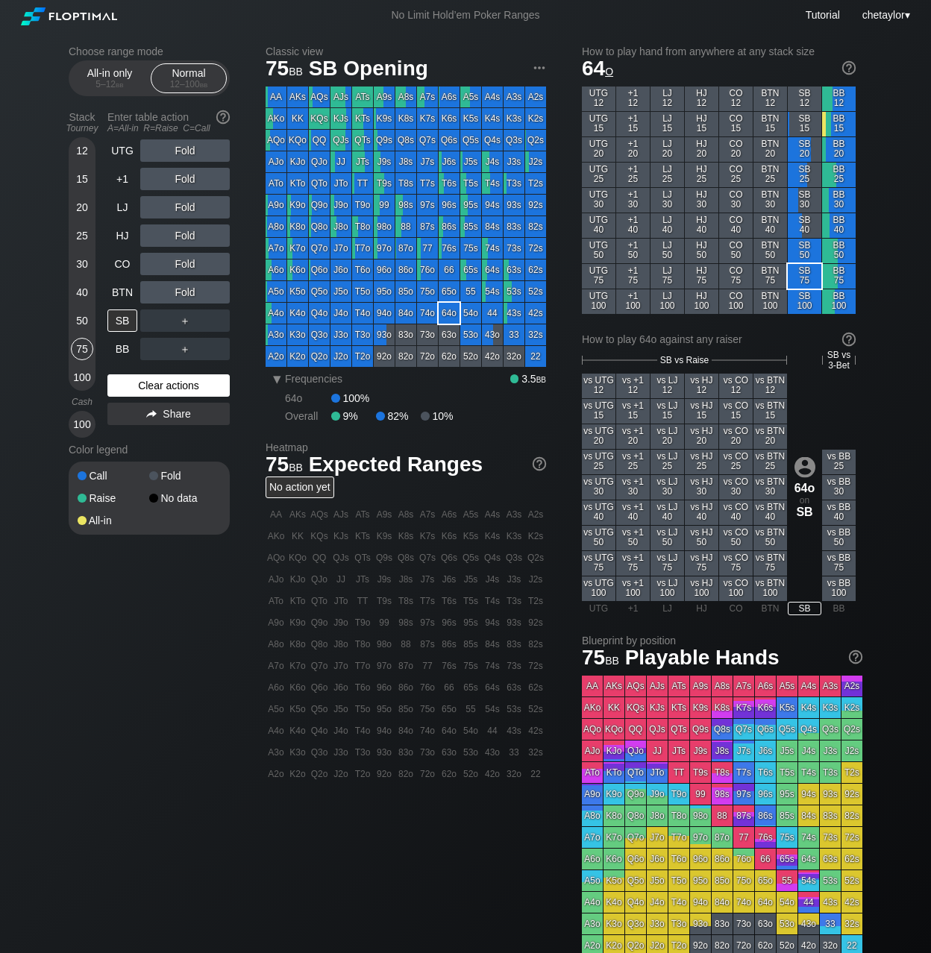
click at [152, 386] on div "Clear actions" at bounding box center [168, 385] width 122 height 22
click at [466, 249] on div "75s" at bounding box center [470, 248] width 21 height 21
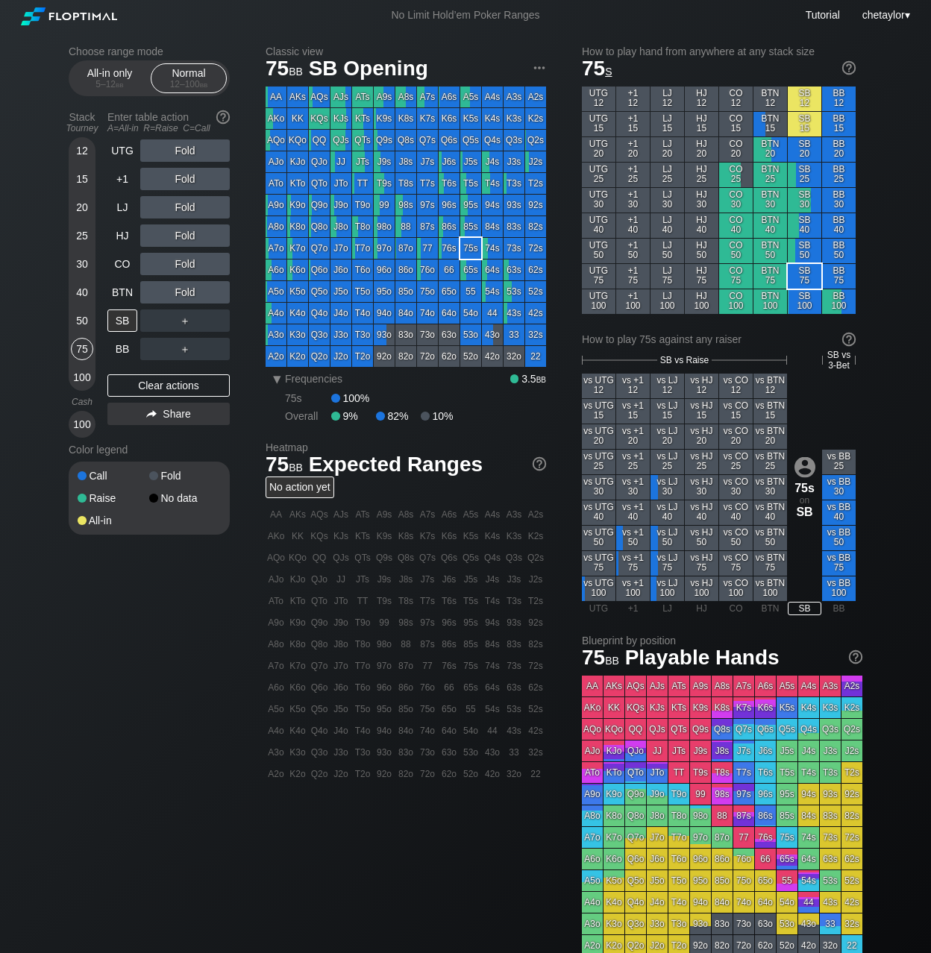
click at [466, 249] on div "75s" at bounding box center [470, 248] width 21 height 21
click at [191, 266] on div "R ✕" at bounding box center [185, 264] width 29 height 22
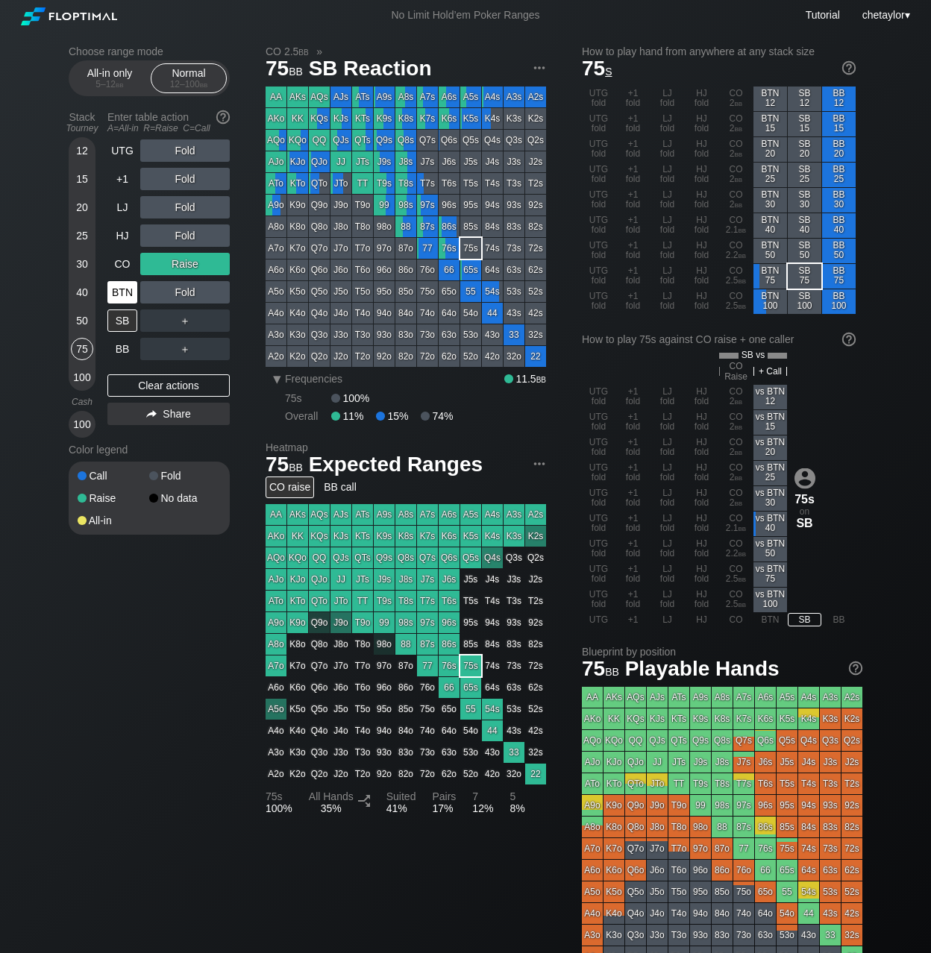
click at [127, 292] on div "BTN" at bounding box center [122, 292] width 30 height 22
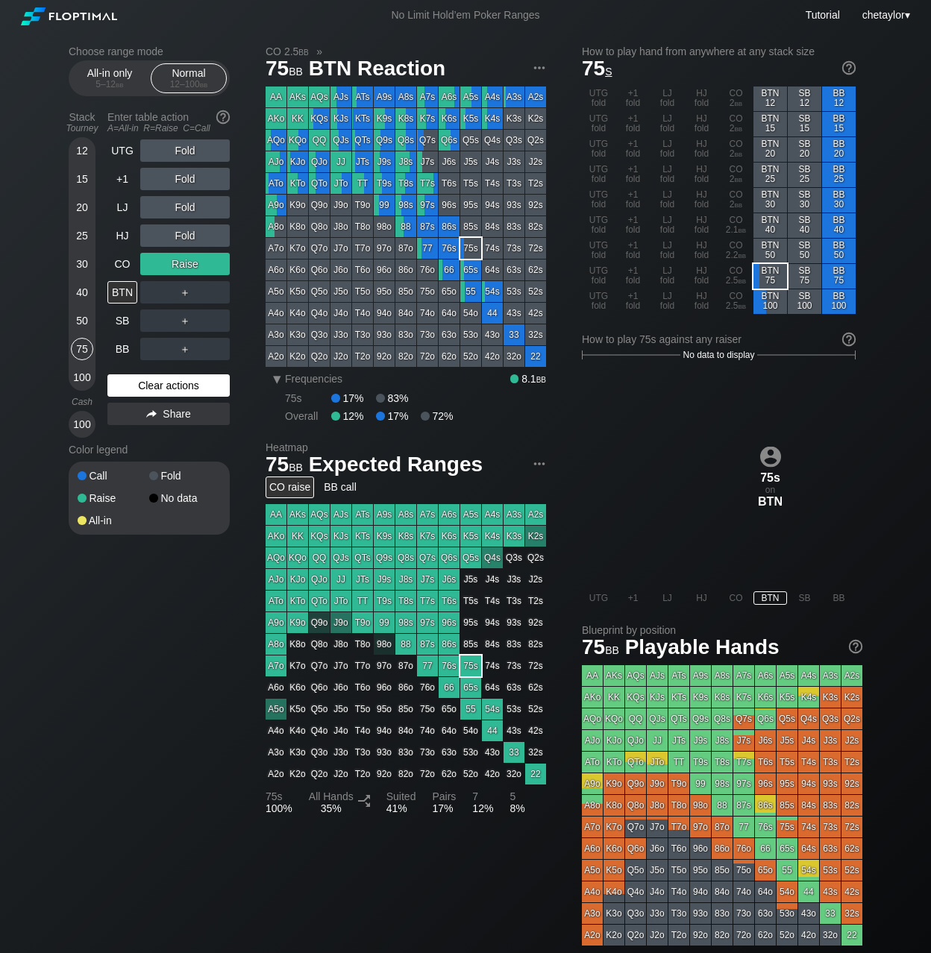
click at [147, 388] on div "Clear actions" at bounding box center [168, 385] width 122 height 22
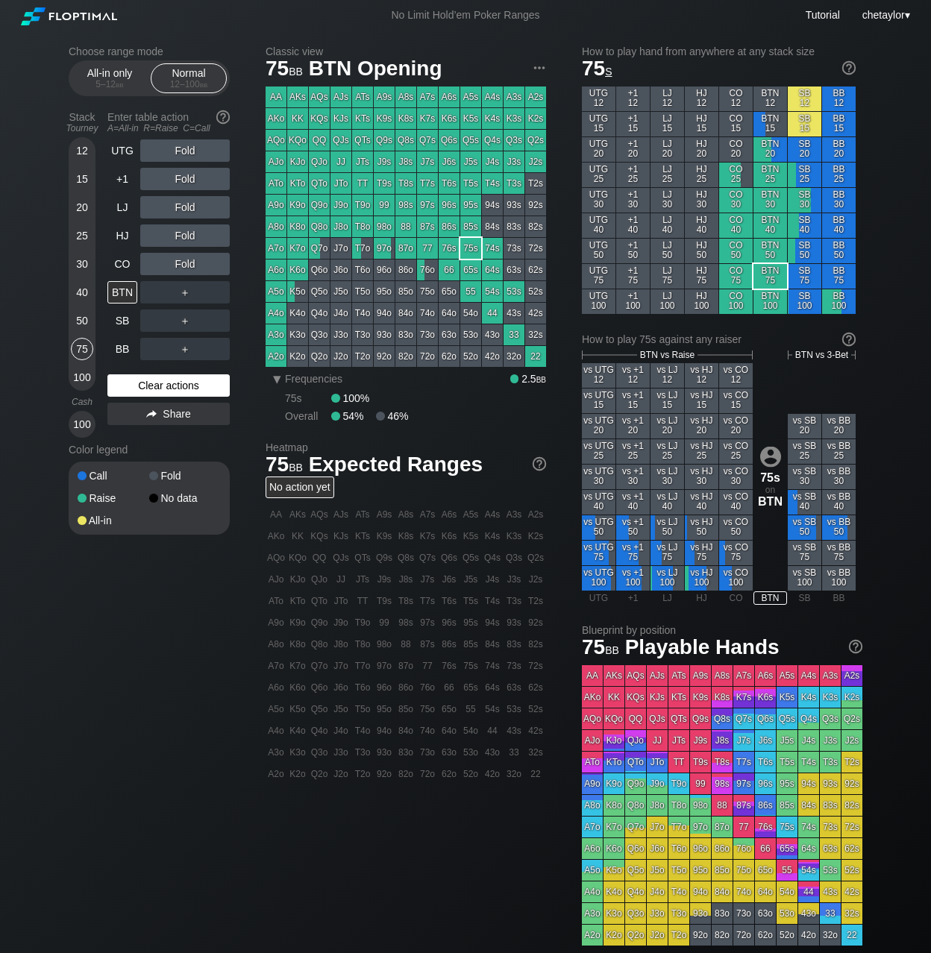
click at [147, 388] on div "Clear actions" at bounding box center [168, 385] width 122 height 22
click at [536, 160] on div "J2s" at bounding box center [535, 161] width 21 height 21
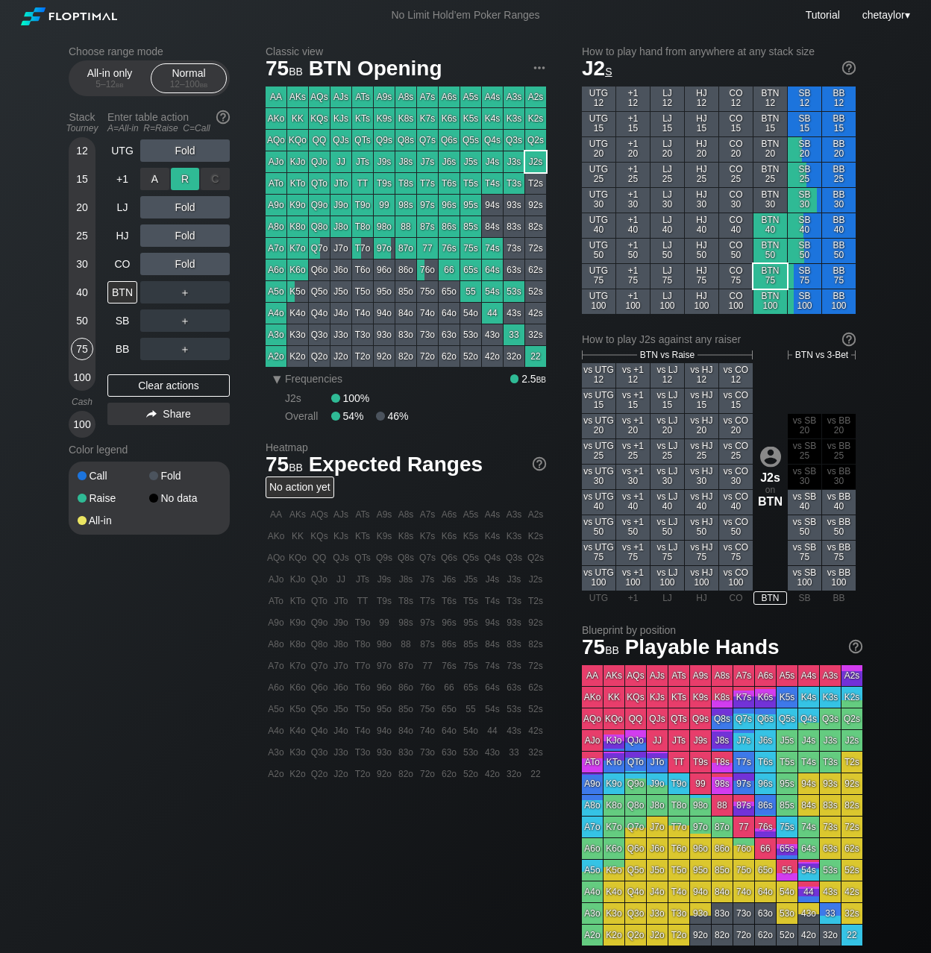
click at [192, 180] on div "R ✕" at bounding box center [185, 179] width 29 height 22
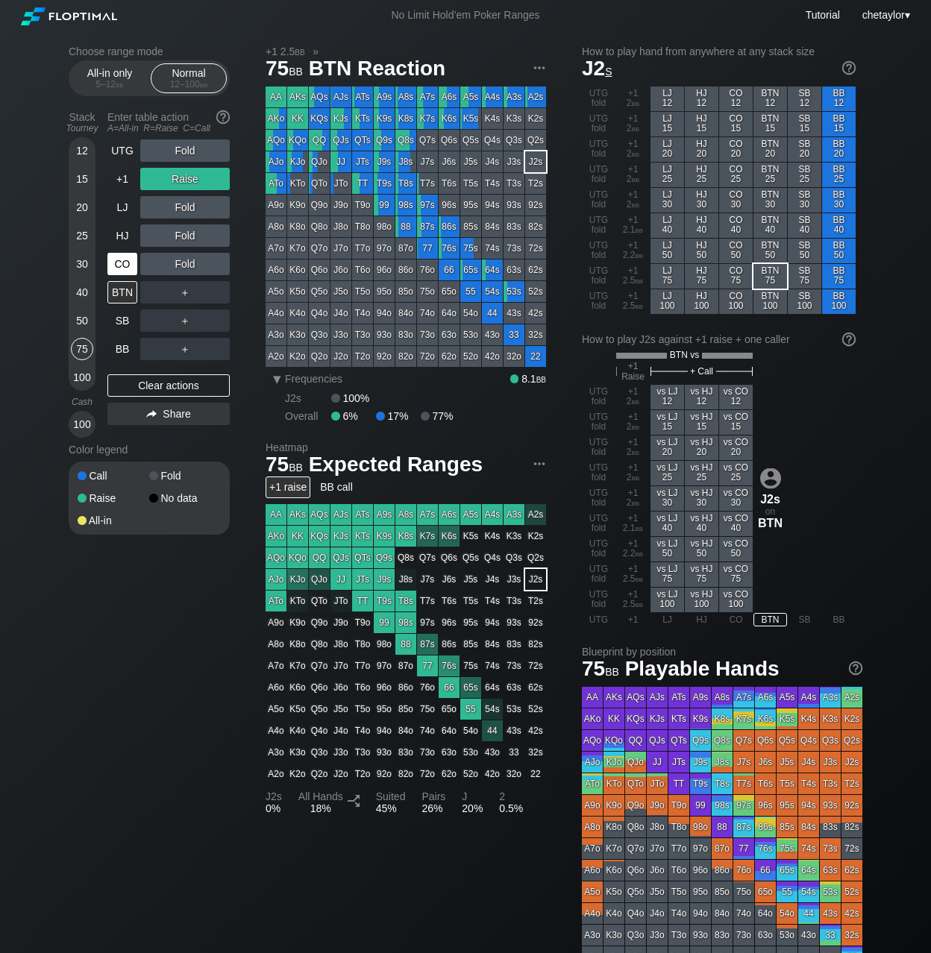
click at [129, 266] on div "CO" at bounding box center [122, 264] width 30 height 22
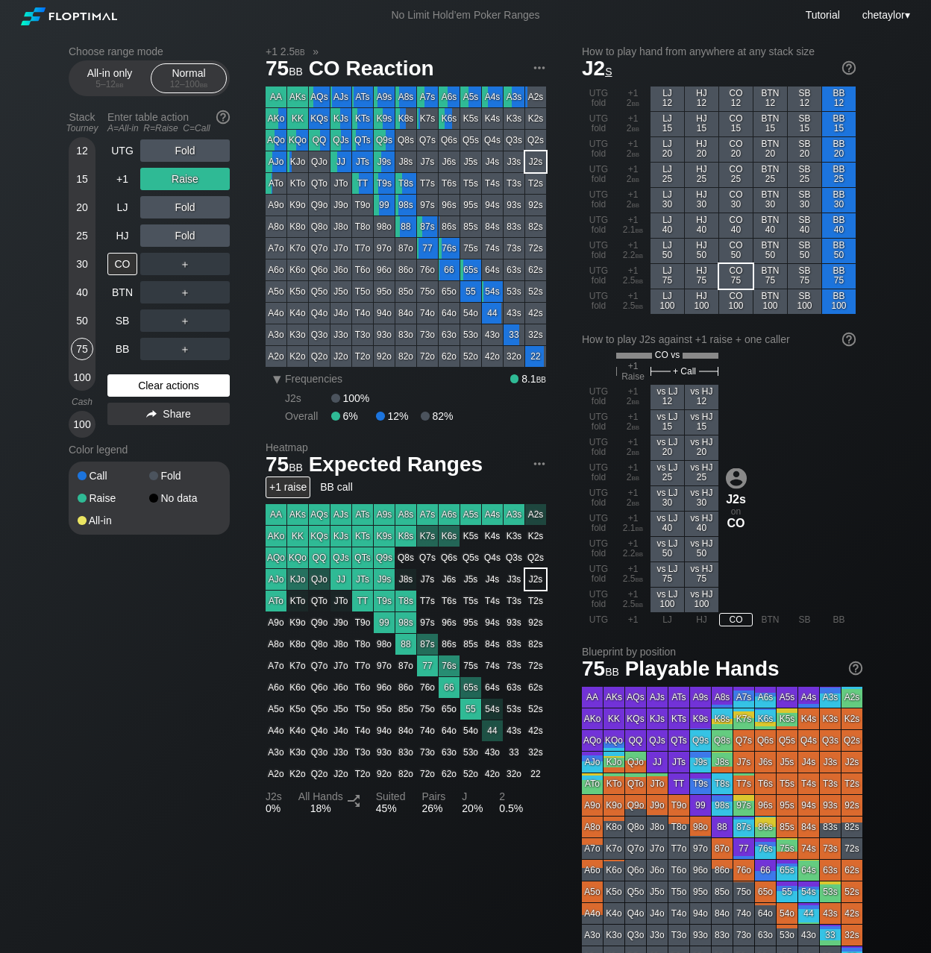
click at [156, 382] on div "Clear actions" at bounding box center [168, 385] width 122 height 22
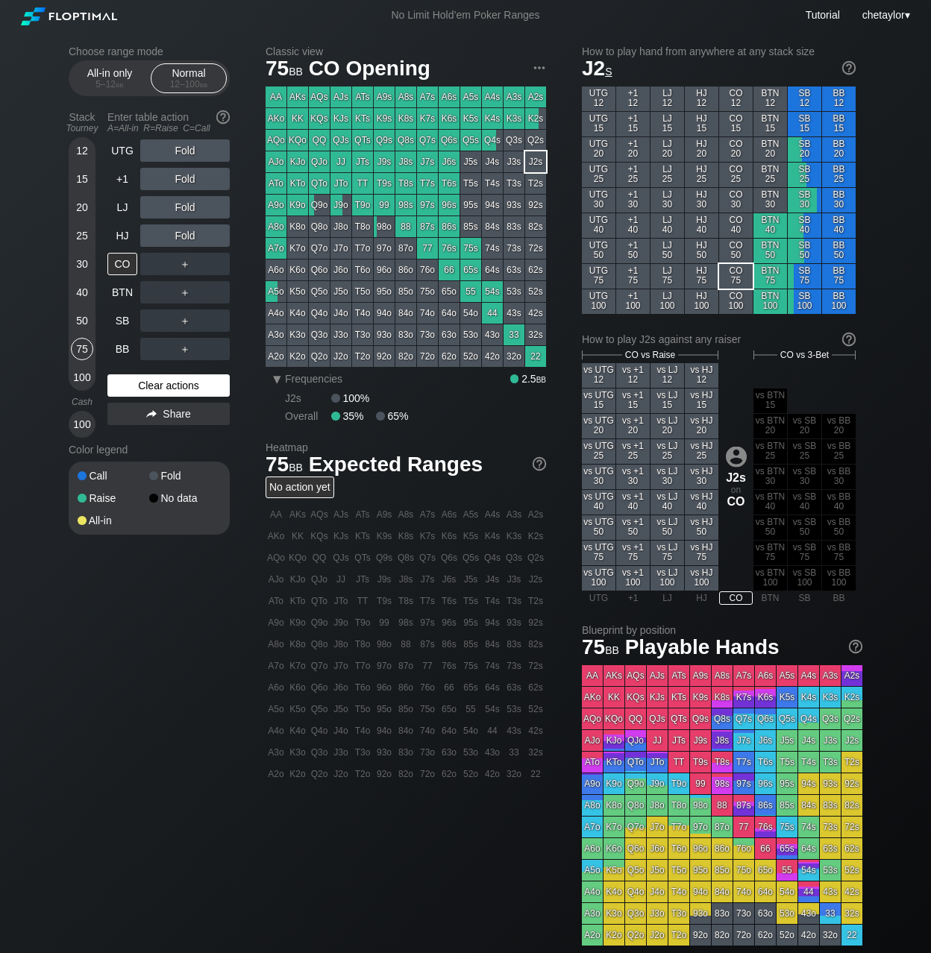
click at [156, 382] on div "Clear actions" at bounding box center [168, 385] width 122 height 22
click at [122, 291] on div "BTN" at bounding box center [122, 292] width 30 height 22
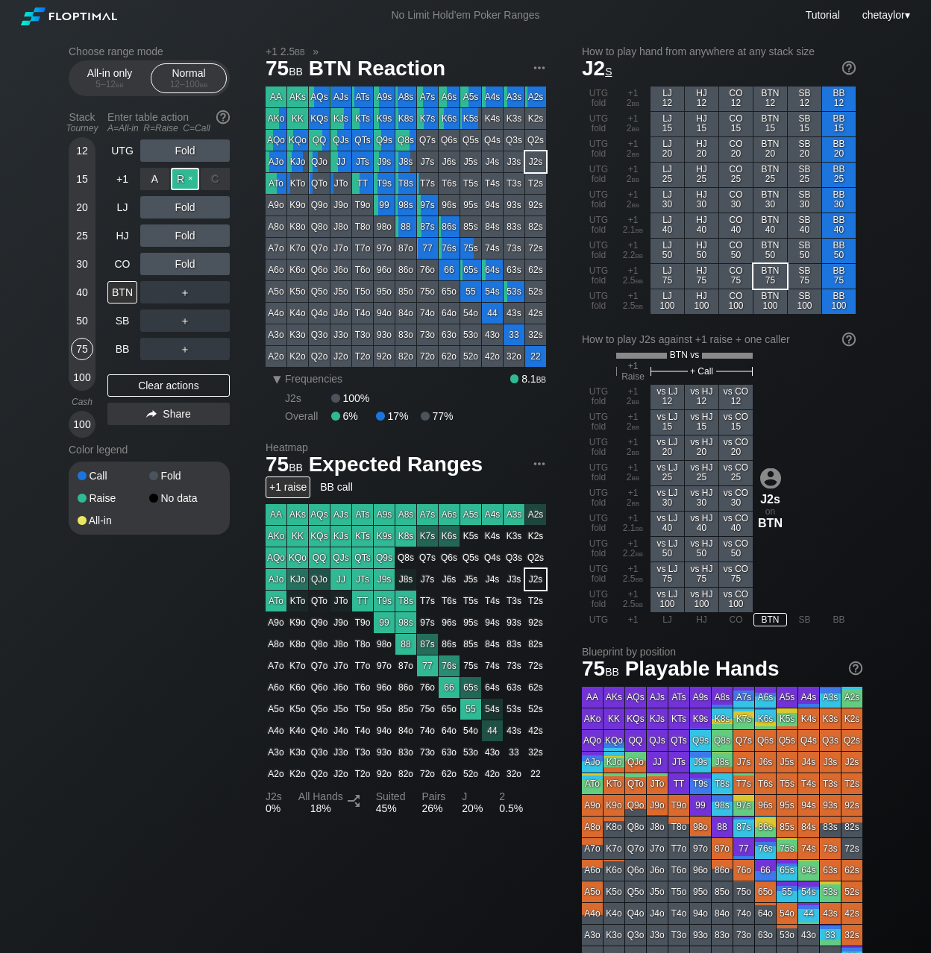
click at [189, 180] on div "R ✕" at bounding box center [185, 179] width 29 height 22
click at [216, 236] on div "C ✕" at bounding box center [215, 235] width 29 height 22
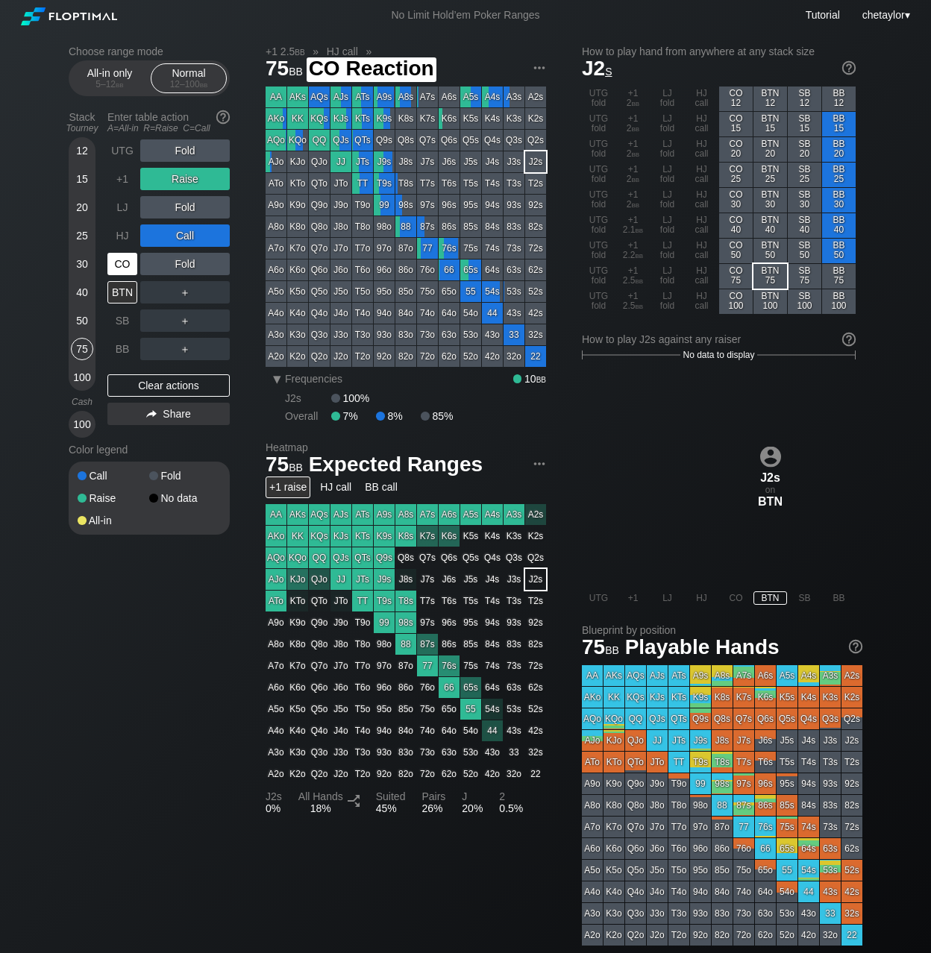
click at [123, 260] on div "CO" at bounding box center [122, 264] width 30 height 22
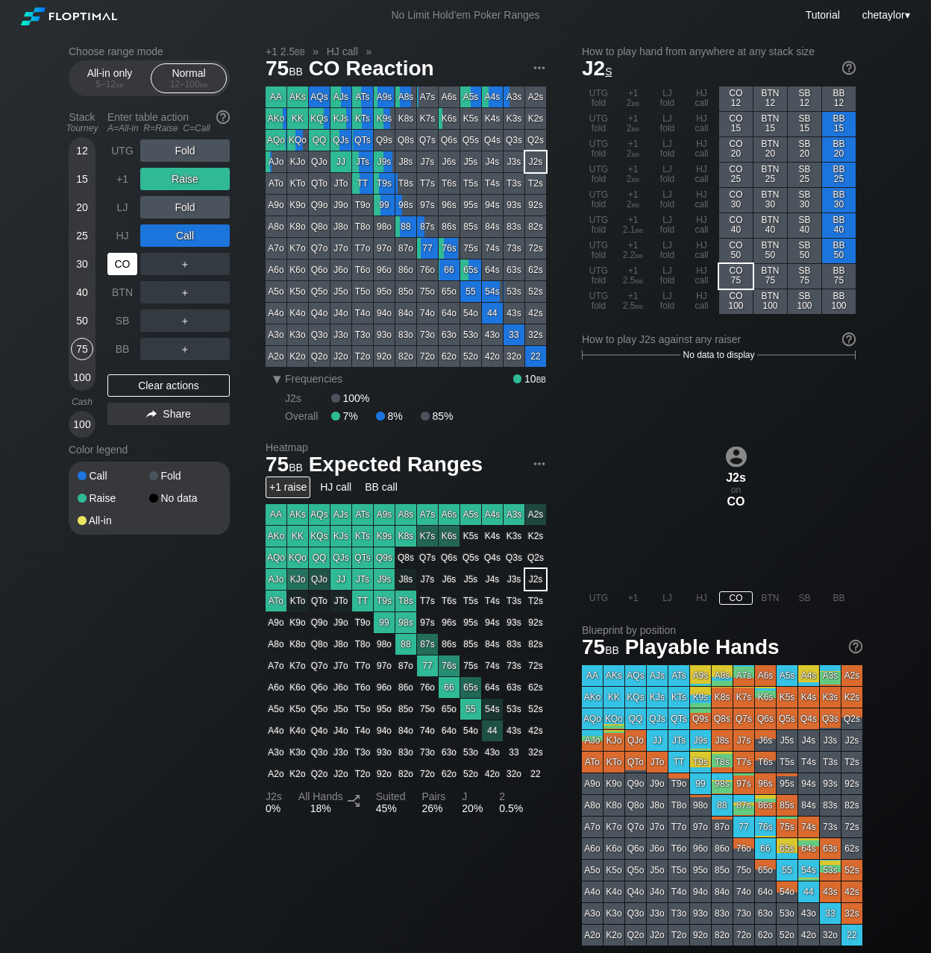
click at [123, 260] on div "CO" at bounding box center [122, 264] width 30 height 22
click at [147, 383] on div "Clear actions" at bounding box center [168, 385] width 122 height 22
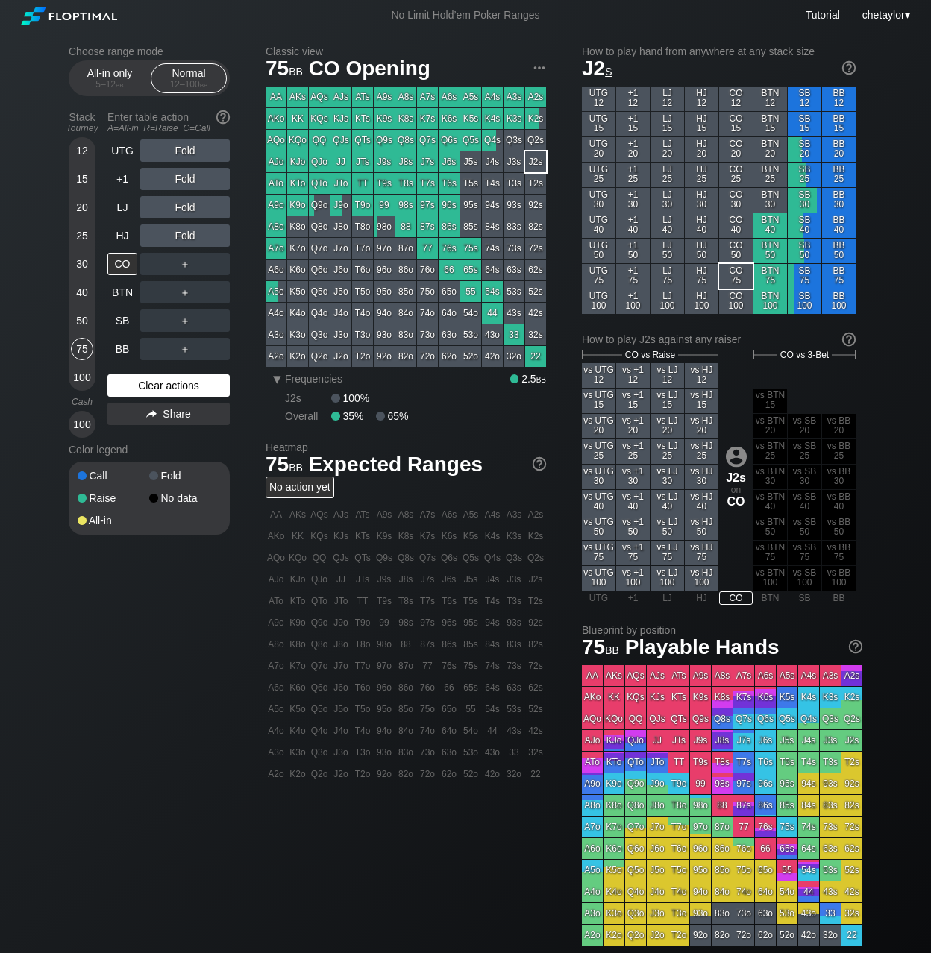
click at [147, 383] on div "Clear actions" at bounding box center [168, 385] width 122 height 22
click at [445, 185] on div "T6s" at bounding box center [449, 183] width 21 height 21
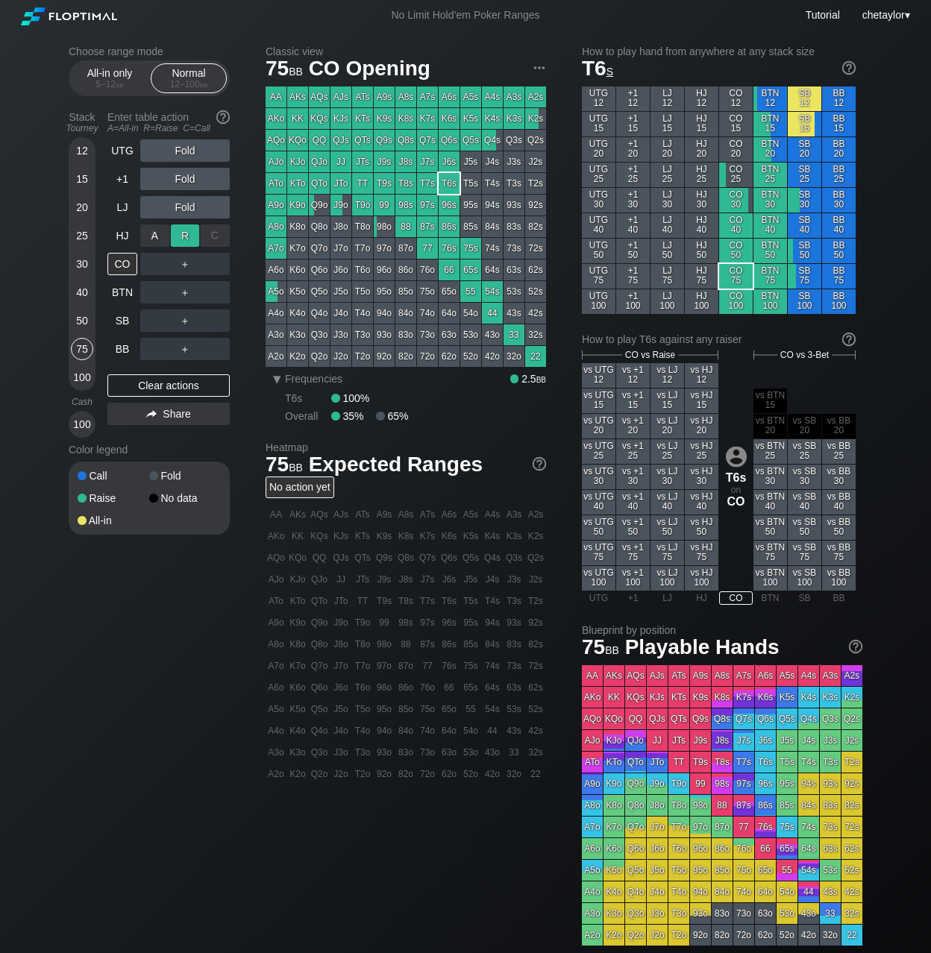
click at [189, 236] on div "R ✕" at bounding box center [185, 235] width 29 height 22
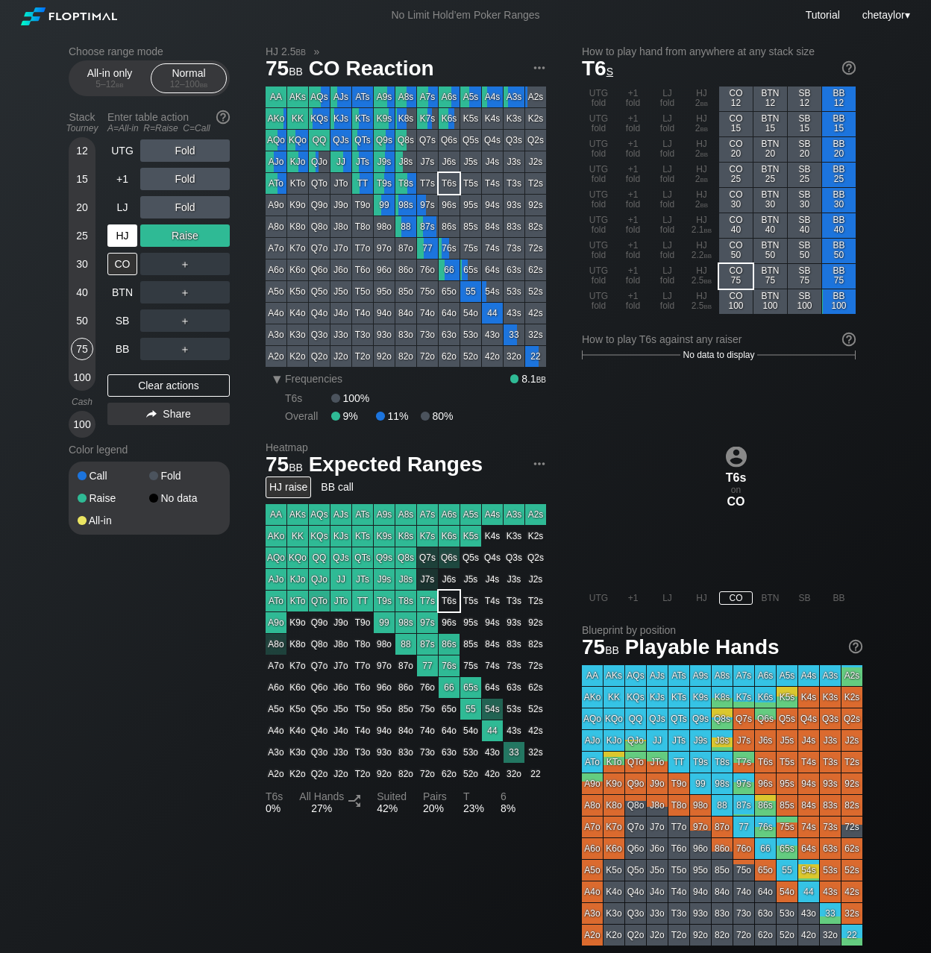
click at [123, 234] on div "HJ" at bounding box center [122, 235] width 30 height 22
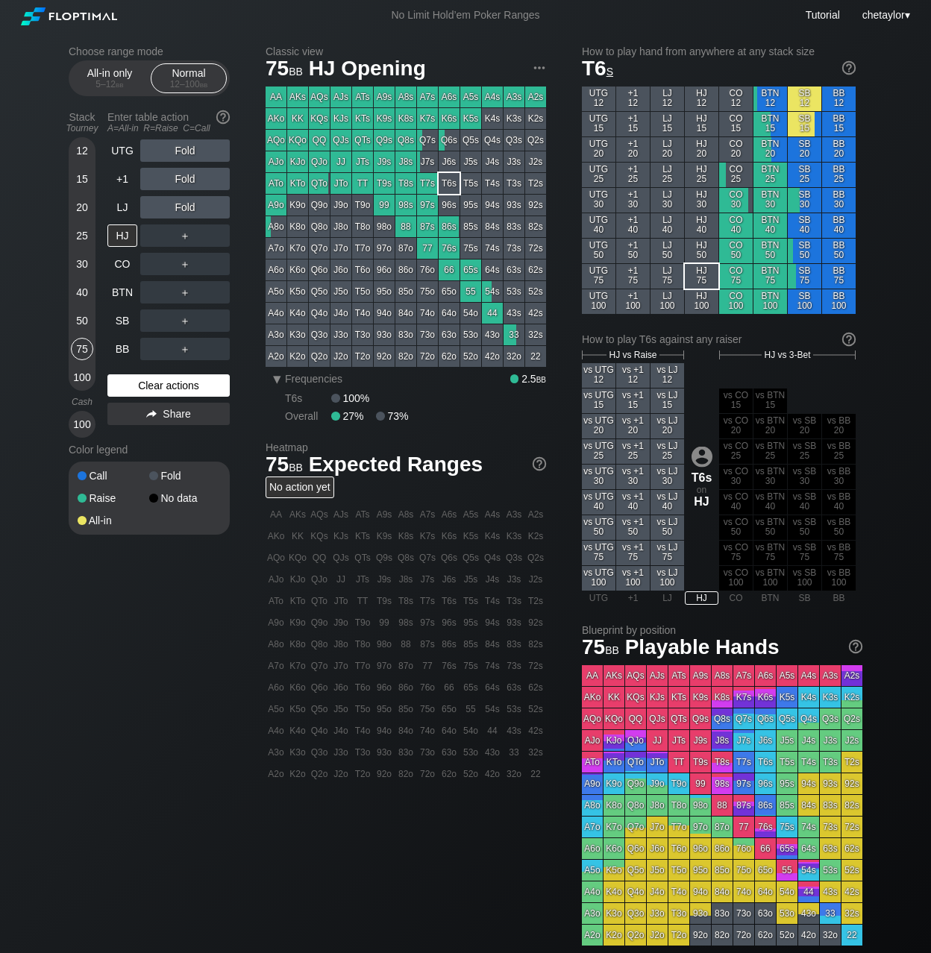
click at [155, 387] on div "Clear actions" at bounding box center [168, 385] width 122 height 22
click at [77, 323] on div "50" at bounding box center [82, 321] width 22 height 22
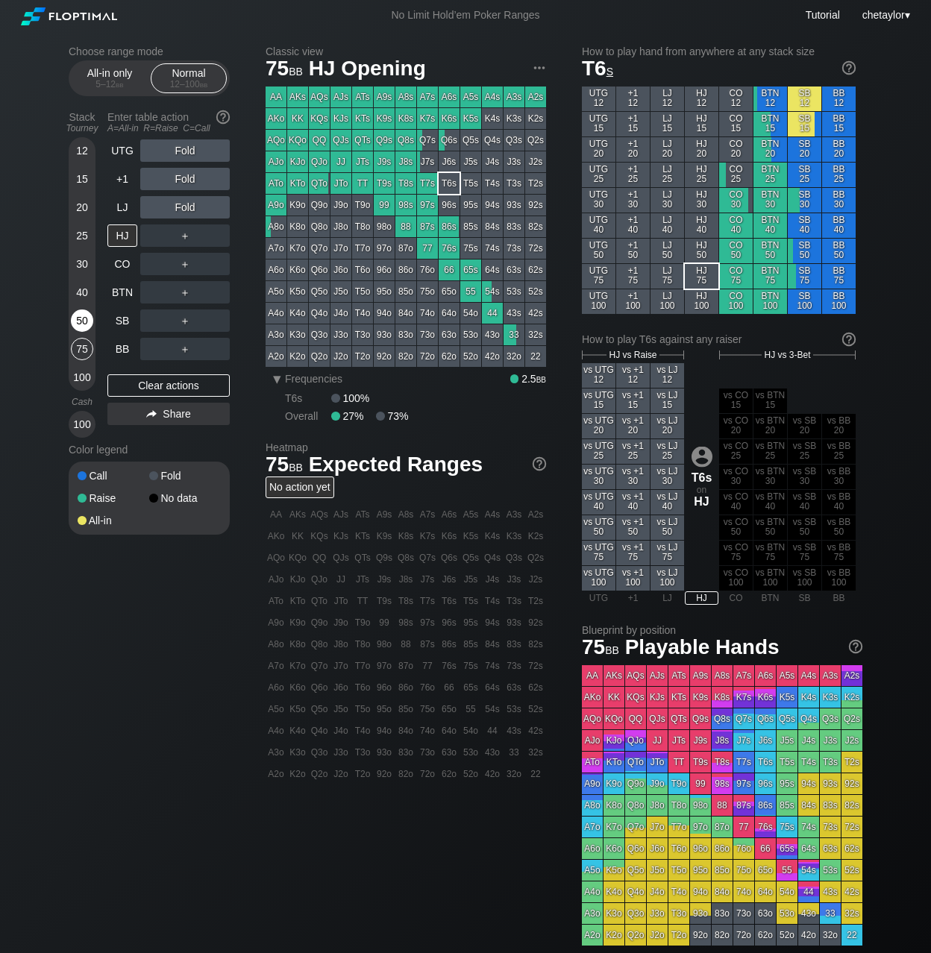
click at [77, 323] on div "50" at bounding box center [82, 321] width 22 height 22
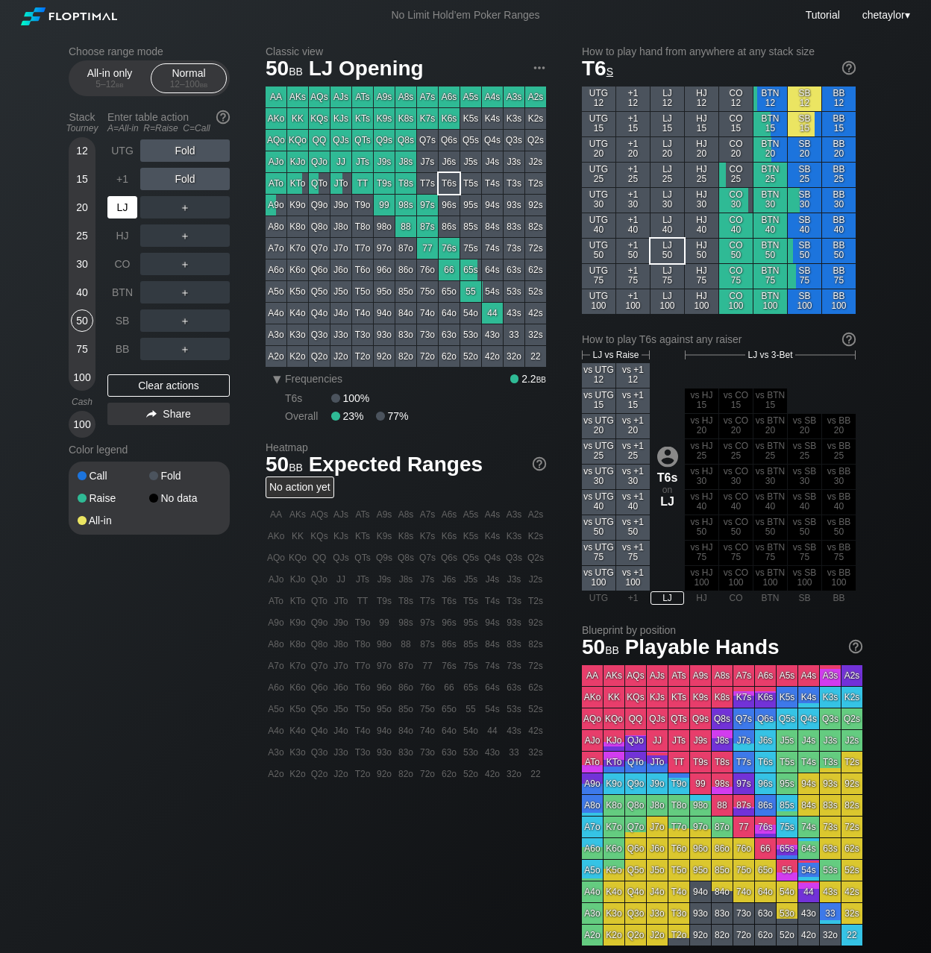
click at [119, 212] on div "LJ" at bounding box center [122, 207] width 30 height 22
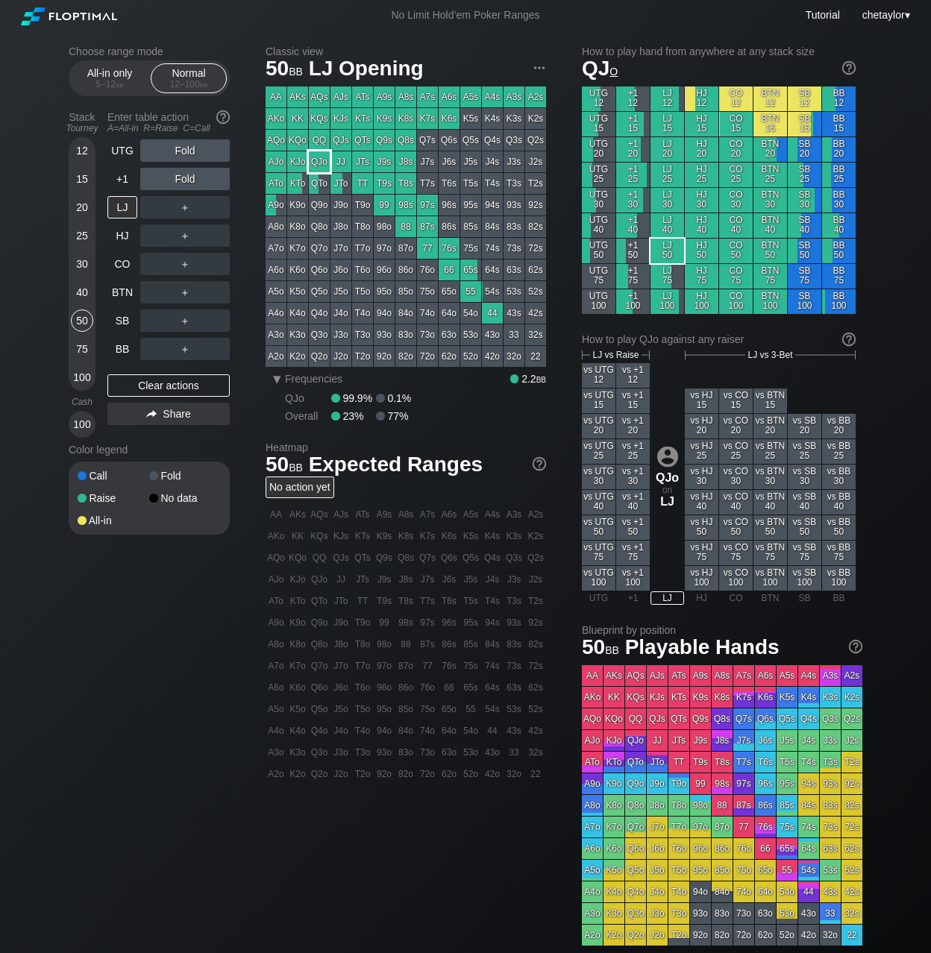
click at [327, 159] on div "QJo" at bounding box center [319, 161] width 21 height 21
click at [125, 148] on div "UTG" at bounding box center [122, 150] width 30 height 22
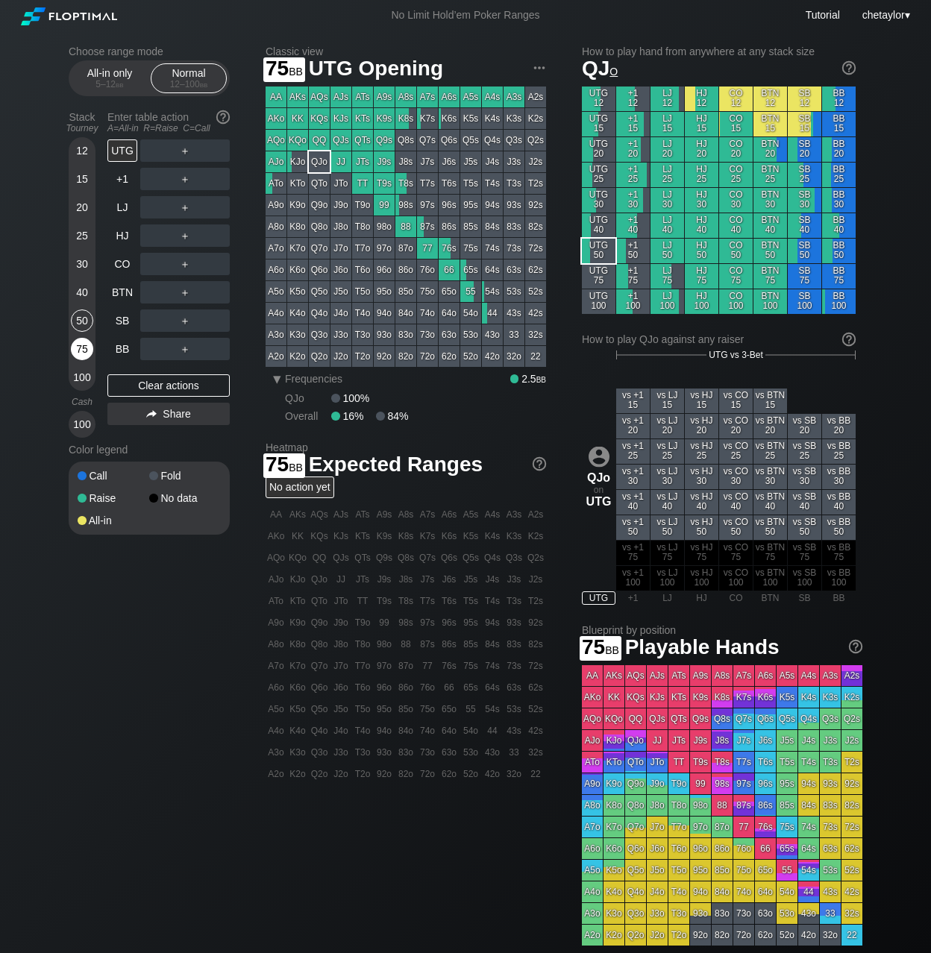
click at [81, 351] on div "75" at bounding box center [82, 349] width 22 height 22
click at [324, 116] on div "KQs" at bounding box center [319, 118] width 21 height 21
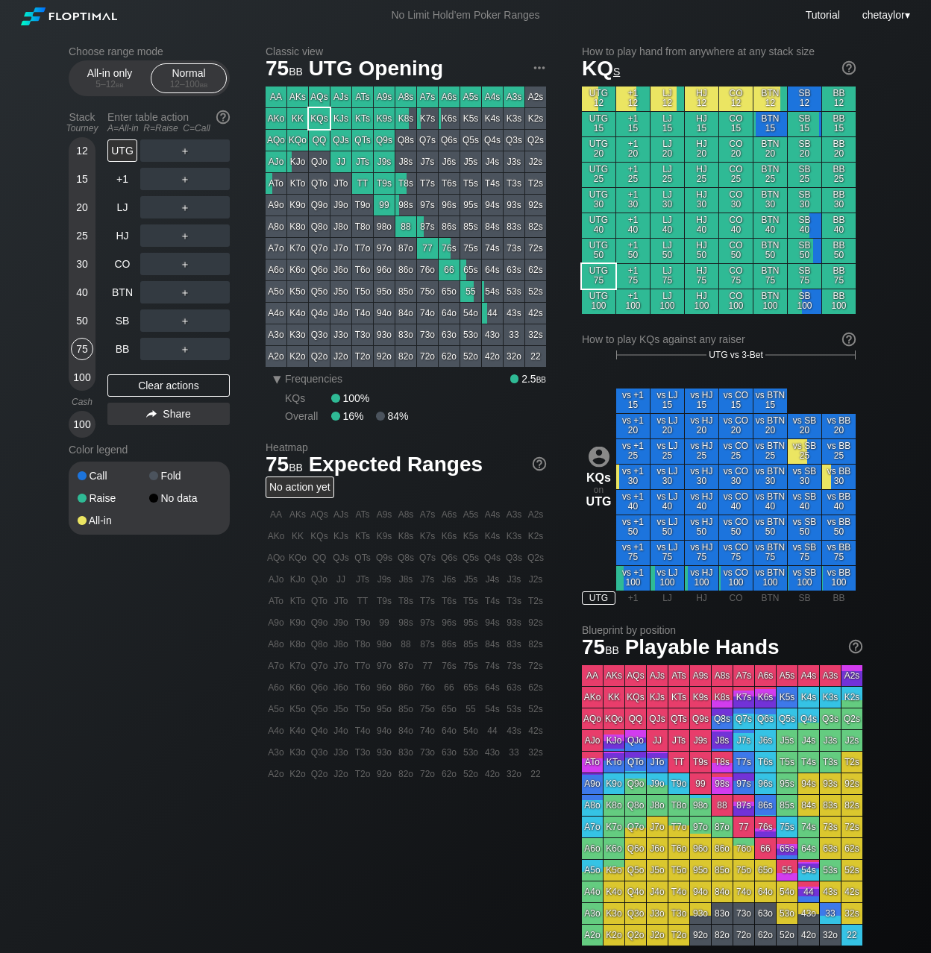
click at [324, 116] on div "KQs" at bounding box center [319, 118] width 21 height 21
click at [117, 348] on div "BB" at bounding box center [122, 349] width 30 height 22
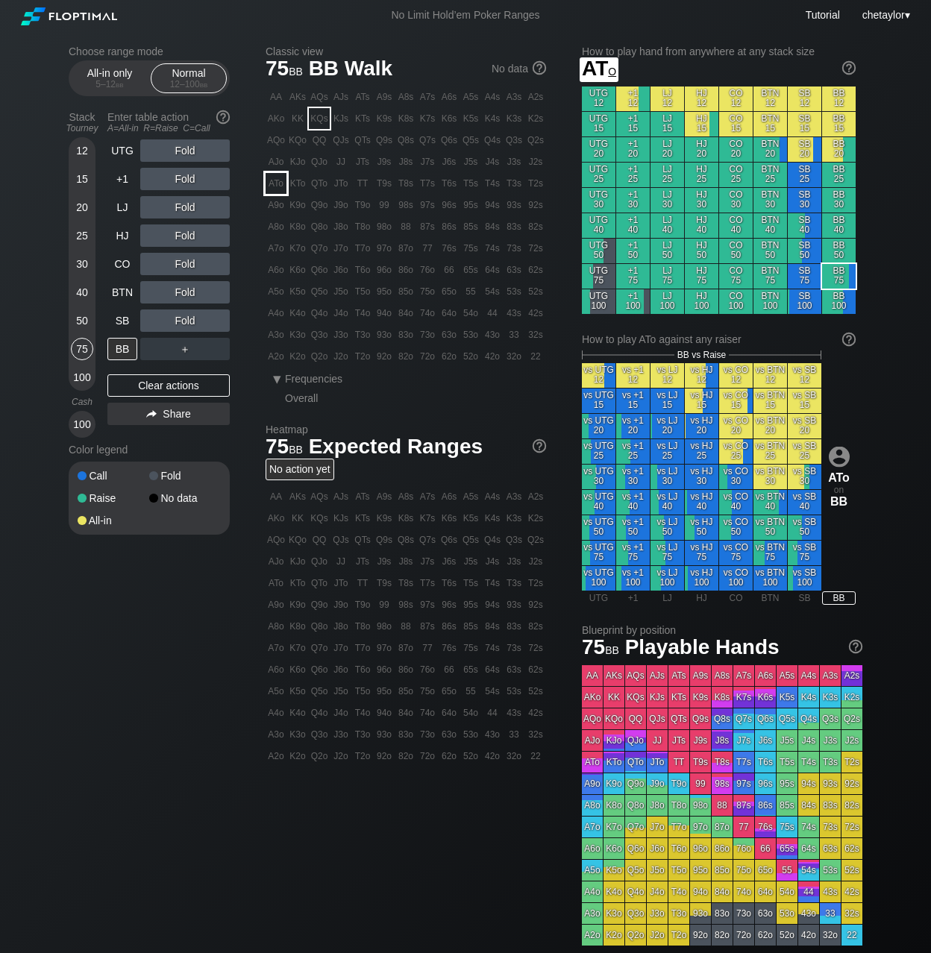
click at [278, 185] on div "ATo" at bounding box center [276, 183] width 21 height 21
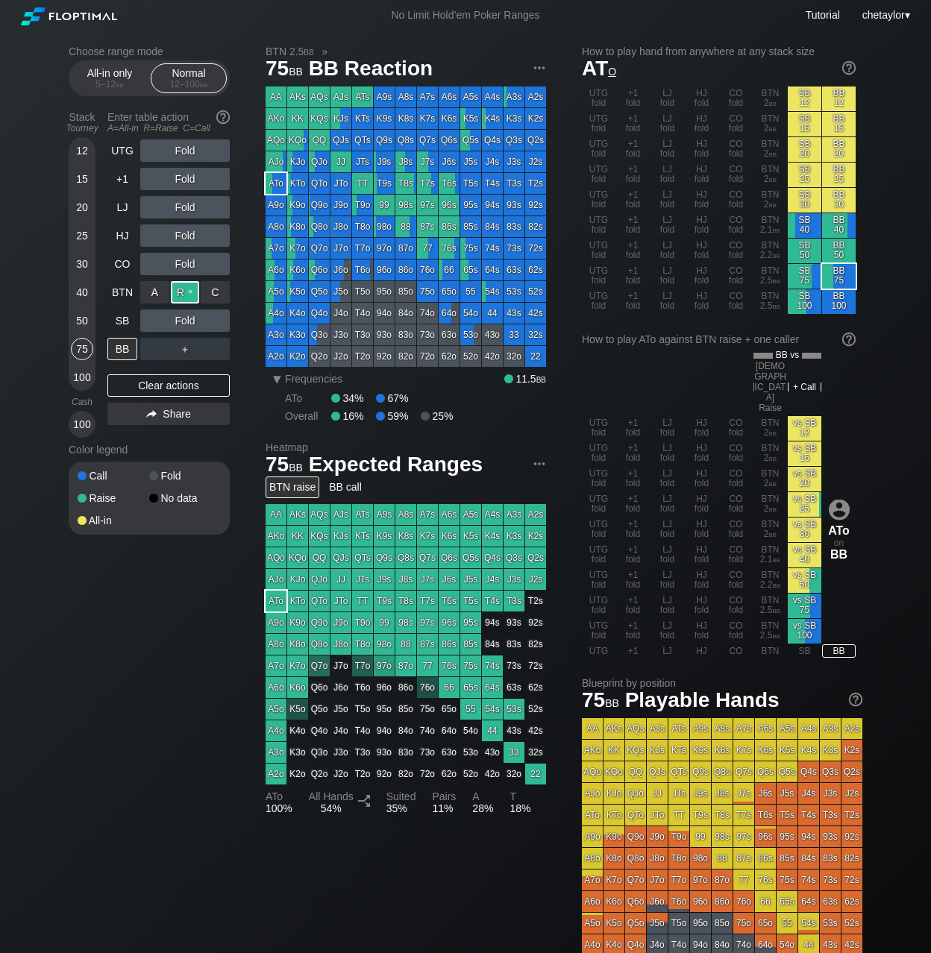
click at [197, 290] on div "R ✕" at bounding box center [185, 292] width 29 height 22
click at [213, 316] on div "C ✕" at bounding box center [215, 321] width 29 height 22
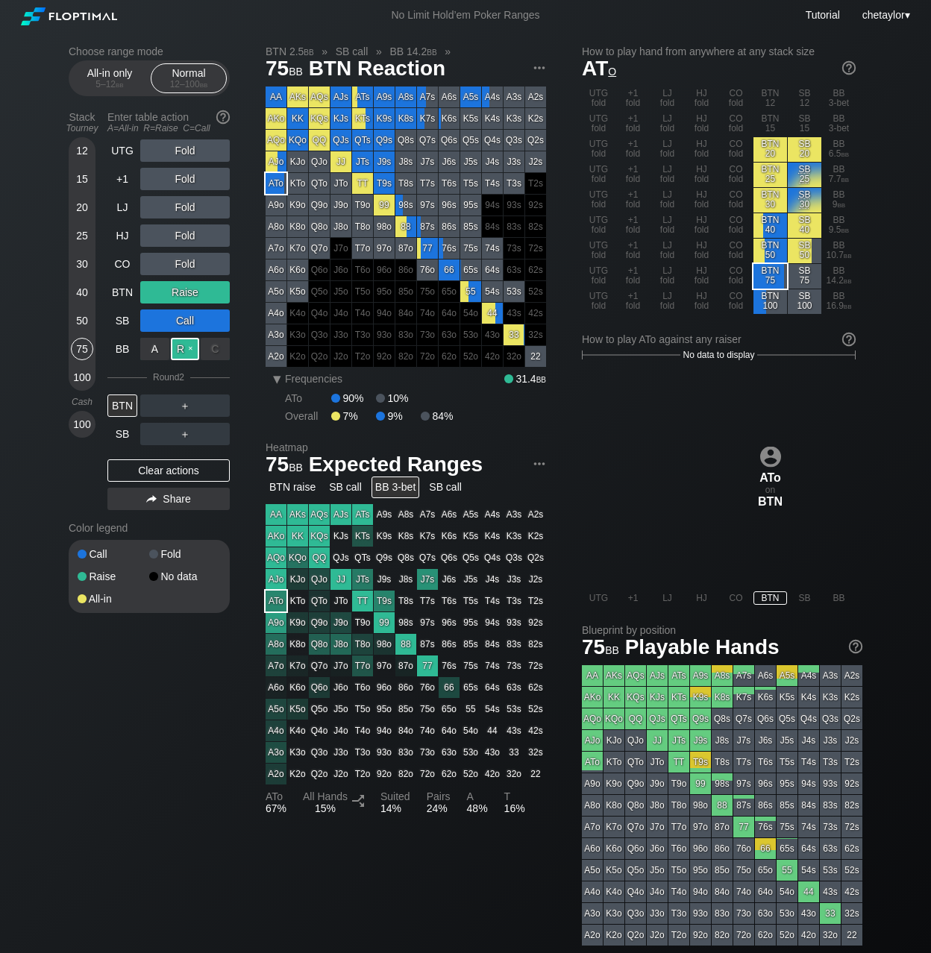
click at [188, 351] on div "R ✕" at bounding box center [185, 349] width 29 height 22
click at [155, 409] on div "A ✕" at bounding box center [154, 406] width 29 height 22
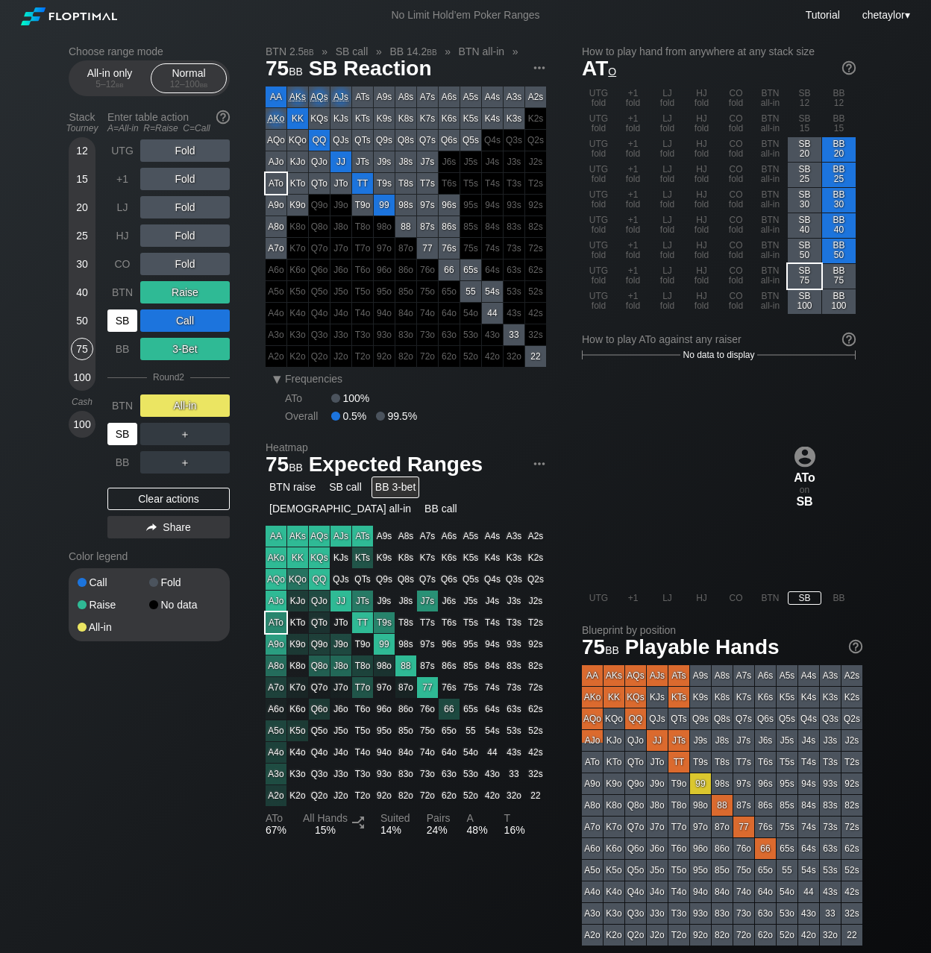
click at [124, 433] on div "SB" at bounding box center [122, 434] width 30 height 22
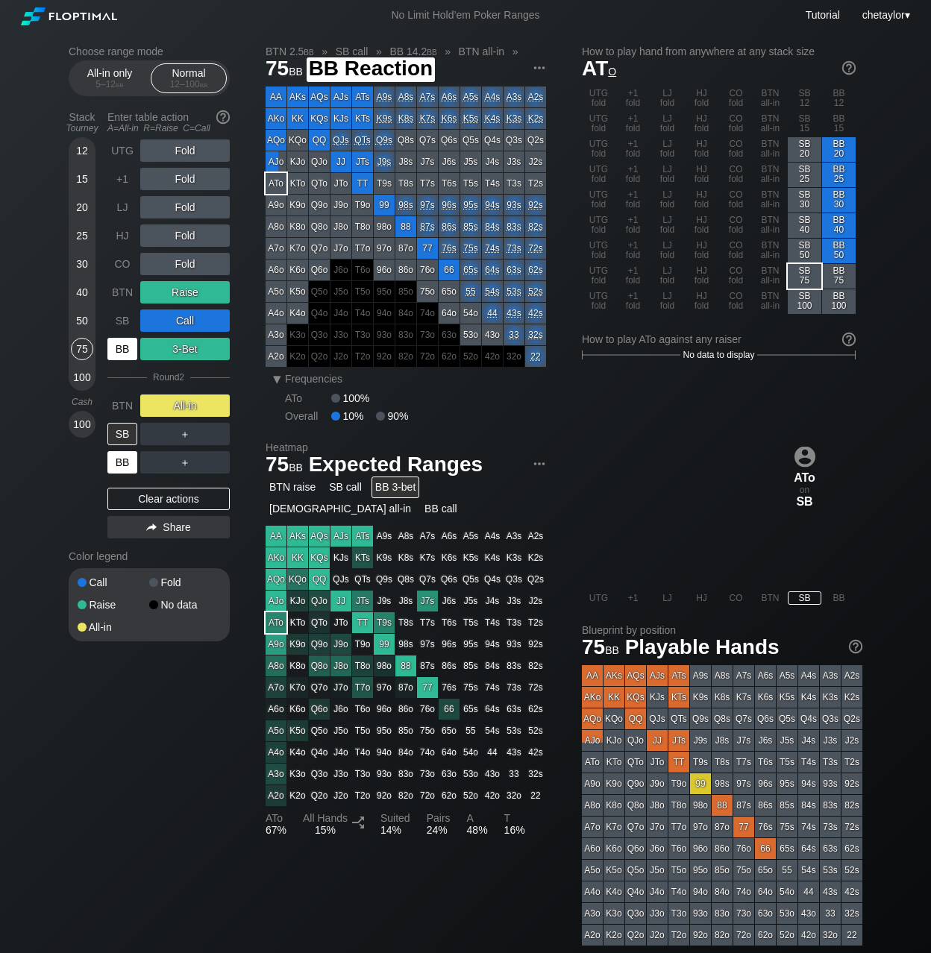
click at [125, 461] on div "BB" at bounding box center [122, 462] width 30 height 22
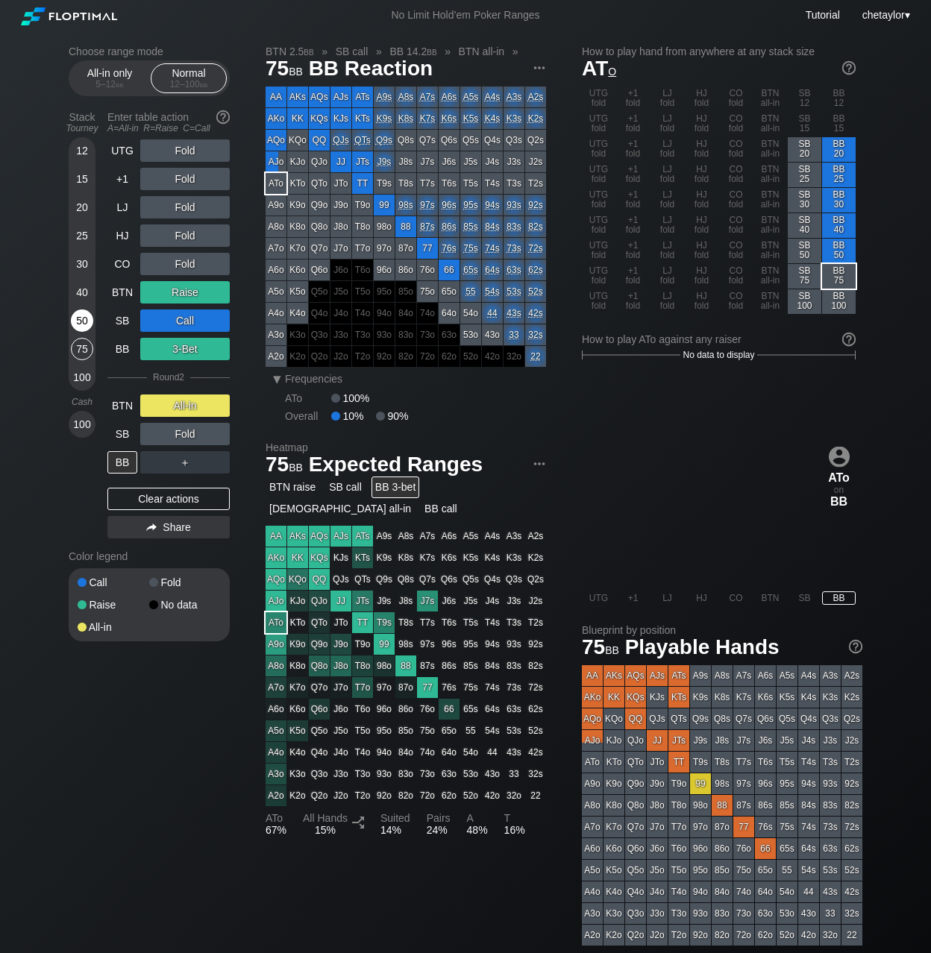
click at [80, 318] on div "50" at bounding box center [82, 321] width 22 height 22
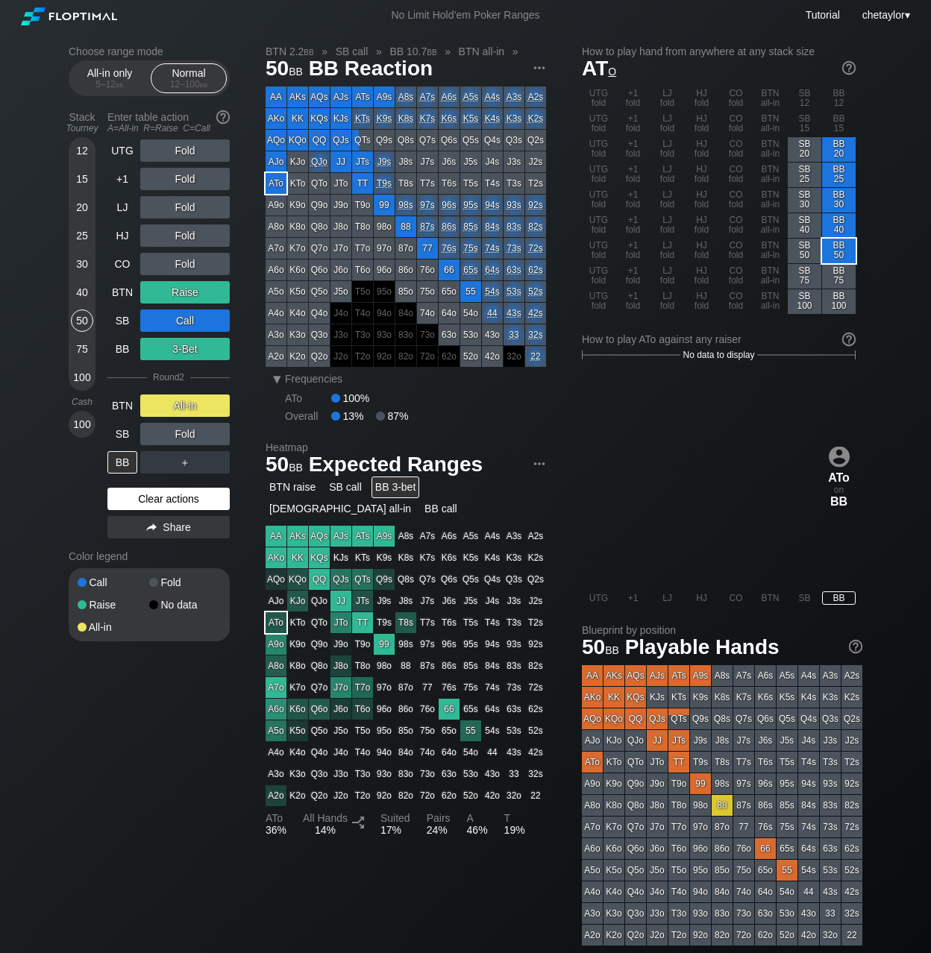
click at [151, 497] on div "Clear actions" at bounding box center [168, 499] width 122 height 22
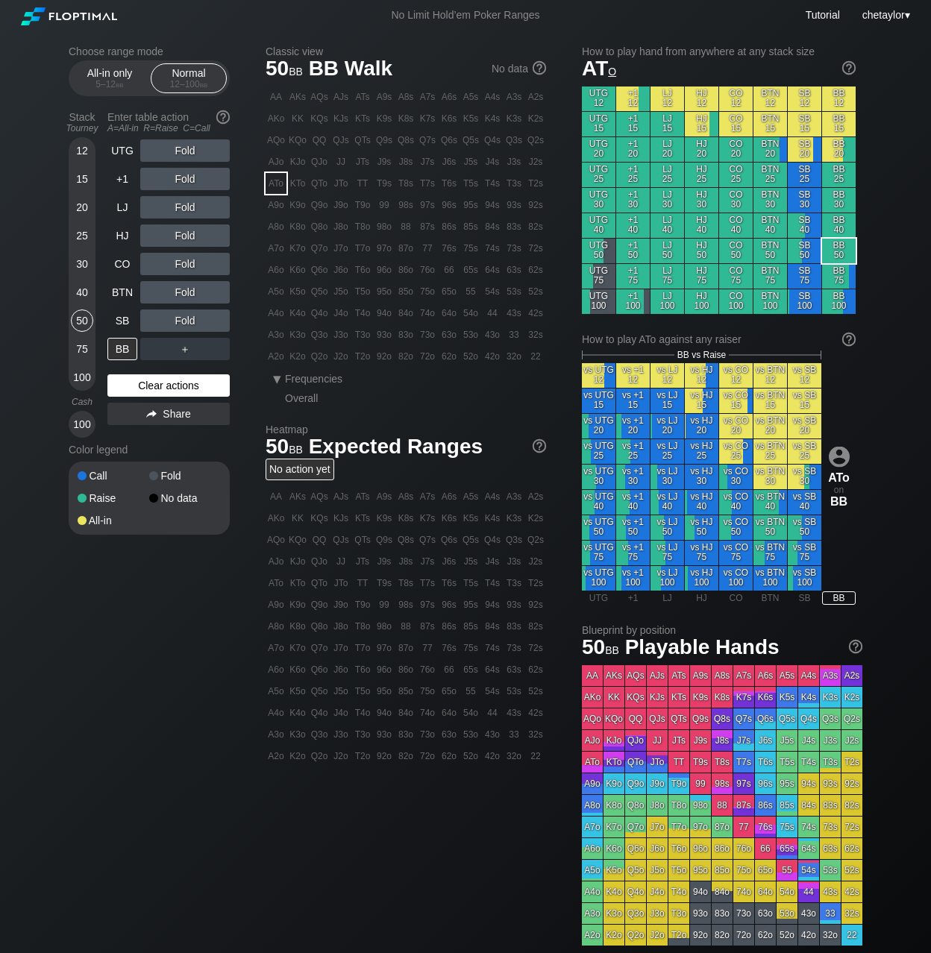
click at [151, 497] on span at bounding box center [153, 498] width 9 height 9
click at [164, 383] on div "Clear actions" at bounding box center [168, 385] width 122 height 22
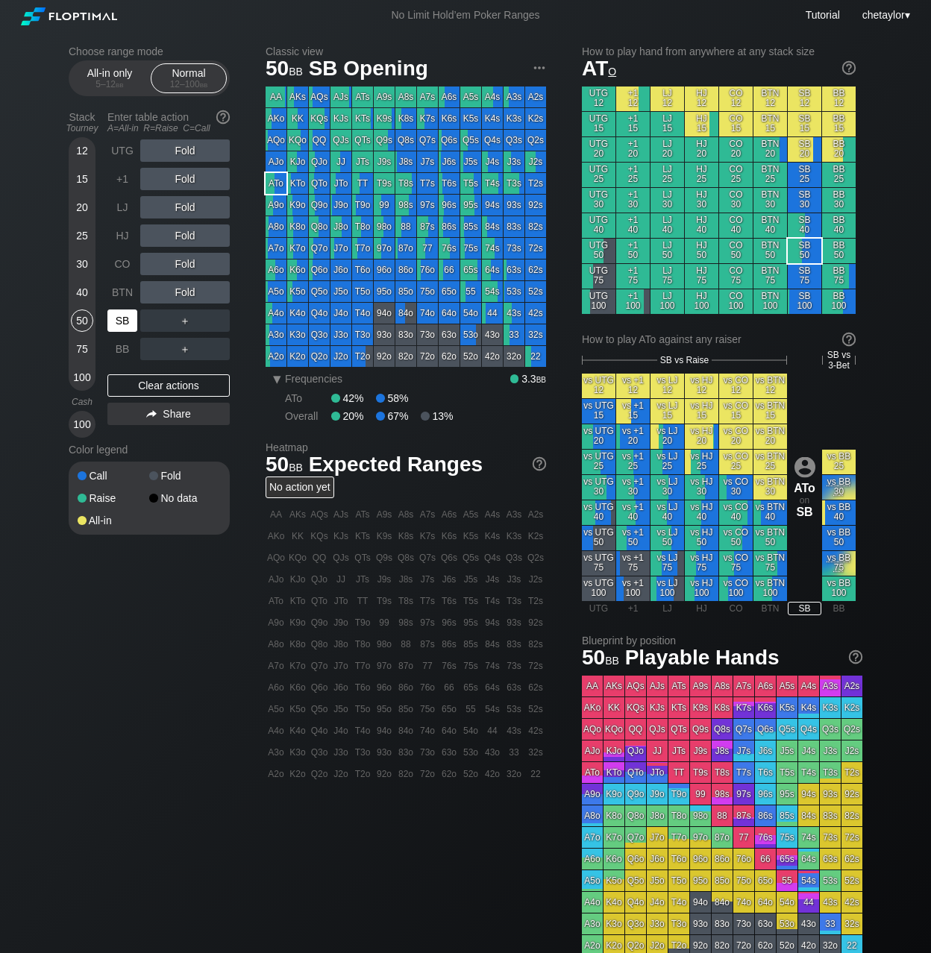
click at [124, 320] on div "SB" at bounding box center [122, 321] width 30 height 22
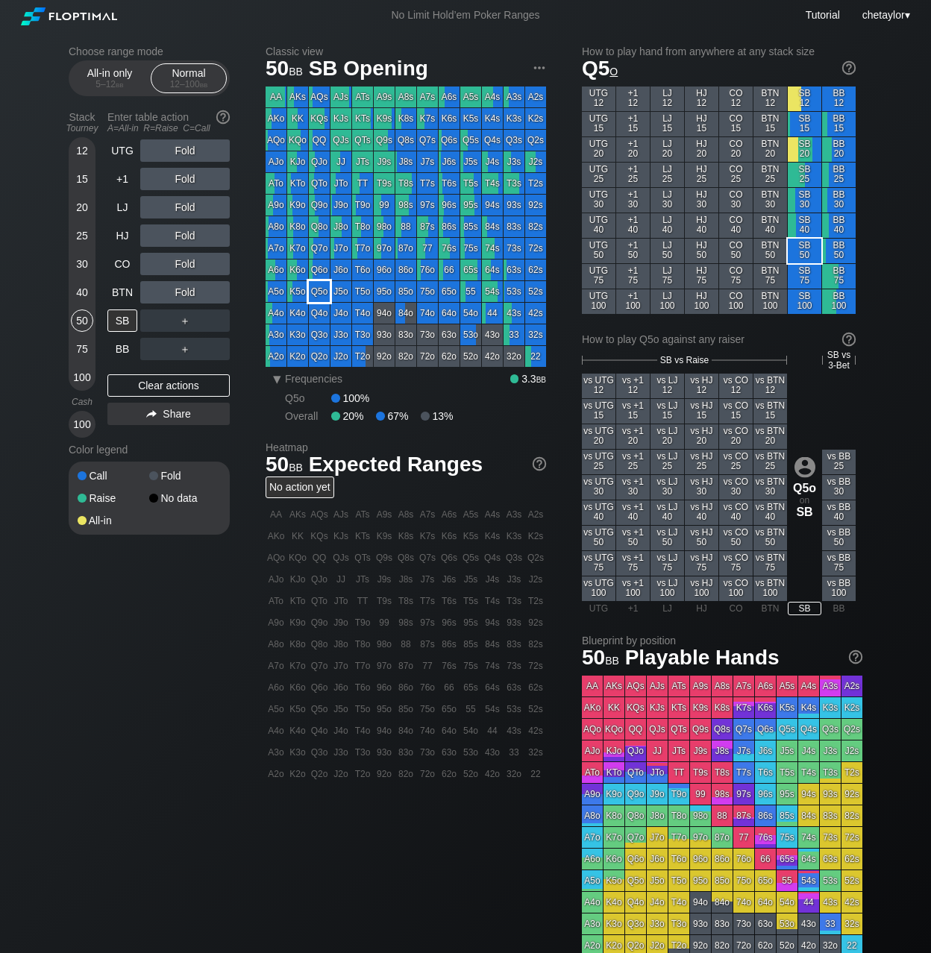
click at [321, 301] on div "Q5o" at bounding box center [319, 291] width 21 height 21
click at [217, 321] on div "C ✕" at bounding box center [215, 321] width 29 height 22
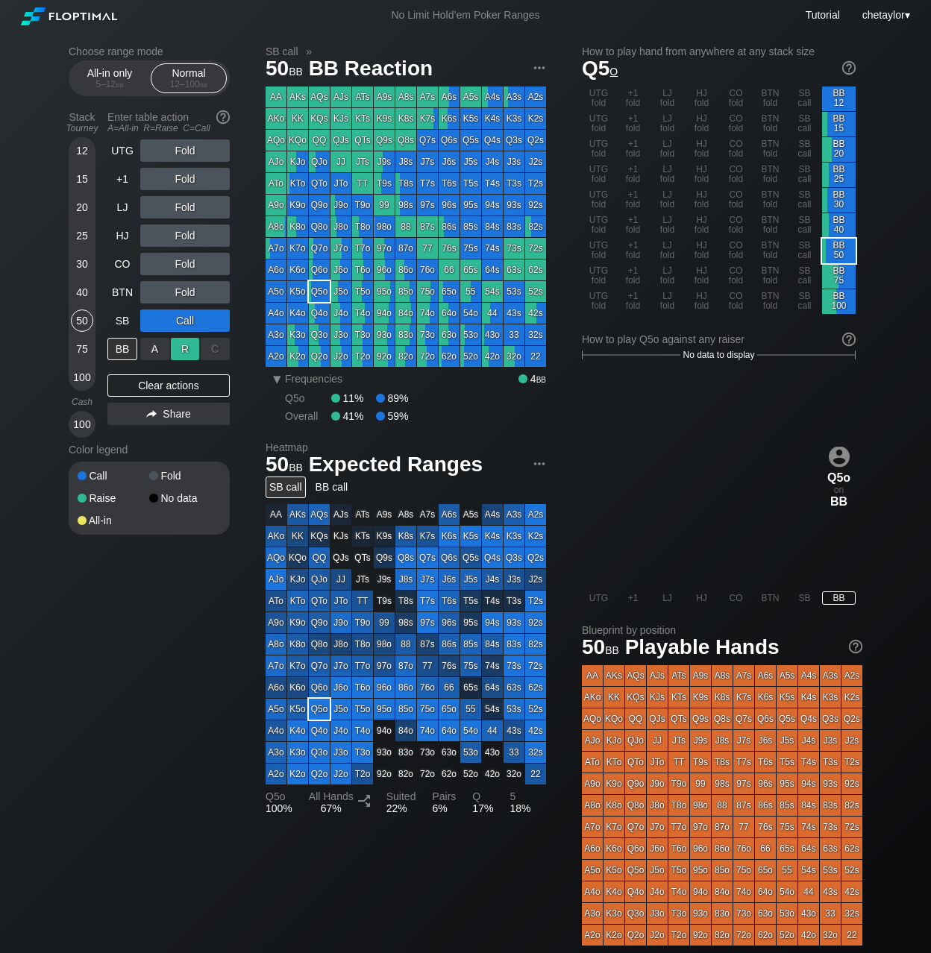
click at [190, 348] on div "R ✕" at bounding box center [185, 349] width 29 height 22
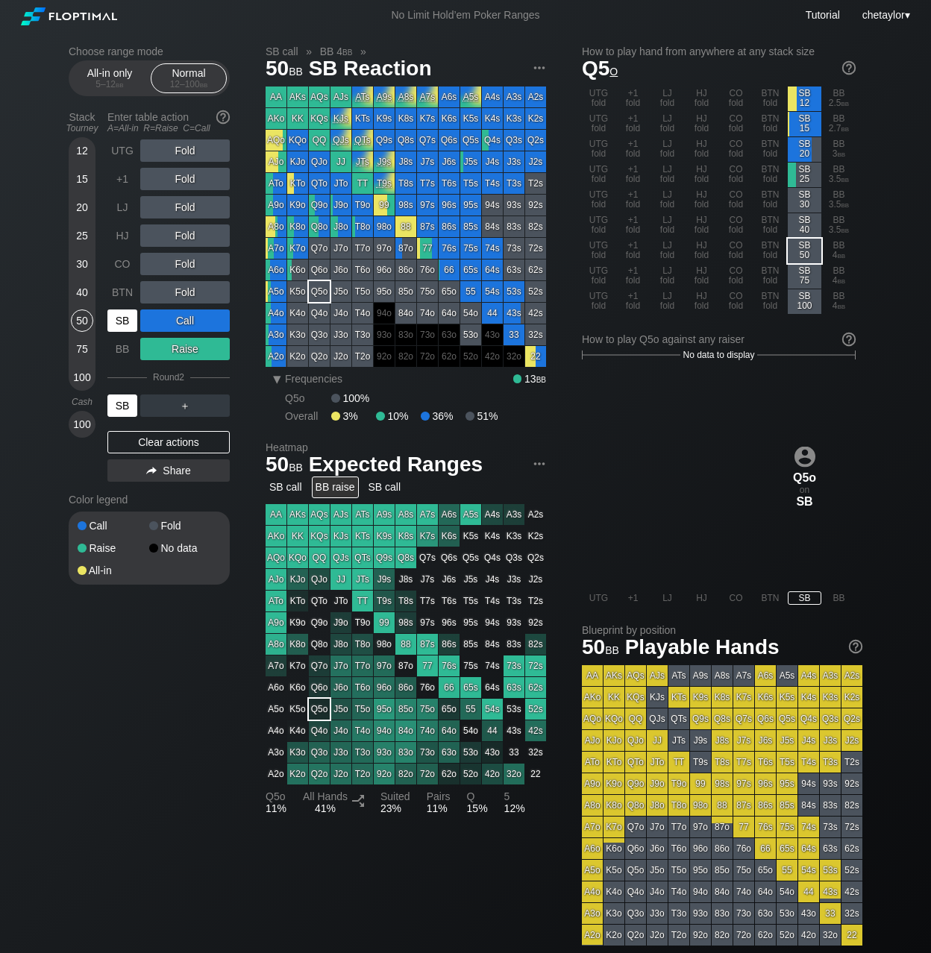
click at [128, 406] on div "SB" at bounding box center [122, 406] width 30 height 22
click at [123, 287] on div "BTN" at bounding box center [122, 292] width 30 height 22
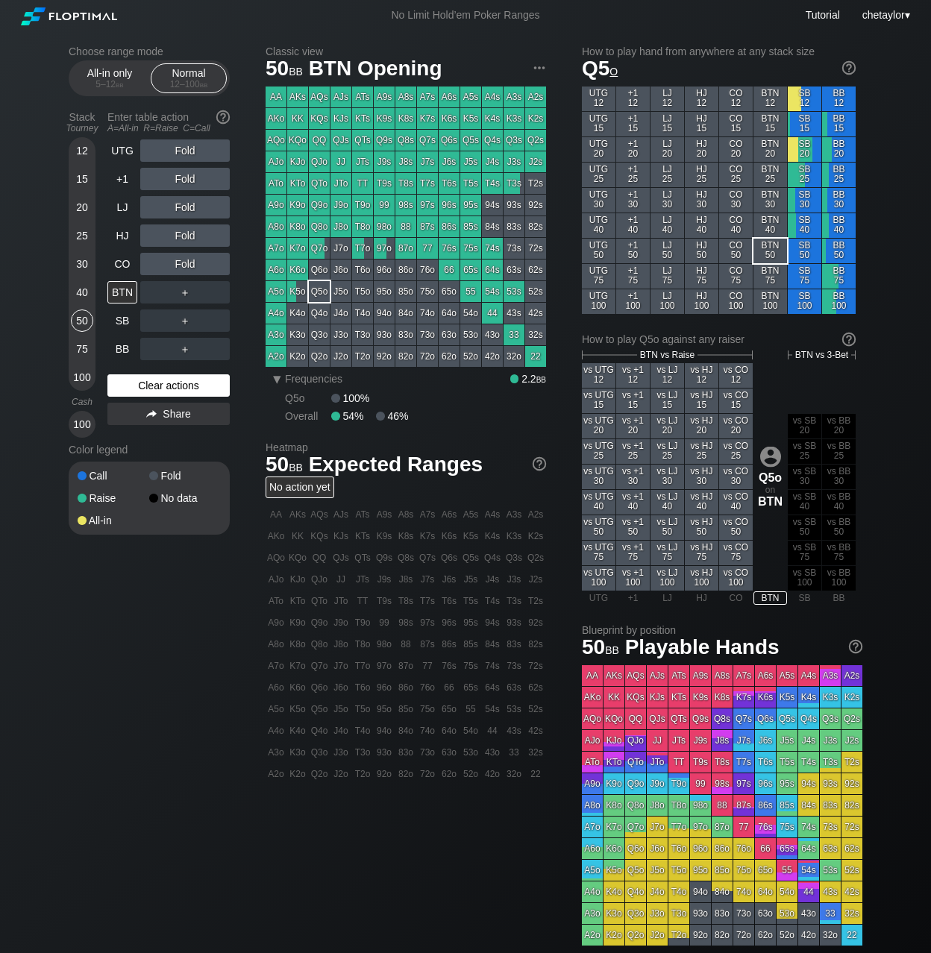
click at [140, 381] on div "Clear actions" at bounding box center [168, 385] width 122 height 22
click at [318, 95] on div "AQs" at bounding box center [319, 97] width 21 height 21
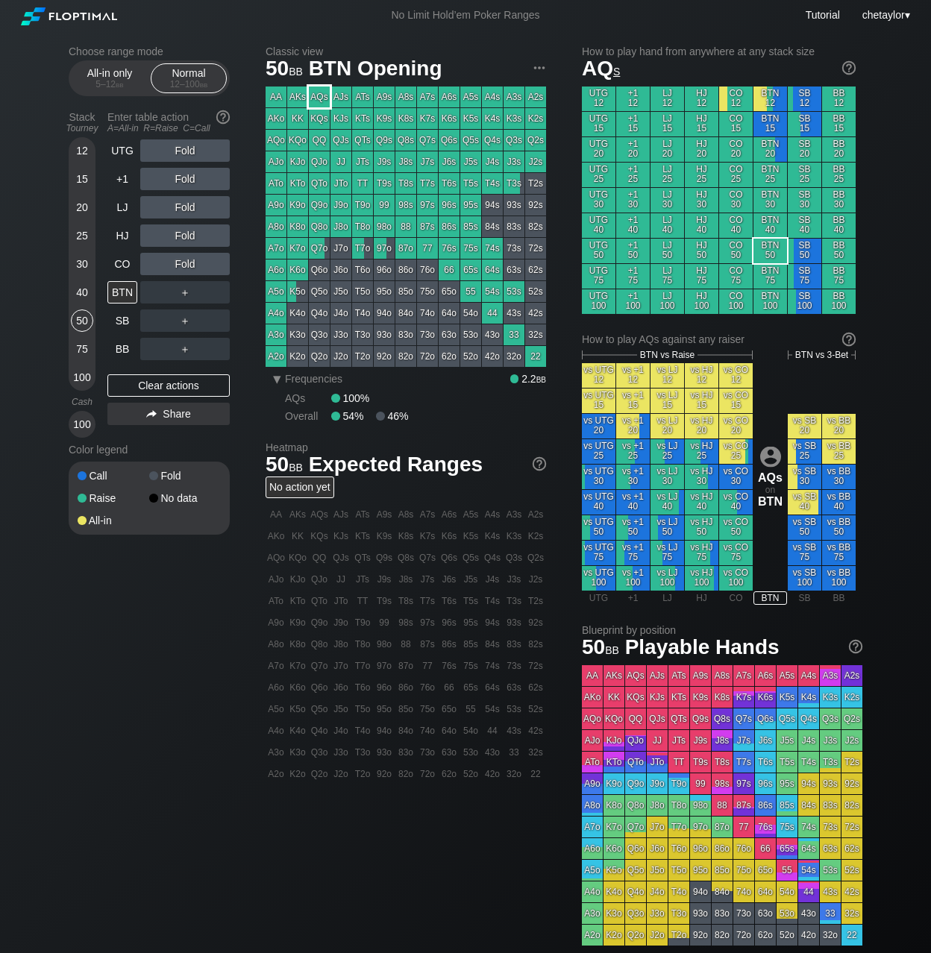
click at [318, 95] on div "AQs" at bounding box center [319, 97] width 21 height 21
click at [113, 262] on div "CO" at bounding box center [122, 264] width 30 height 22
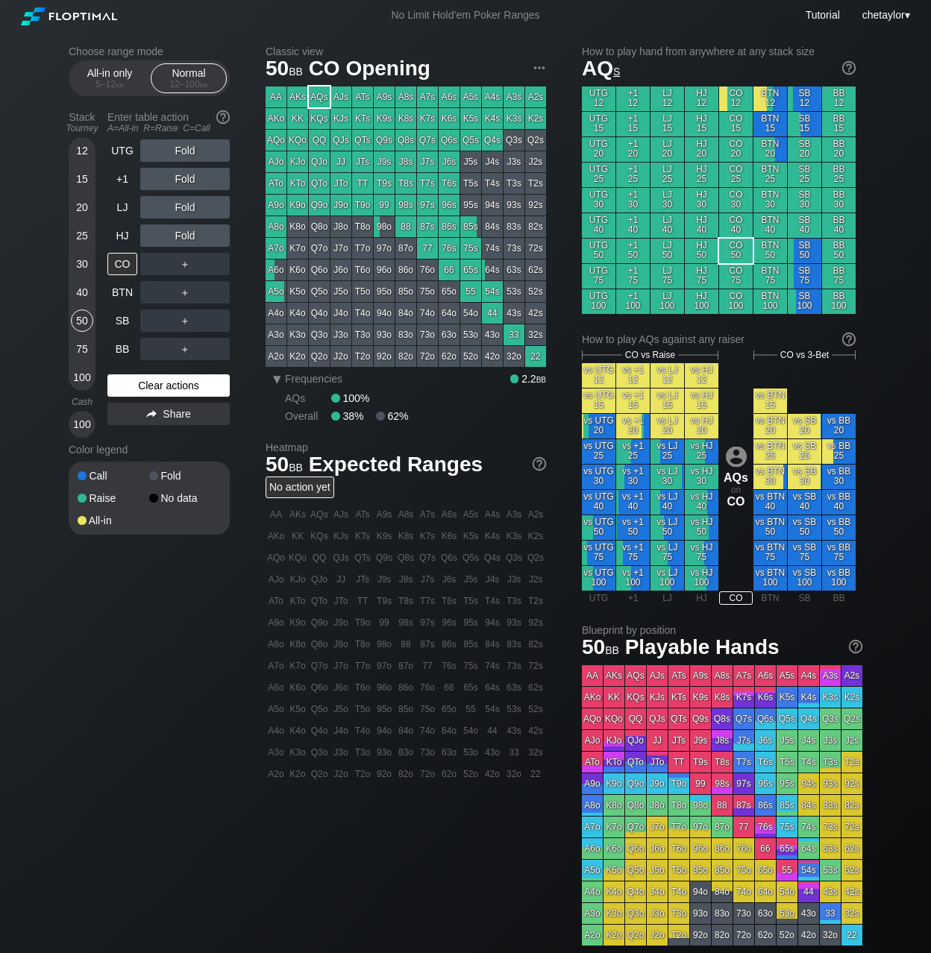
click at [154, 392] on div "Clear actions" at bounding box center [168, 385] width 122 height 22
click at [128, 235] on div "HJ" at bounding box center [122, 235] width 30 height 22
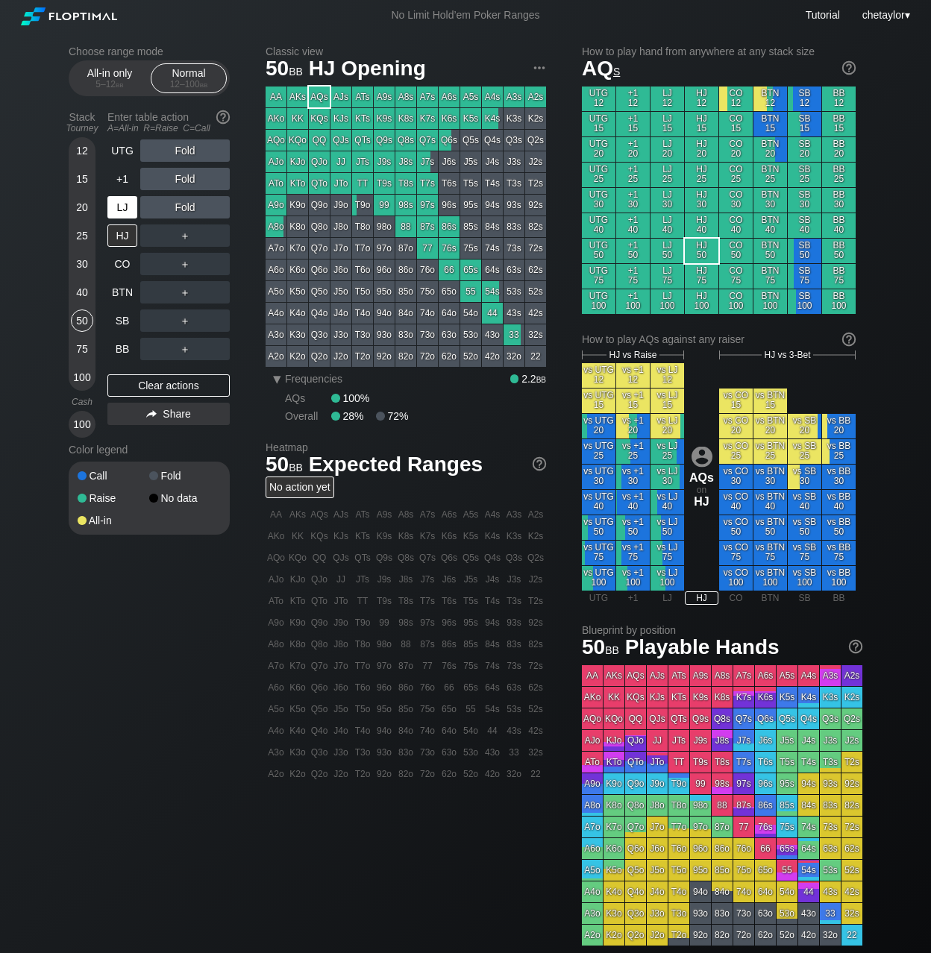
click at [127, 205] on div "LJ" at bounding box center [122, 207] width 30 height 22
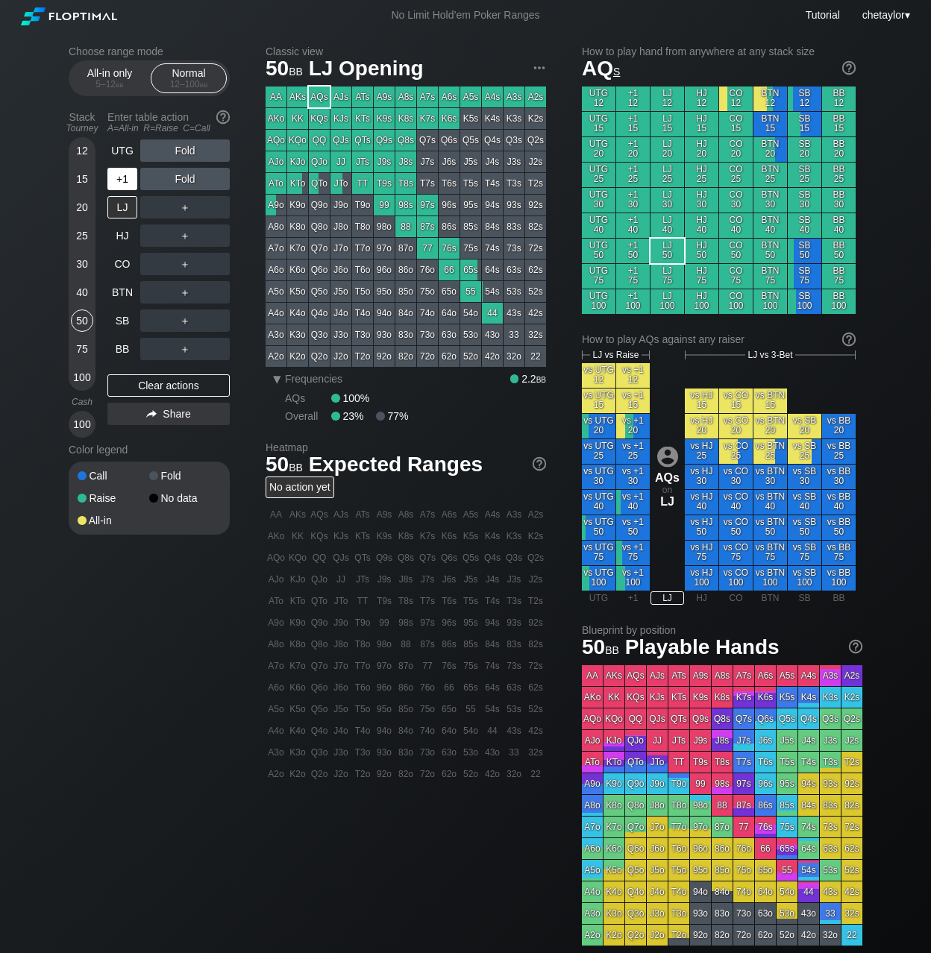
click at [125, 179] on div "+1" at bounding box center [122, 179] width 30 height 22
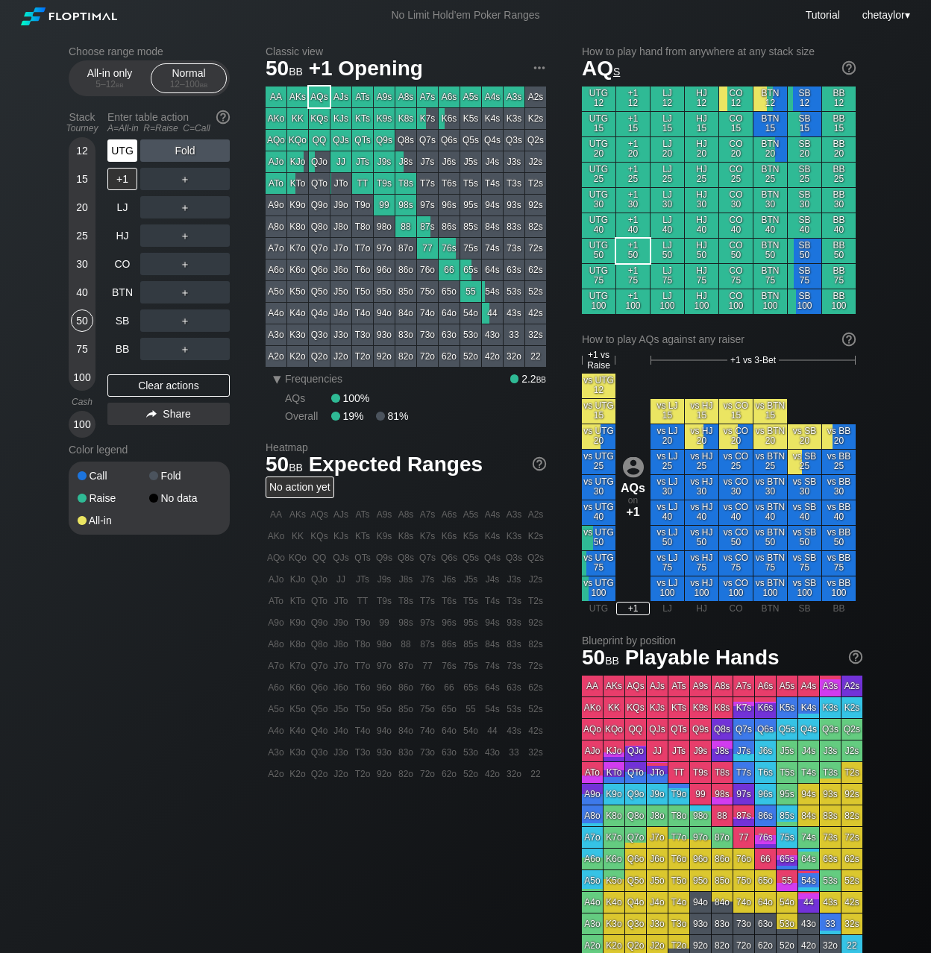
click at [119, 146] on div "UTG" at bounding box center [122, 150] width 30 height 22
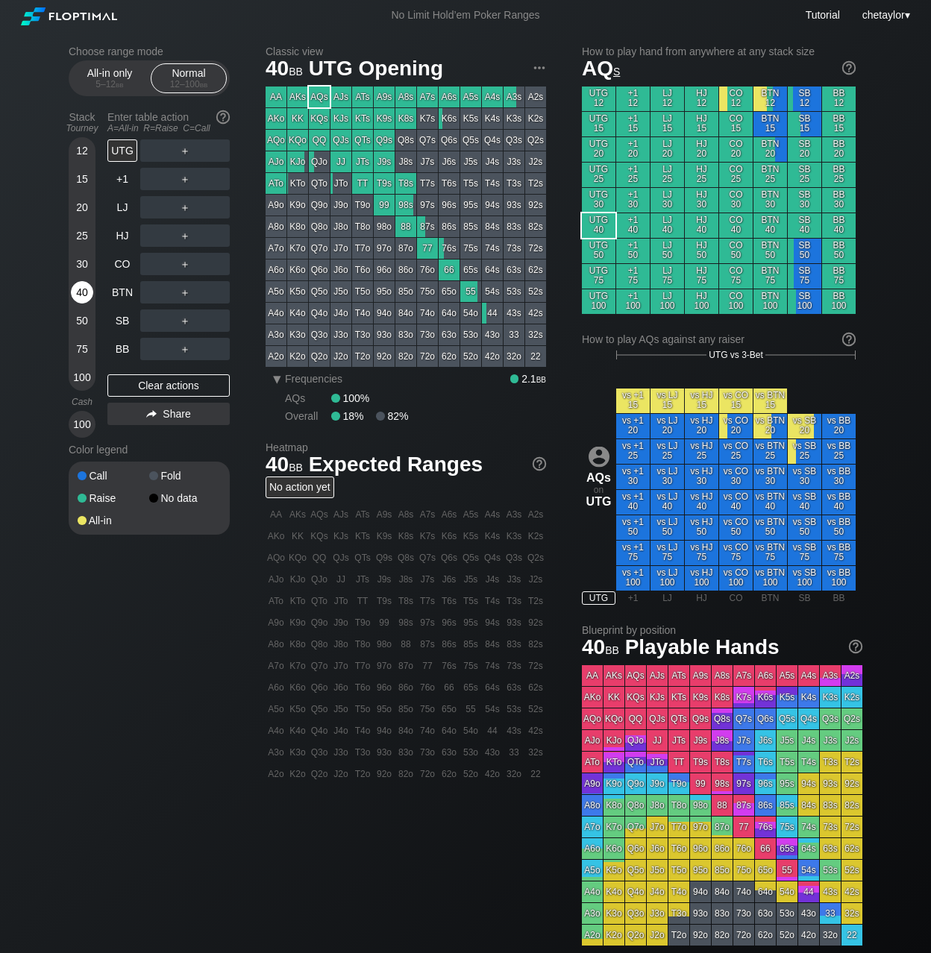
click at [83, 290] on div "40" at bounding box center [82, 292] width 22 height 22
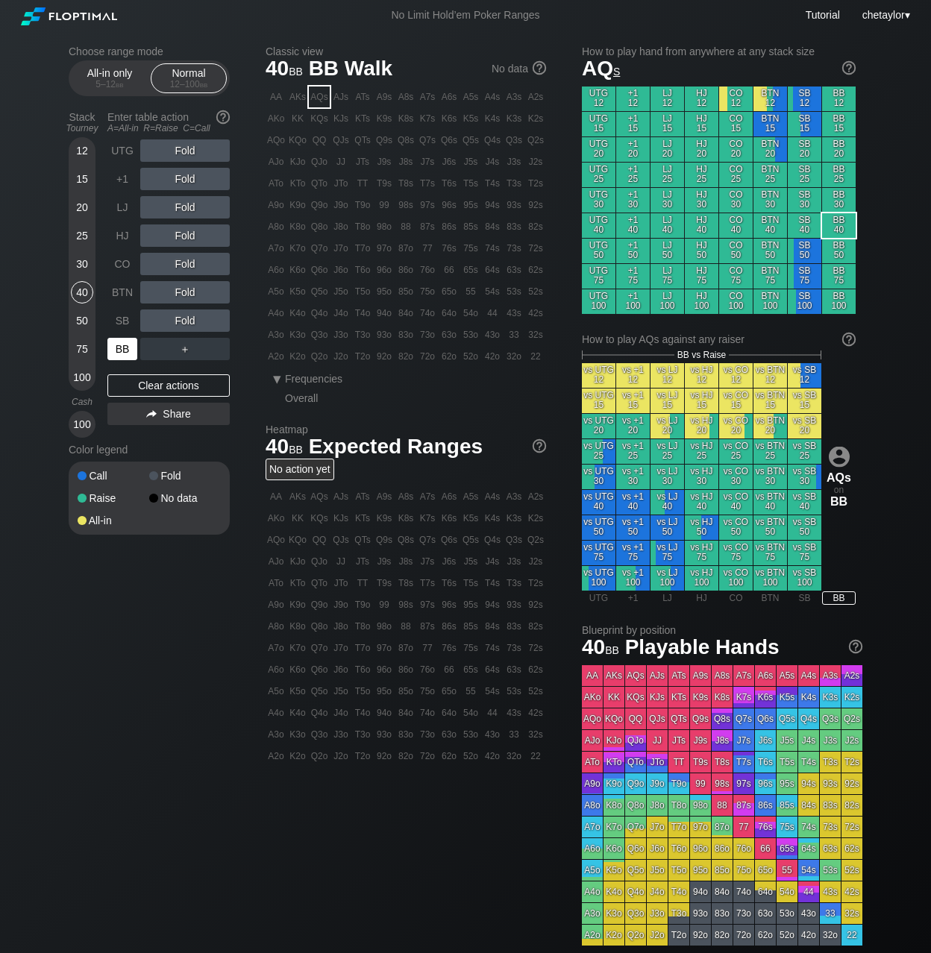
click at [122, 342] on div "BB" at bounding box center [122, 349] width 30 height 22
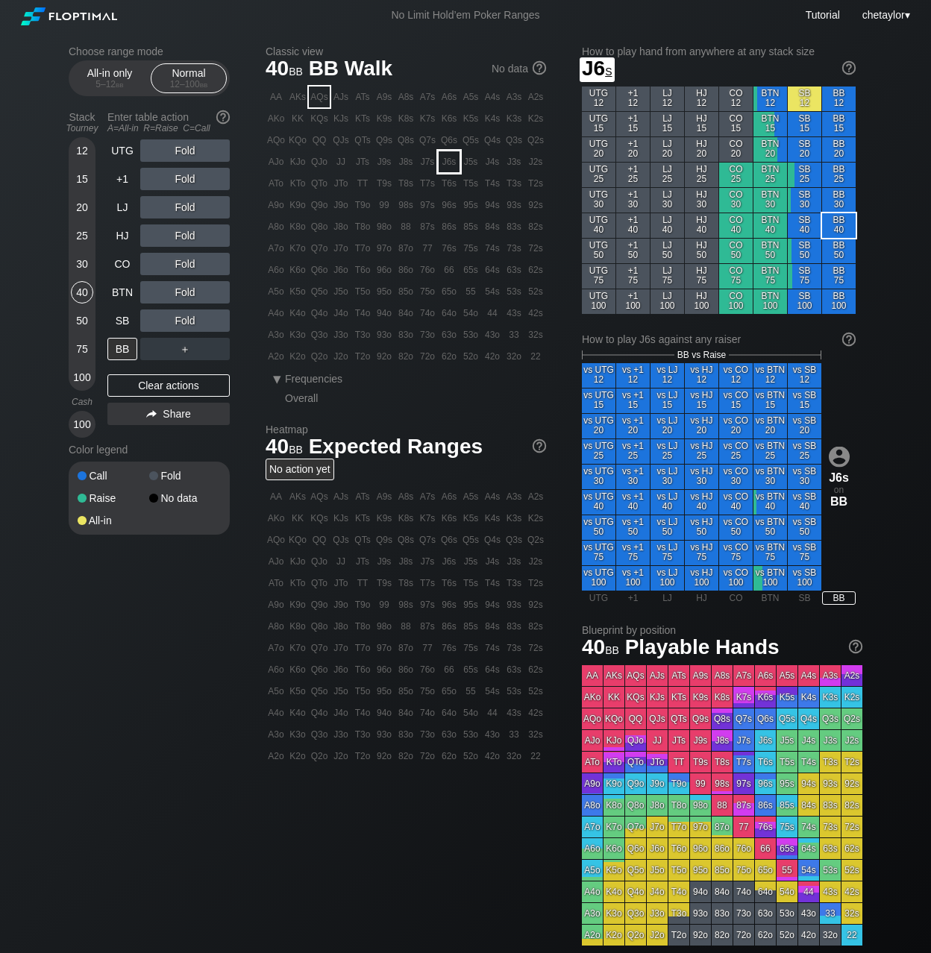
click at [457, 160] on div "J6s" at bounding box center [449, 161] width 21 height 21
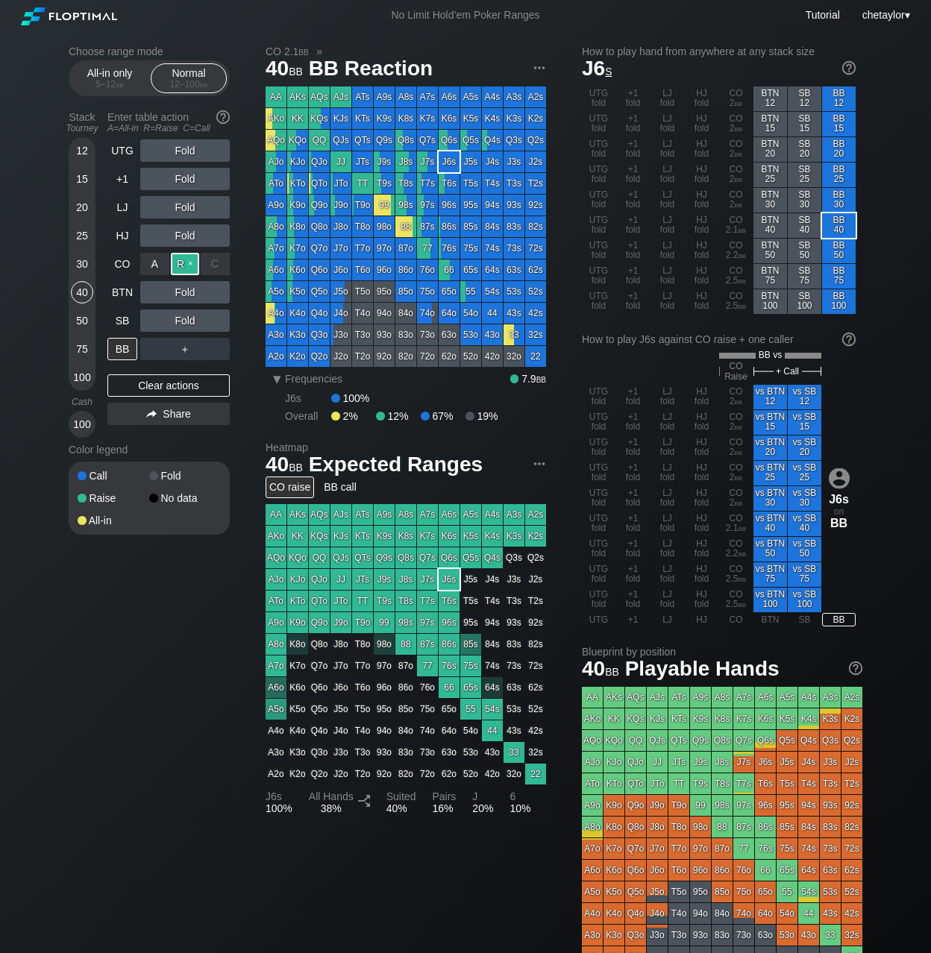
click at [190, 265] on div "R ✕" at bounding box center [185, 264] width 29 height 22
click at [216, 293] on div "C ✕" at bounding box center [215, 292] width 29 height 22
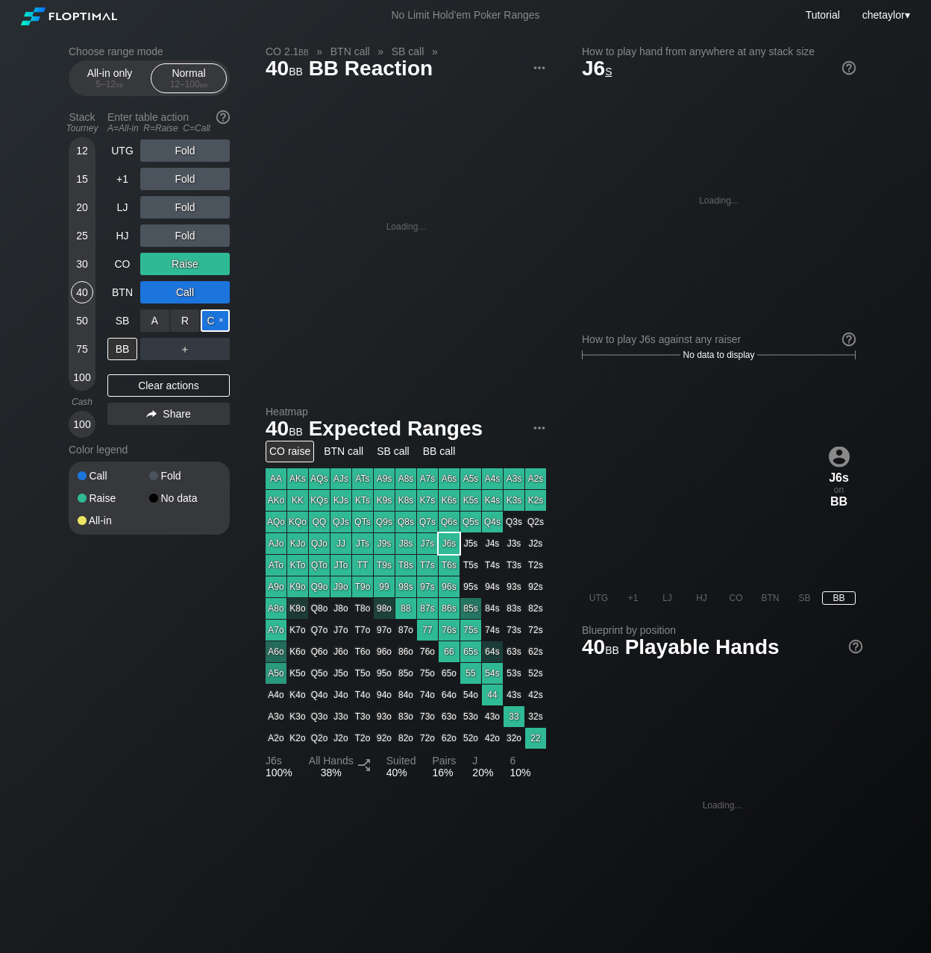
click at [222, 316] on div "C ✕" at bounding box center [215, 321] width 29 height 22
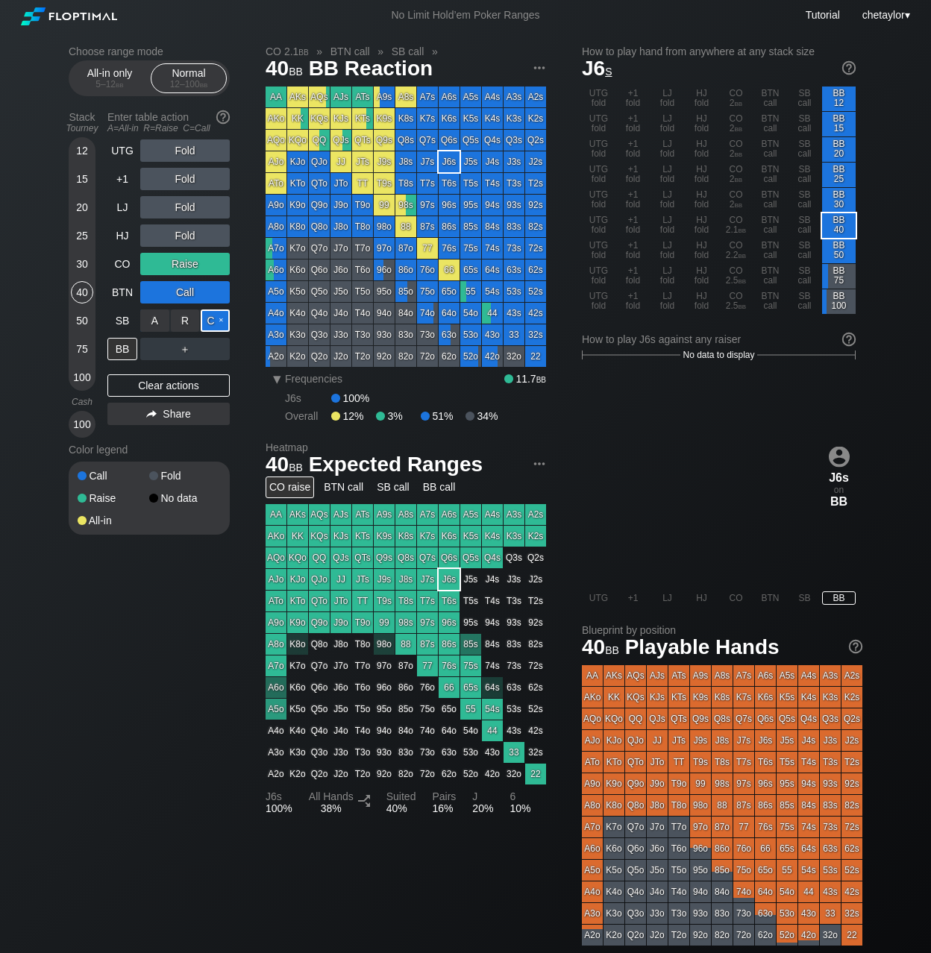
click at [218, 319] on div "C ✕" at bounding box center [215, 321] width 29 height 22
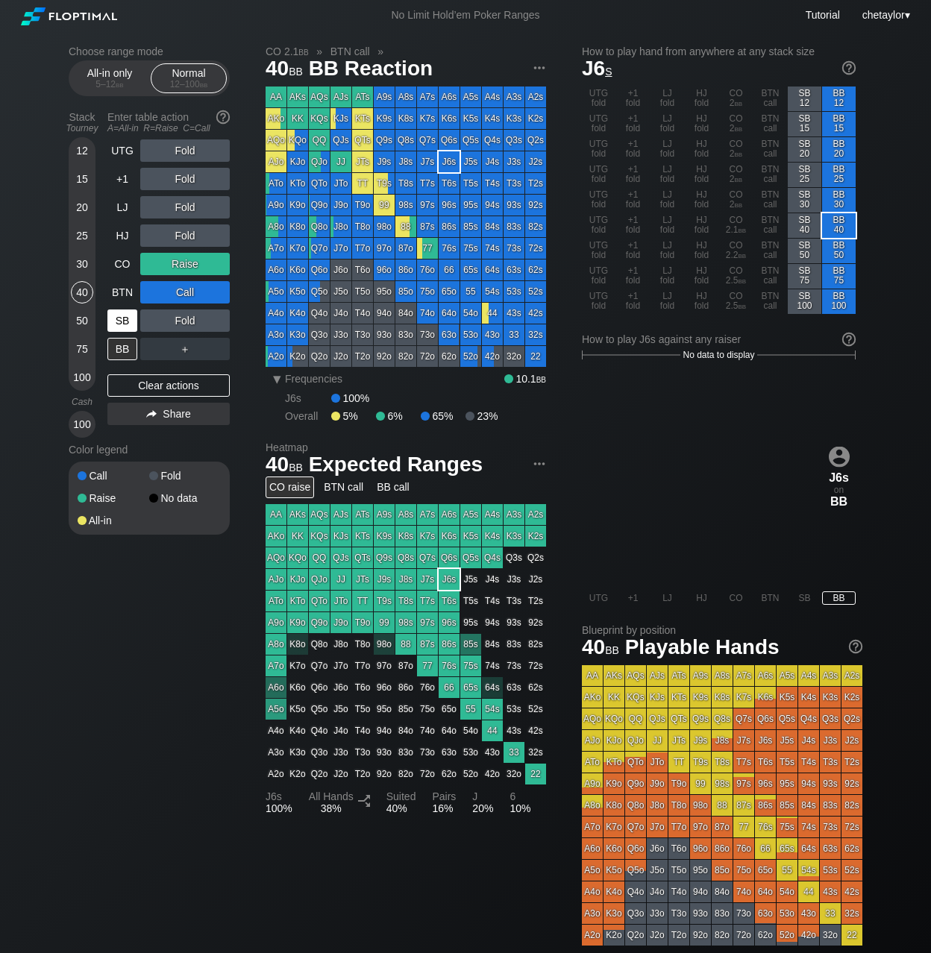
click at [120, 323] on div "SB" at bounding box center [122, 321] width 30 height 22
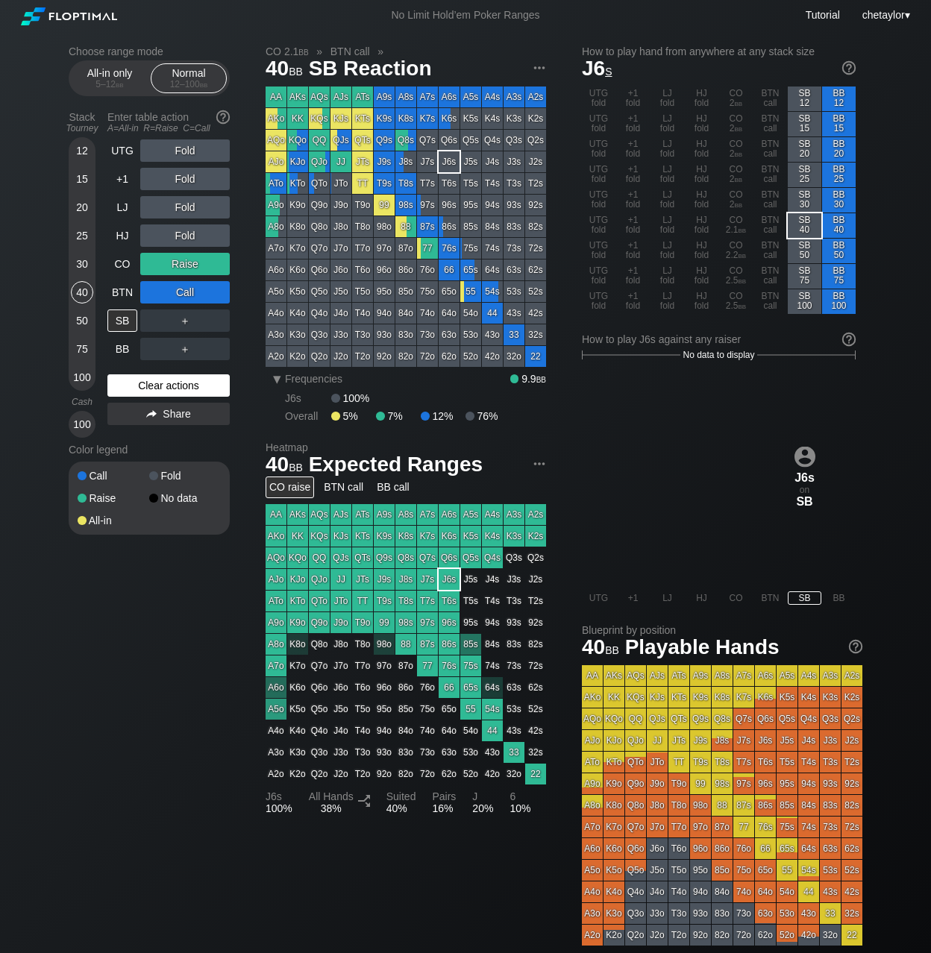
click at [158, 381] on div "Clear actions" at bounding box center [168, 385] width 122 height 22
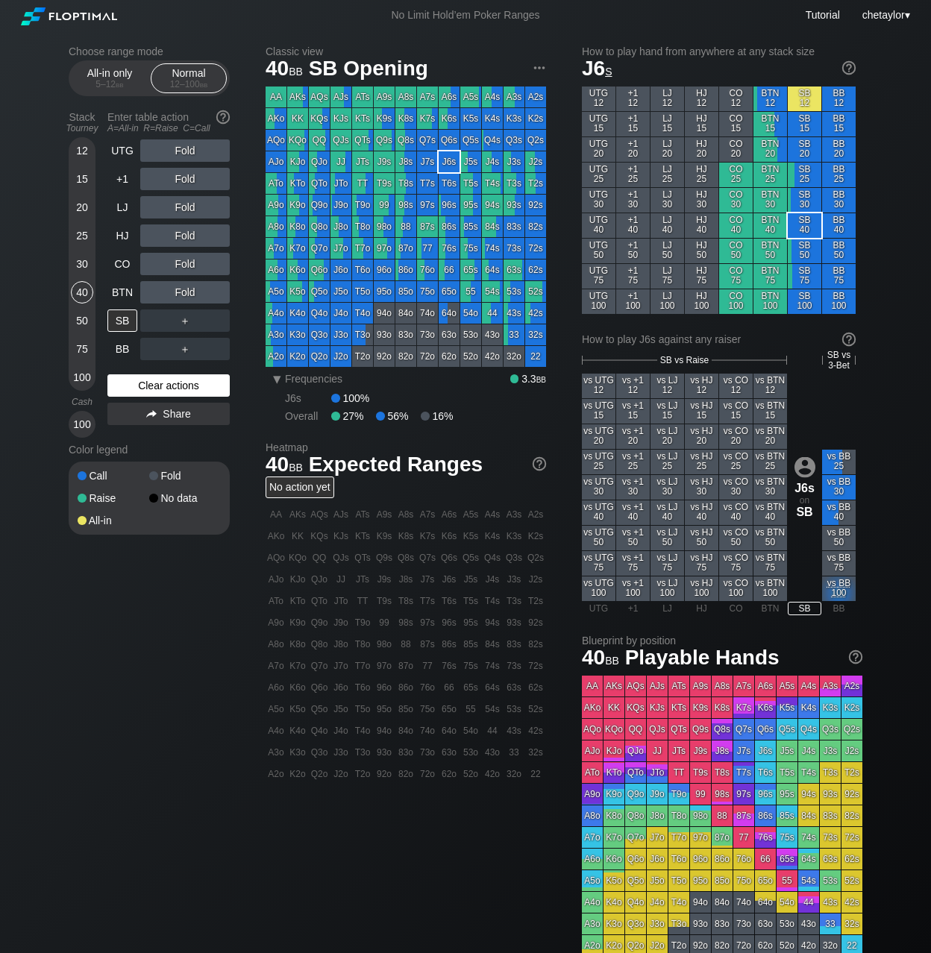
click at [158, 381] on div "Clear actions" at bounding box center [168, 385] width 122 height 22
click at [120, 291] on div "BTN" at bounding box center [122, 292] width 30 height 22
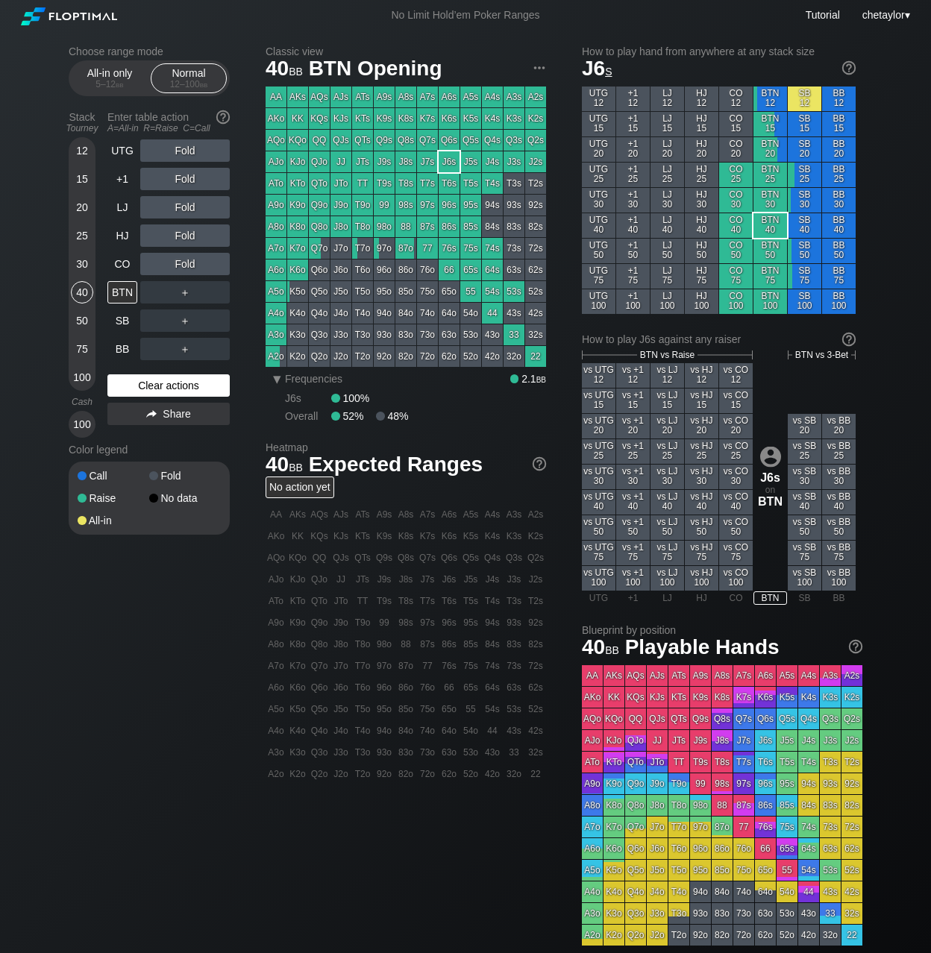
click at [154, 384] on div "Clear actions" at bounding box center [168, 385] width 122 height 22
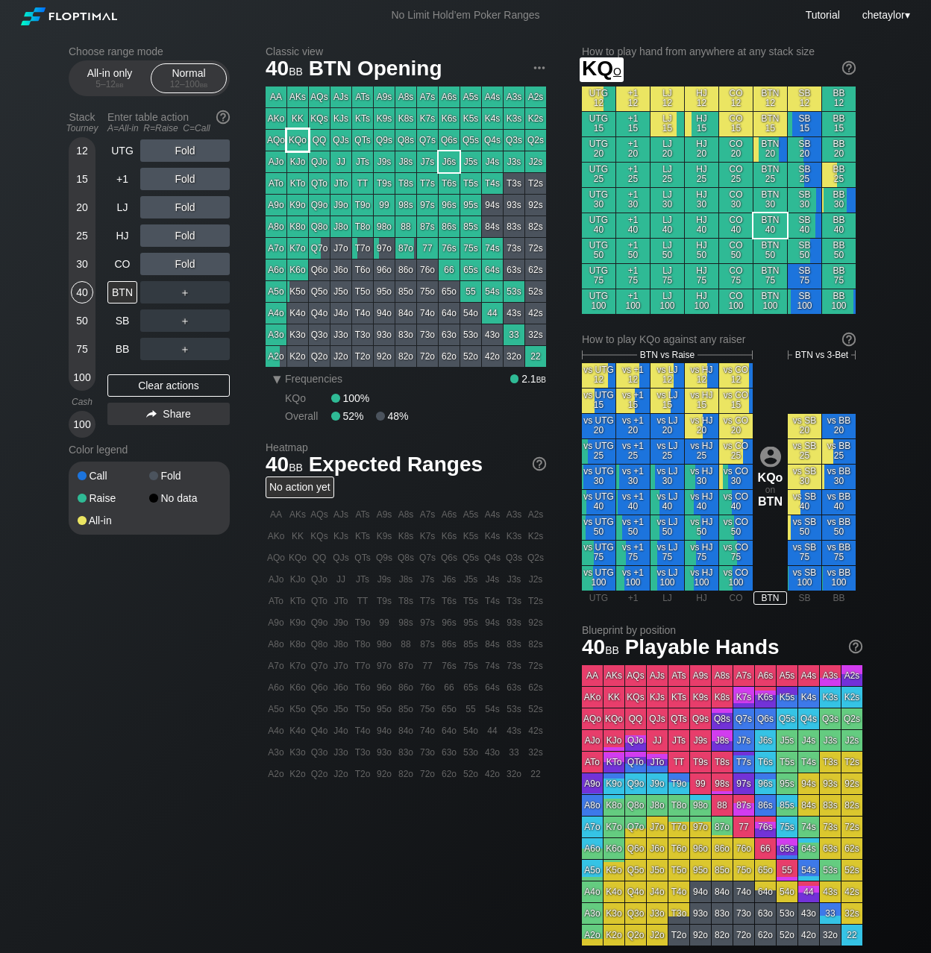
click at [298, 141] on div "KQo" at bounding box center [297, 140] width 21 height 21
click at [189, 151] on div "R ✕" at bounding box center [185, 150] width 29 height 22
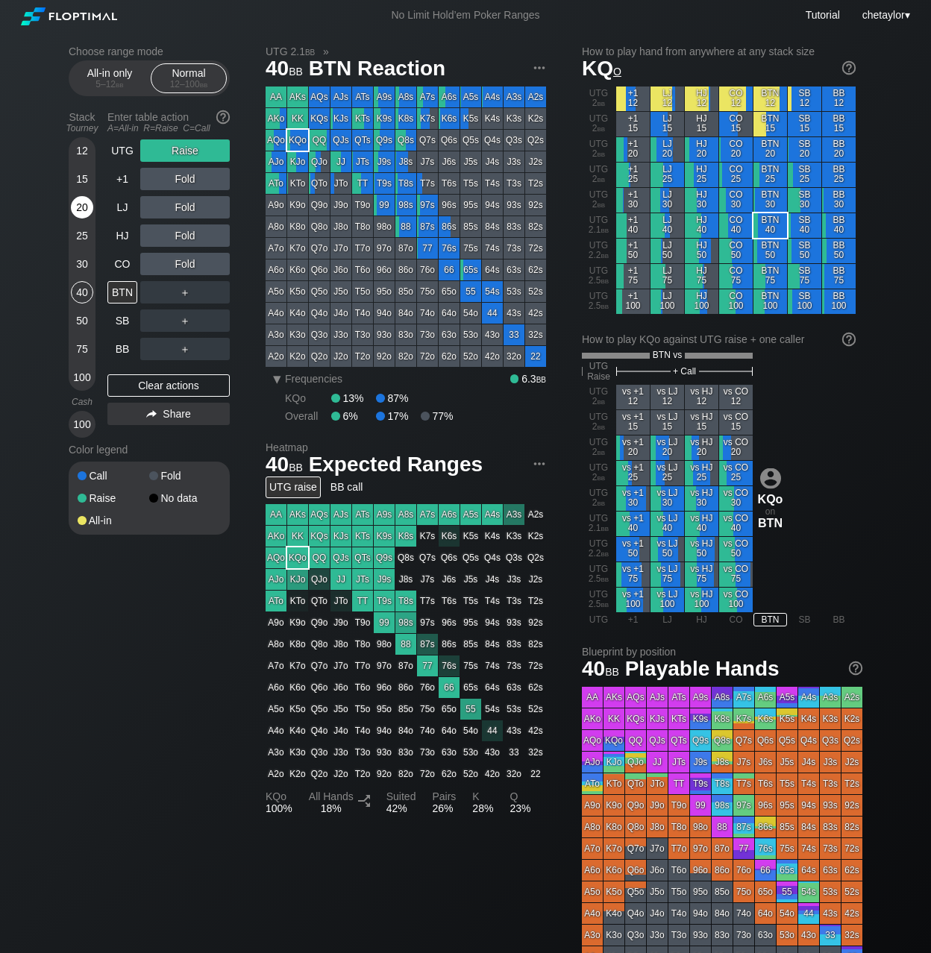
click at [81, 213] on div "20" at bounding box center [82, 207] width 22 height 22
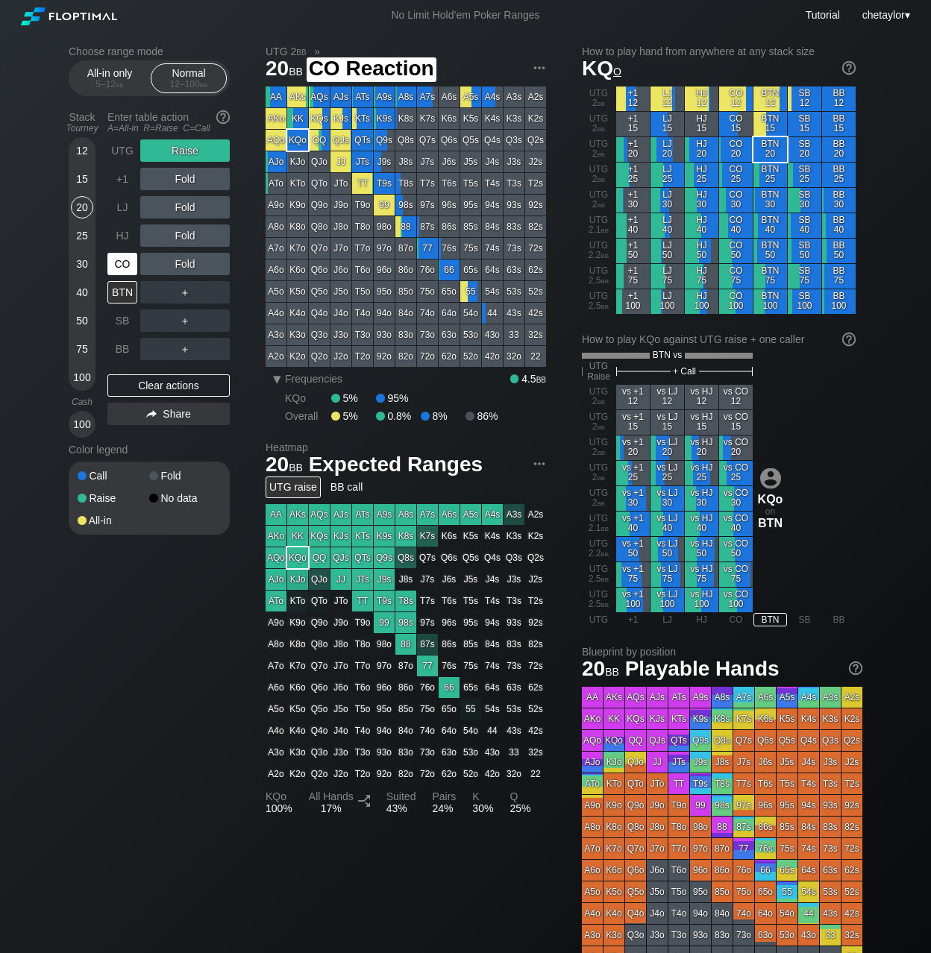
click at [123, 269] on div "CO" at bounding box center [122, 264] width 30 height 22
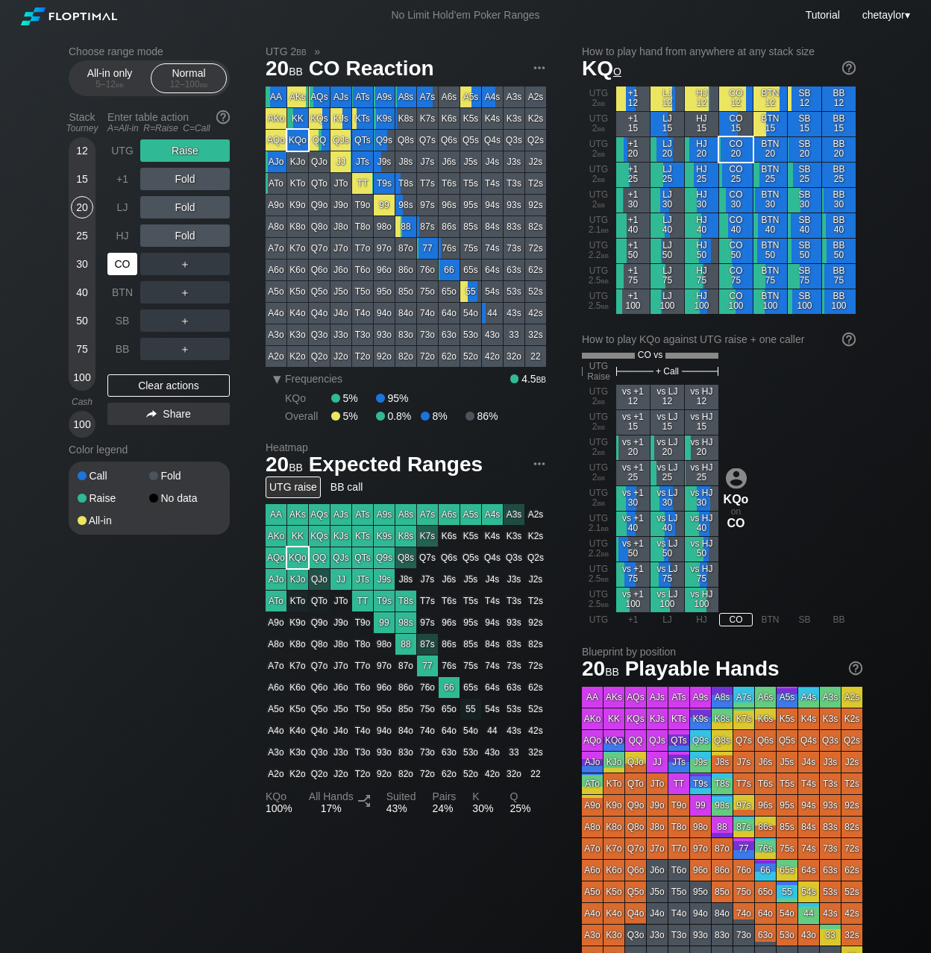
click at [123, 269] on div "CO" at bounding box center [122, 264] width 30 height 22
click at [186, 378] on div "Clear actions" at bounding box center [168, 385] width 122 height 22
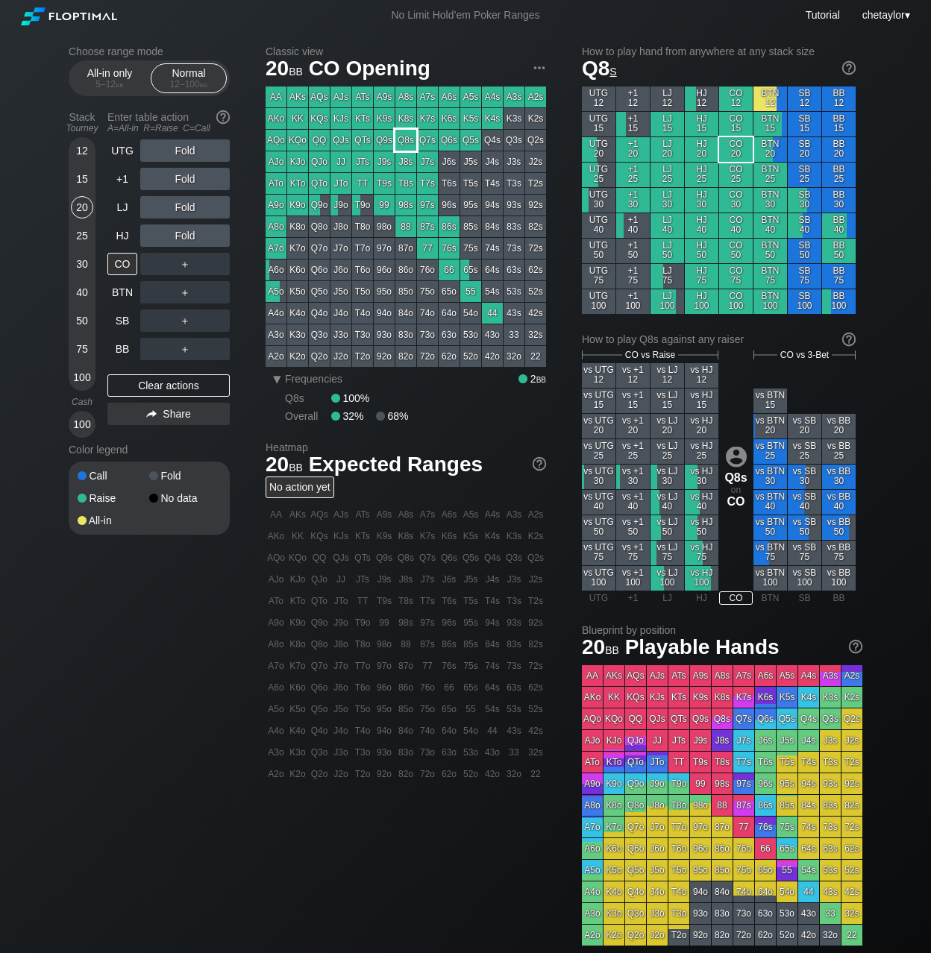
click at [404, 142] on div "Q8s" at bounding box center [405, 140] width 21 height 21
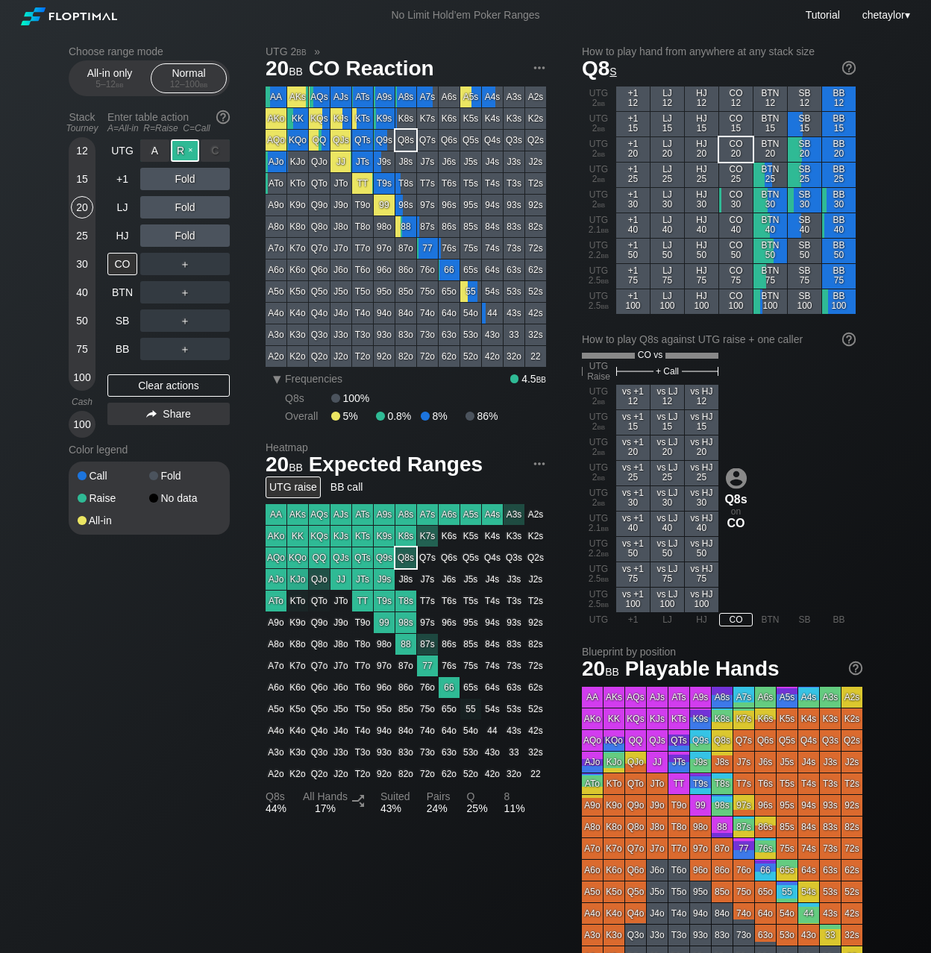
click at [188, 147] on div "R ✕" at bounding box center [185, 150] width 29 height 22
click at [124, 238] on div "HJ" at bounding box center [122, 235] width 30 height 22
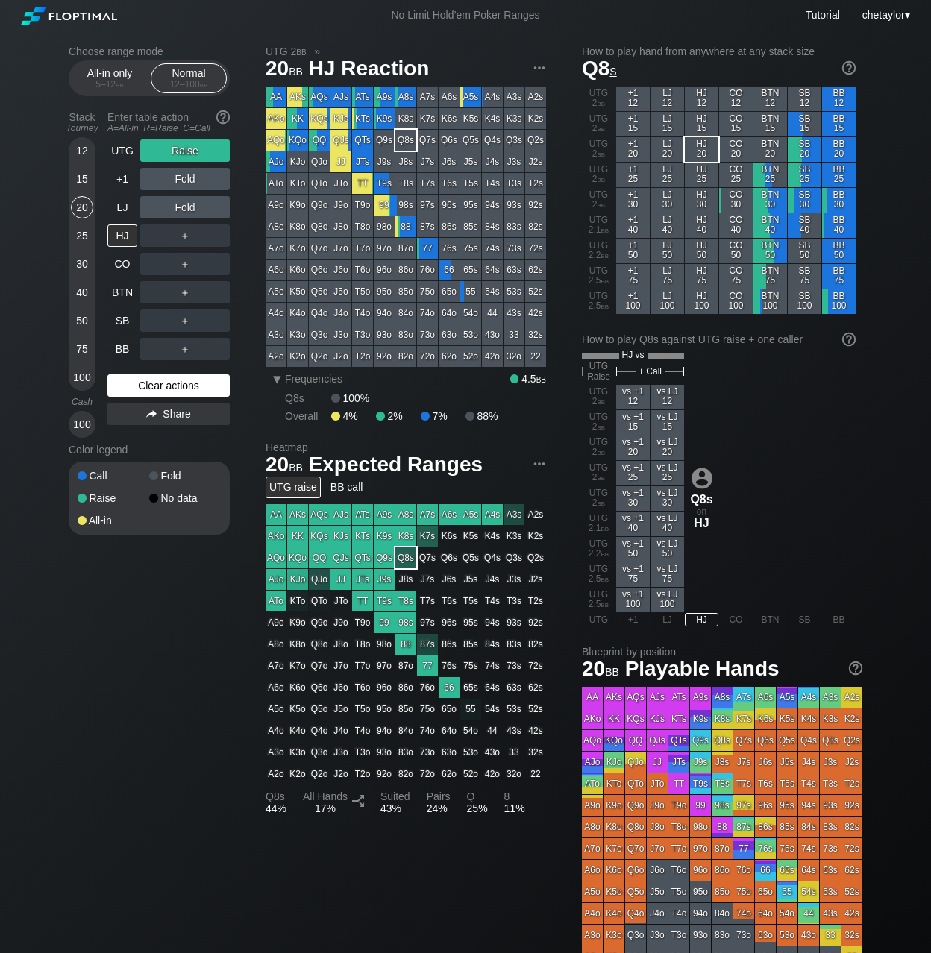
click at [143, 387] on div "Clear actions" at bounding box center [168, 385] width 122 height 22
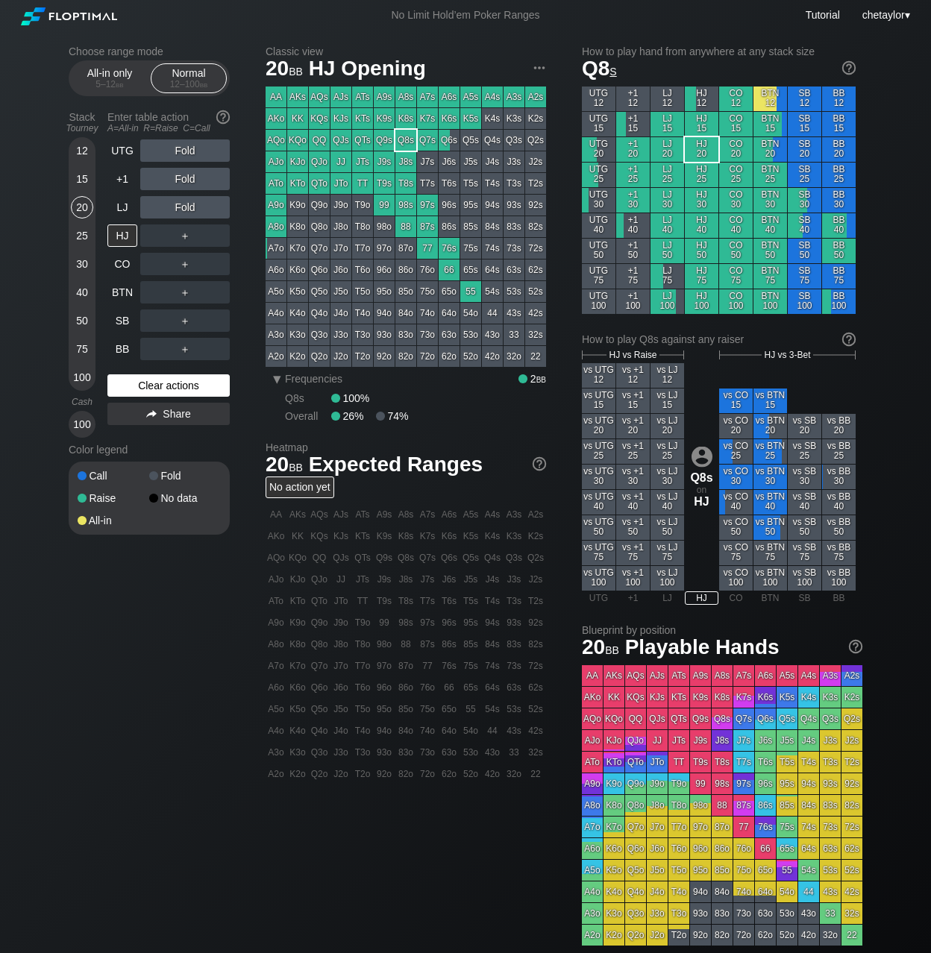
click at [143, 387] on div "Clear actions" at bounding box center [168, 385] width 122 height 22
click at [128, 207] on div "LJ" at bounding box center [122, 207] width 30 height 22
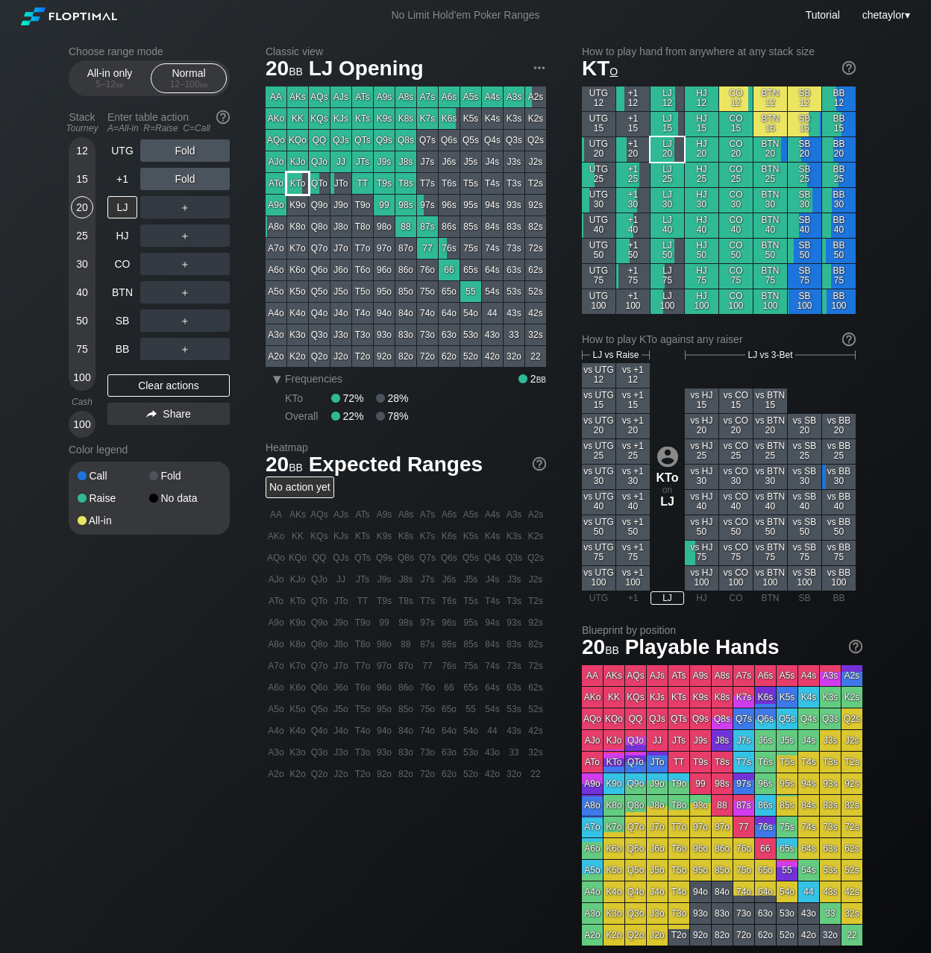
click at [301, 182] on div "KTo" at bounding box center [297, 183] width 21 height 21
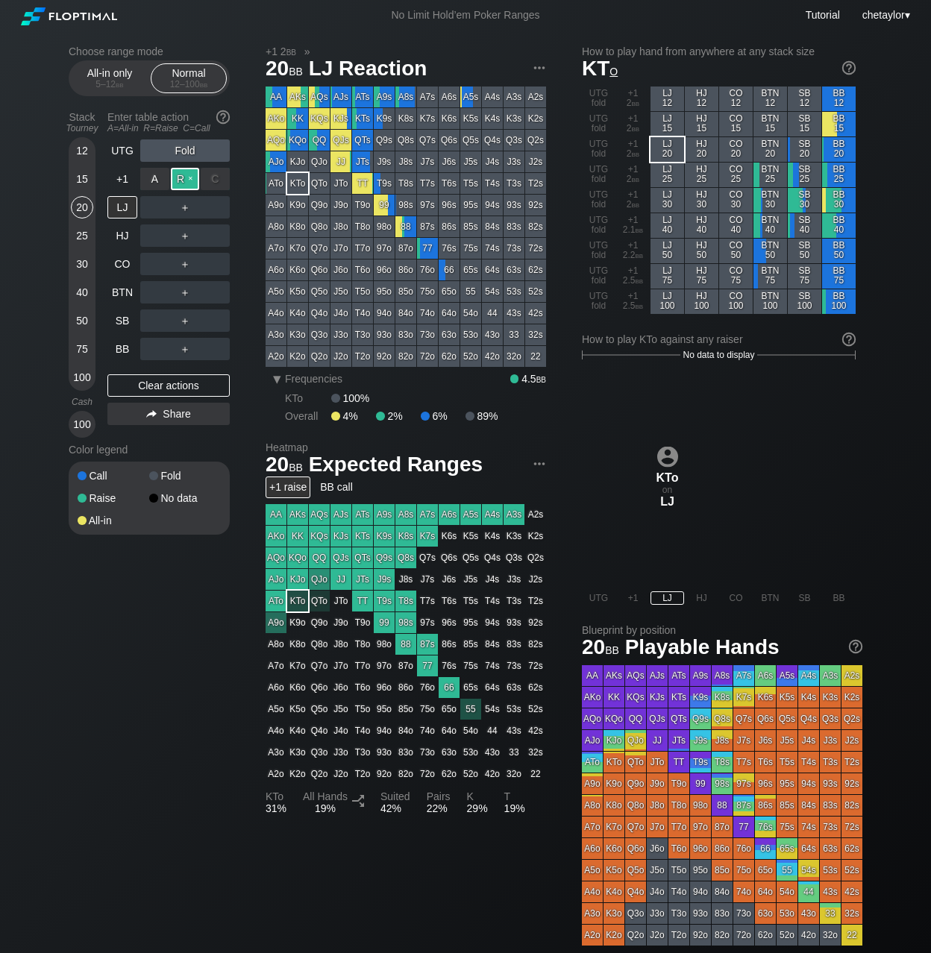
click at [183, 182] on div "R ✕" at bounding box center [185, 179] width 29 height 22
click at [163, 388] on div "Clear actions" at bounding box center [168, 385] width 122 height 22
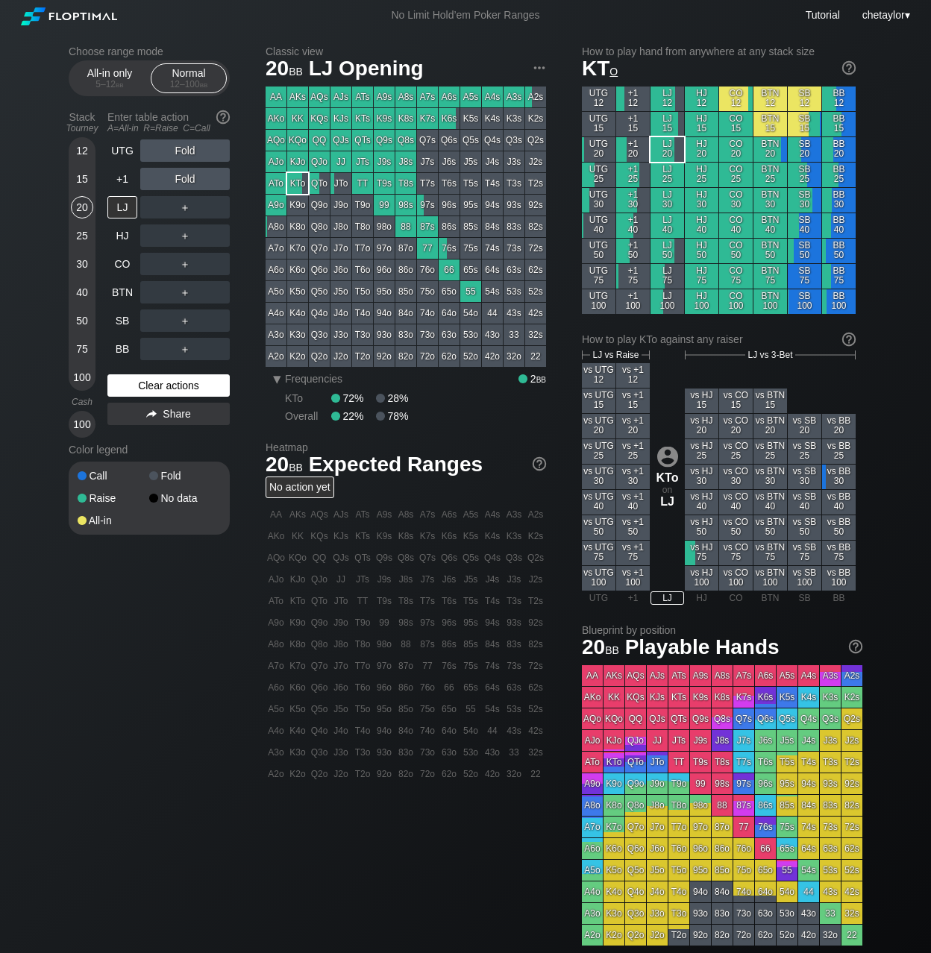
click at [163, 388] on div "Clear actions" at bounding box center [168, 385] width 122 height 22
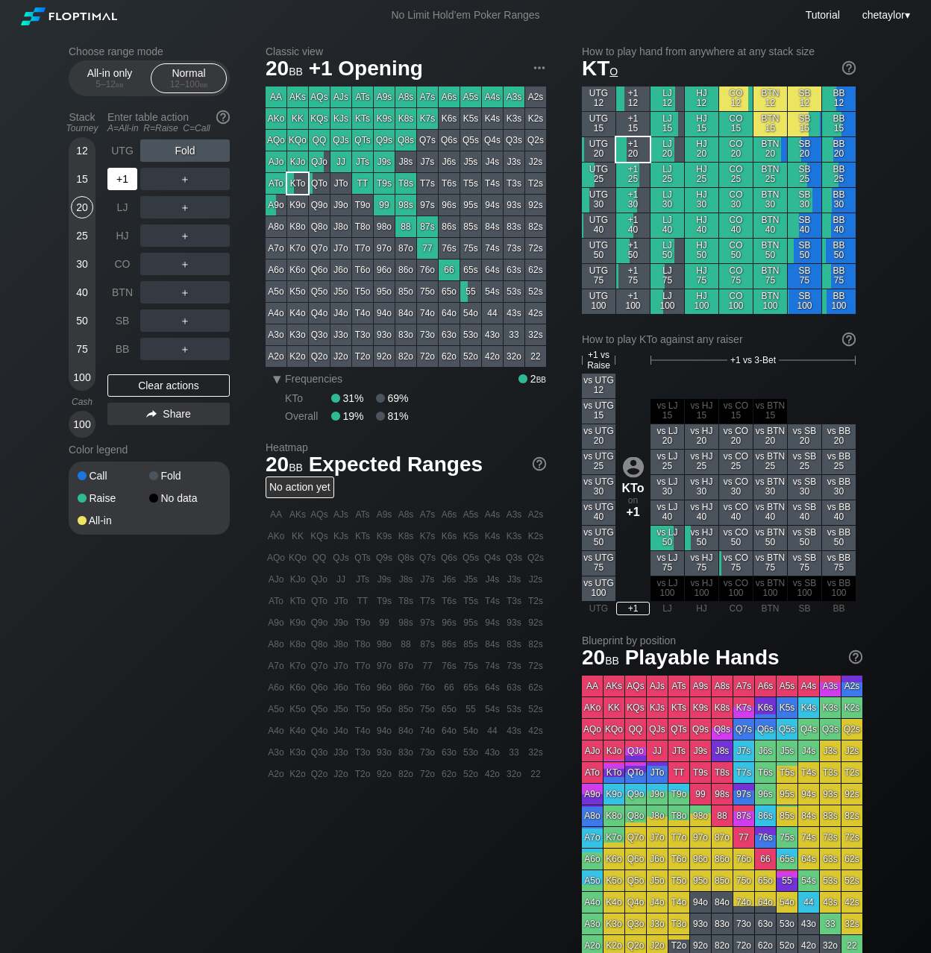
click at [128, 173] on div "+1" at bounding box center [122, 179] width 30 height 22
click at [491, 97] on div "A4s" at bounding box center [492, 97] width 21 height 21
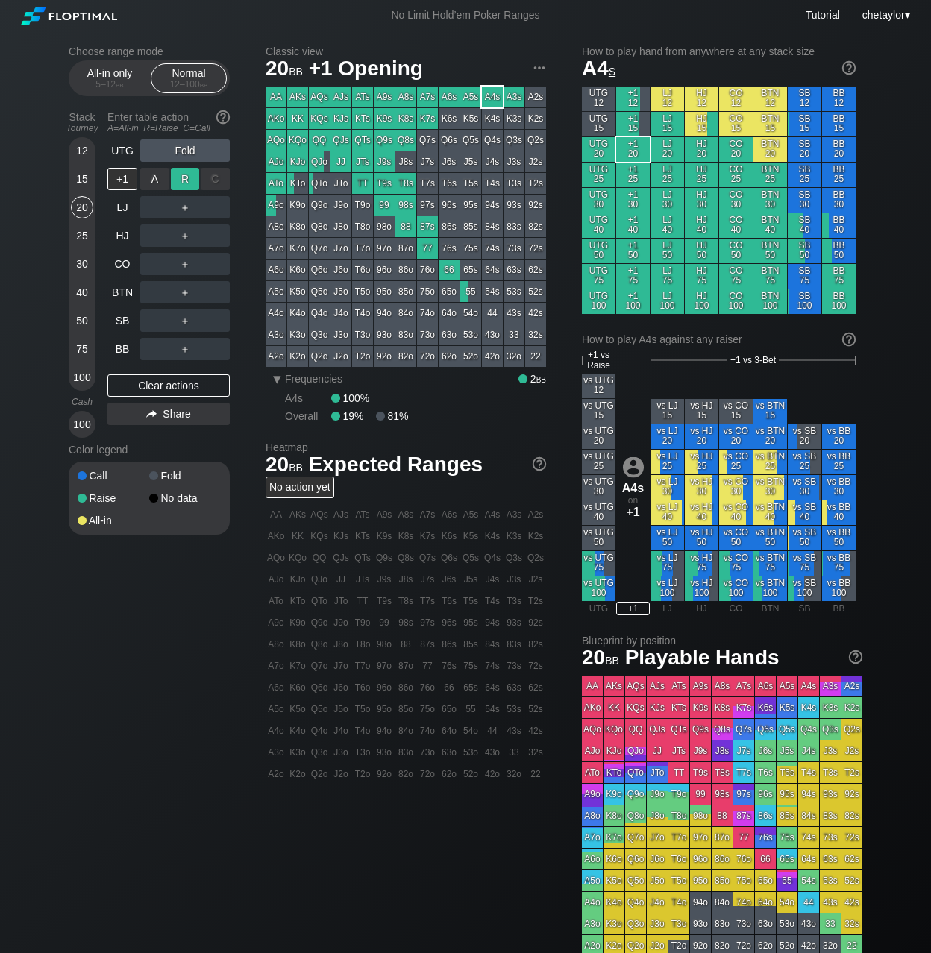
click at [188, 178] on div "R ✕" at bounding box center [185, 179] width 29 height 22
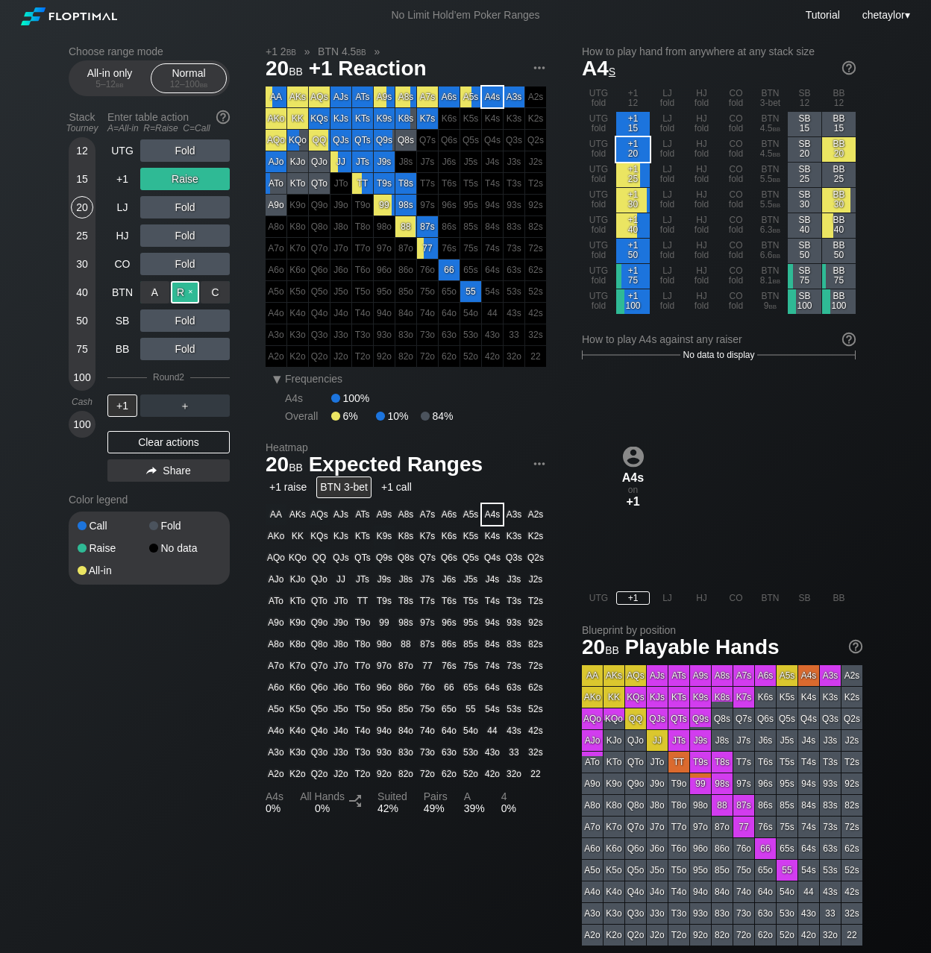
click at [189, 289] on div "R ✕" at bounding box center [185, 292] width 29 height 22
click at [124, 402] on div "+1" at bounding box center [122, 406] width 30 height 22
